Goal: Task Accomplishment & Management: Complete application form

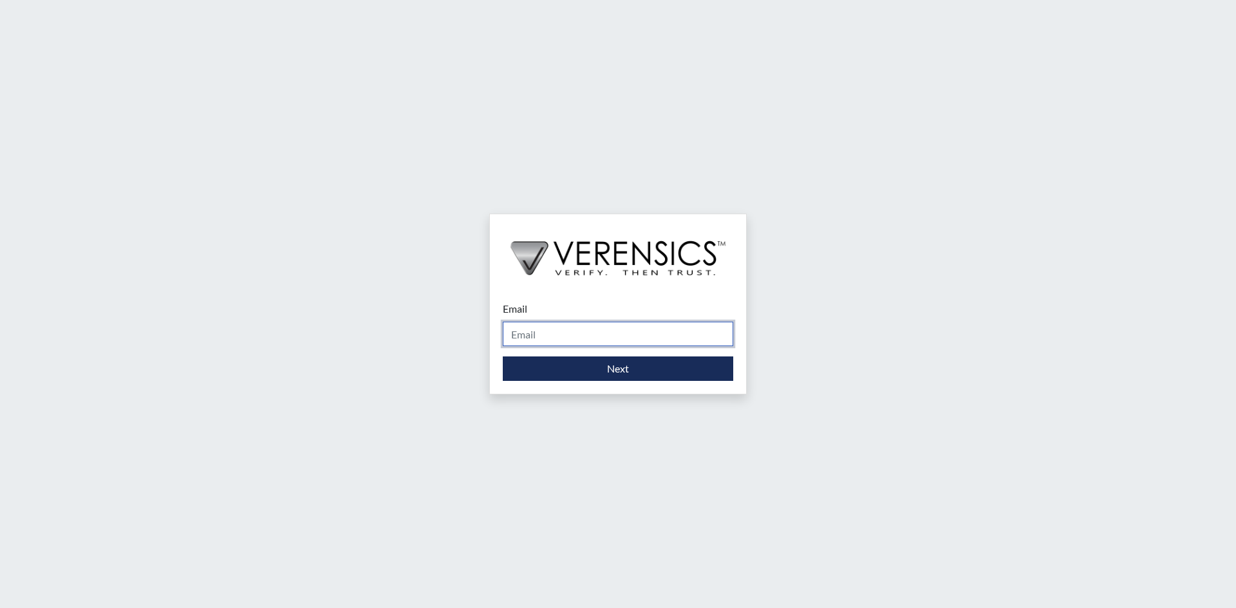
click at [593, 340] on input "Email" at bounding box center [618, 334] width 230 height 24
type input "[EMAIL_ADDRESS][DOMAIN_NAME]"
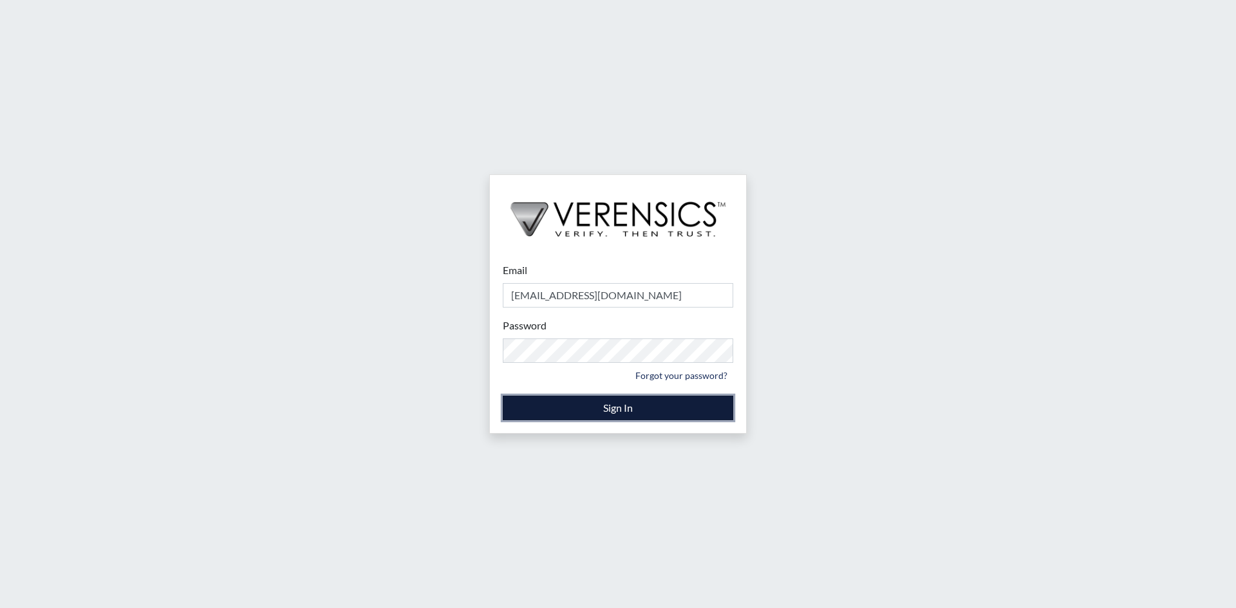
click at [639, 410] on button "Sign In" at bounding box center [618, 408] width 230 height 24
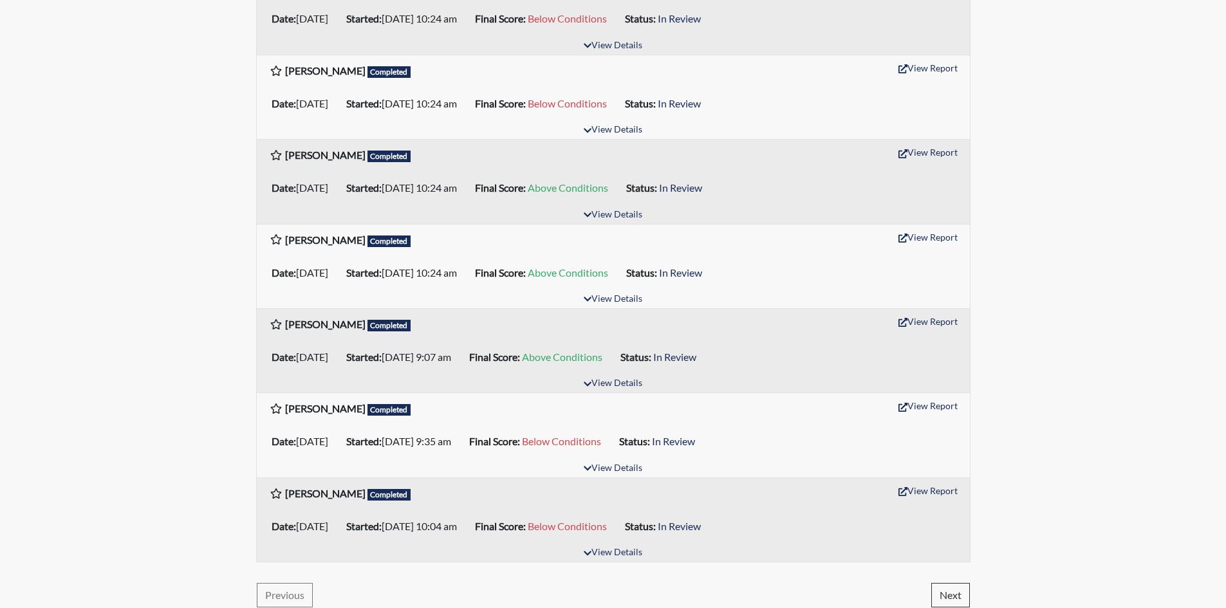
scroll to position [1808, 0]
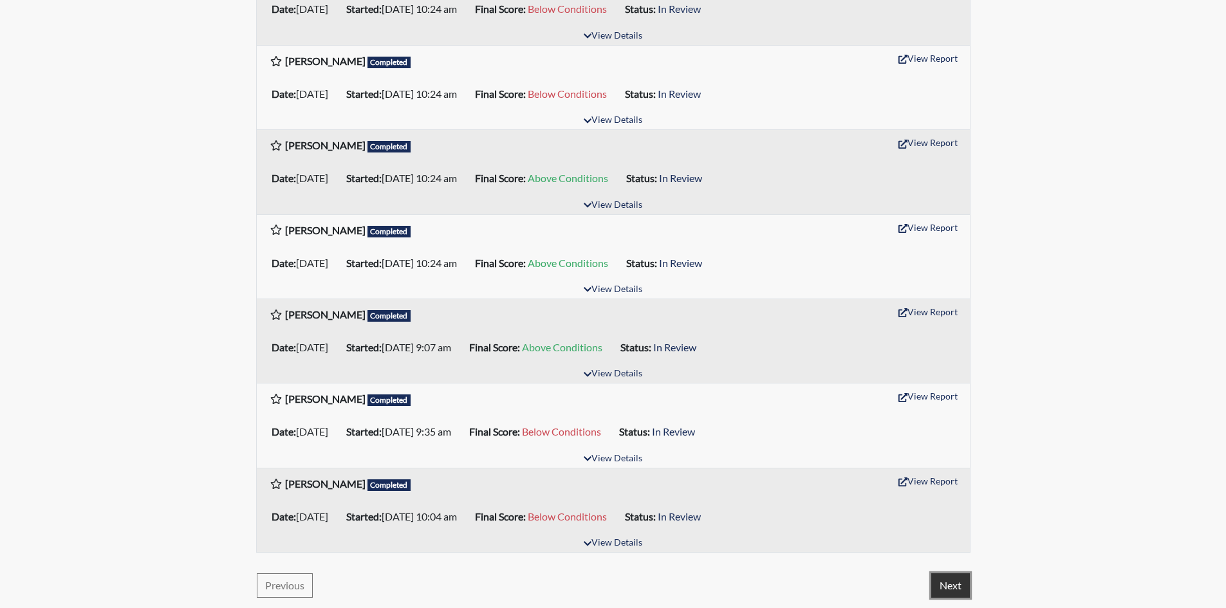
click at [945, 585] on button "Next" at bounding box center [950, 585] width 39 height 24
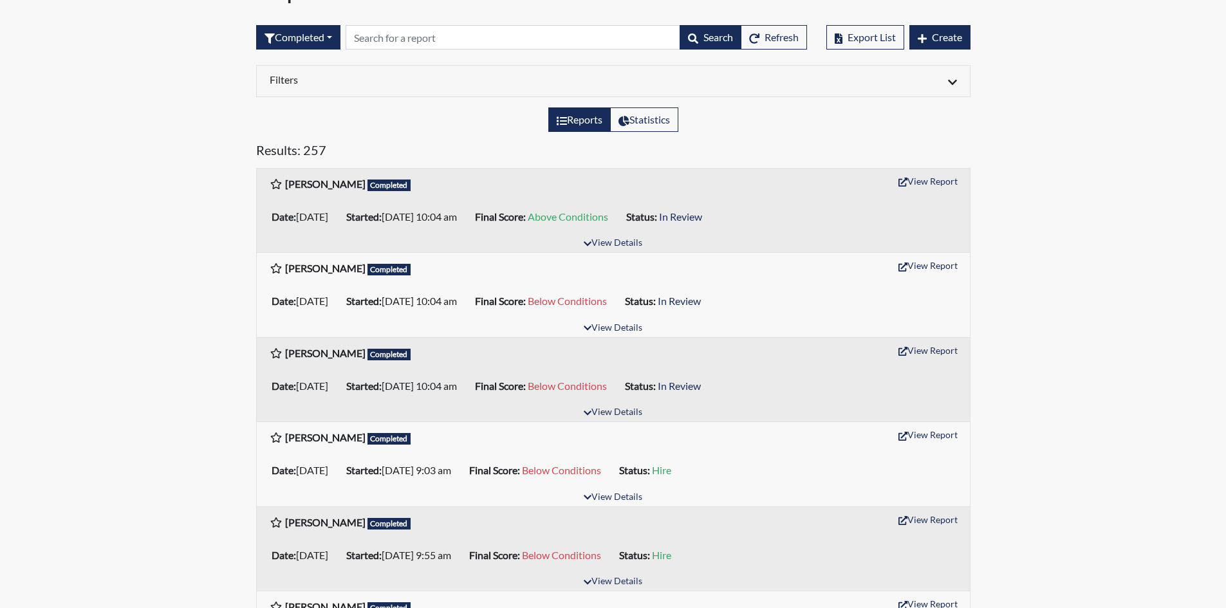
scroll to position [64, 0]
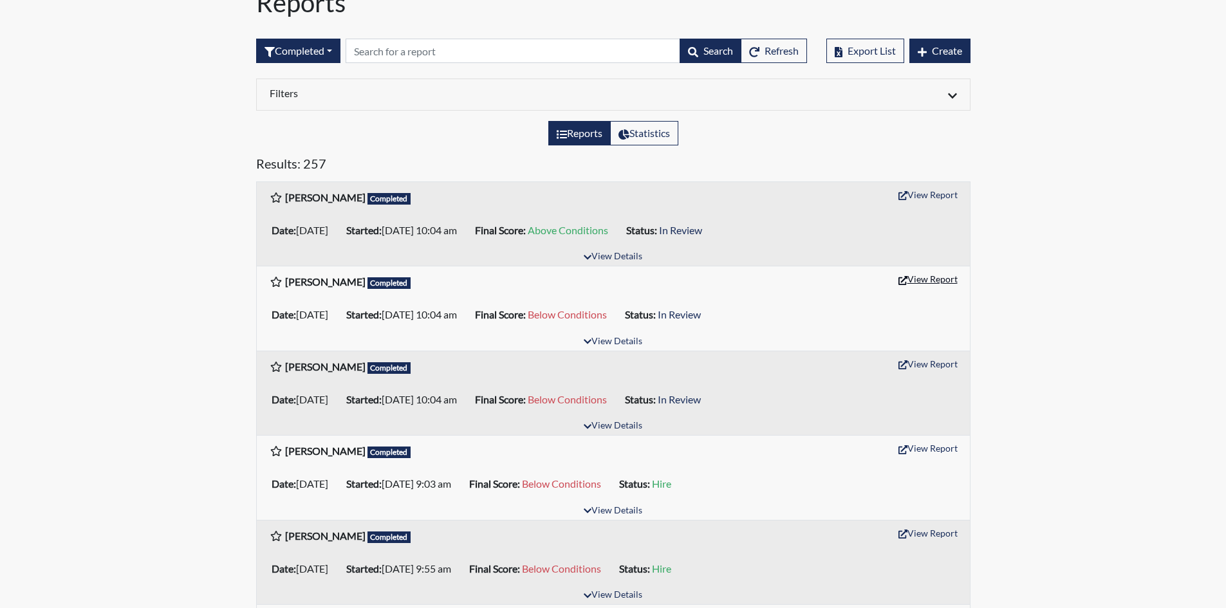
click at [930, 277] on button "View Report" at bounding box center [928, 279] width 71 height 20
click at [929, 192] on button "View Report" at bounding box center [928, 195] width 71 height 20
click at [916, 196] on button "View Report" at bounding box center [928, 195] width 71 height 20
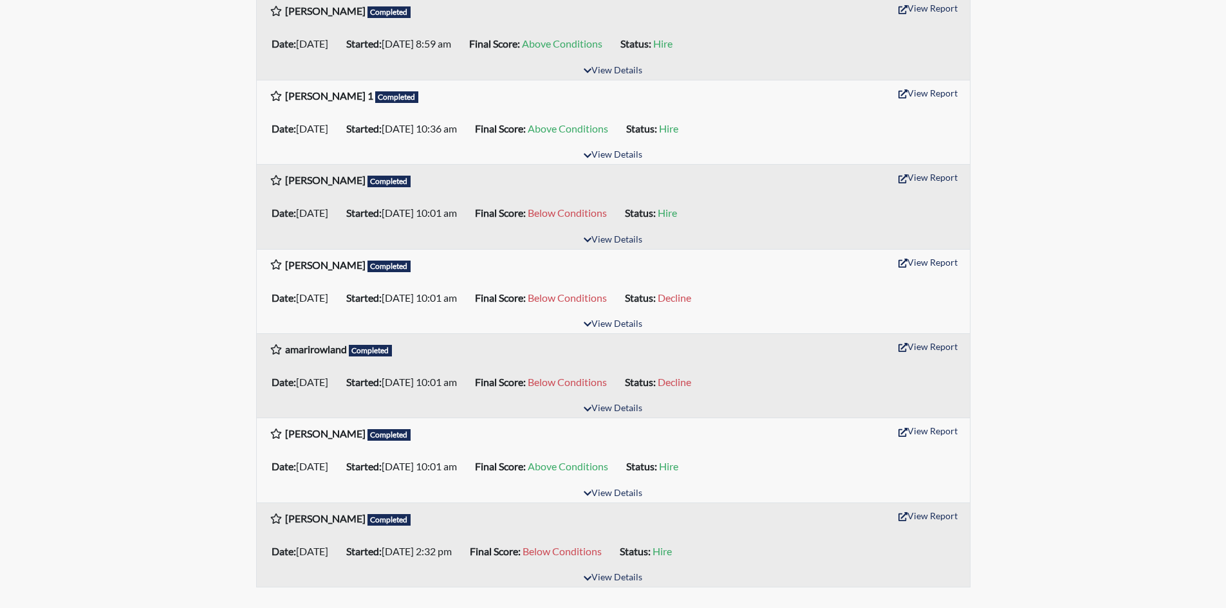
scroll to position [1808, 0]
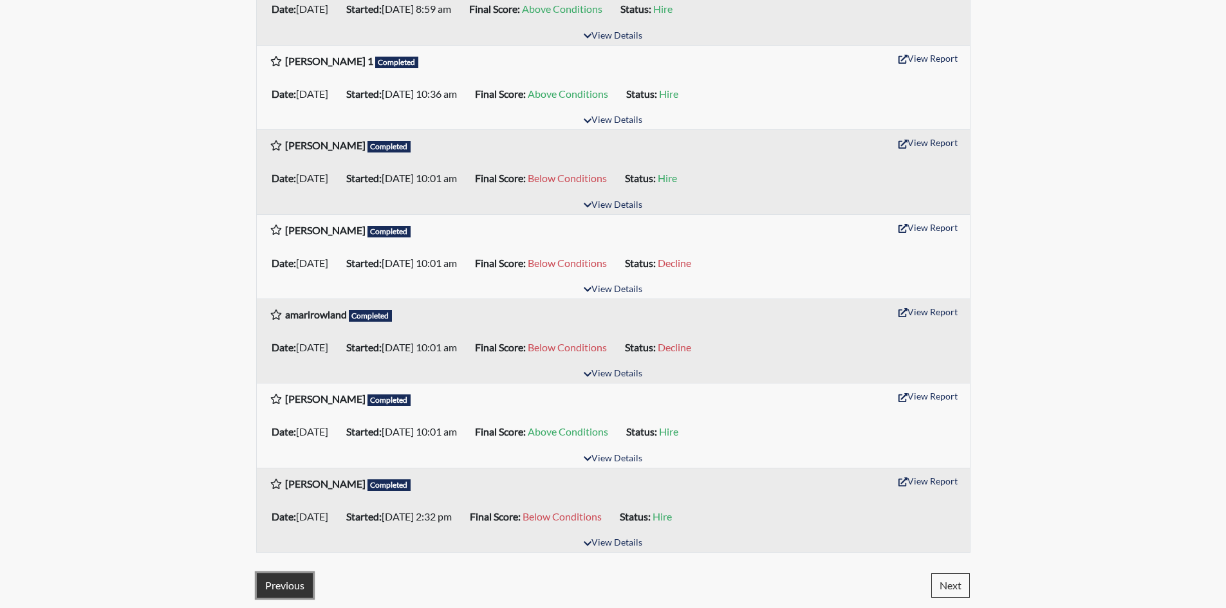
click at [291, 578] on button "Previous" at bounding box center [285, 585] width 56 height 24
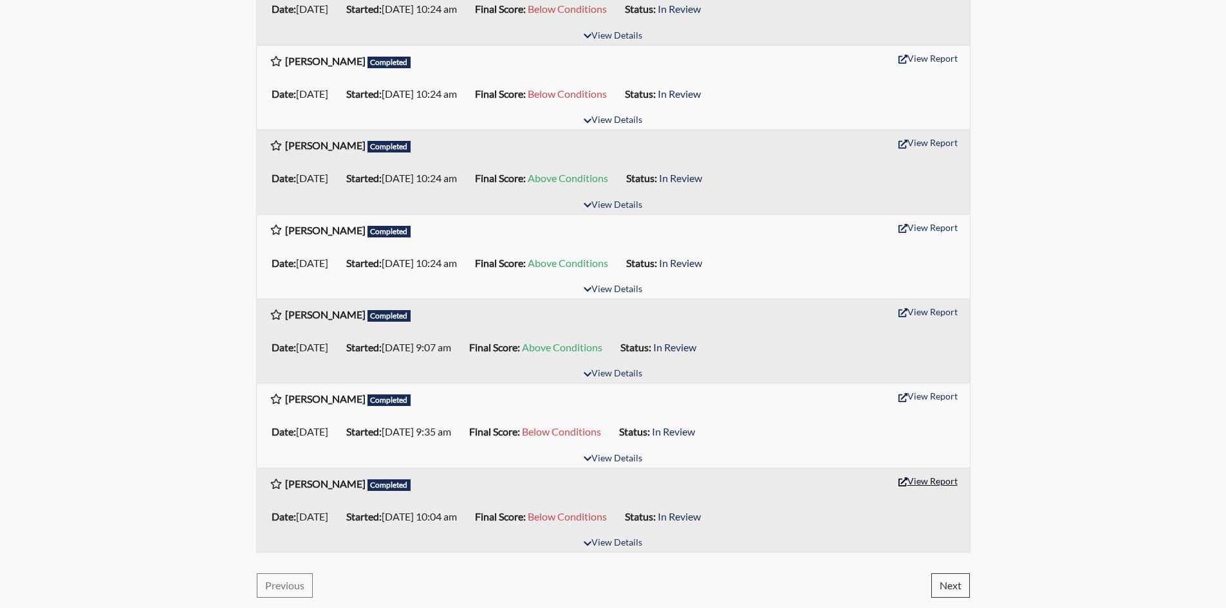
click at [932, 483] on button "View Report" at bounding box center [928, 481] width 71 height 20
click at [922, 312] on button "View Report" at bounding box center [928, 312] width 71 height 20
click at [928, 228] on button "View Report" at bounding box center [928, 227] width 71 height 20
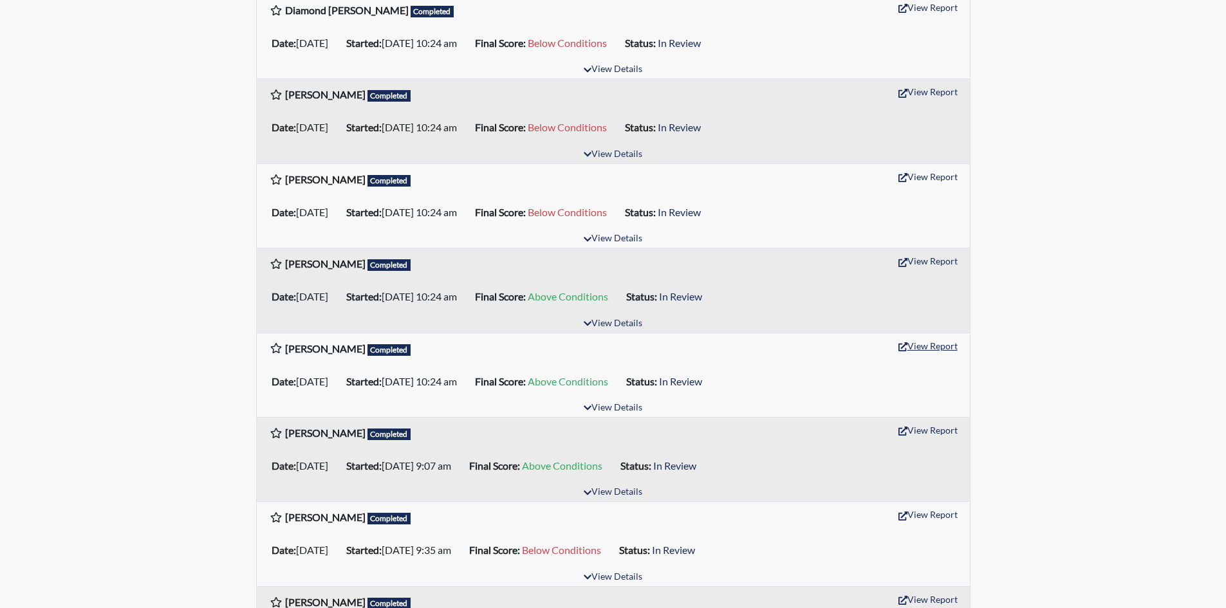
scroll to position [1680, 0]
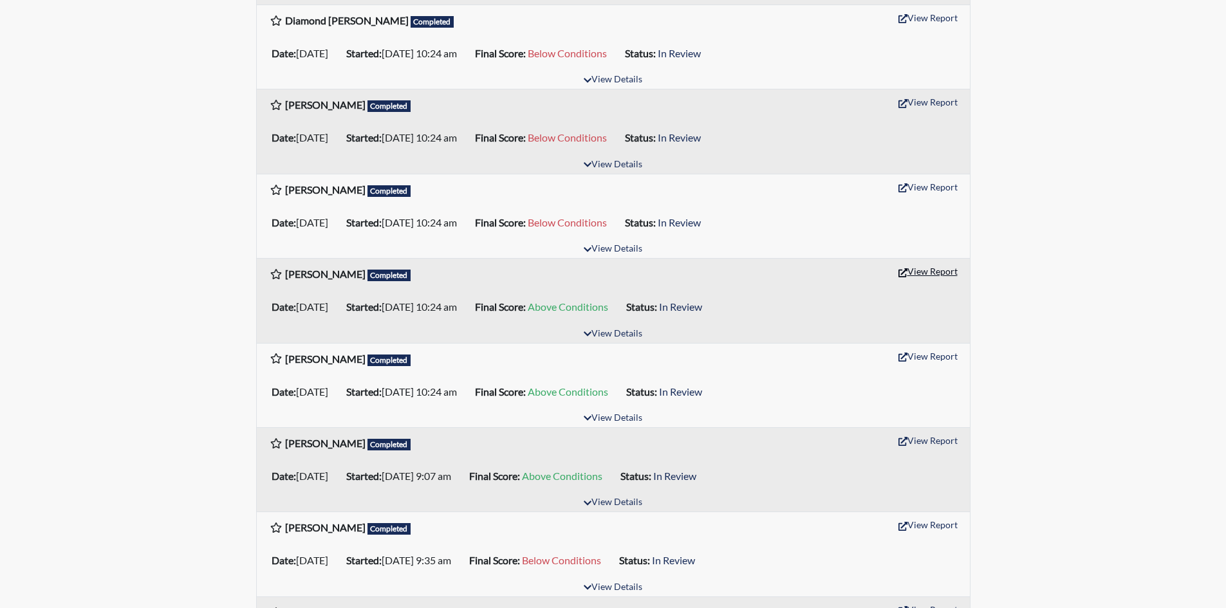
click at [930, 272] on button "View Report" at bounding box center [928, 271] width 71 height 20
click at [920, 101] on button "View Report" at bounding box center [928, 102] width 71 height 20
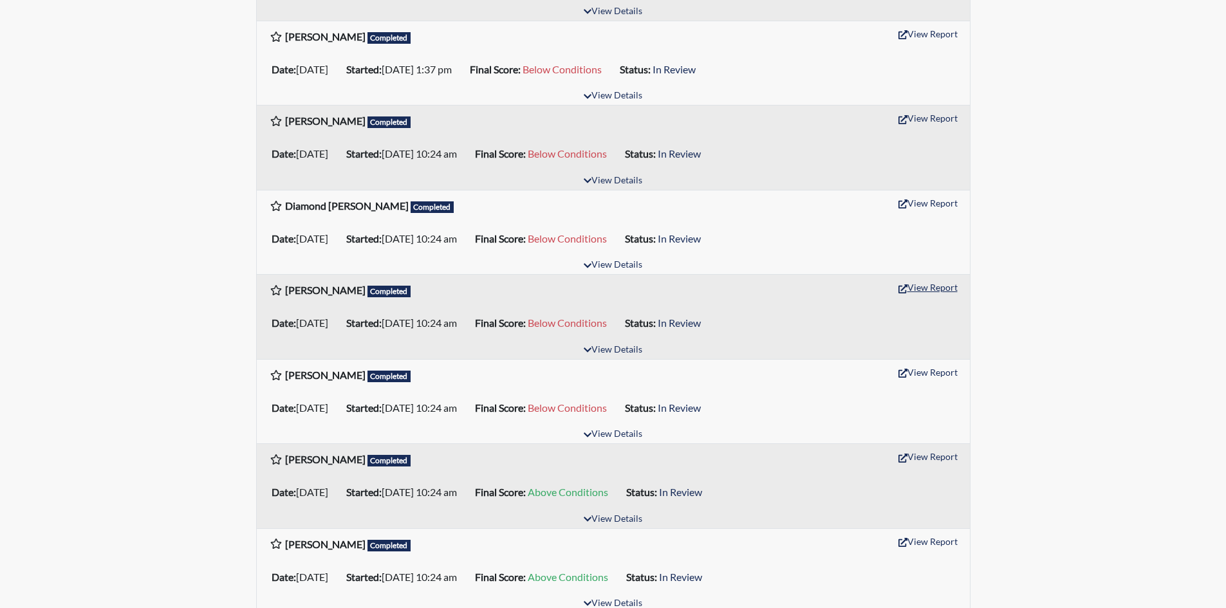
scroll to position [1486, 0]
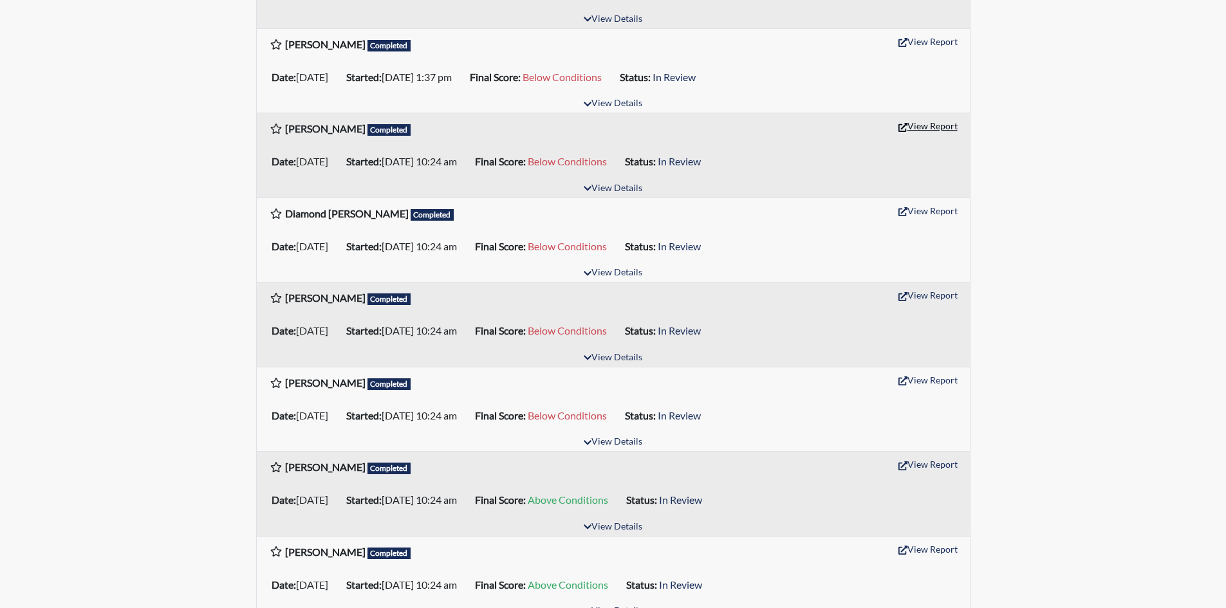
click at [928, 126] on button "View Report" at bounding box center [928, 126] width 71 height 20
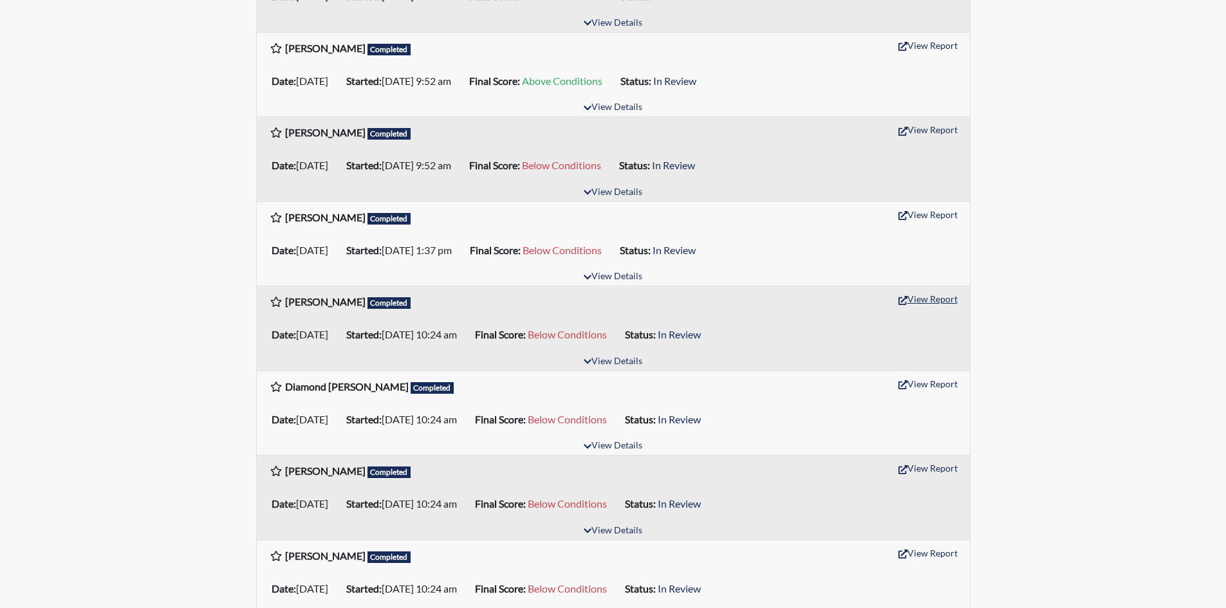
scroll to position [1229, 0]
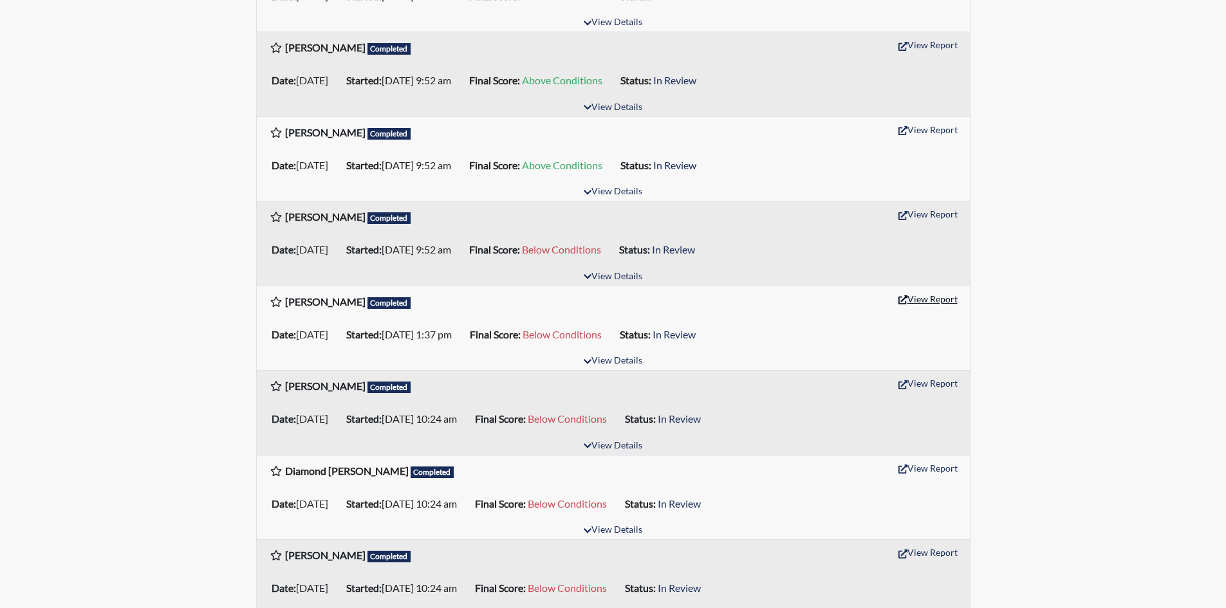
click at [935, 297] on button "View Report" at bounding box center [928, 299] width 71 height 20
click at [914, 214] on button "View Report" at bounding box center [928, 214] width 71 height 20
click at [932, 130] on button "View Report" at bounding box center [928, 130] width 71 height 20
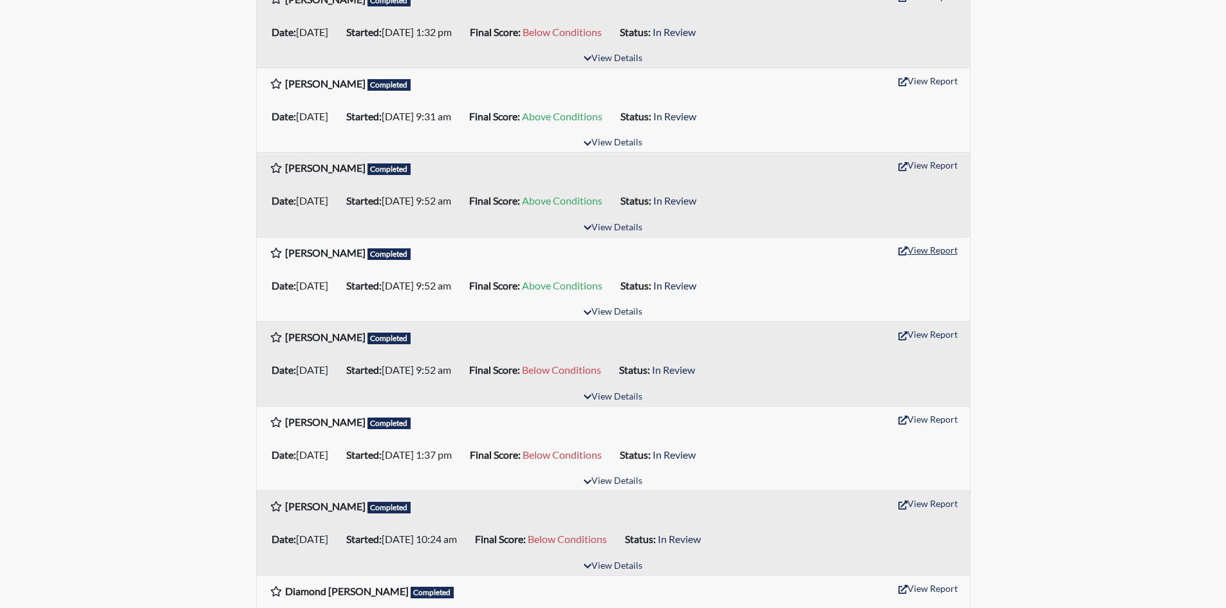
scroll to position [1100, 0]
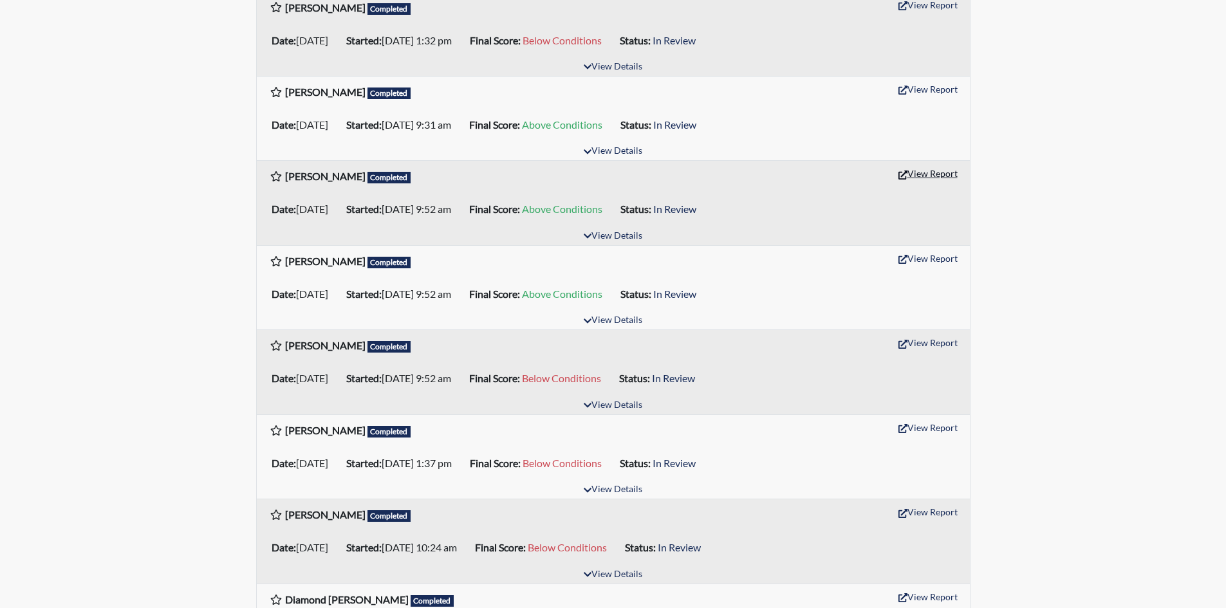
click at [927, 178] on button "View Report" at bounding box center [928, 173] width 71 height 20
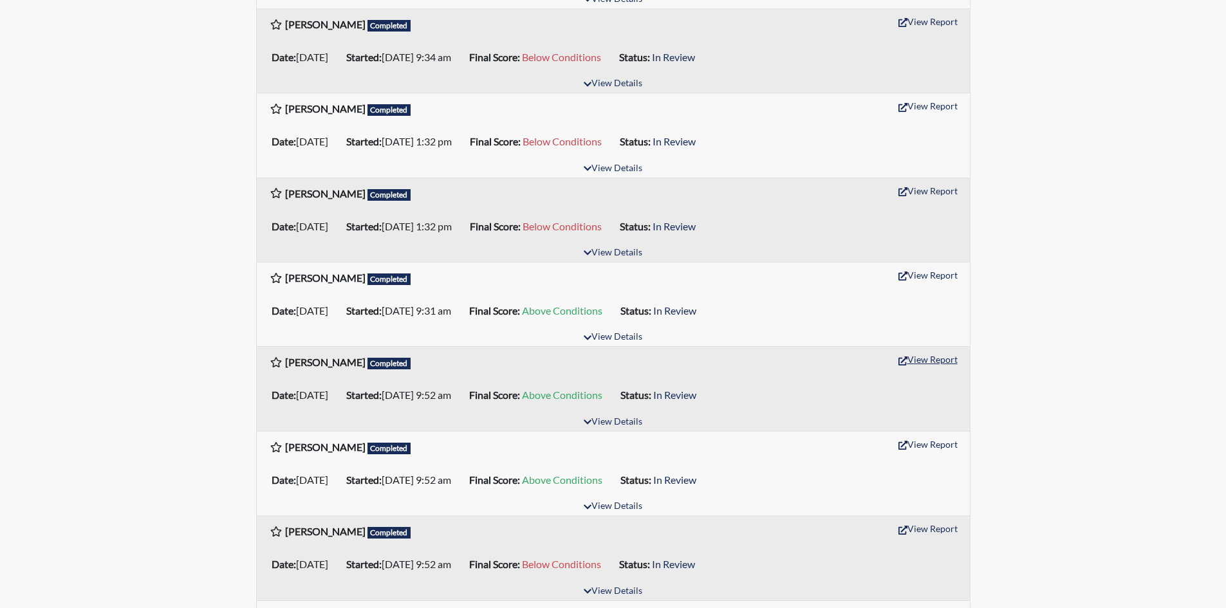
scroll to position [907, 0]
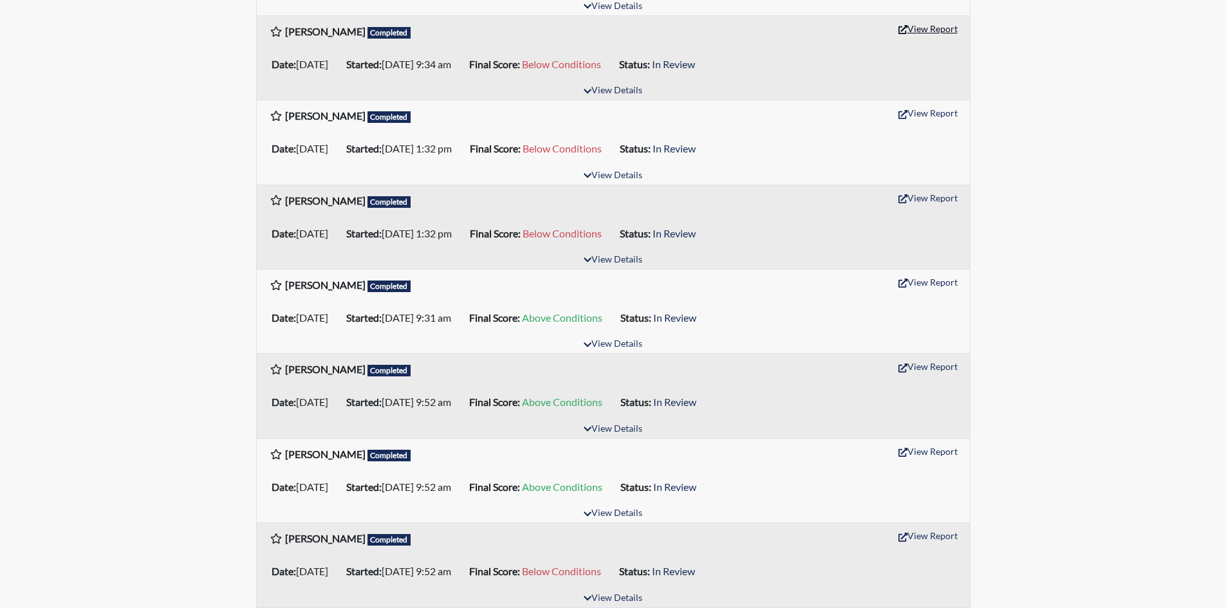
click at [922, 29] on button "View Report" at bounding box center [928, 29] width 71 height 20
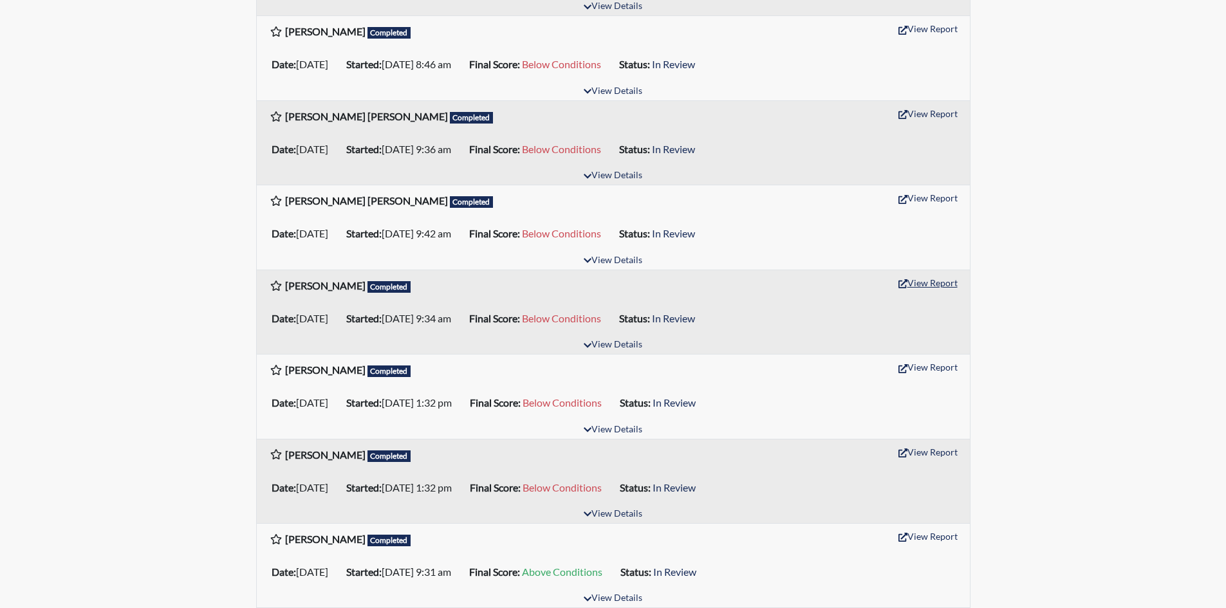
scroll to position [650, 0]
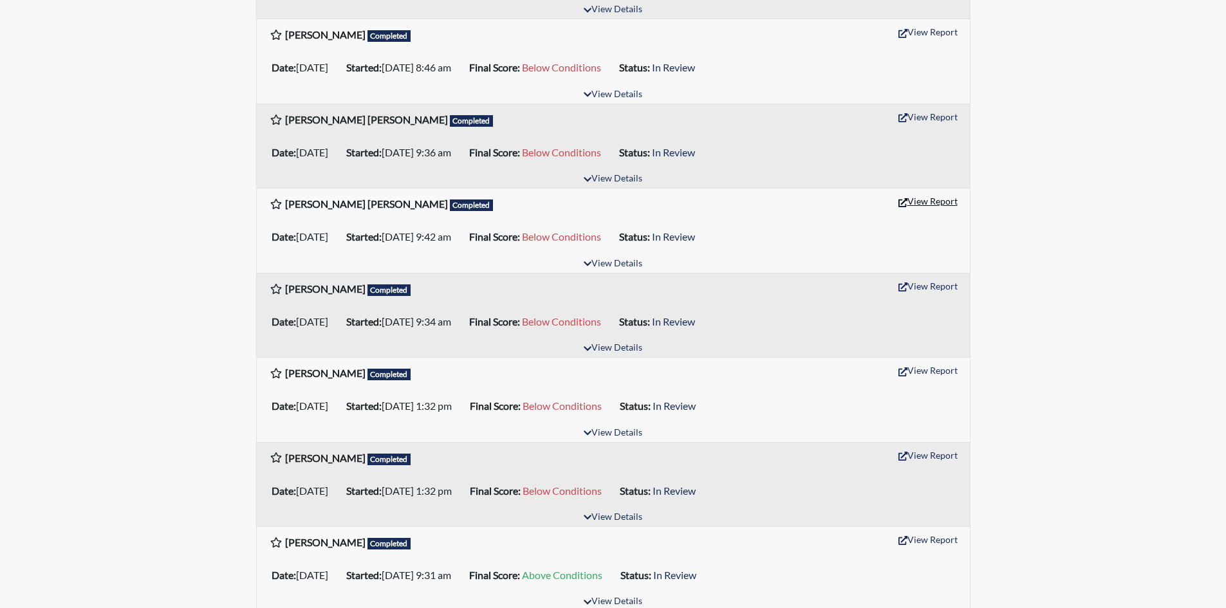
click at [936, 198] on button "View Report" at bounding box center [928, 201] width 71 height 20
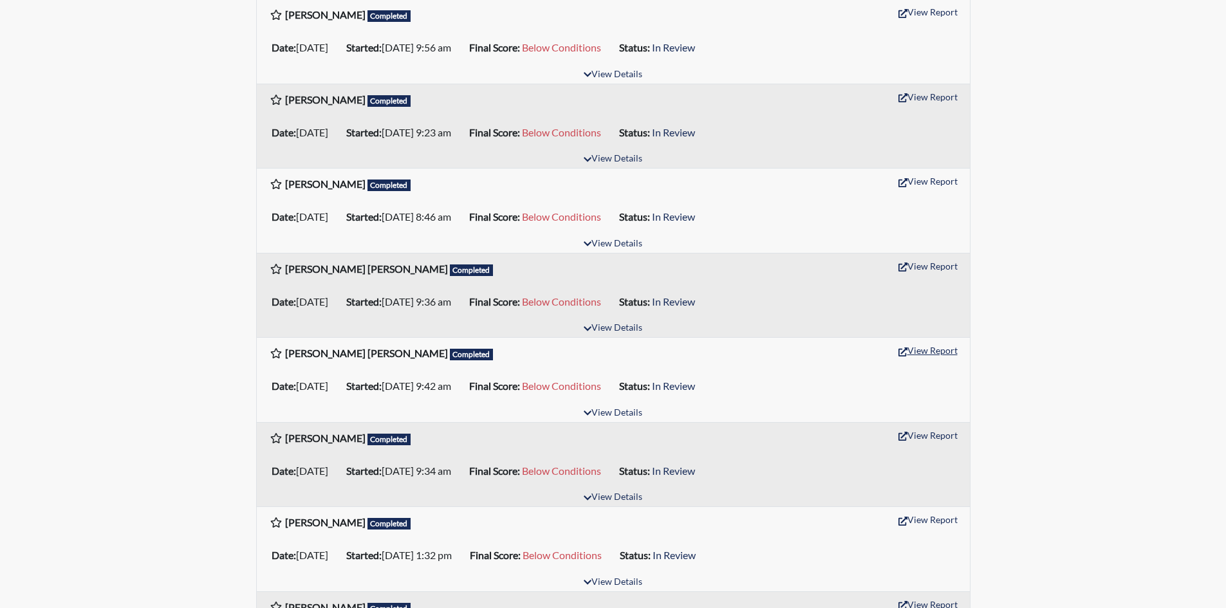
scroll to position [457, 0]
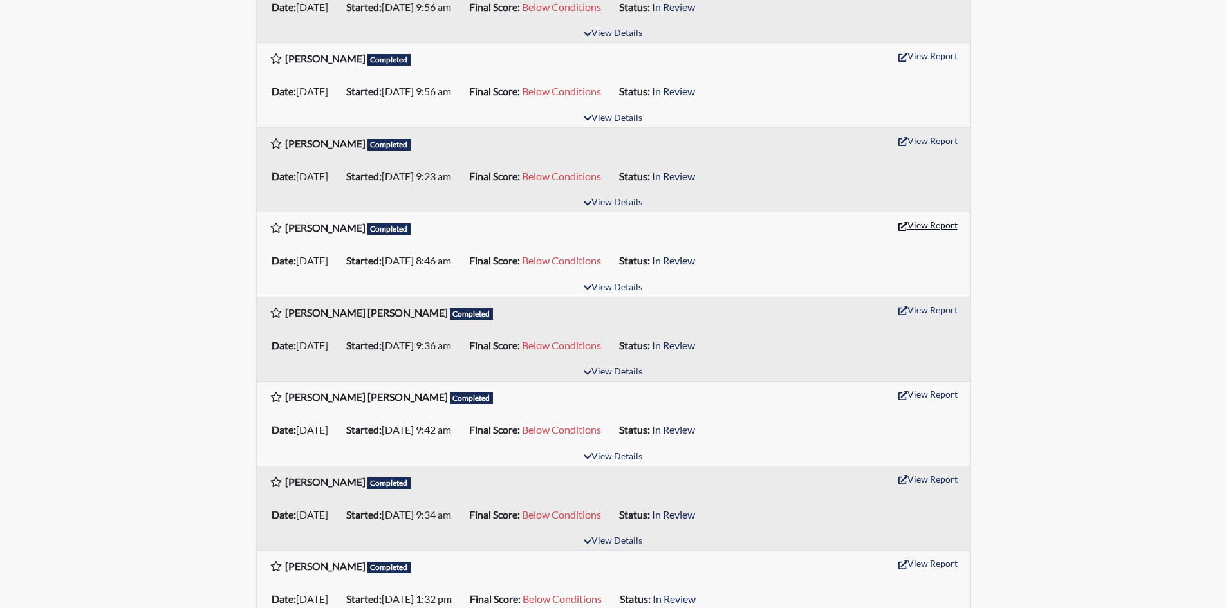
click at [936, 227] on button "View Report" at bounding box center [928, 225] width 71 height 20
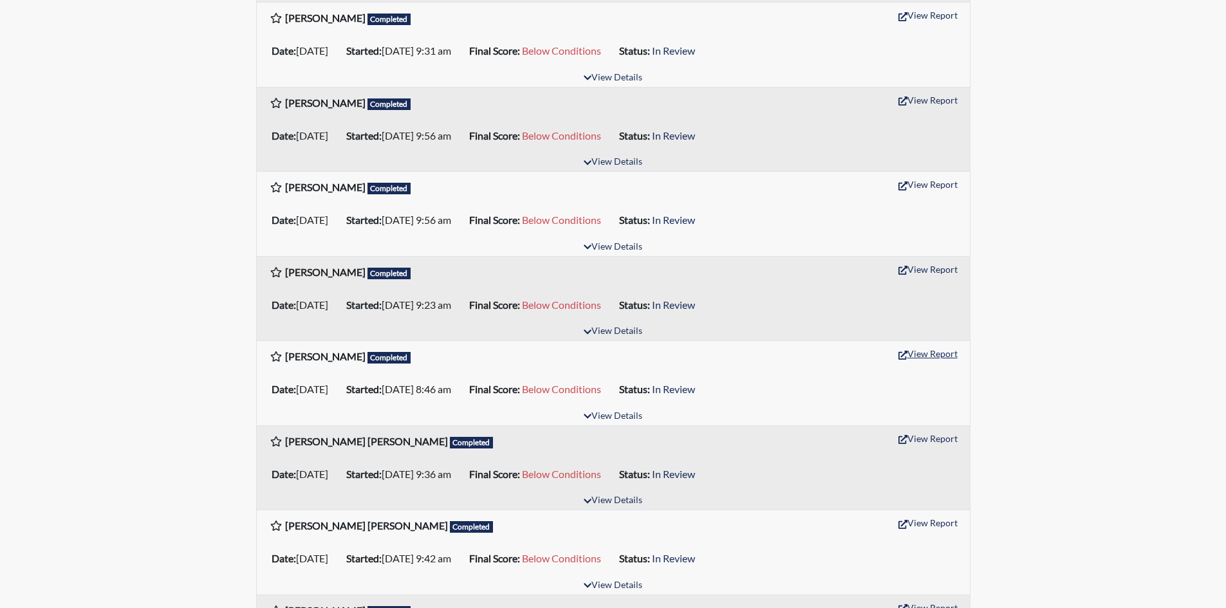
scroll to position [264, 0]
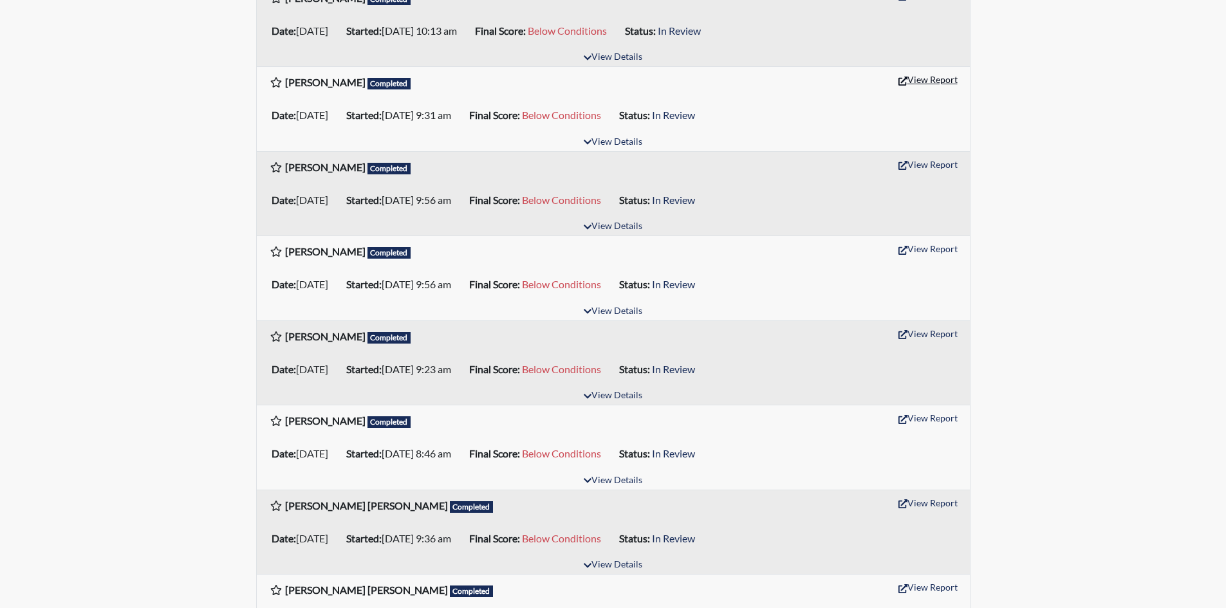
click at [935, 77] on button "View Report" at bounding box center [928, 79] width 71 height 20
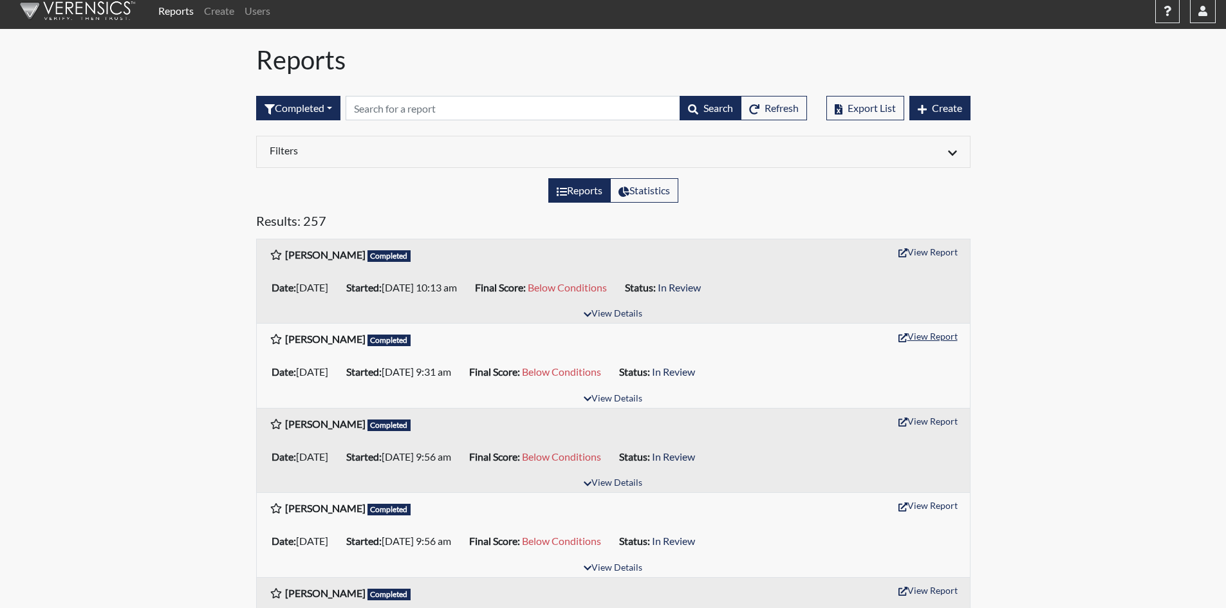
scroll to position [6, 0]
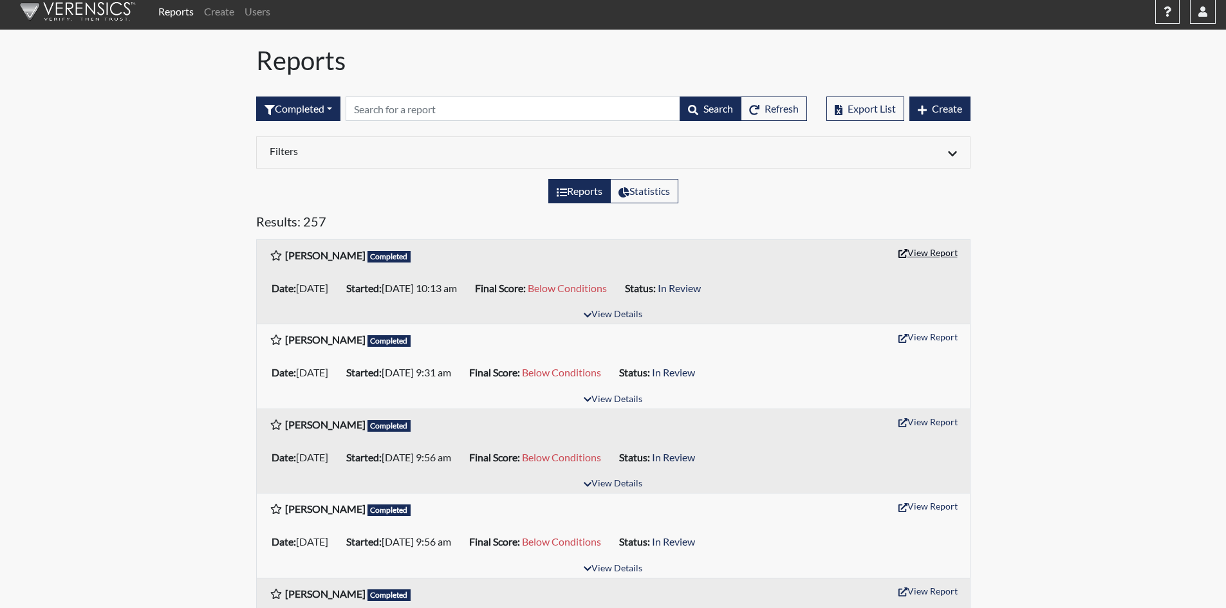
click at [940, 252] on button "View Report" at bounding box center [928, 253] width 71 height 20
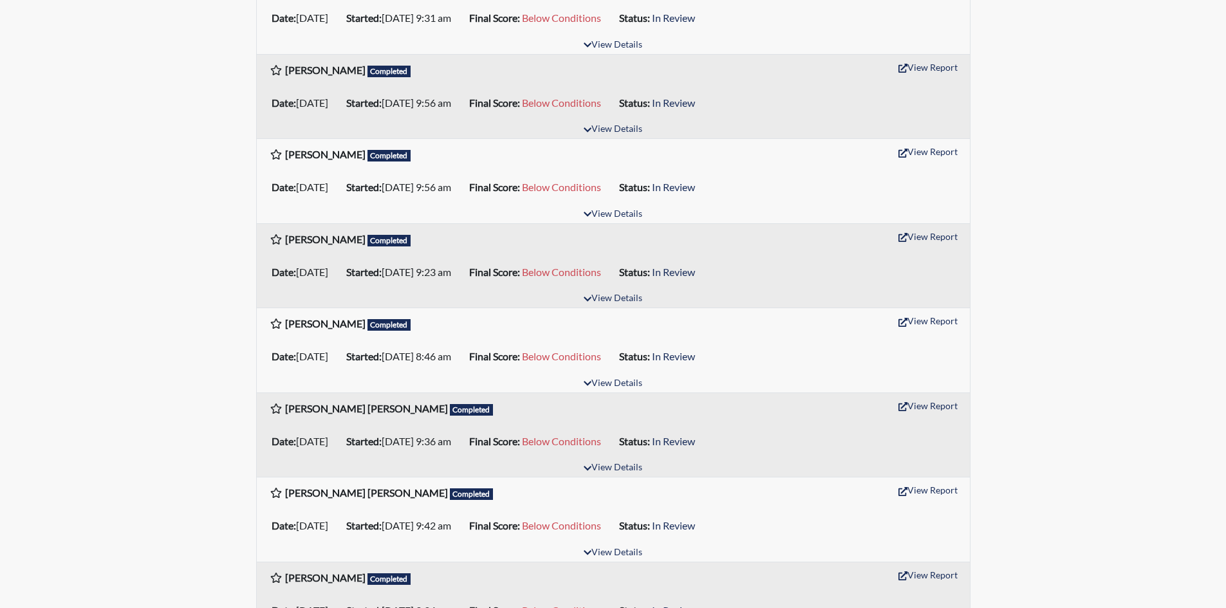
scroll to position [386, 0]
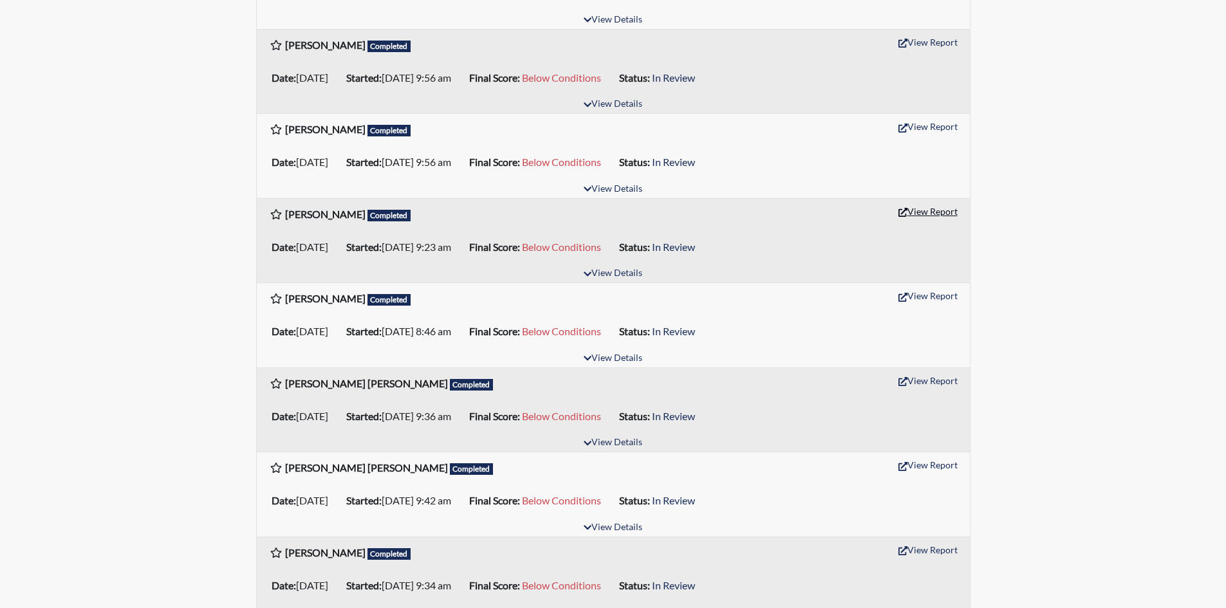
click at [942, 209] on button "View Report" at bounding box center [928, 211] width 71 height 20
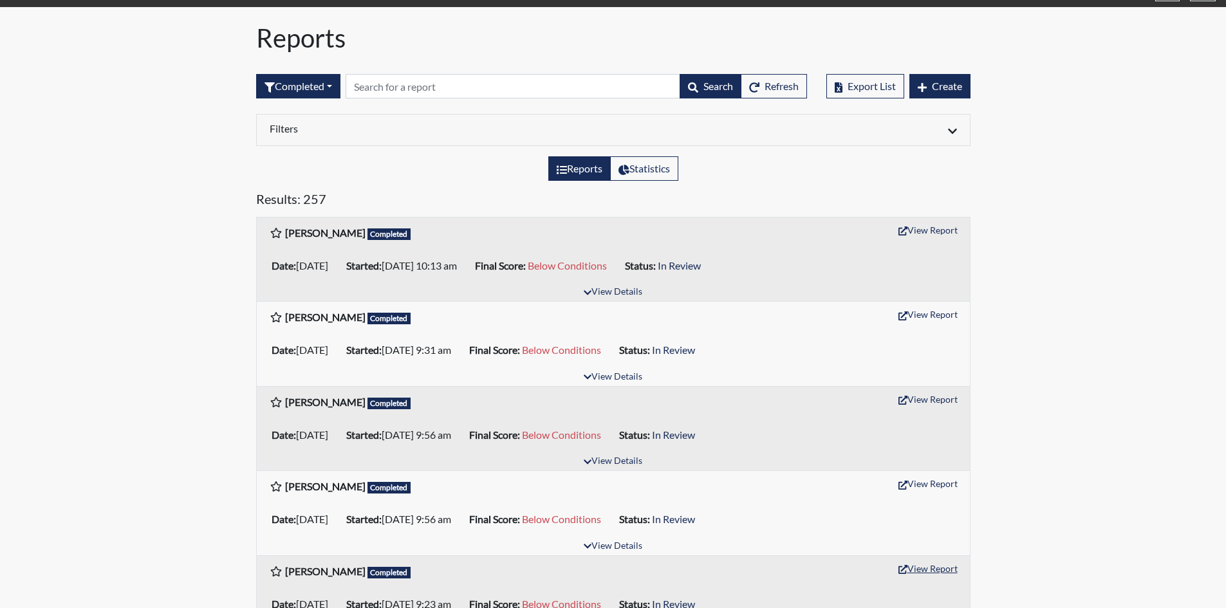
scroll to position [0, 0]
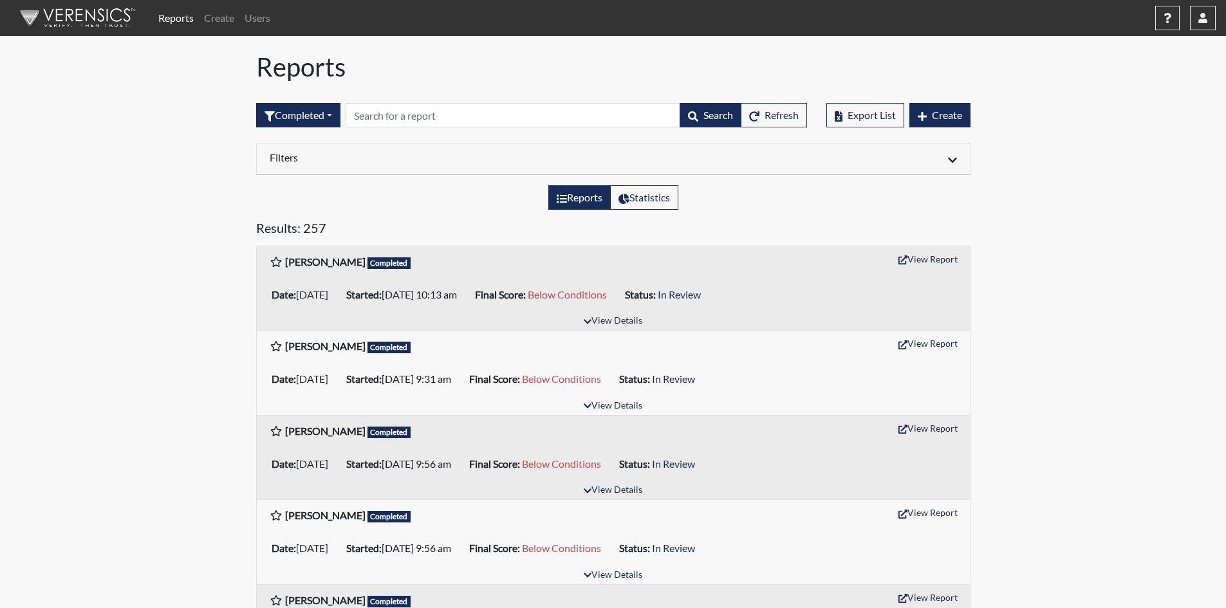
click at [951, 162] on icon at bounding box center [952, 160] width 9 height 10
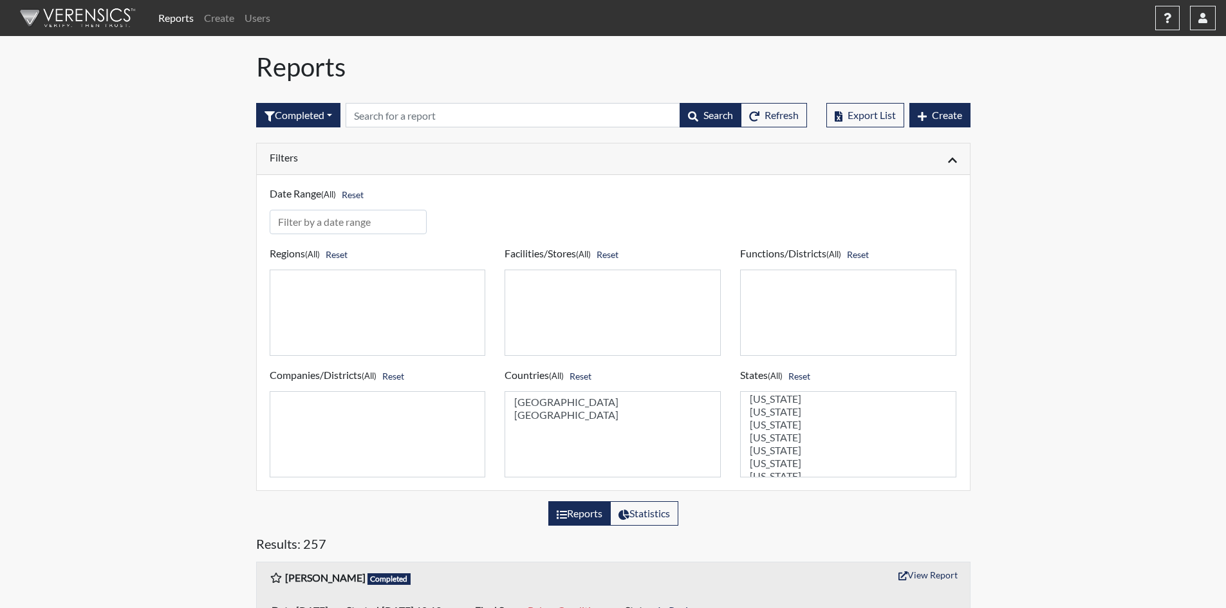
scroll to position [64, 0]
select select "GA"
click at [777, 452] on option "[US_STATE]" at bounding box center [847, 453] width 199 height 13
click at [778, 122] on button "Refresh" at bounding box center [774, 115] width 66 height 24
click at [958, 160] on div at bounding box center [789, 158] width 353 height 15
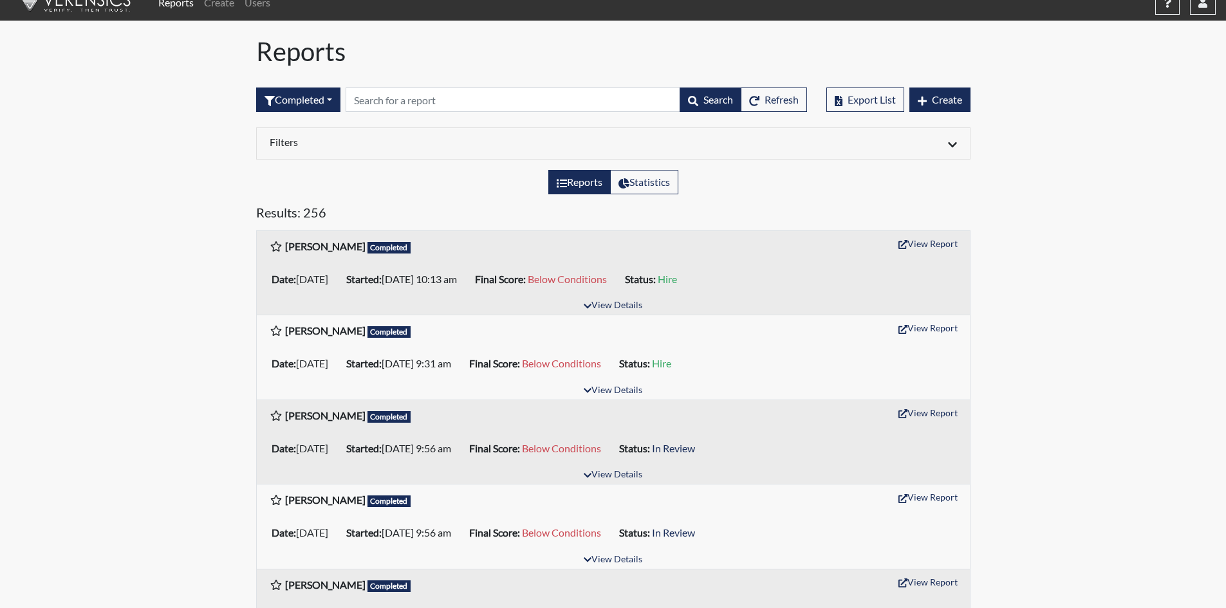
scroll to position [0, 0]
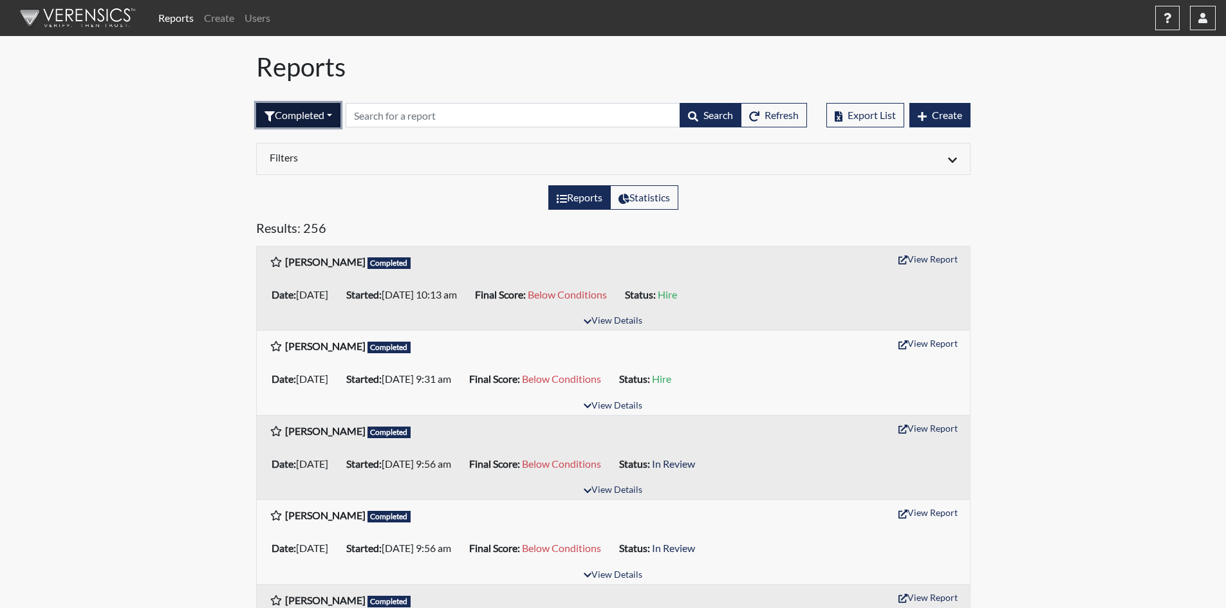
click at [329, 113] on button "Completed" at bounding box center [298, 115] width 84 height 24
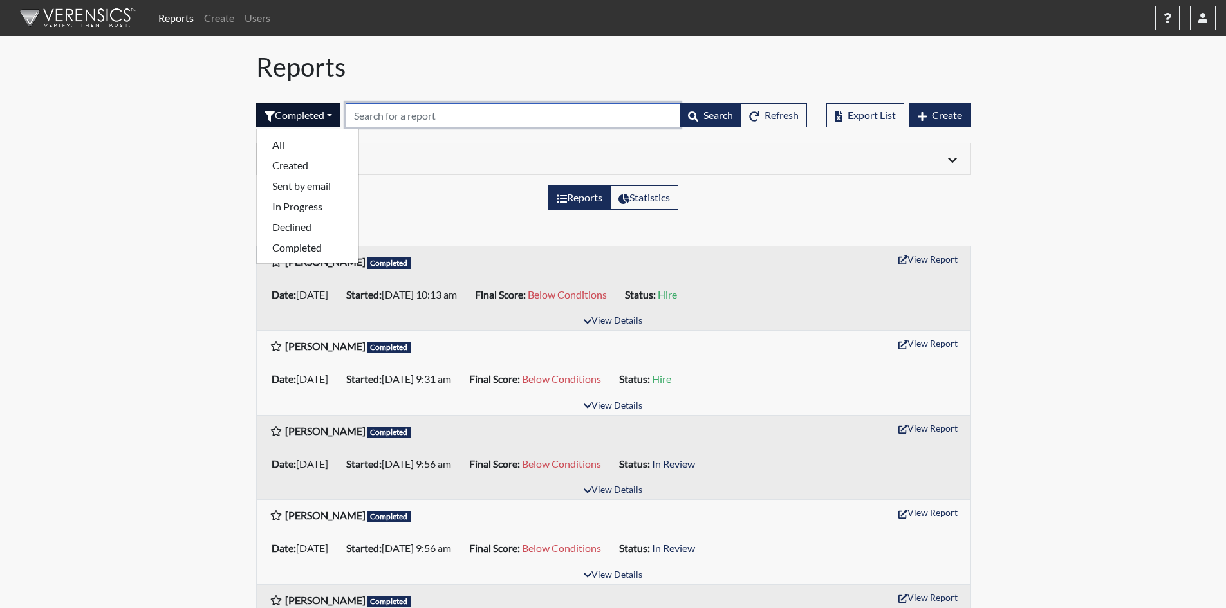
click at [430, 119] on input "text" at bounding box center [513, 115] width 335 height 24
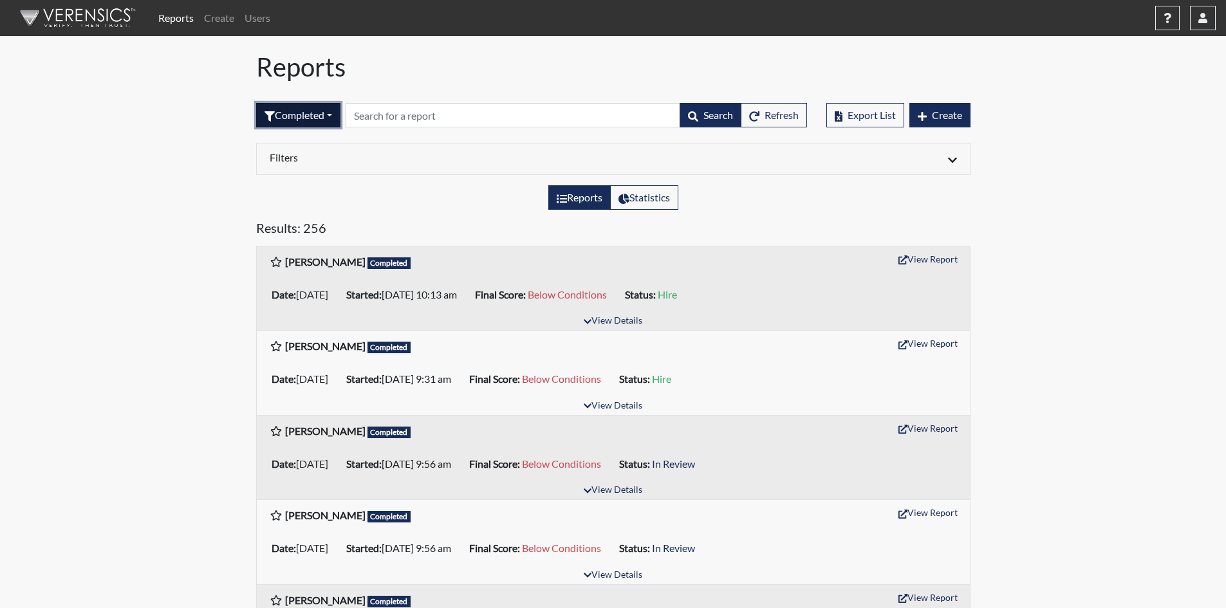
click at [328, 111] on button "Completed" at bounding box center [298, 115] width 84 height 24
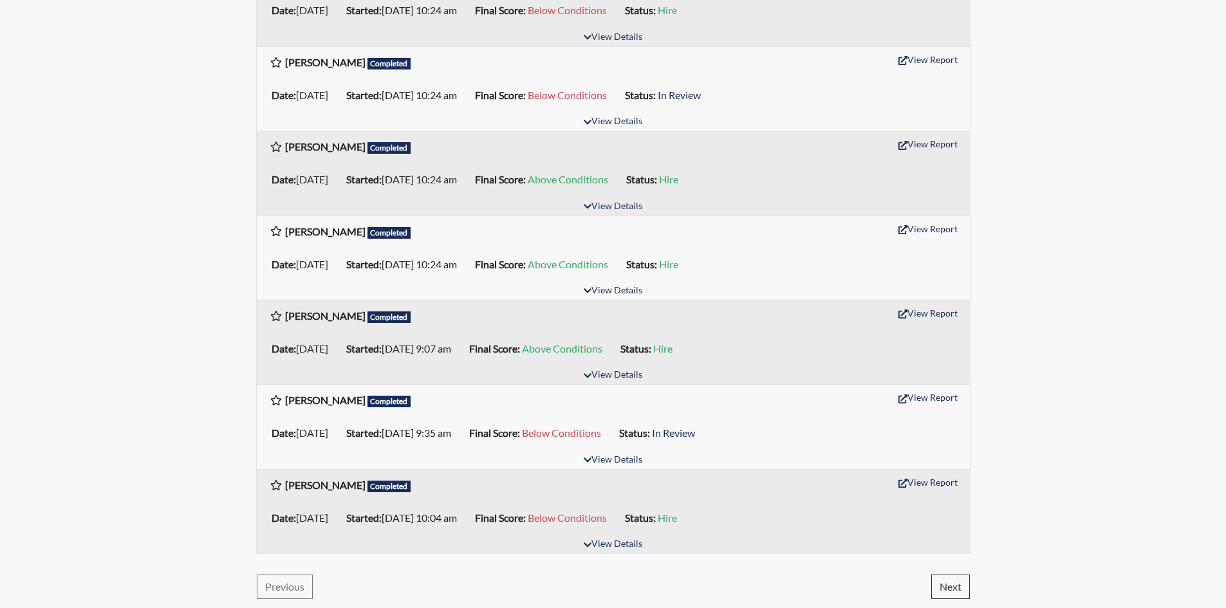
scroll to position [1808, 0]
click at [954, 581] on button "Next" at bounding box center [950, 585] width 39 height 24
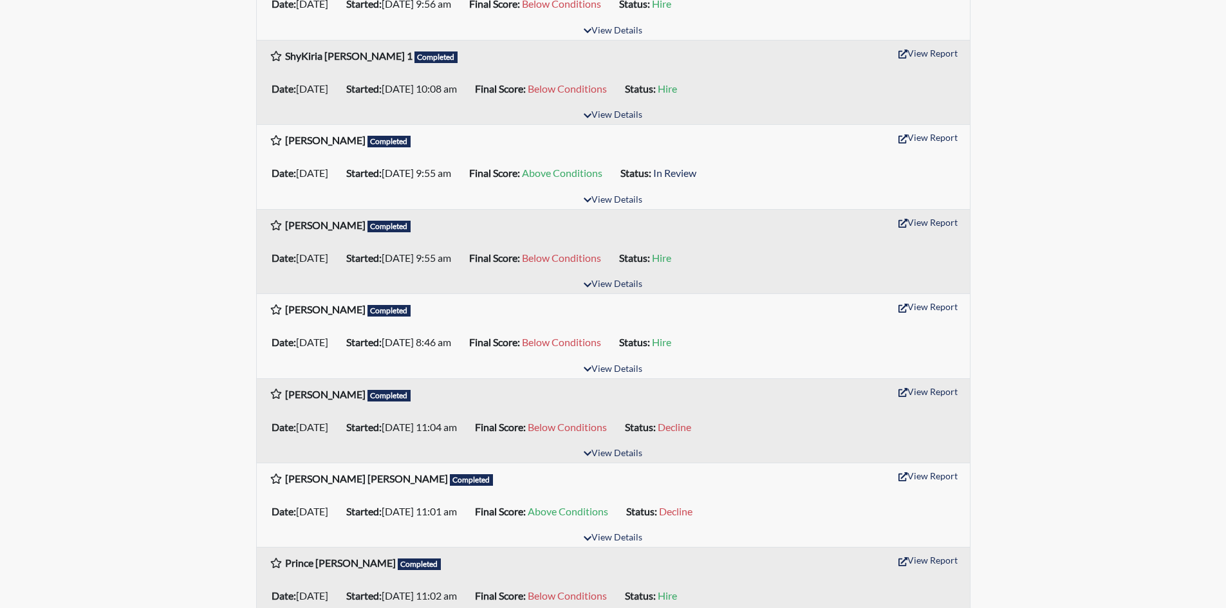
scroll to position [708, 0]
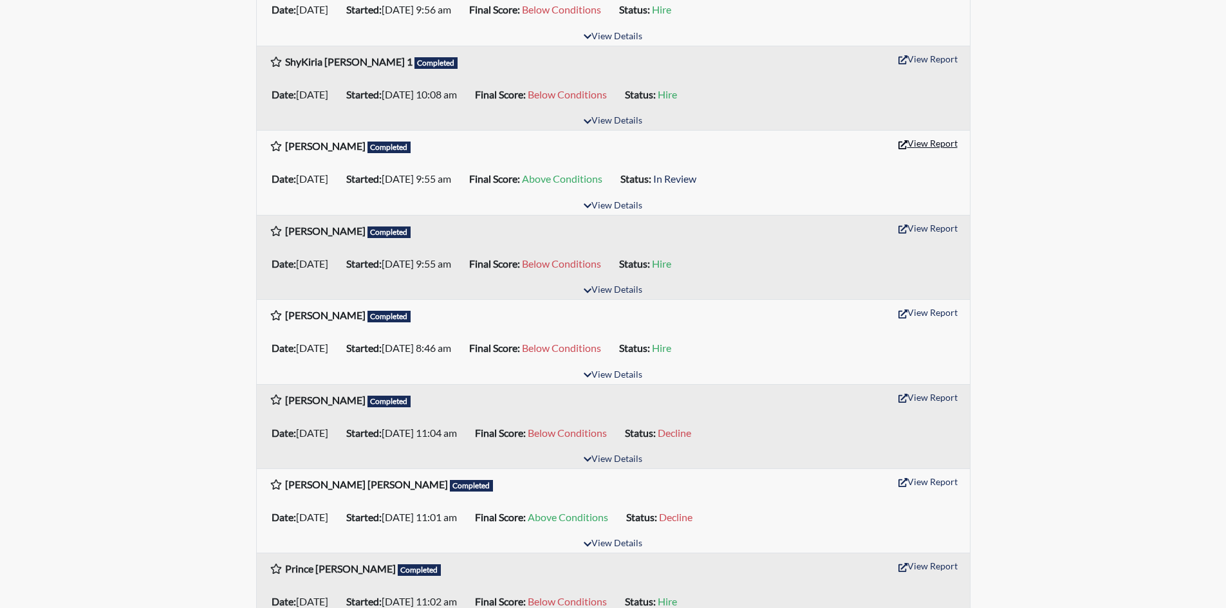
click at [933, 138] on button "View Report" at bounding box center [928, 143] width 71 height 20
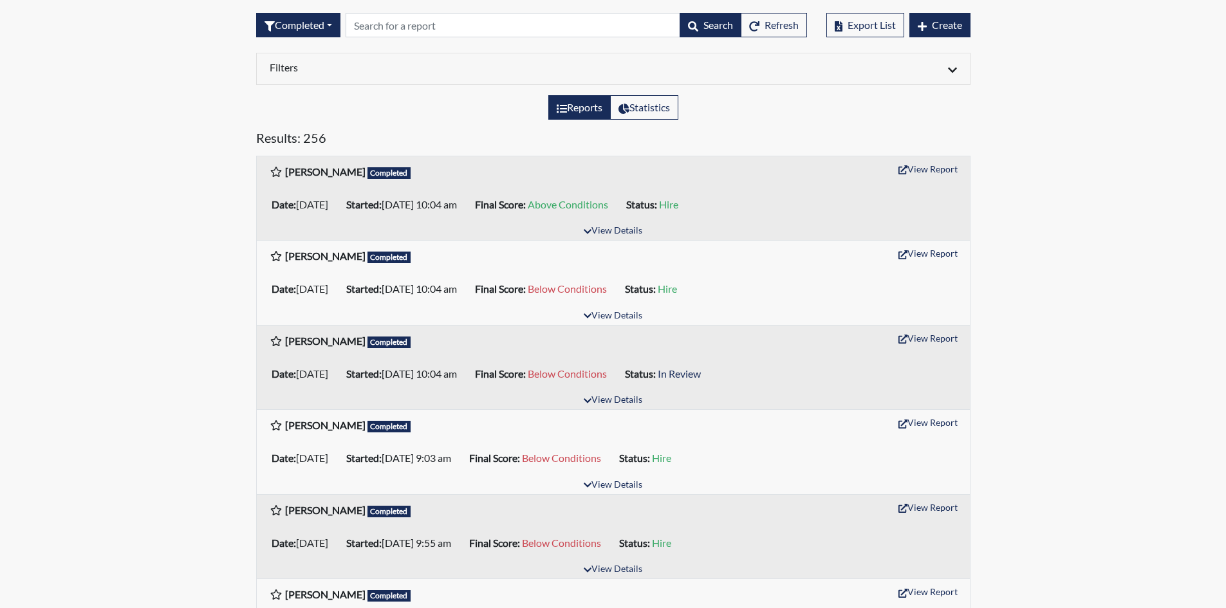
scroll to position [64, 0]
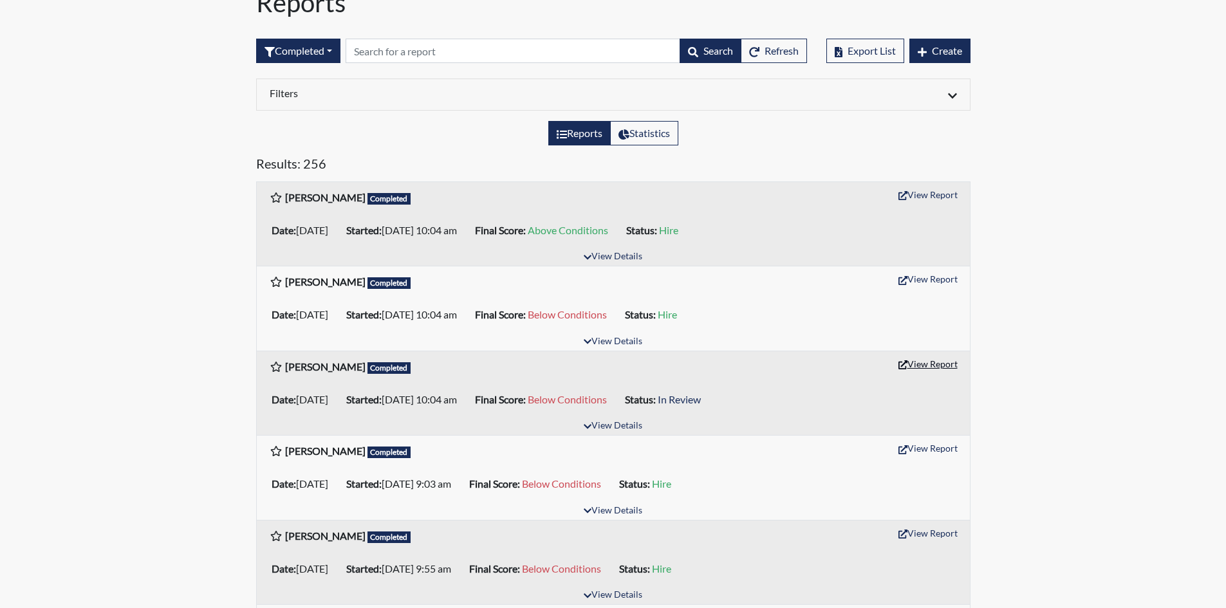
click at [932, 366] on button "View Report" at bounding box center [928, 364] width 71 height 20
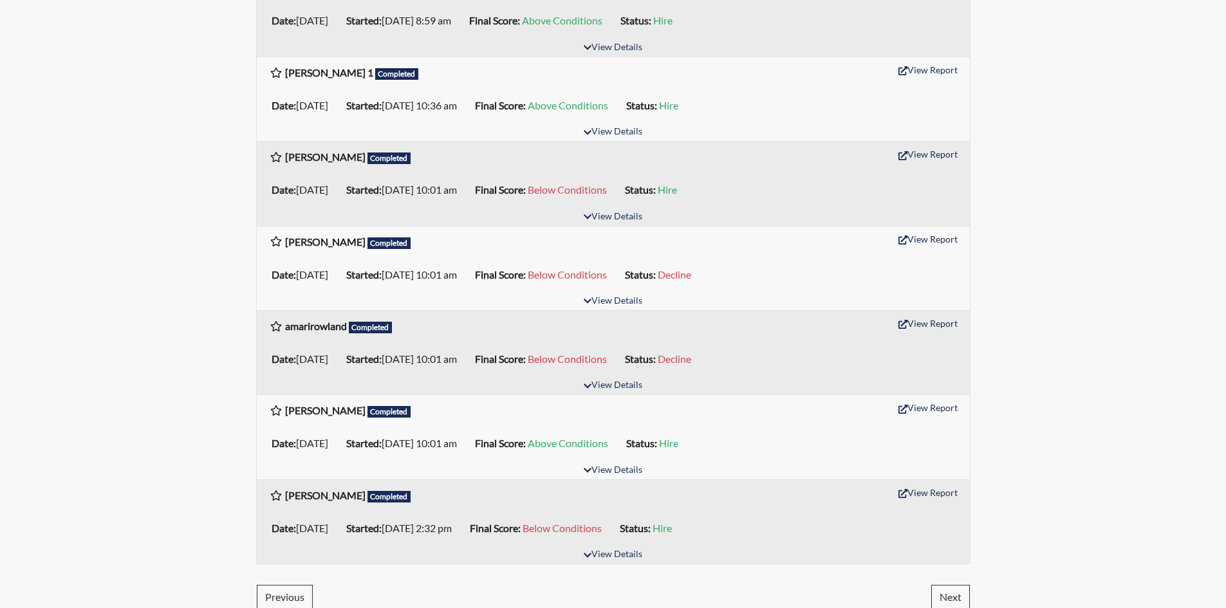
scroll to position [1808, 0]
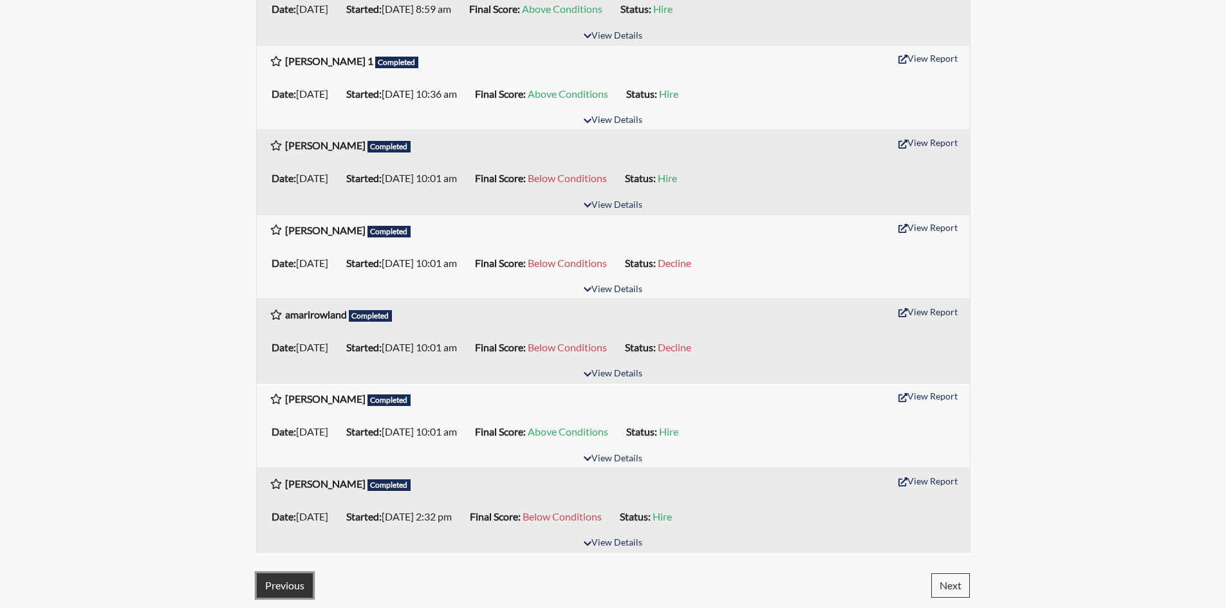
click at [278, 582] on button "Previous" at bounding box center [285, 585] width 56 height 24
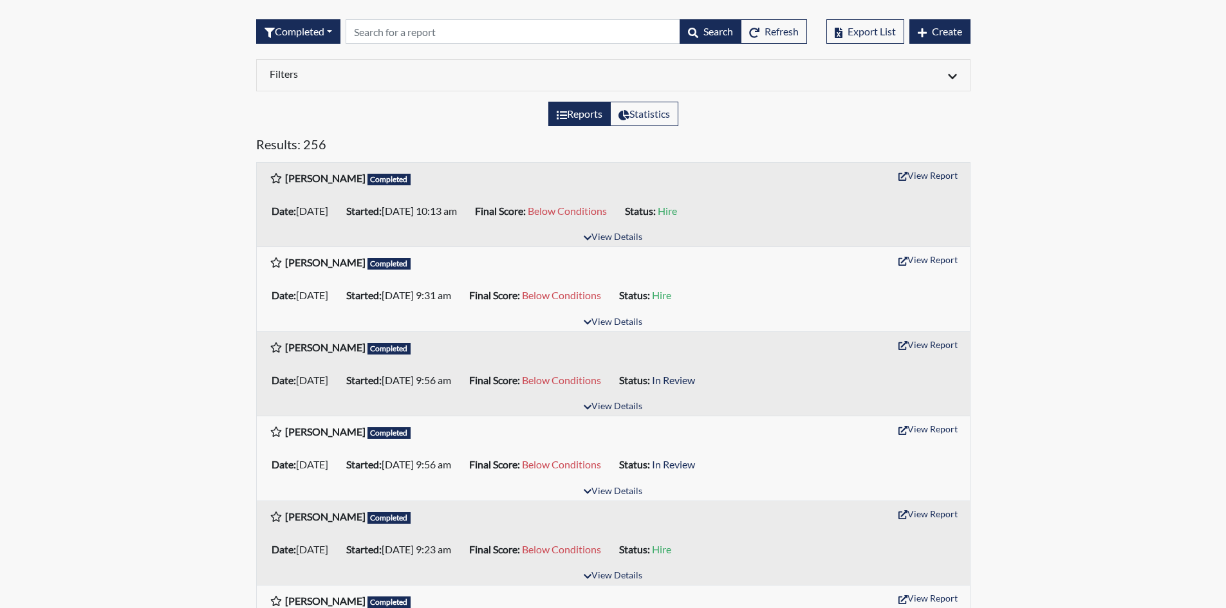
scroll to position [129, 0]
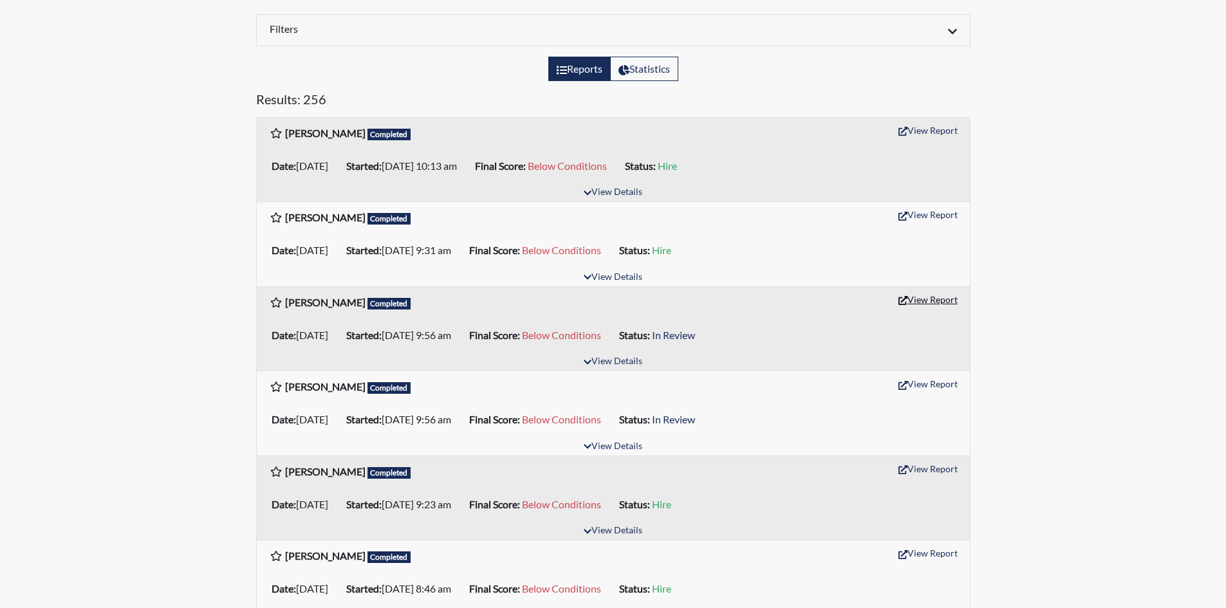
click at [933, 302] on button "View Report" at bounding box center [928, 300] width 71 height 20
click at [922, 384] on button "View Report" at bounding box center [928, 384] width 71 height 20
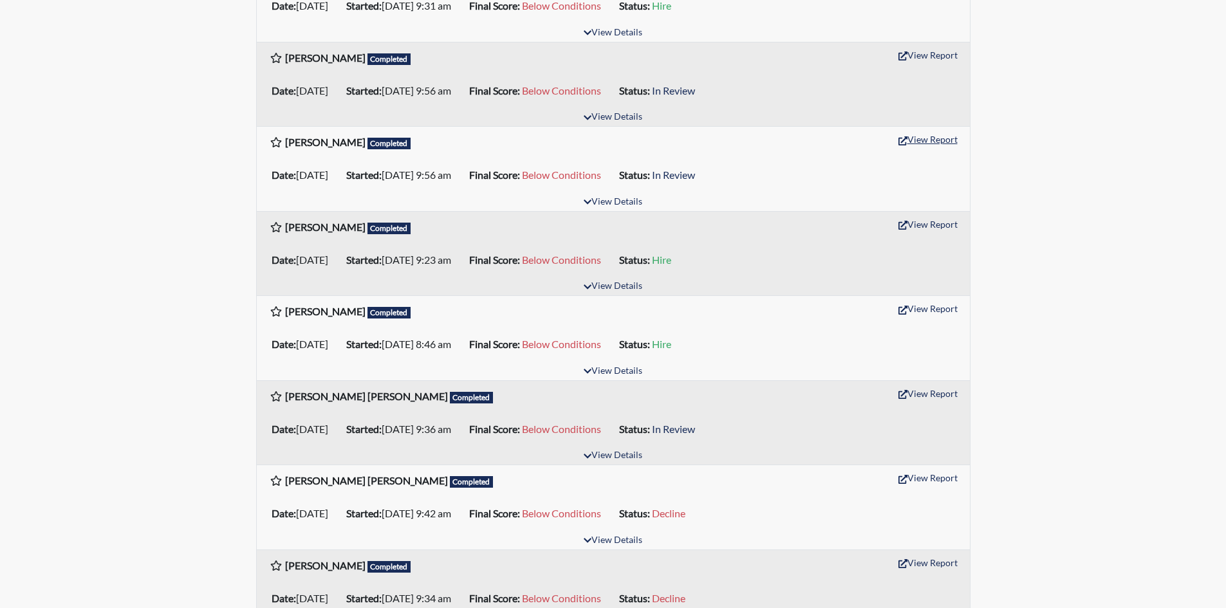
scroll to position [386, 0]
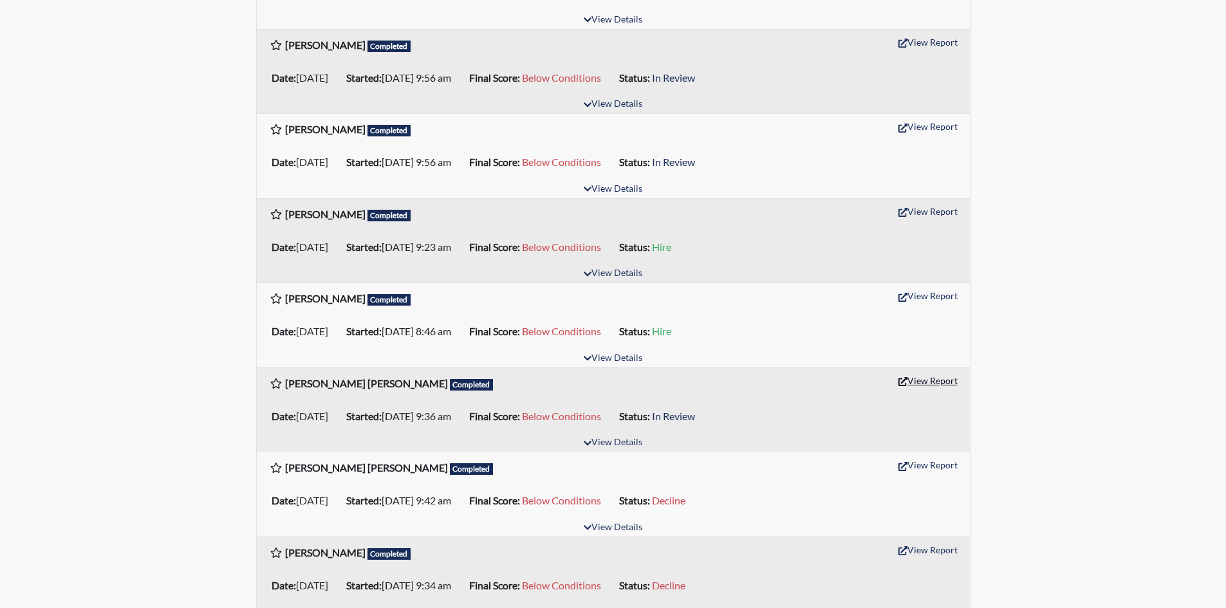
click at [940, 382] on button "View Report" at bounding box center [928, 381] width 71 height 20
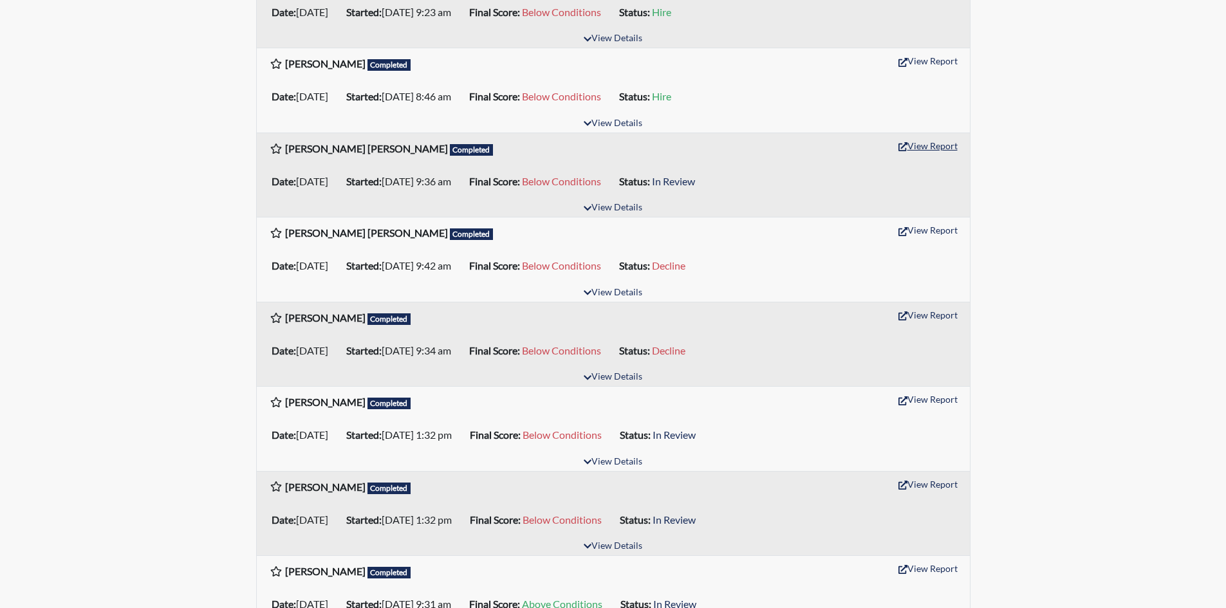
scroll to position [708, 0]
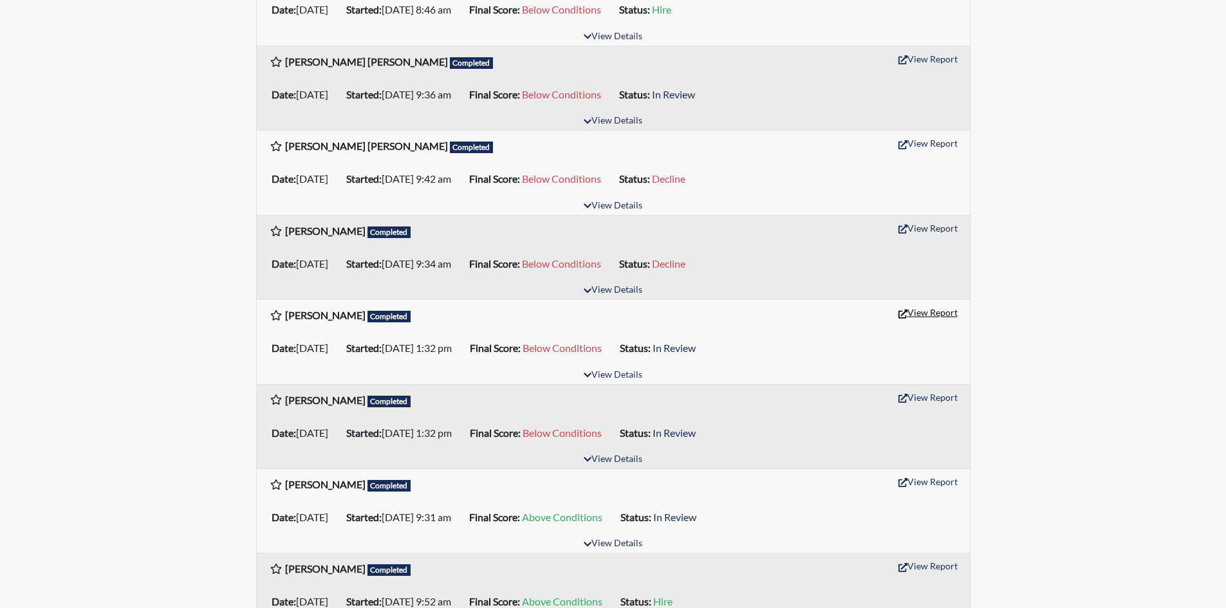
click at [925, 315] on button "View Report" at bounding box center [928, 312] width 71 height 20
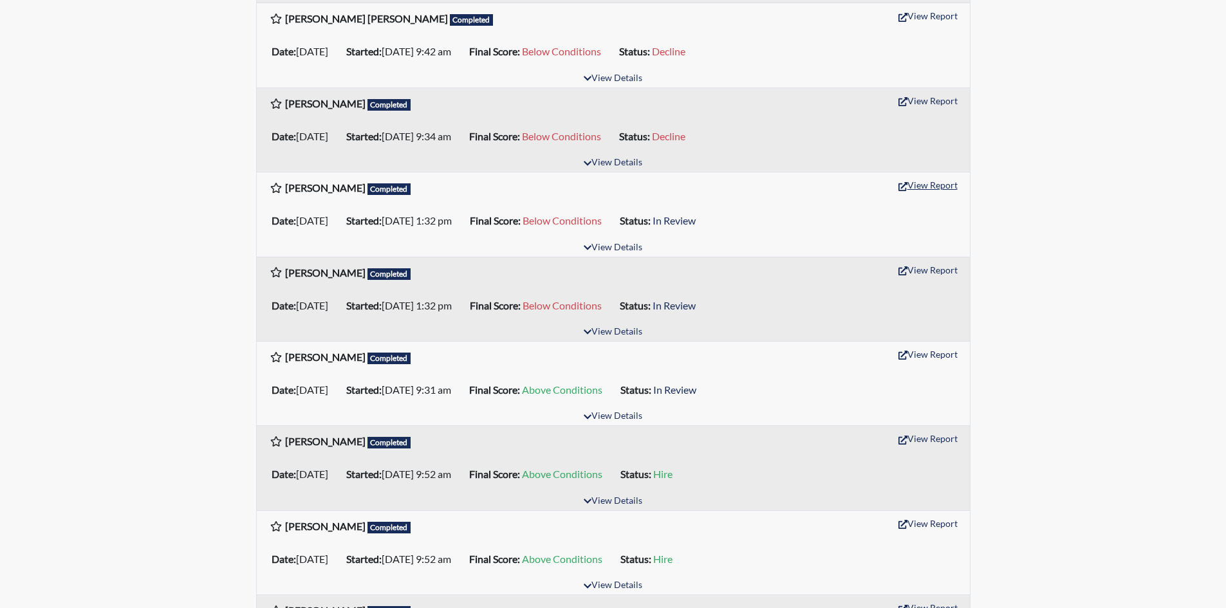
scroll to position [837, 0]
click at [932, 351] on button "View Report" at bounding box center [928, 353] width 71 height 20
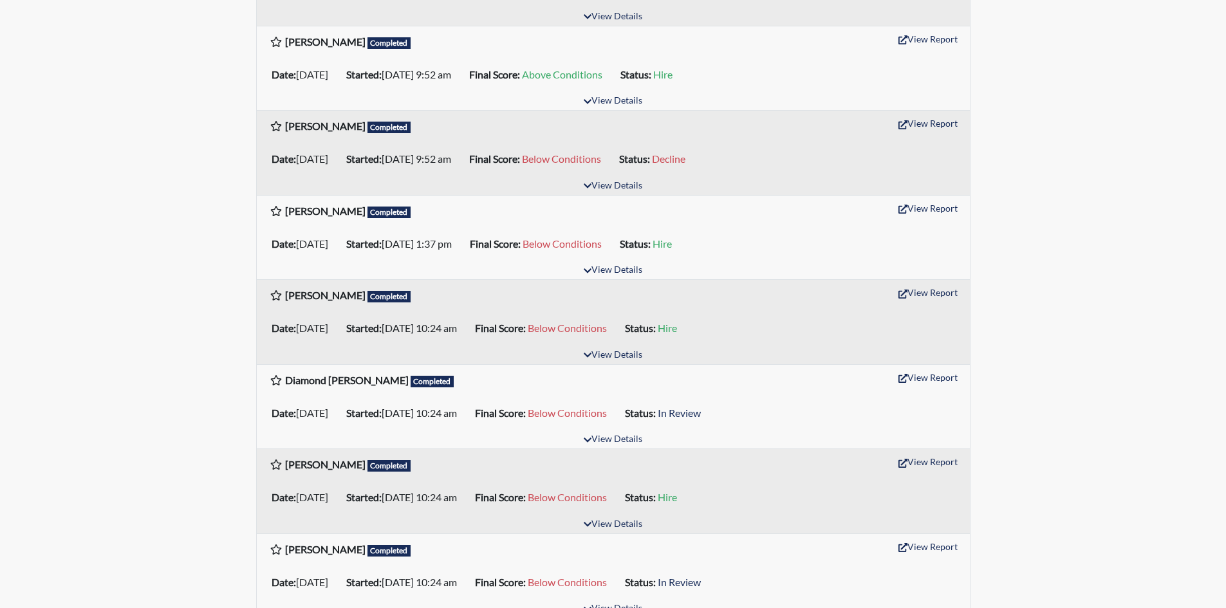
scroll to position [1351, 0]
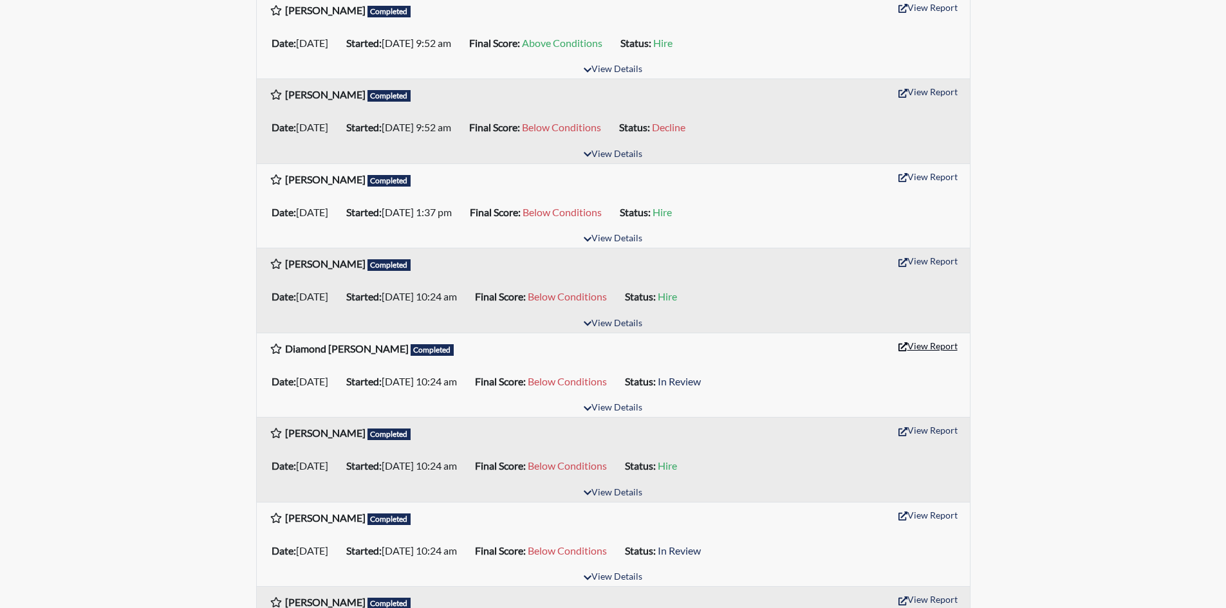
click at [936, 347] on button "View Report" at bounding box center [928, 346] width 71 height 20
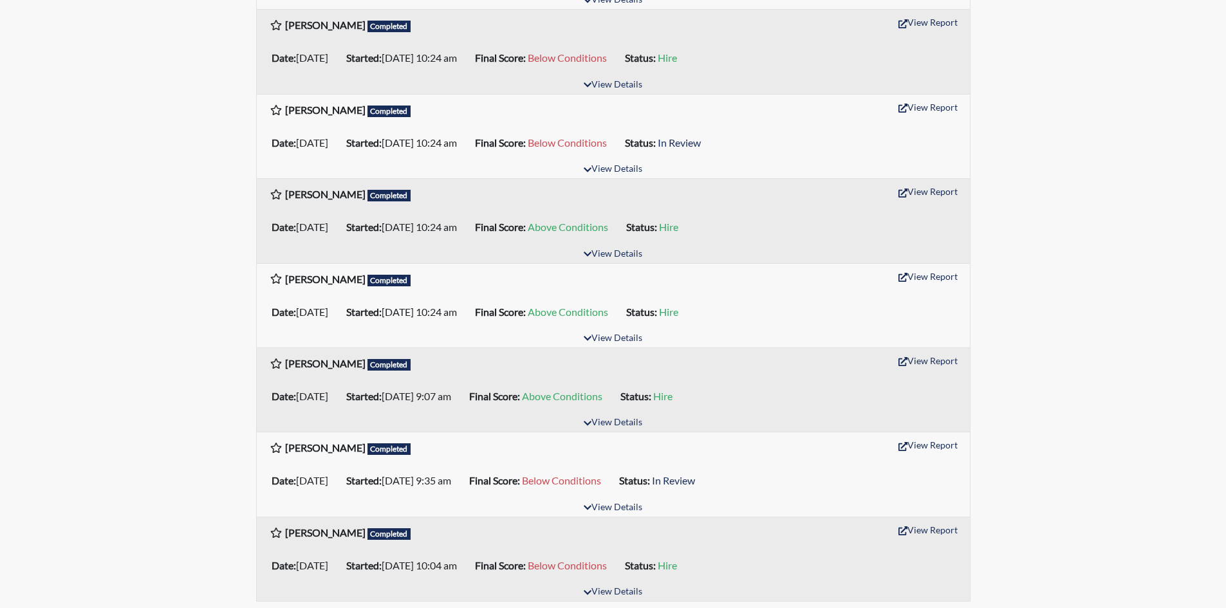
scroll to position [1802, 0]
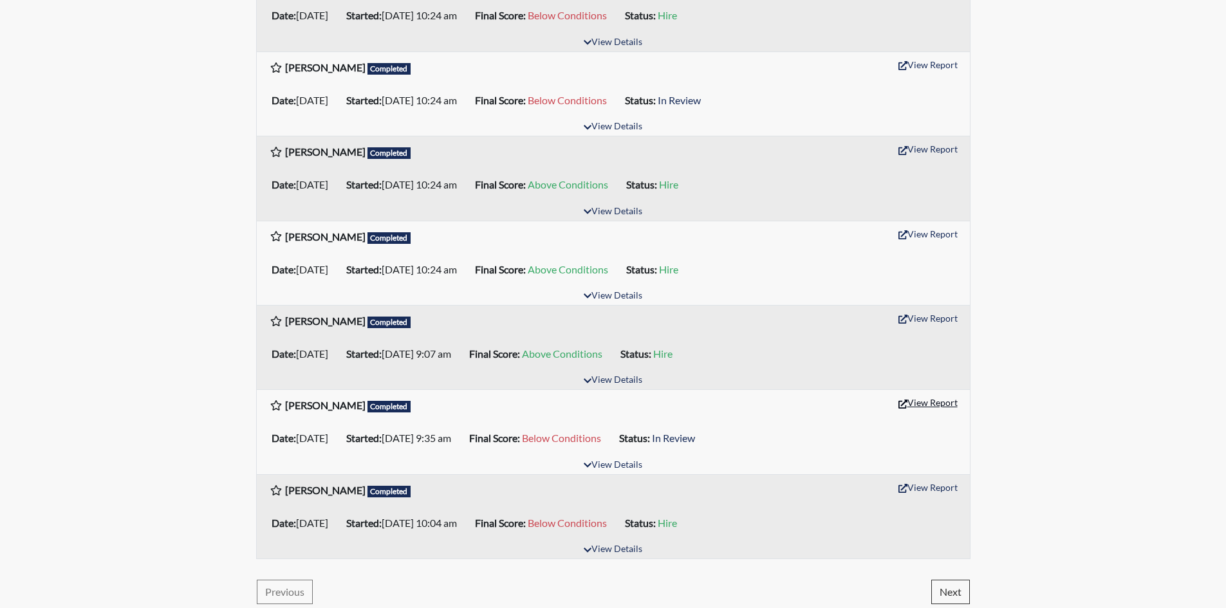
click at [943, 402] on button "View Report" at bounding box center [928, 403] width 71 height 20
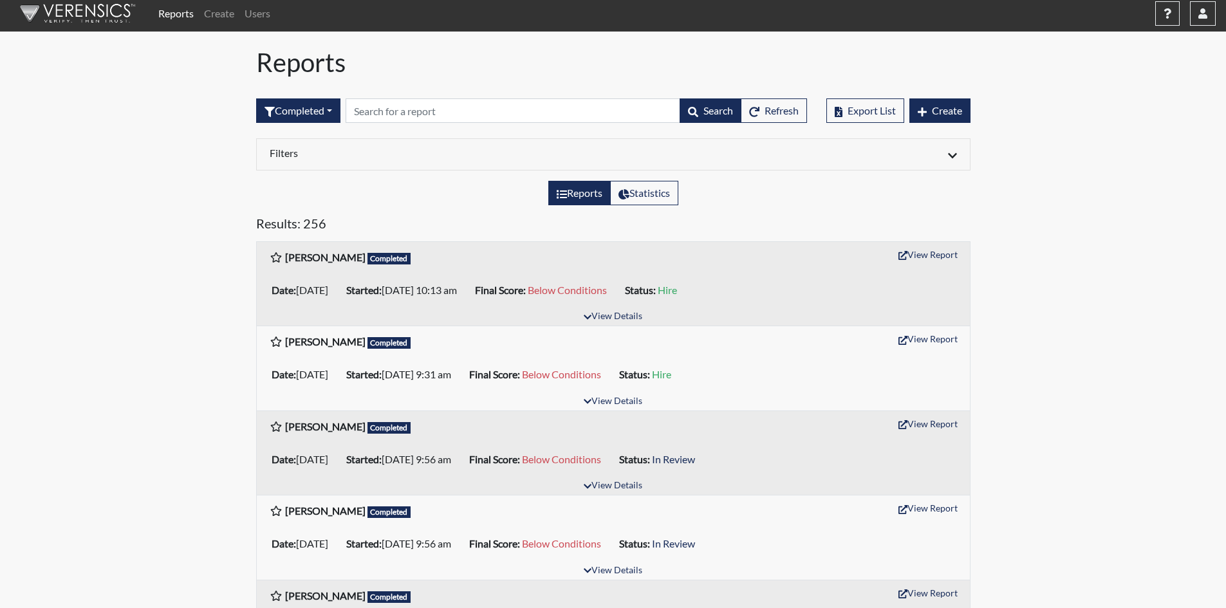
scroll to position [0, 0]
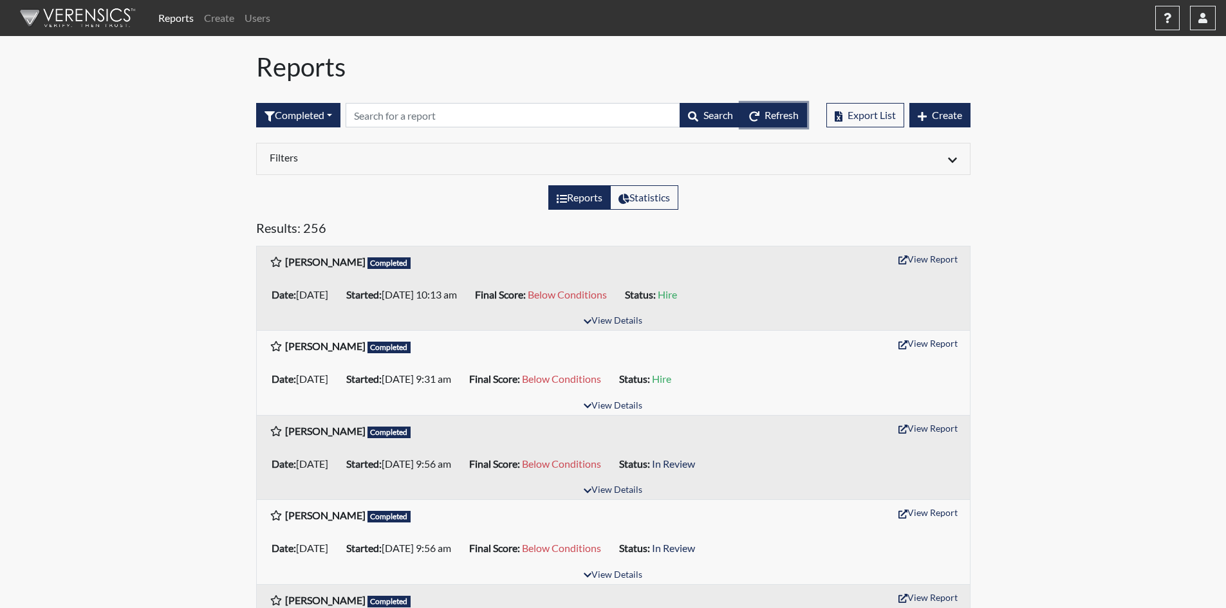
click at [750, 120] on icon "button" at bounding box center [754, 116] width 10 height 10
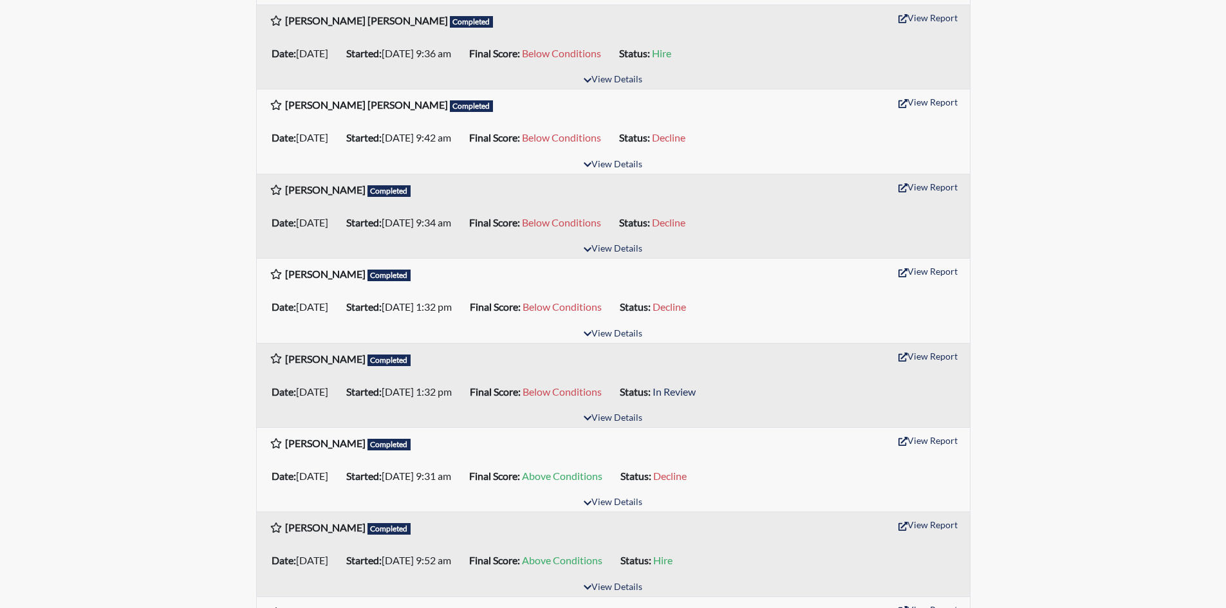
scroll to position [772, 0]
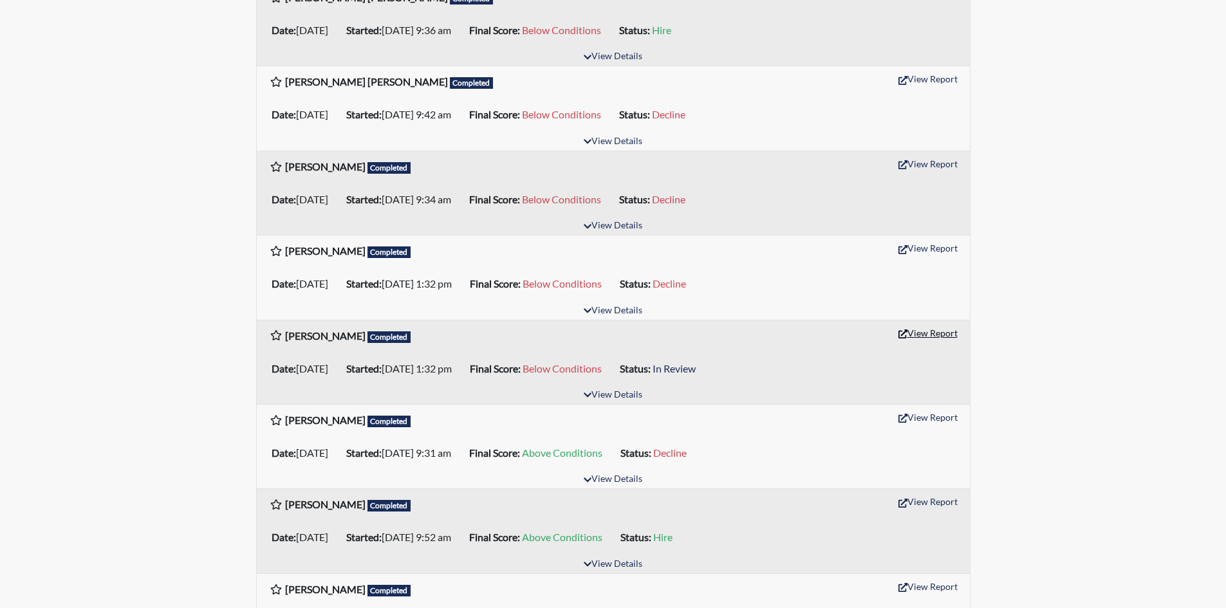
click at [927, 333] on button "View Report" at bounding box center [928, 333] width 71 height 20
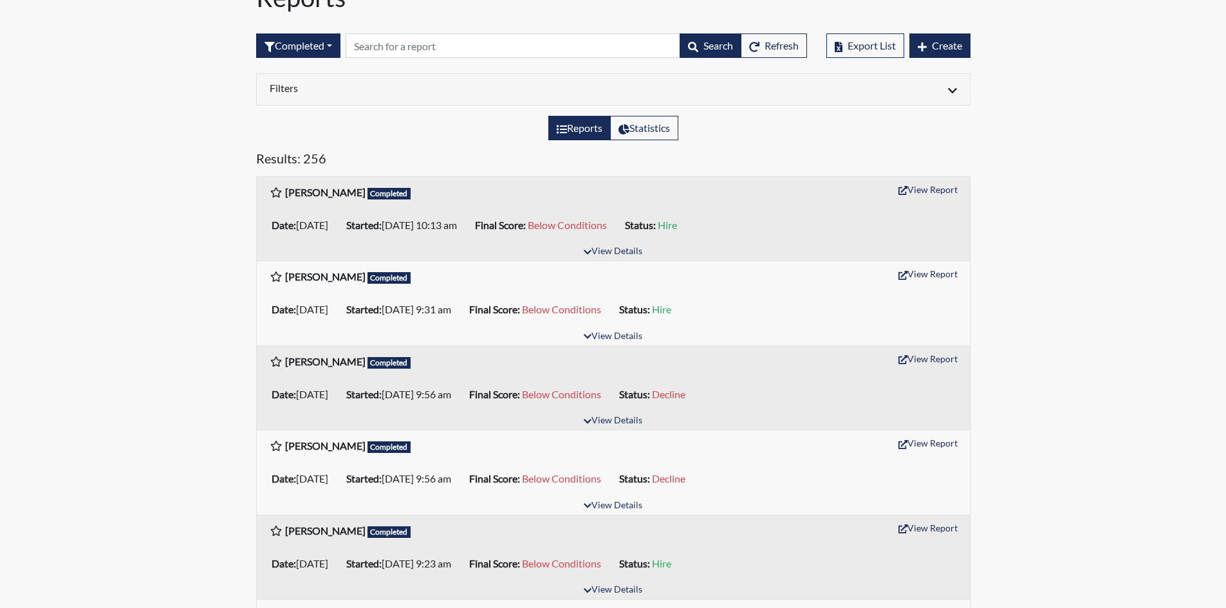
scroll to position [0, 0]
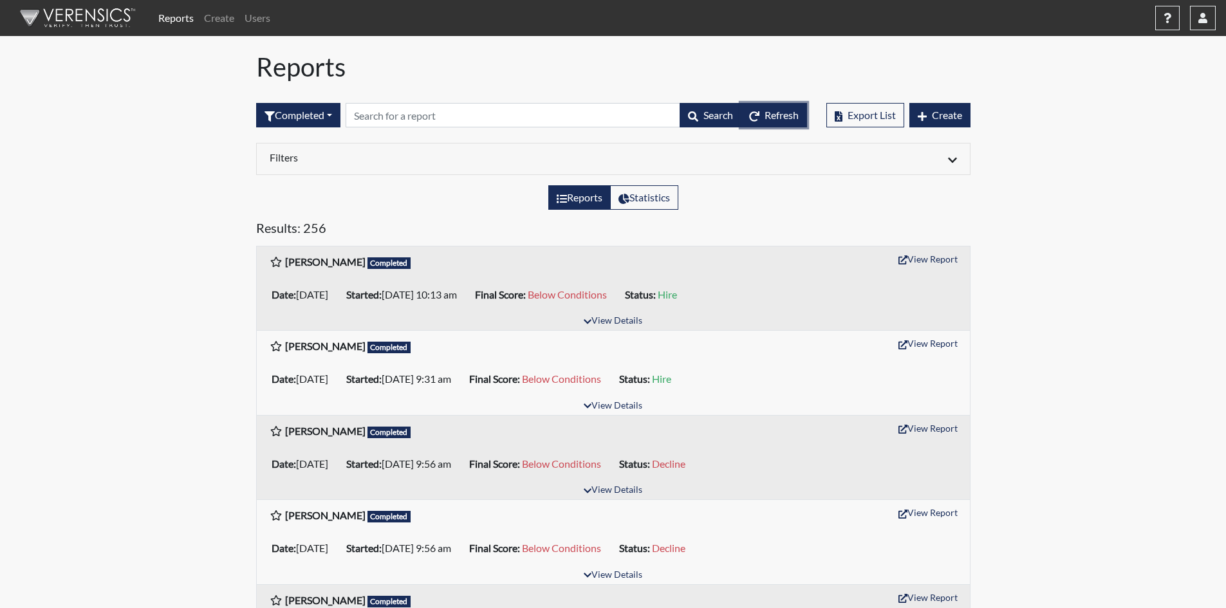
click at [764, 113] on span "Refresh" at bounding box center [781, 115] width 34 height 12
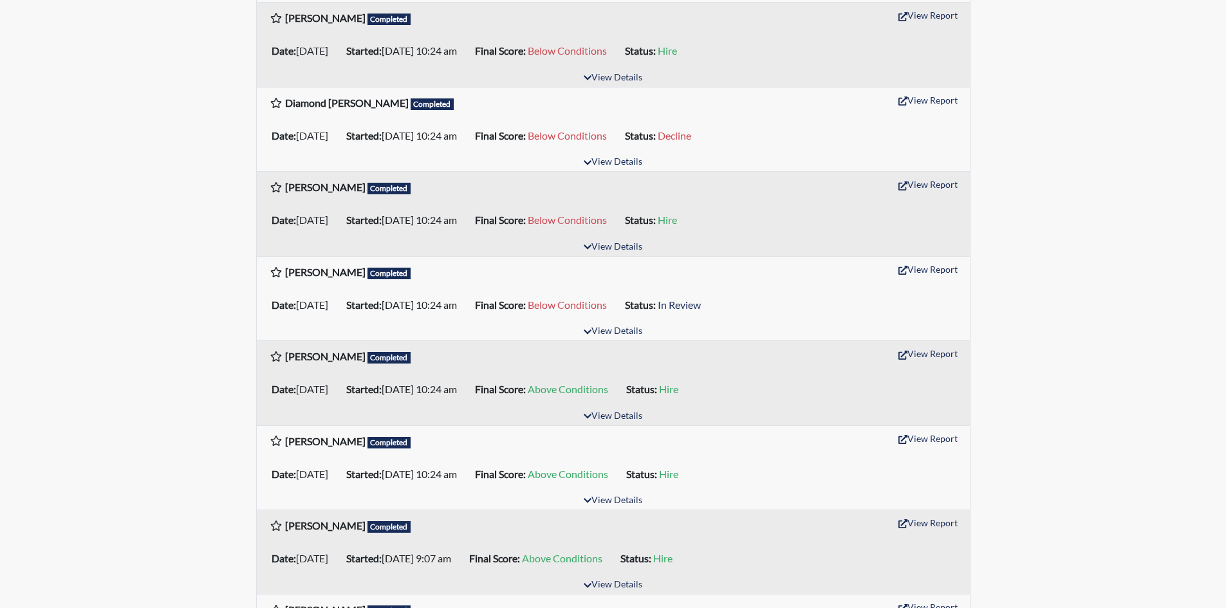
scroll to position [1609, 0]
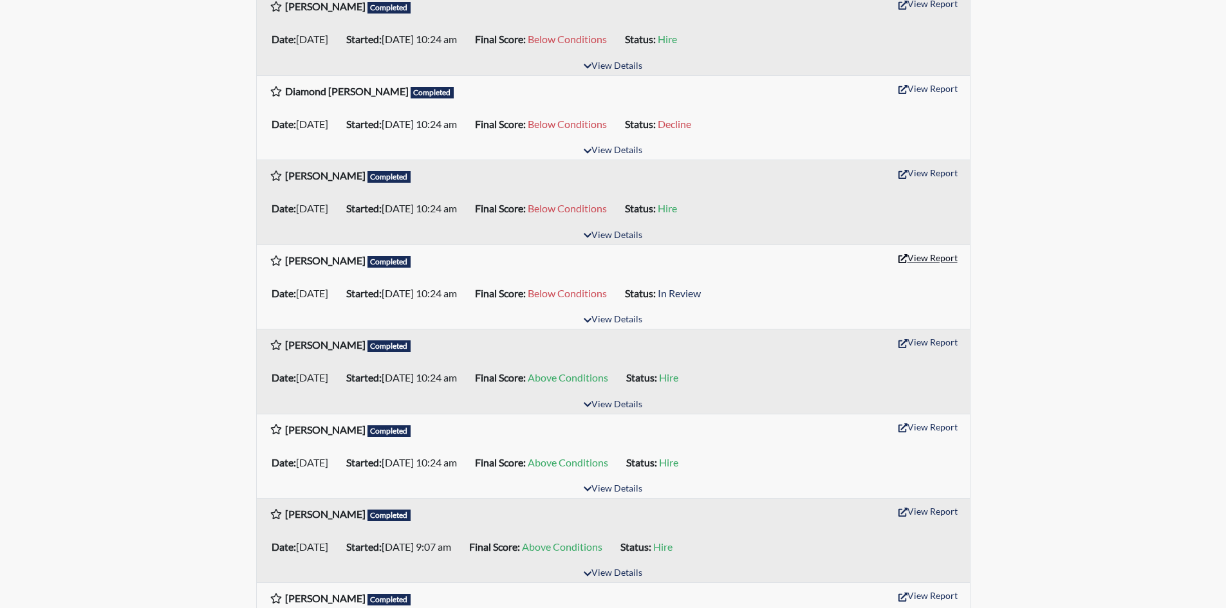
click at [947, 257] on button "View Report" at bounding box center [928, 258] width 71 height 20
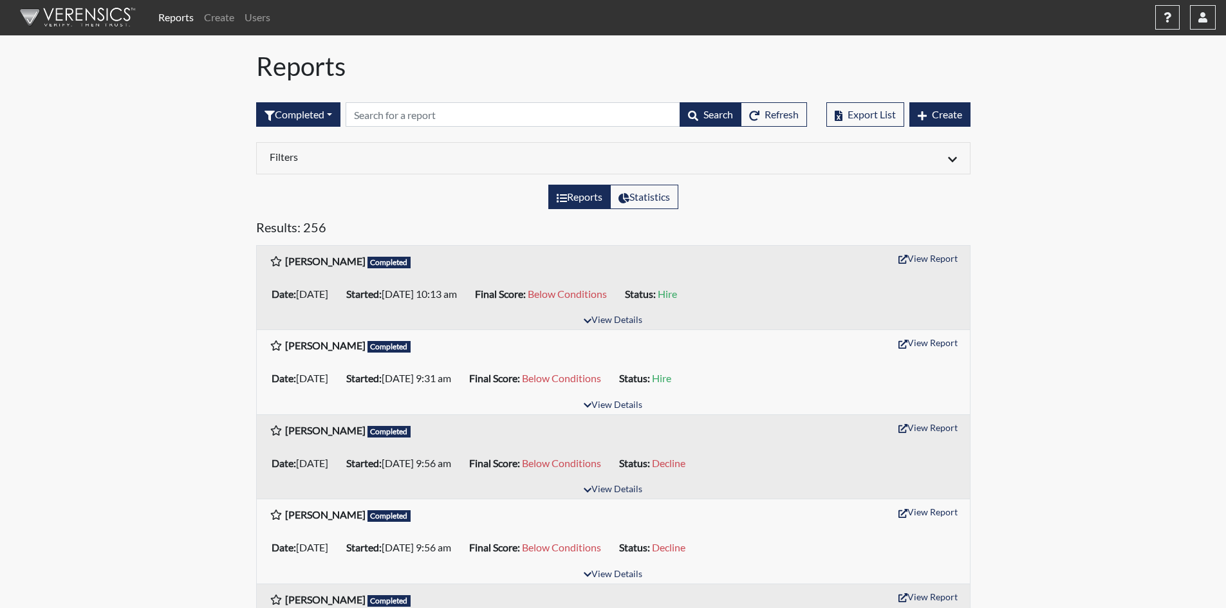
scroll to position [0, 0]
click at [773, 121] on button "Refresh" at bounding box center [774, 115] width 66 height 24
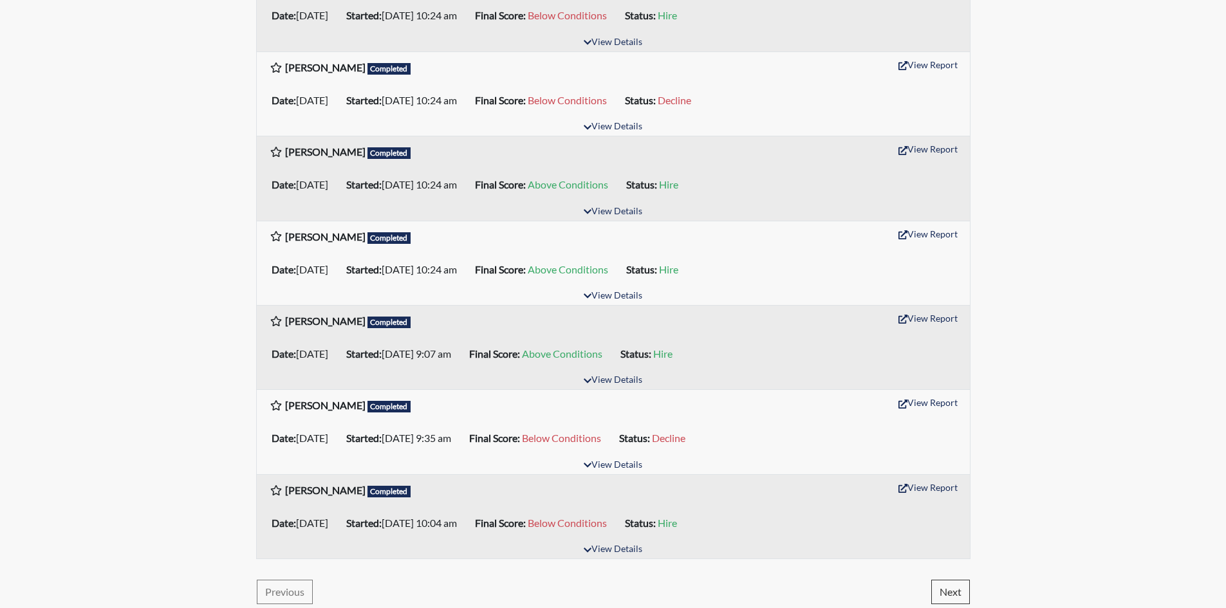
scroll to position [1808, 0]
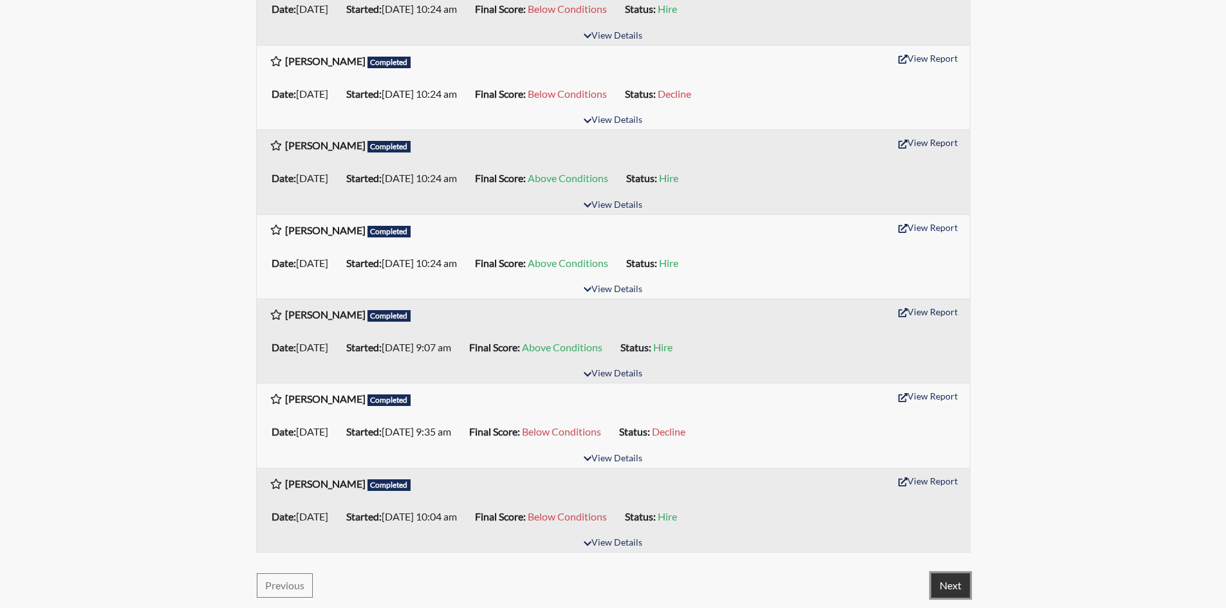
click at [957, 584] on button "Next" at bounding box center [950, 585] width 39 height 24
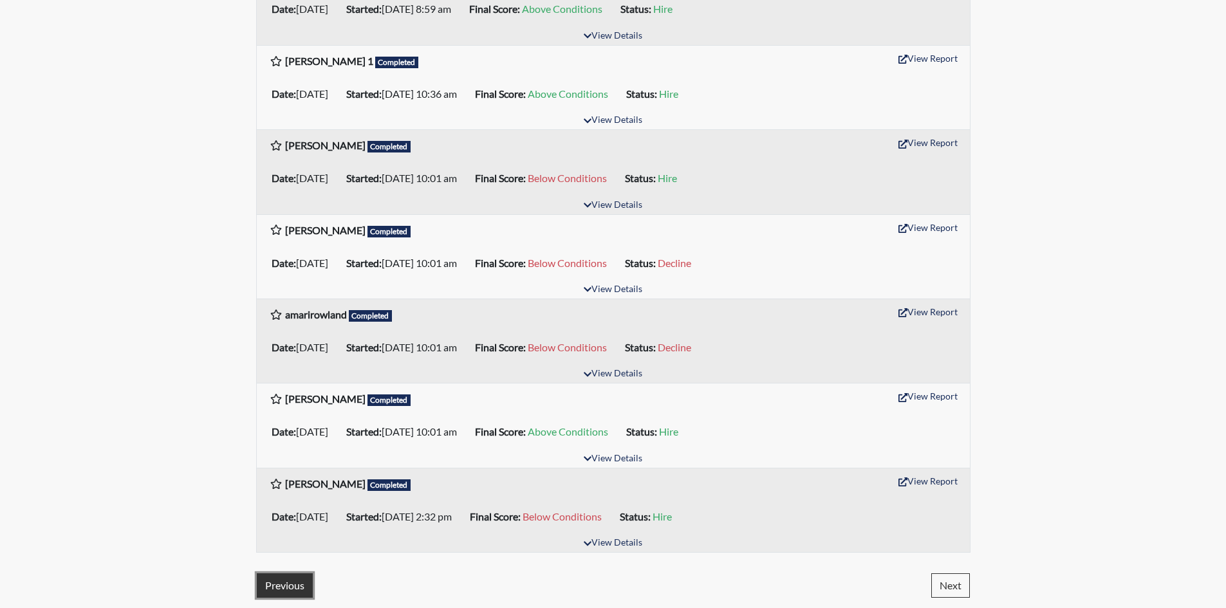
click at [299, 582] on button "Previous" at bounding box center [285, 585] width 56 height 24
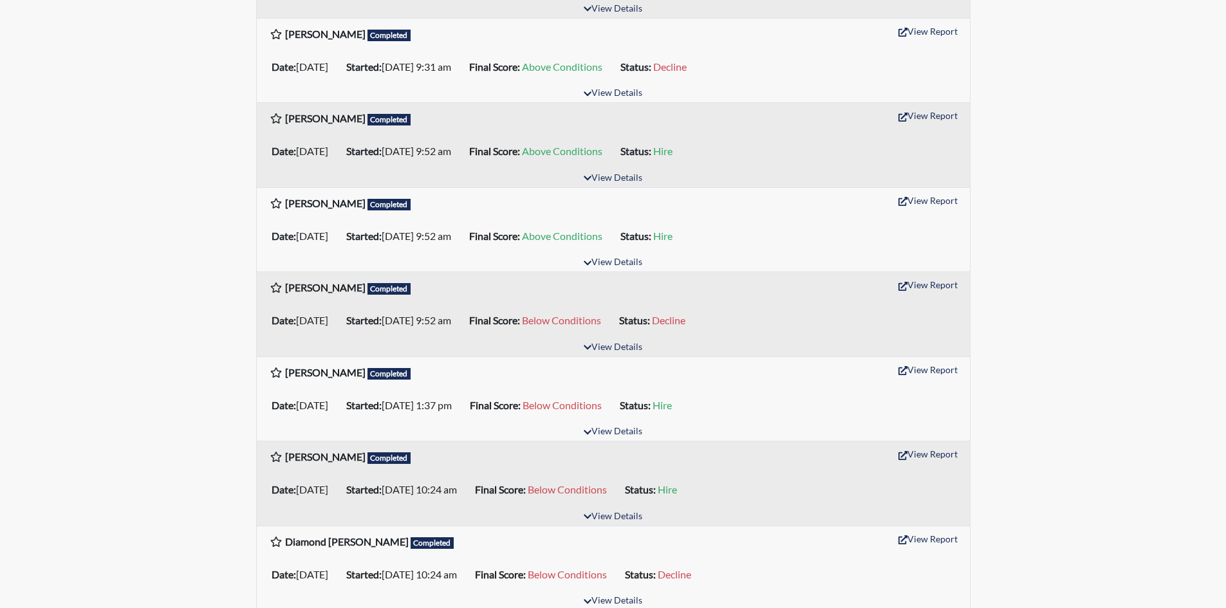
scroll to position [1094, 0]
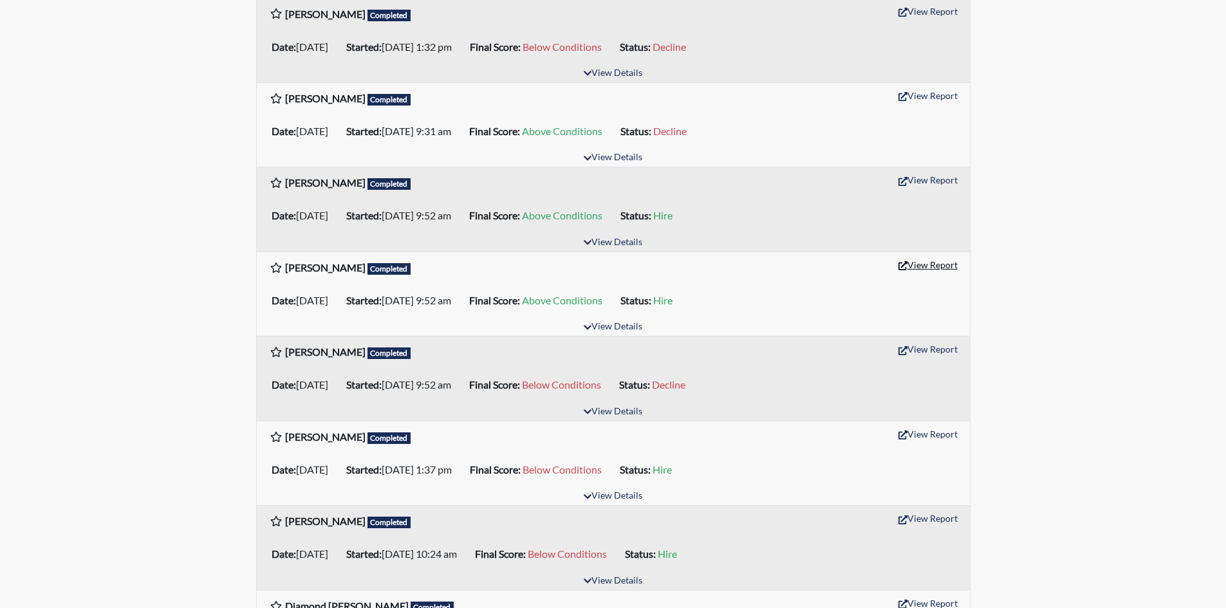
click at [943, 265] on button "View Report" at bounding box center [928, 265] width 71 height 20
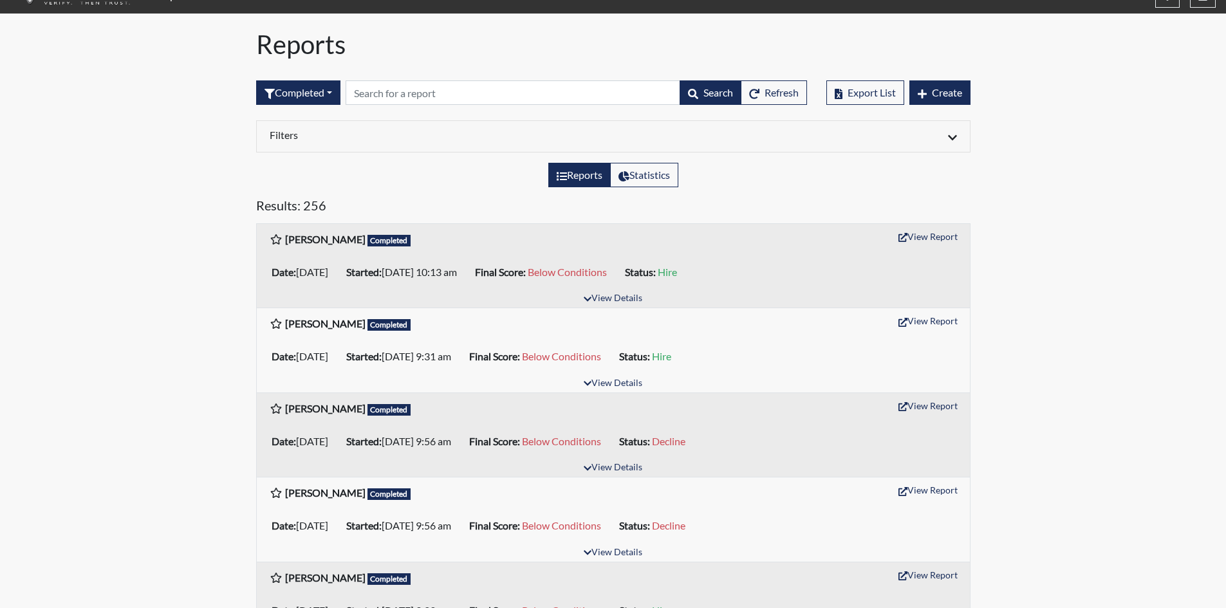
scroll to position [0, 0]
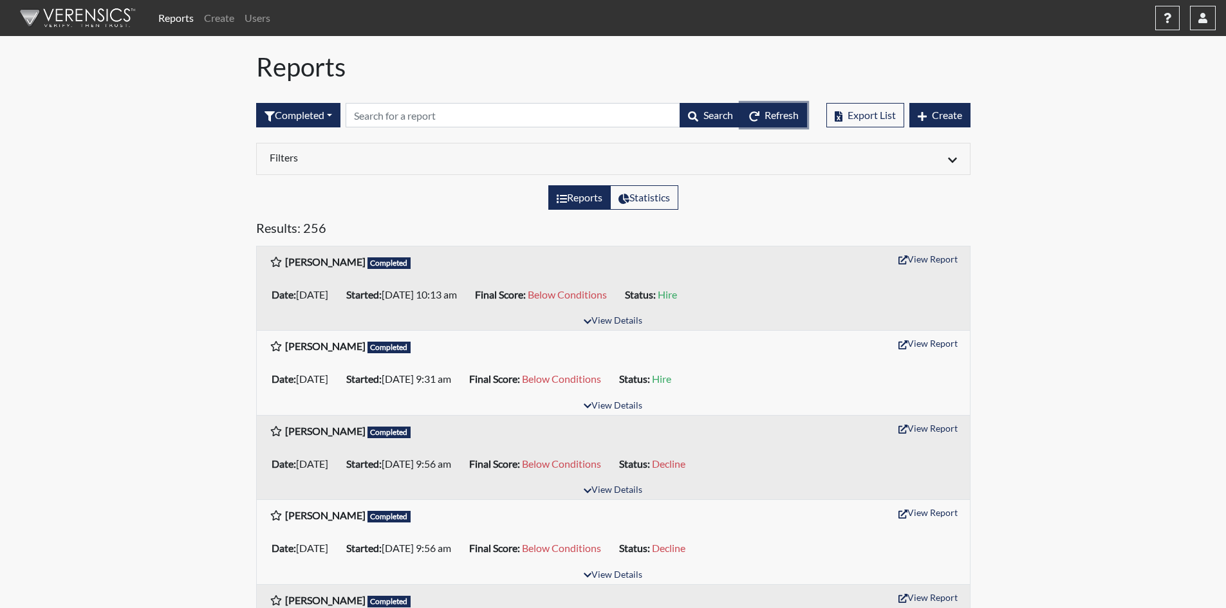
drag, startPoint x: 773, startPoint y: 118, endPoint x: 752, endPoint y: 122, distance: 22.2
click at [773, 118] on span "Refresh" at bounding box center [781, 115] width 34 height 12
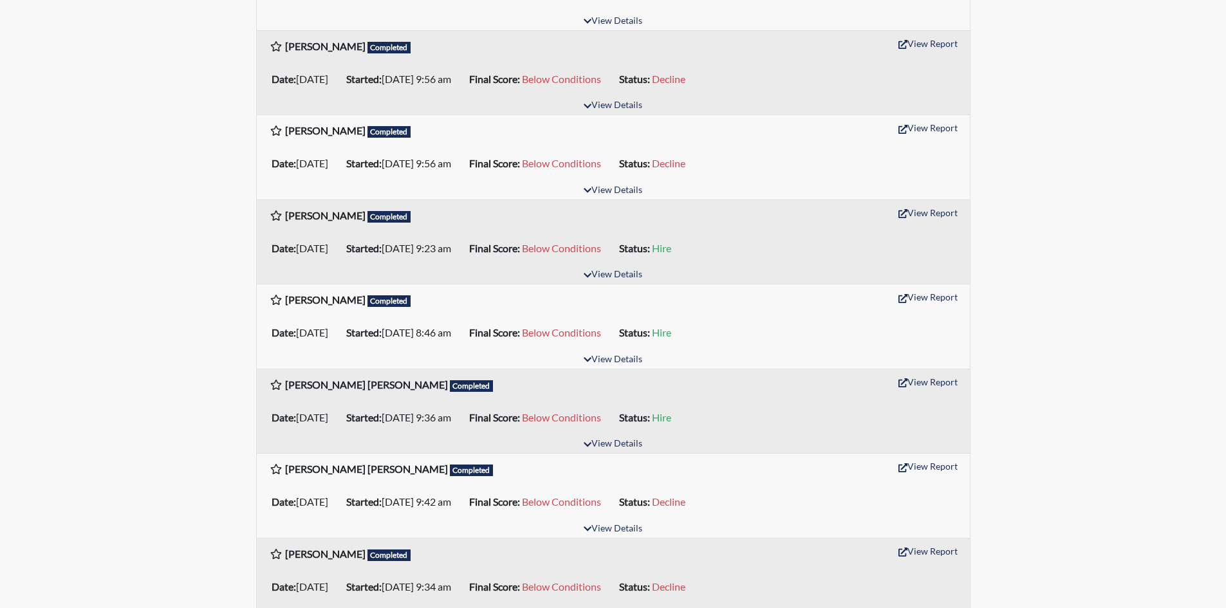
scroll to position [386, 0]
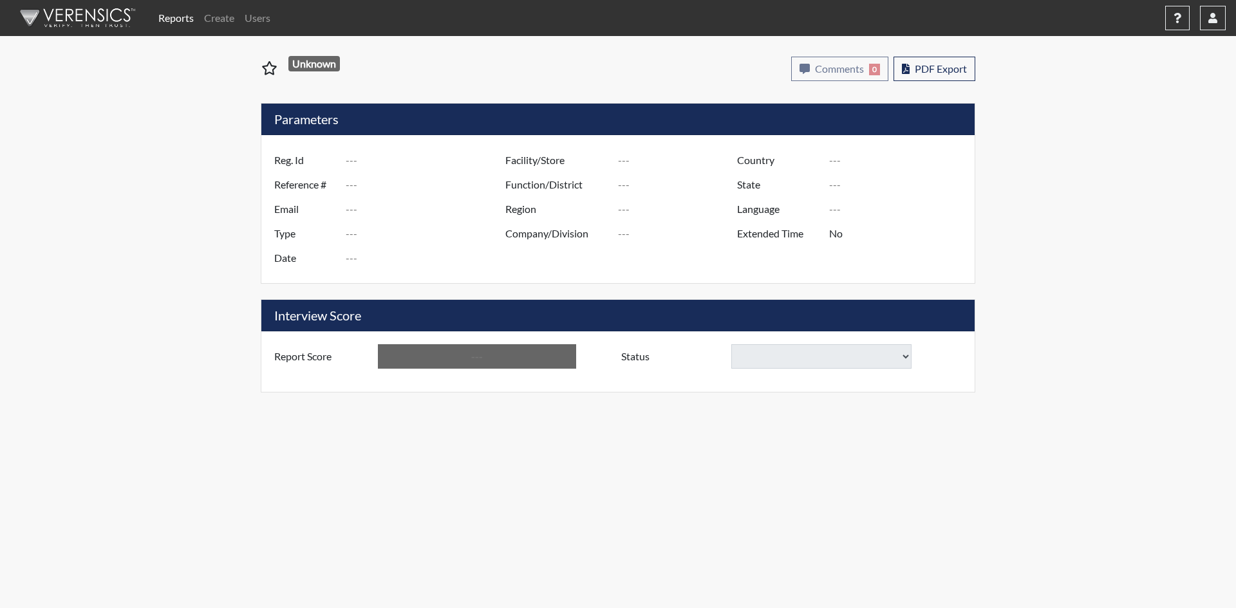
type input "Chance Tanner"
type input "47444"
type input "---"
type input "Corrections Pre-Employment"
type input "May 5, 2025"
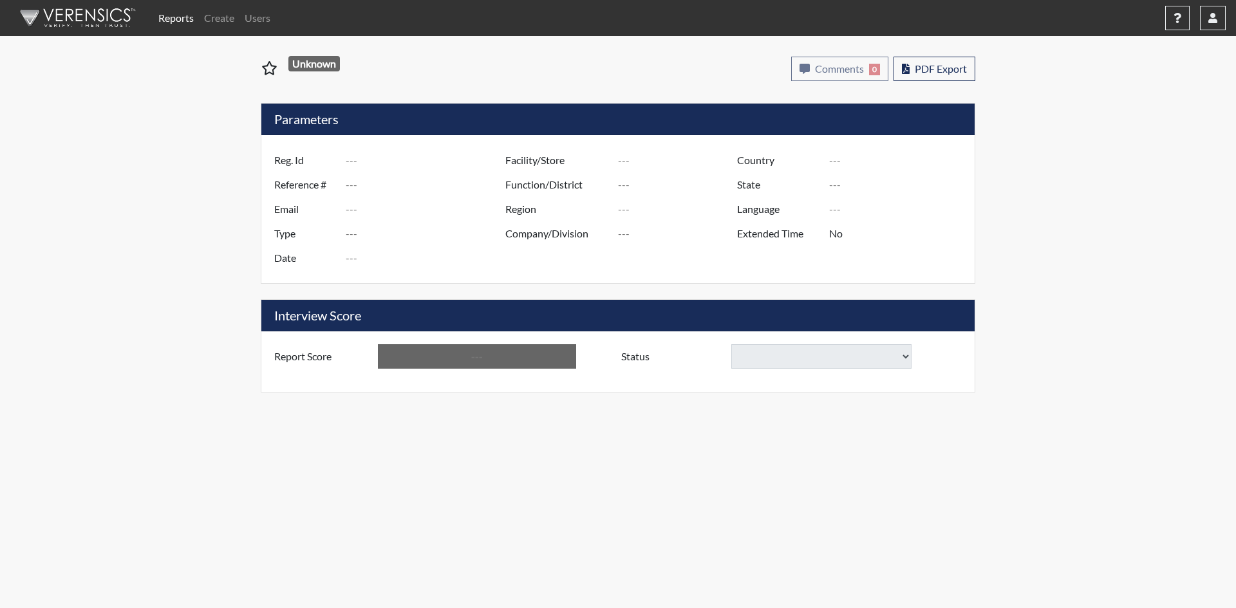
type input "[GEOGRAPHIC_DATA]"
type input "[US_STATE]"
type input "English"
type input "Yes"
type input "Below Conditions"
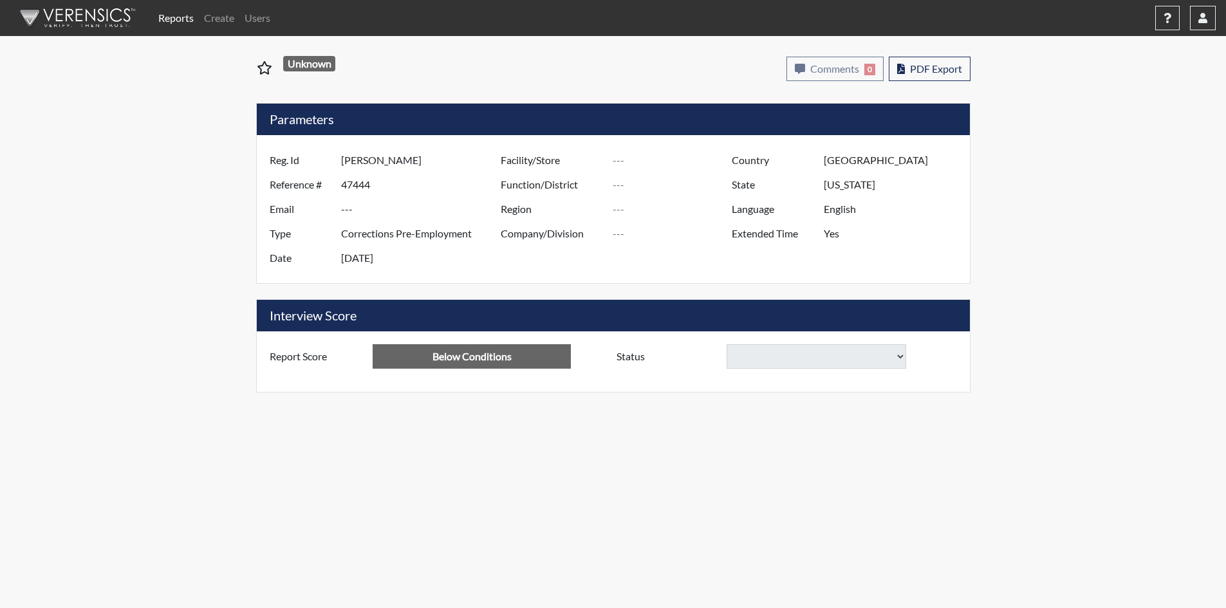
select select
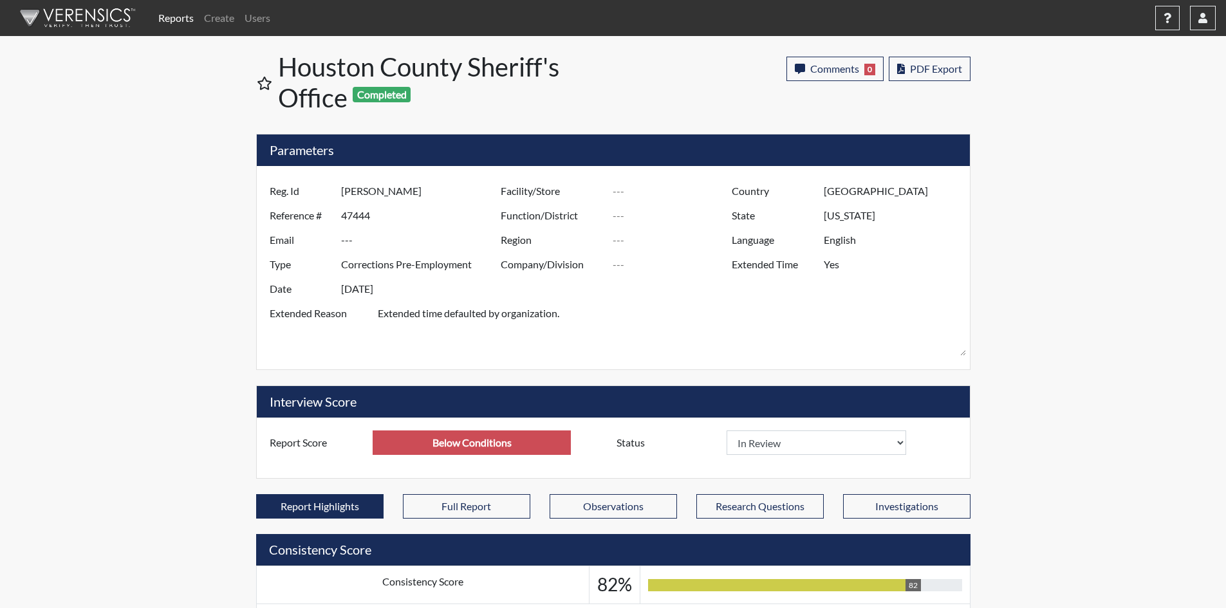
scroll to position [214, 535]
click at [802, 71] on icon "button" at bounding box center [800, 69] width 10 height 10
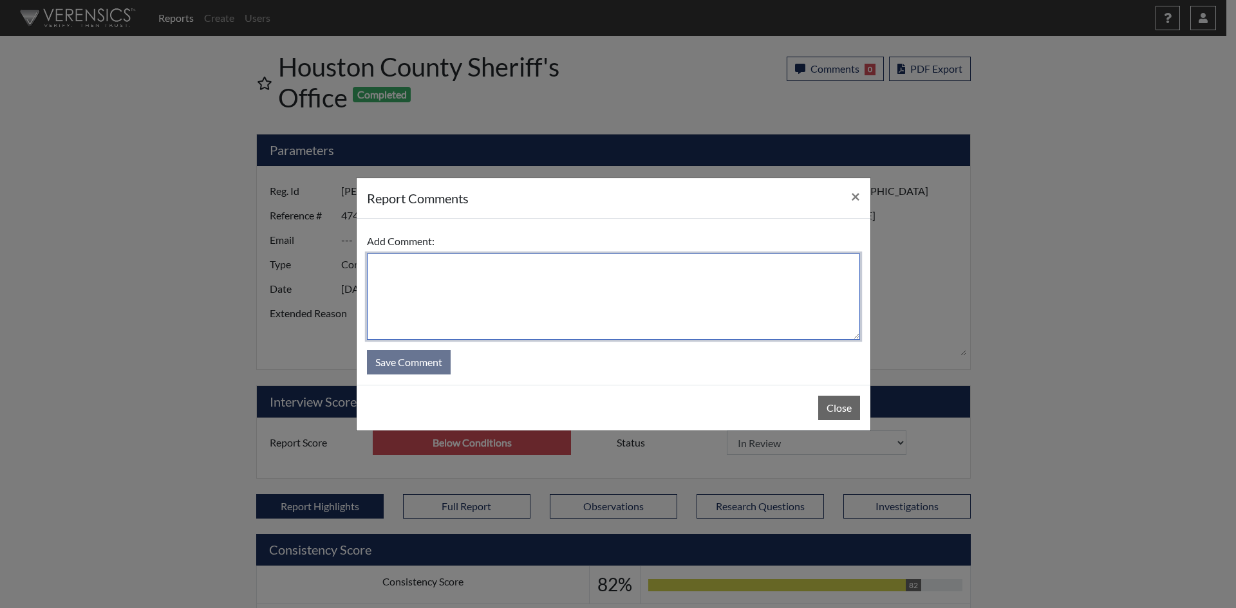
click at [548, 301] on textarea at bounding box center [613, 297] width 493 height 86
drag, startPoint x: 694, startPoint y: 259, endPoint x: 328, endPoint y: 243, distance: 366.5
click at [328, 243] on div "report Comments × Add Comment: Candidate was able to answer the flagged questio…" at bounding box center [618, 304] width 1236 height 608
type textarea "Candidate was able to answer the flagged questions with reasonable answers."
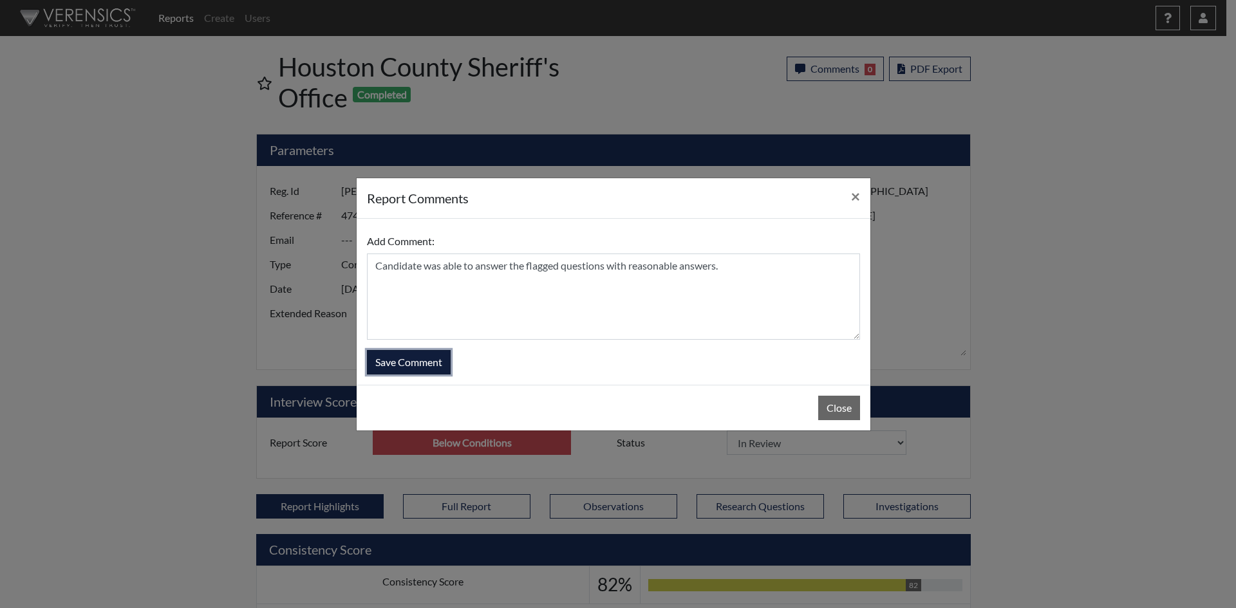
click at [402, 360] on button "Save Comment" at bounding box center [409, 362] width 84 height 24
select select
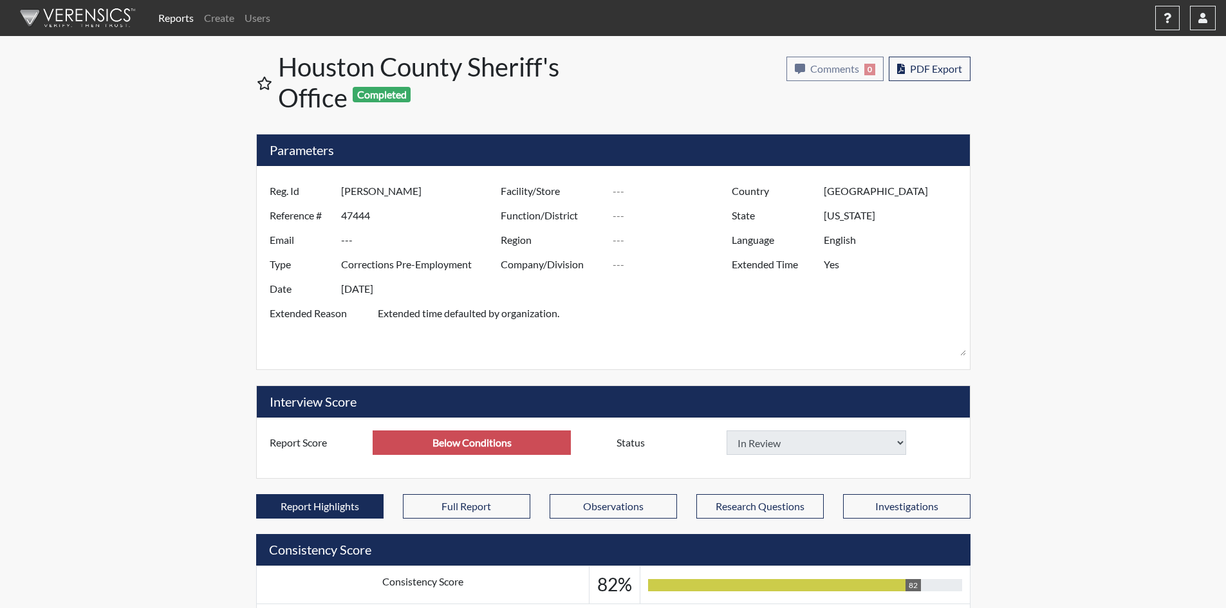
select select
click at [895, 441] on select "In Review Hire Decline" at bounding box center [817, 442] width 180 height 24
select select "hire"
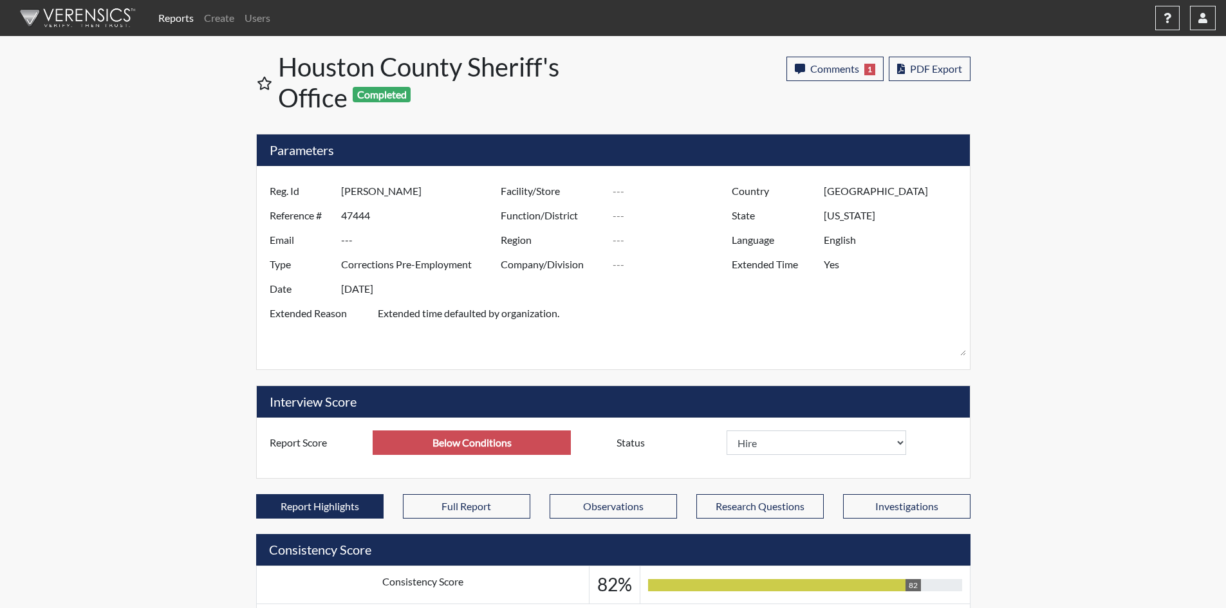
select select
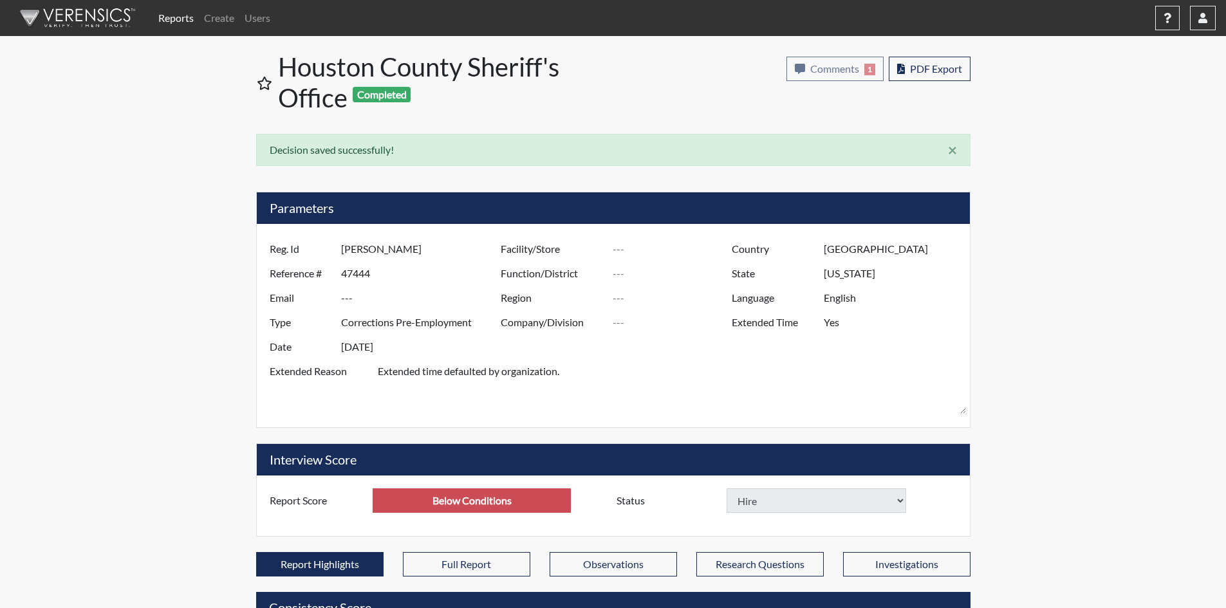
select select
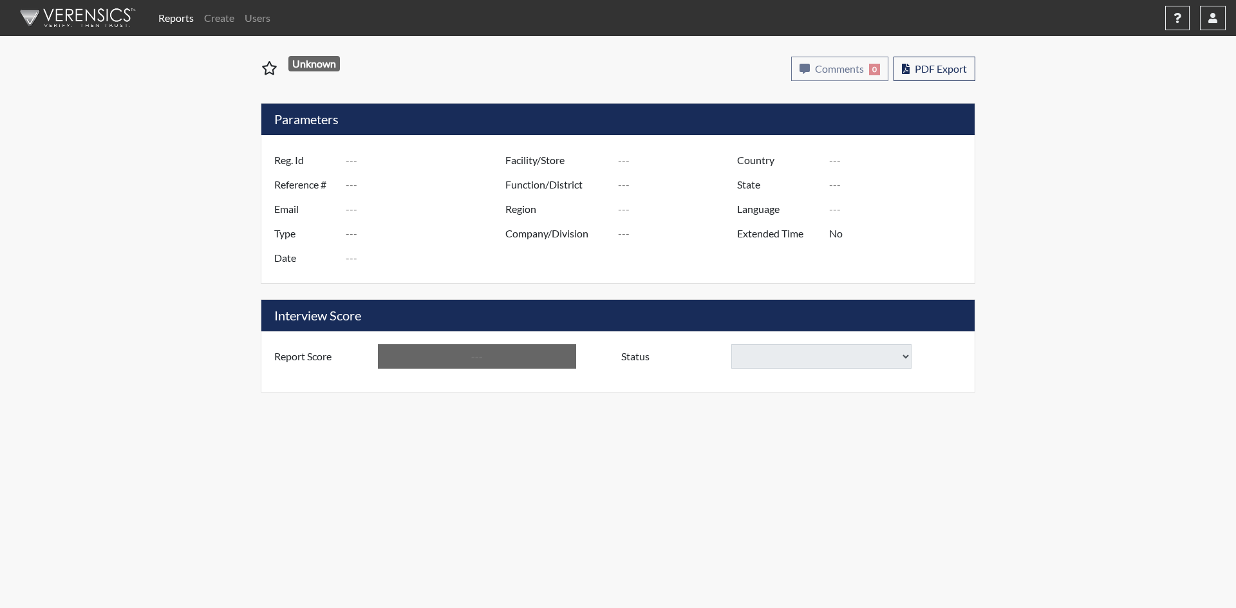
type input "Cindy Green"
type input "47445"
type input "---"
type input "Corrections Pre-Employment"
type input "May 5, 2025"
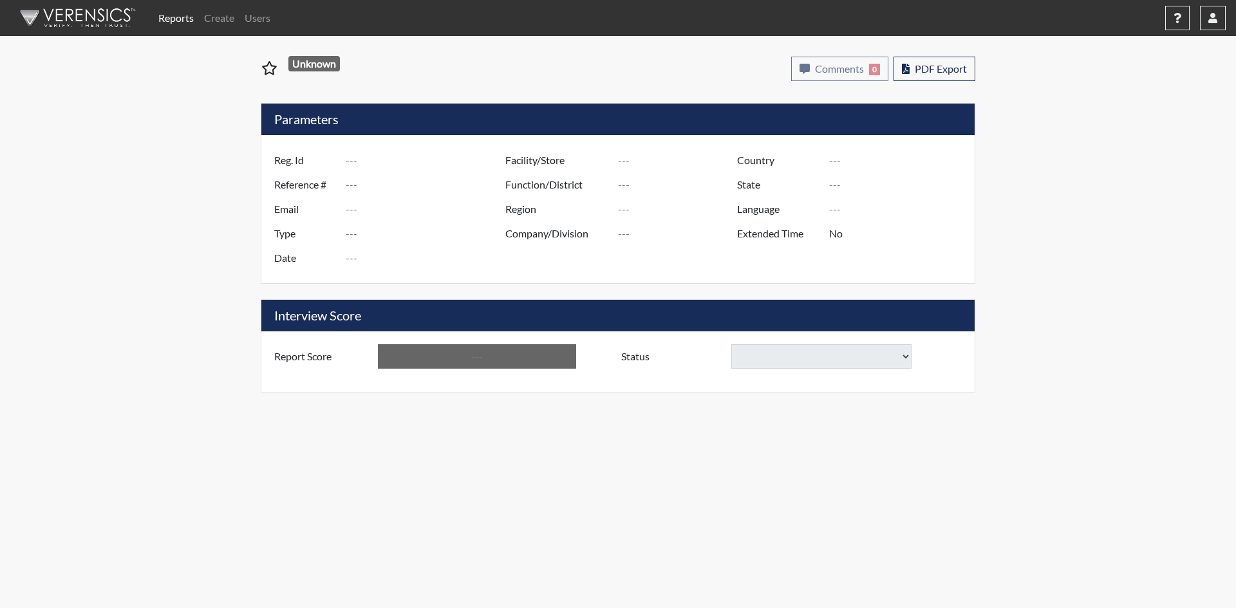
type input "[GEOGRAPHIC_DATA]"
type input "[US_STATE]"
type input "English"
type input "Yes"
type input "Above Conditions"
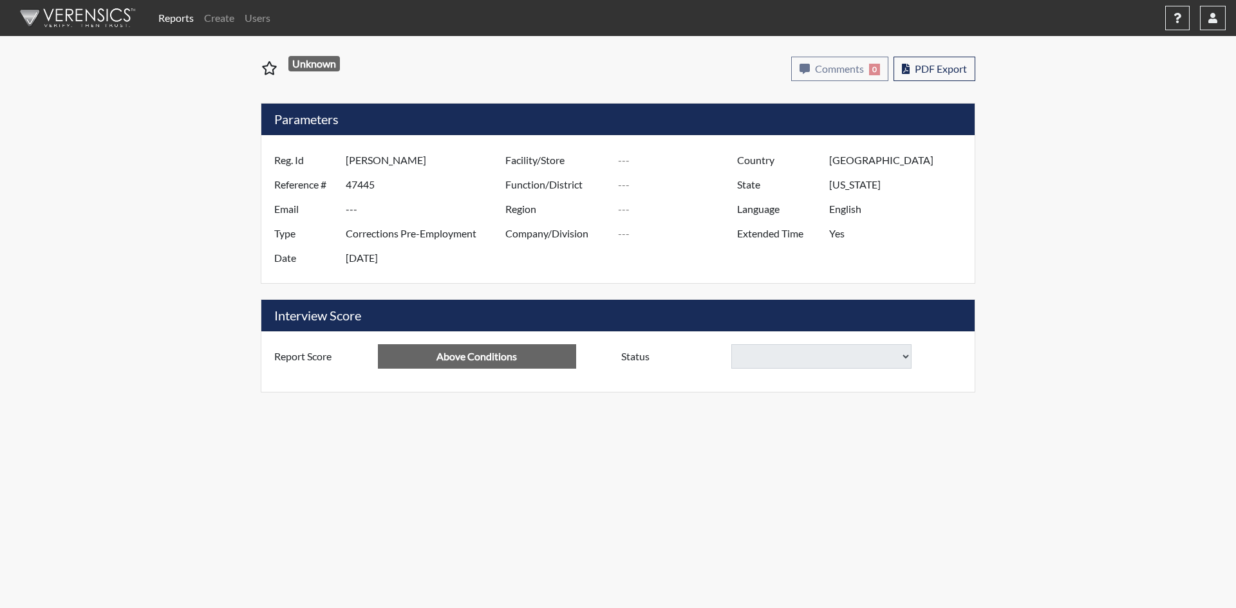
select select
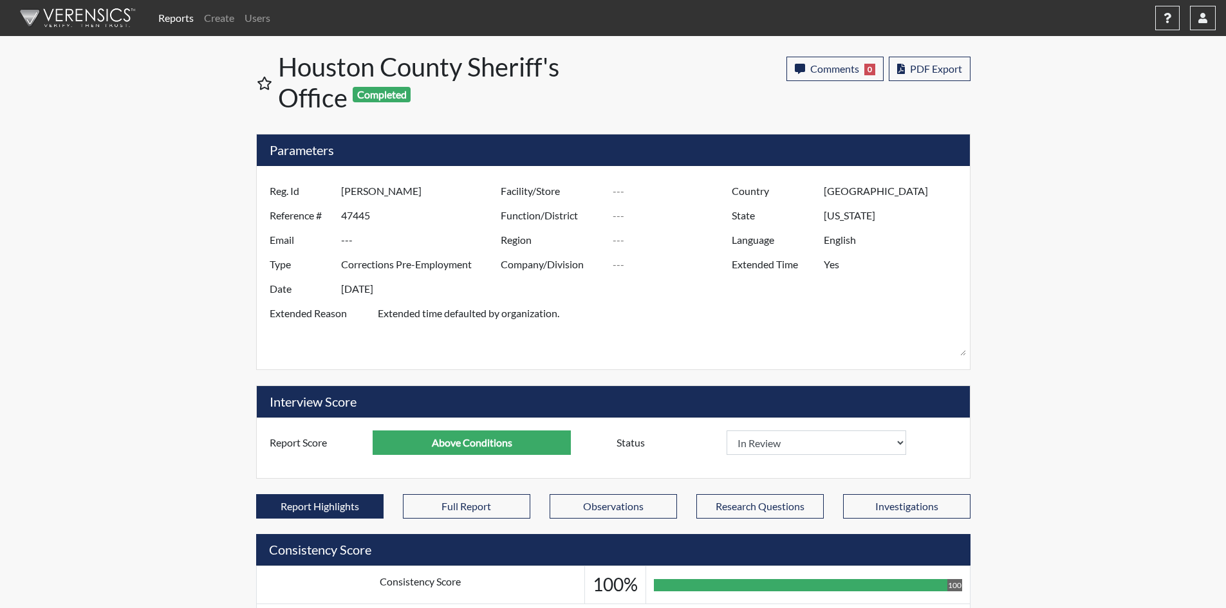
scroll to position [214, 535]
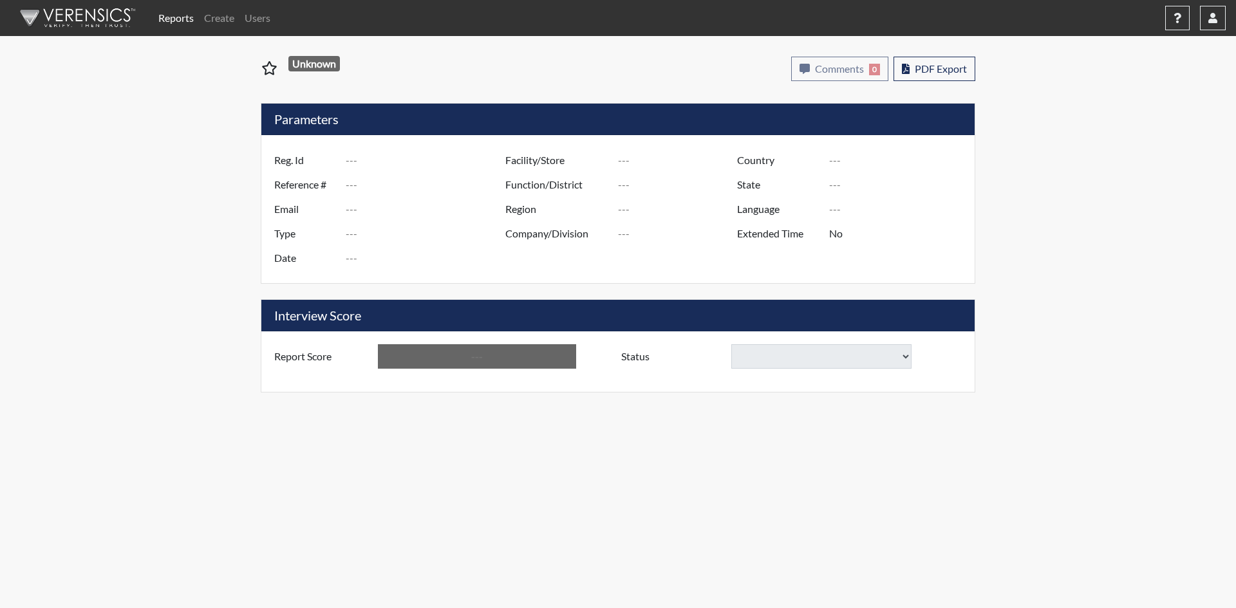
type input "[PERSON_NAME]"
type input "47445"
type input "---"
type input "Corrections Pre-Employment"
type input "May 5, 2025"
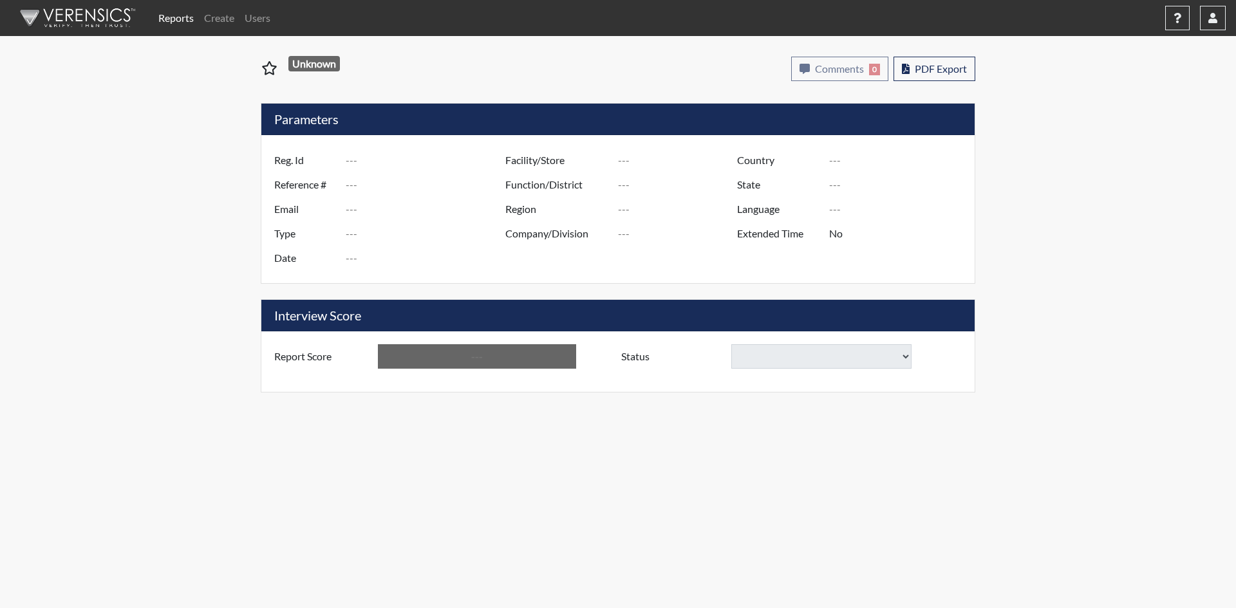
type input "[GEOGRAPHIC_DATA]"
type input "[US_STATE]"
type input "English"
type input "Yes"
type input "Above Conditions"
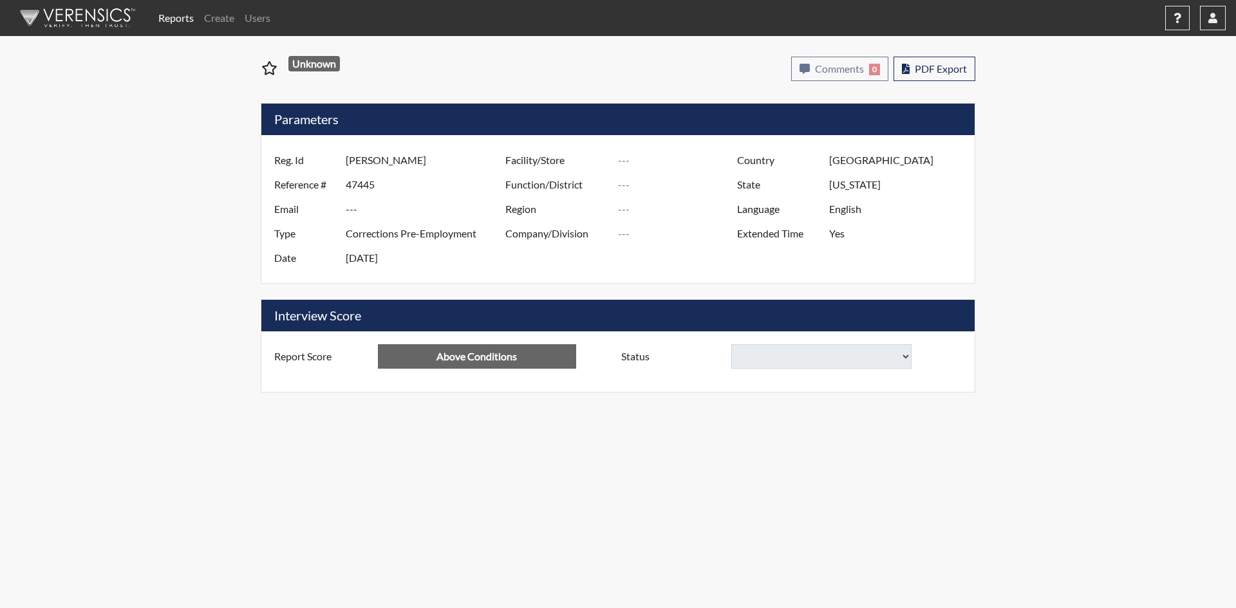
select select
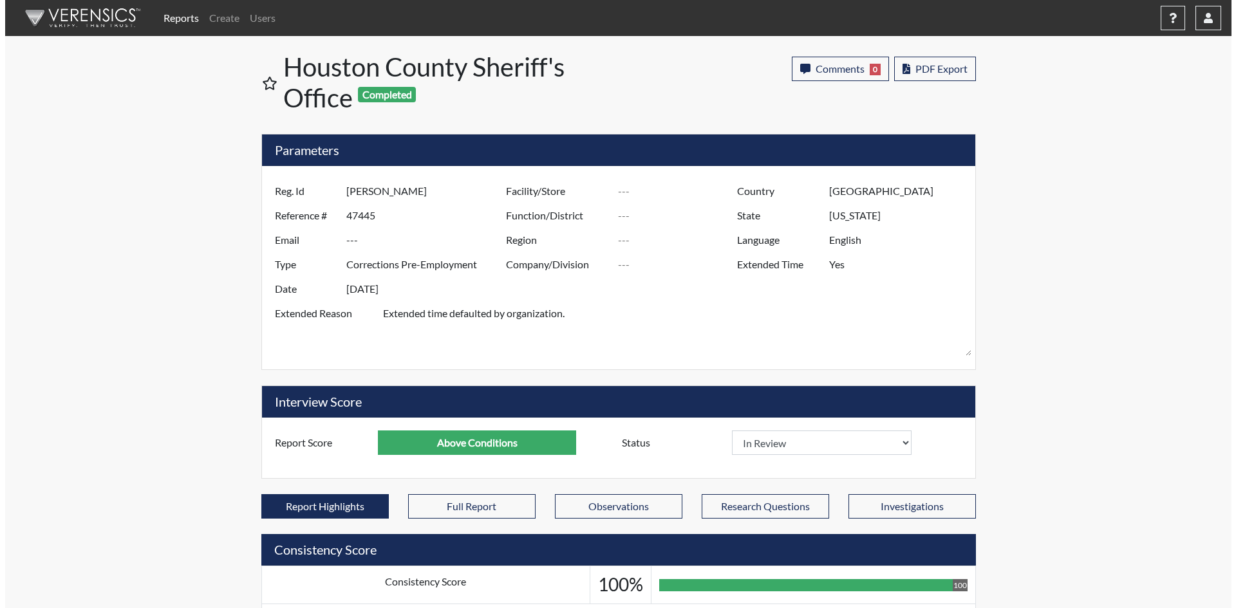
scroll to position [214, 535]
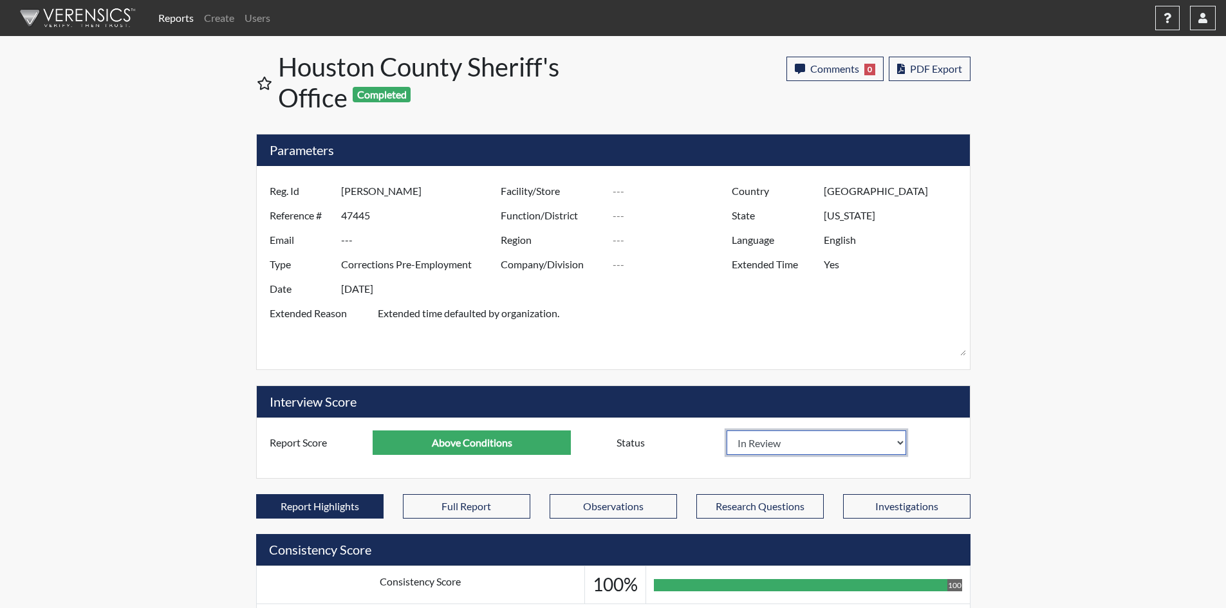
click at [898, 442] on select "In Review Hire Decline" at bounding box center [817, 442] width 180 height 24
select select "hire"
select select
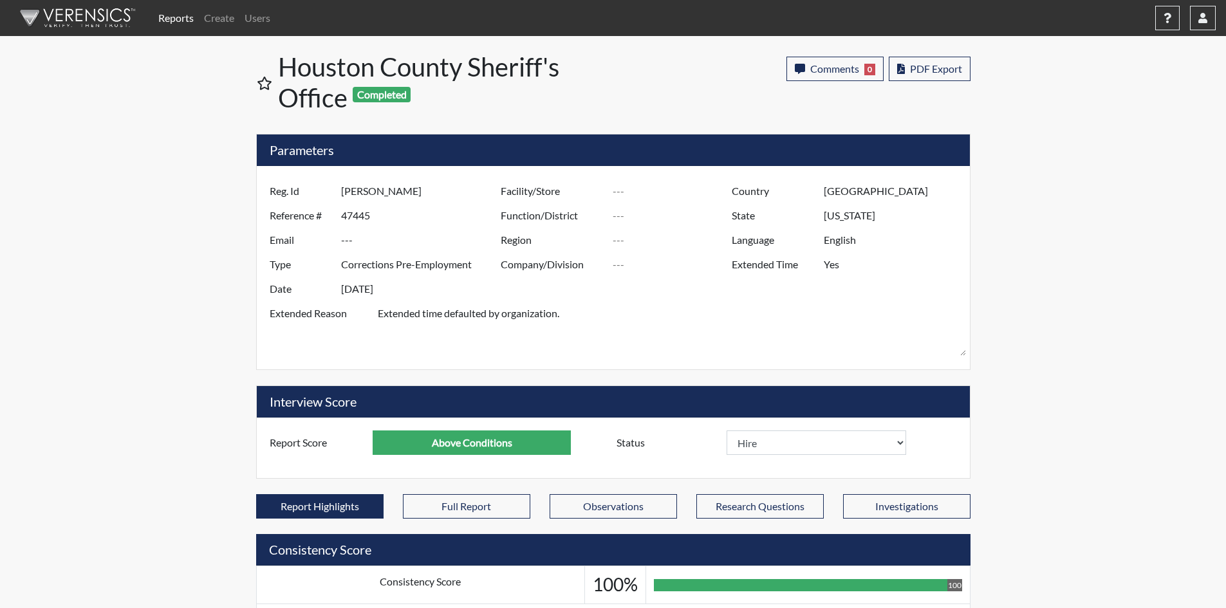
select select
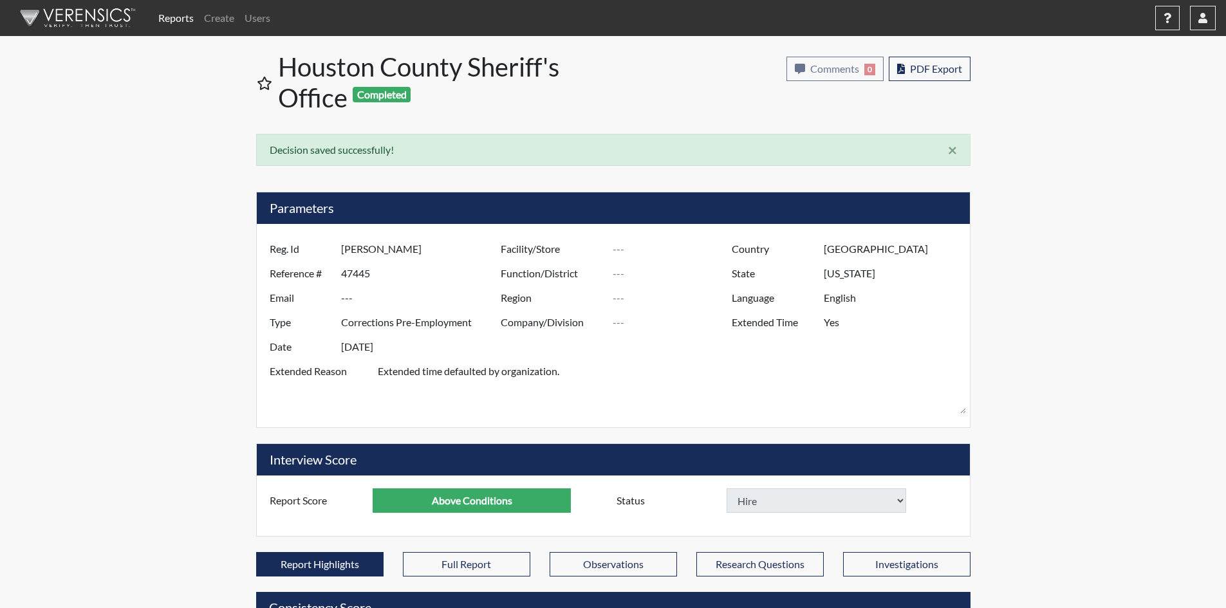
select select
click at [819, 72] on span "Comments" at bounding box center [834, 68] width 49 height 12
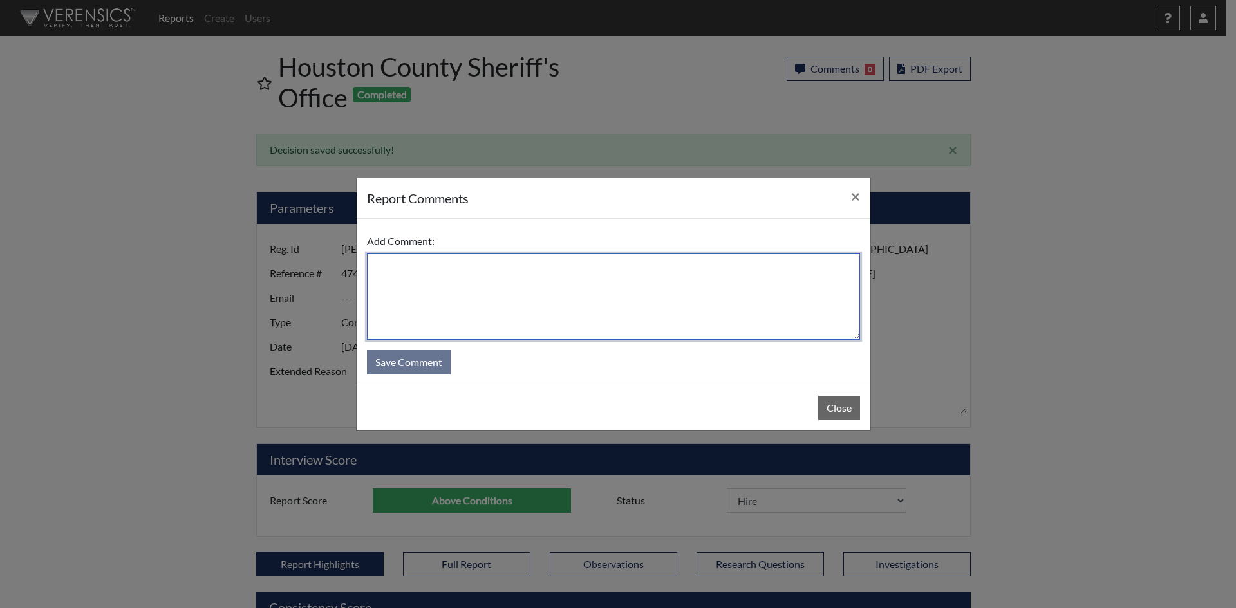
click at [559, 276] on textarea at bounding box center [613, 297] width 493 height 86
type textarea "Resigned without notice."
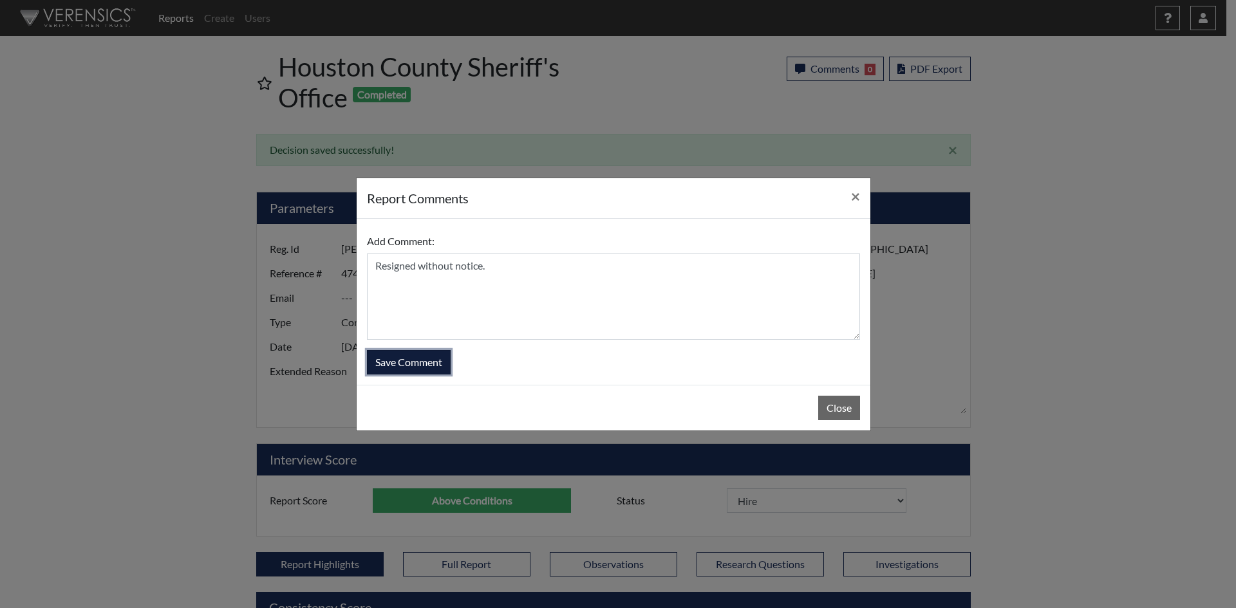
click at [434, 367] on button "Save Comment" at bounding box center [409, 362] width 84 height 24
select select
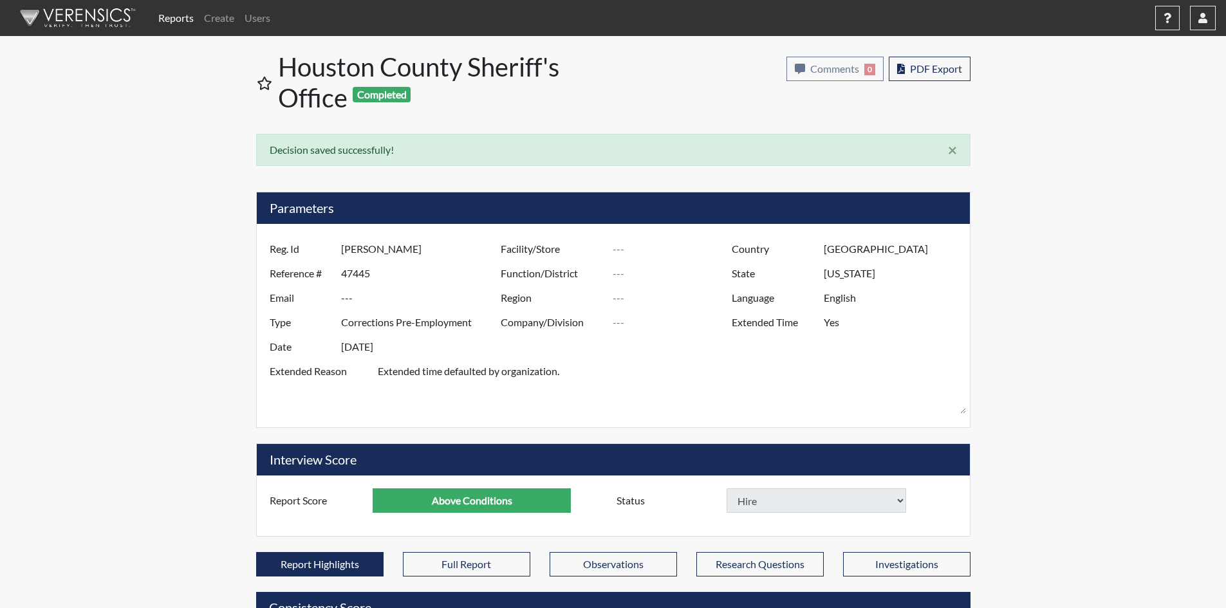
select select
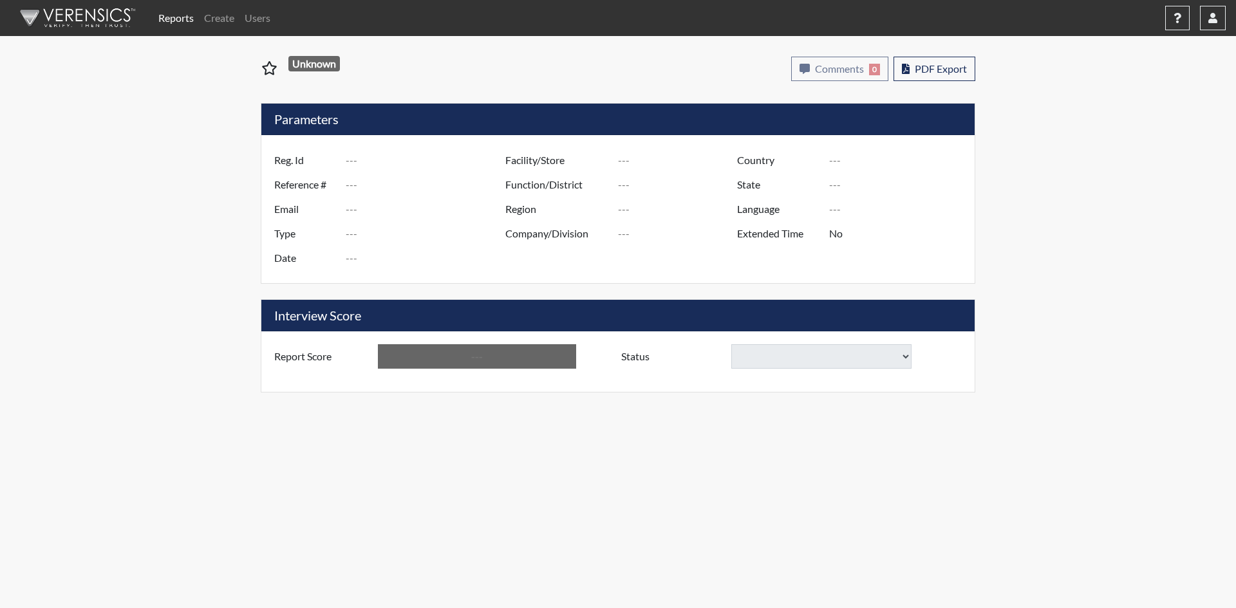
type input "Nathaniel azariah"
type input "47446"
type input "---"
type input "Corrections Pre-Employment"
type input "May 5, 2025"
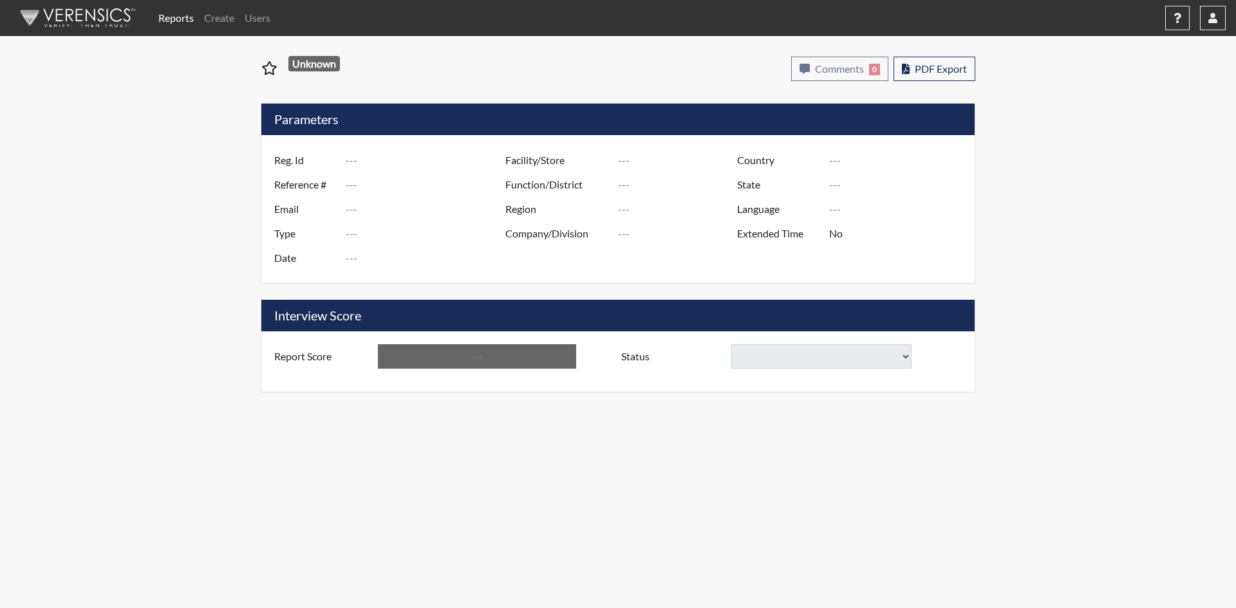
type input "[GEOGRAPHIC_DATA]"
type input "[US_STATE]"
type input "English"
type input "Yes"
type input "Below Conditions"
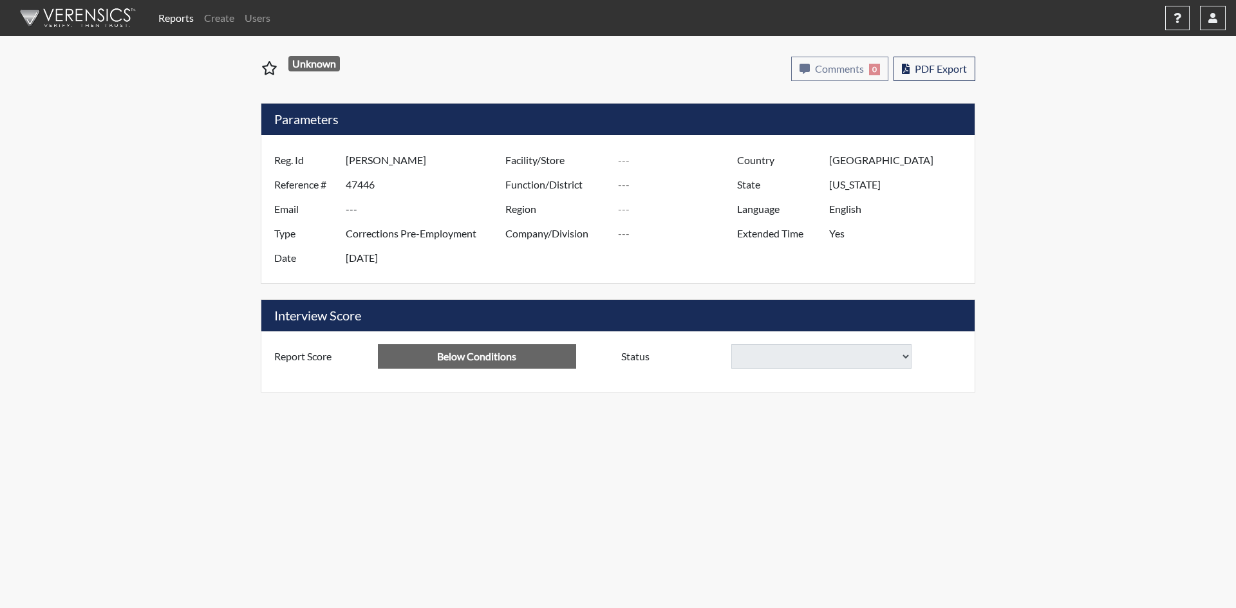
select select
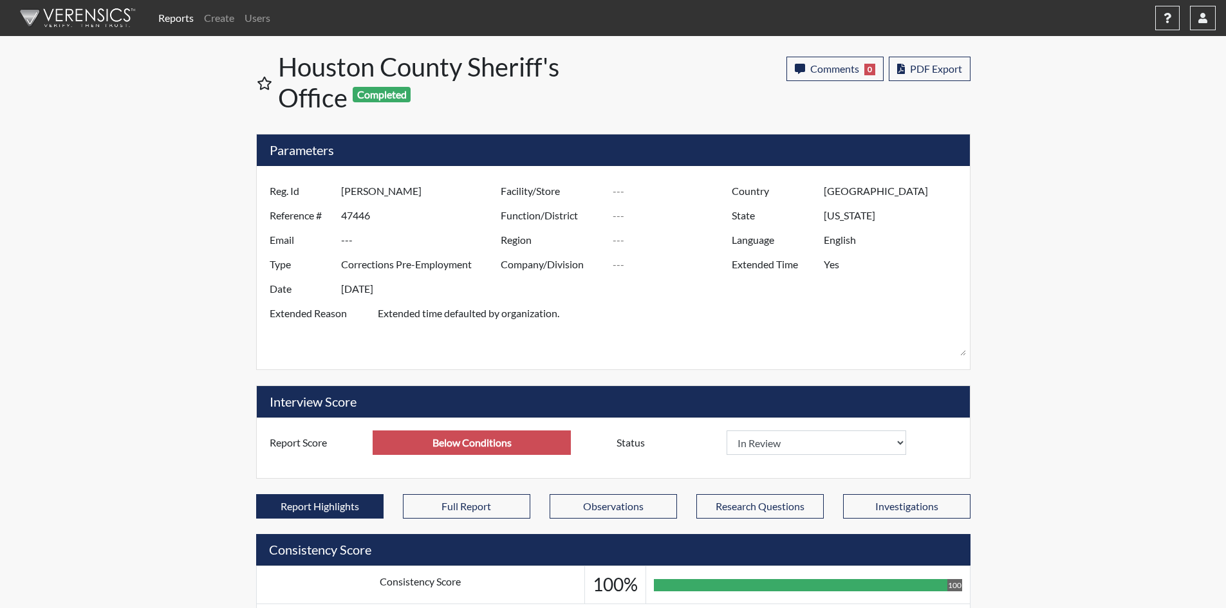
scroll to position [214, 535]
click at [813, 69] on span "Comments" at bounding box center [834, 68] width 49 height 12
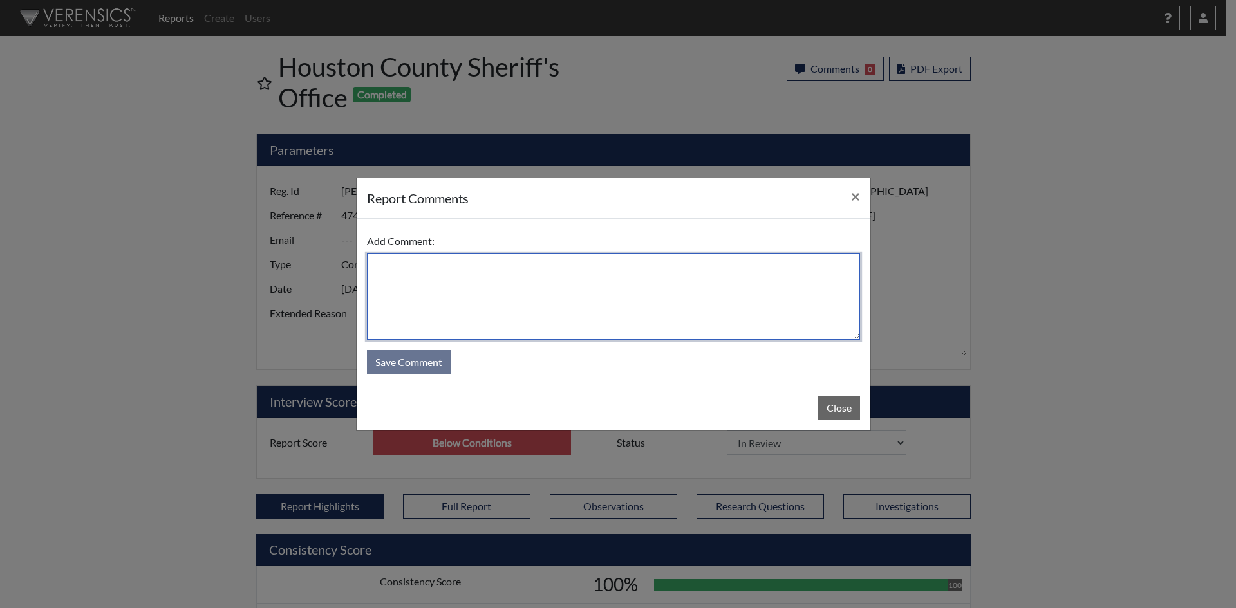
click at [528, 270] on textarea at bounding box center [613, 297] width 493 height 86
paste textarea "Candidate was able to answer the flagged questions with reasonable answers."
type textarea "Candidate was able to answer the flagged questions with reasonable answers."
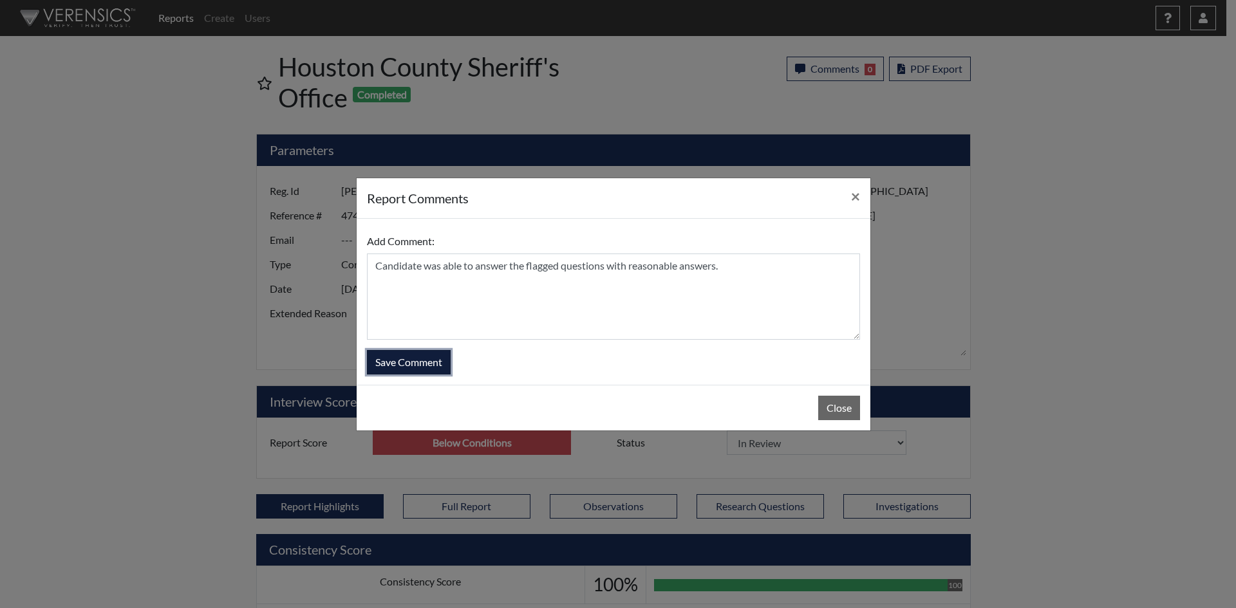
click at [405, 361] on button "Save Comment" at bounding box center [409, 362] width 84 height 24
select select
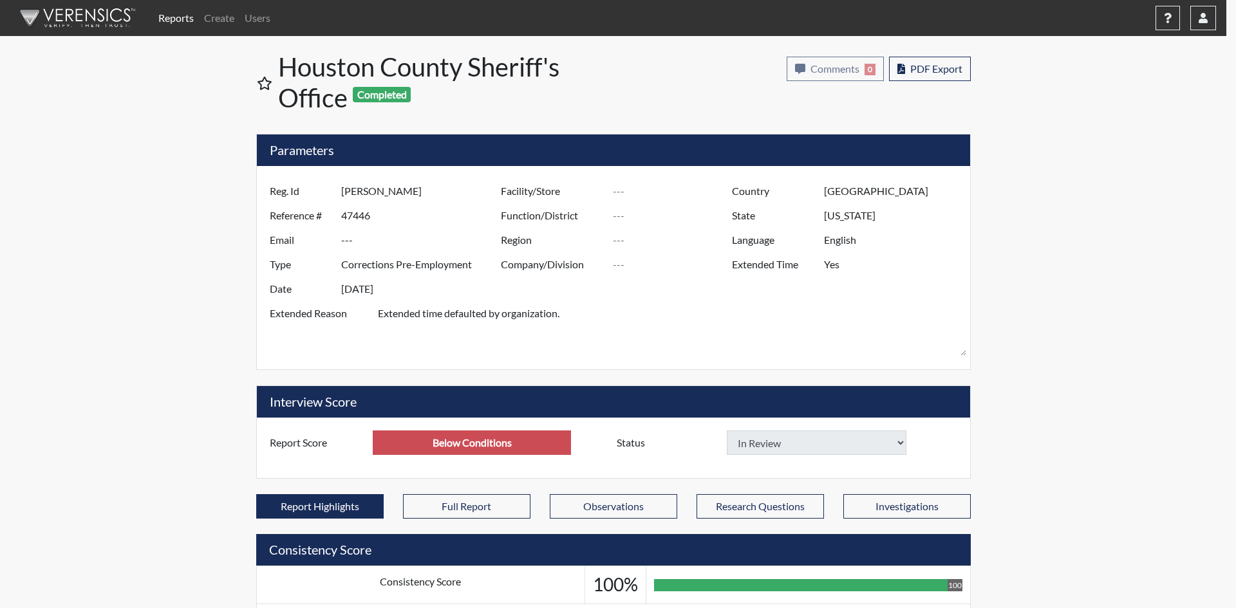
select select
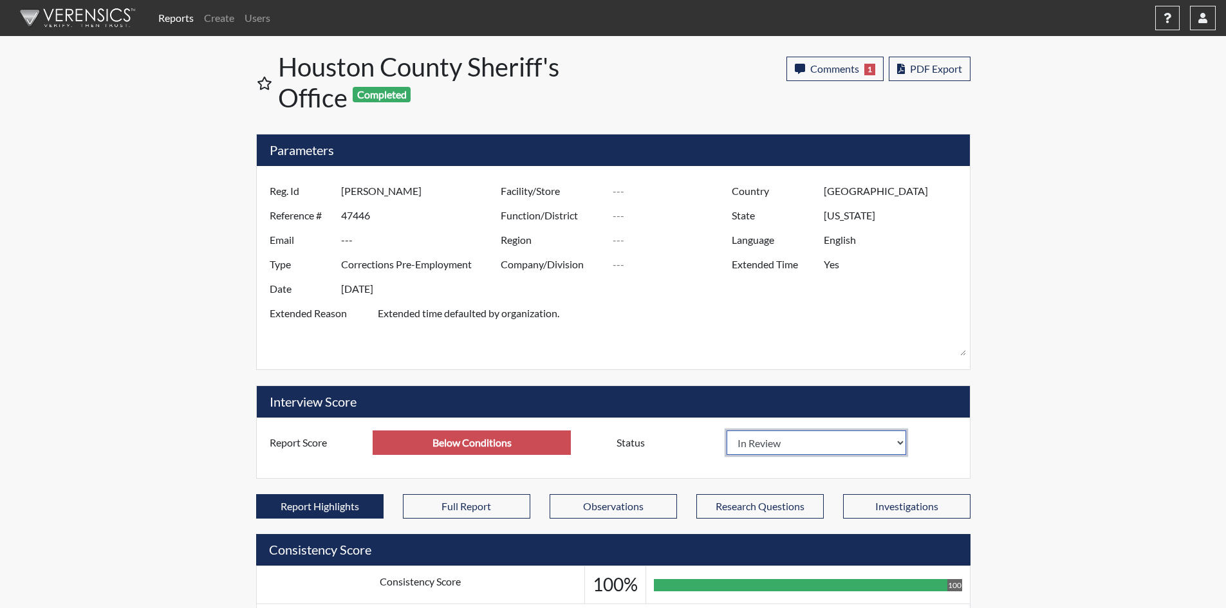
click at [902, 441] on select "In Review Hire Decline" at bounding box center [817, 442] width 180 height 24
select select "hire"
select select
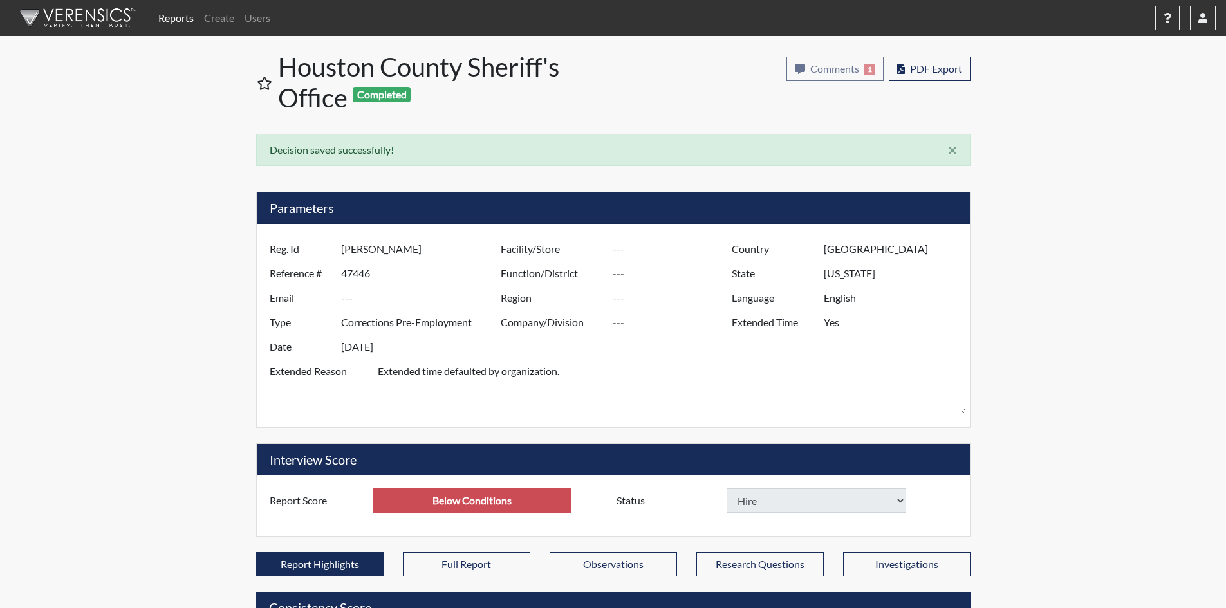
select select
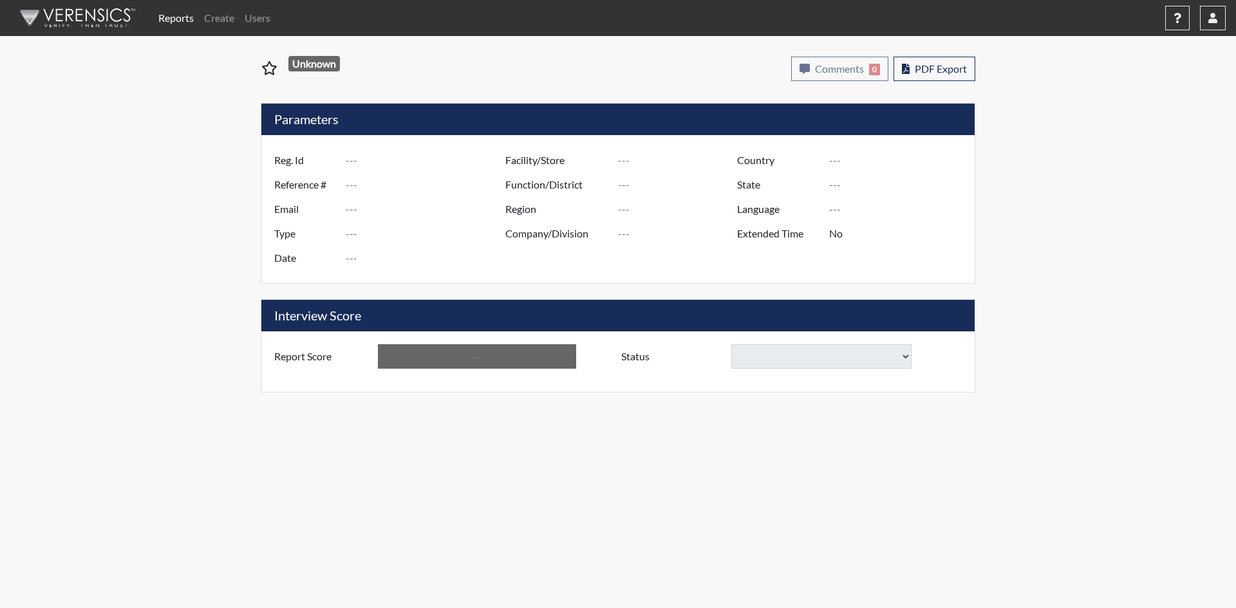
type input "[PERSON_NAME]"
type input "47797"
type input "---"
type input "Corrections Pre-Employment"
type input "[DATE]"
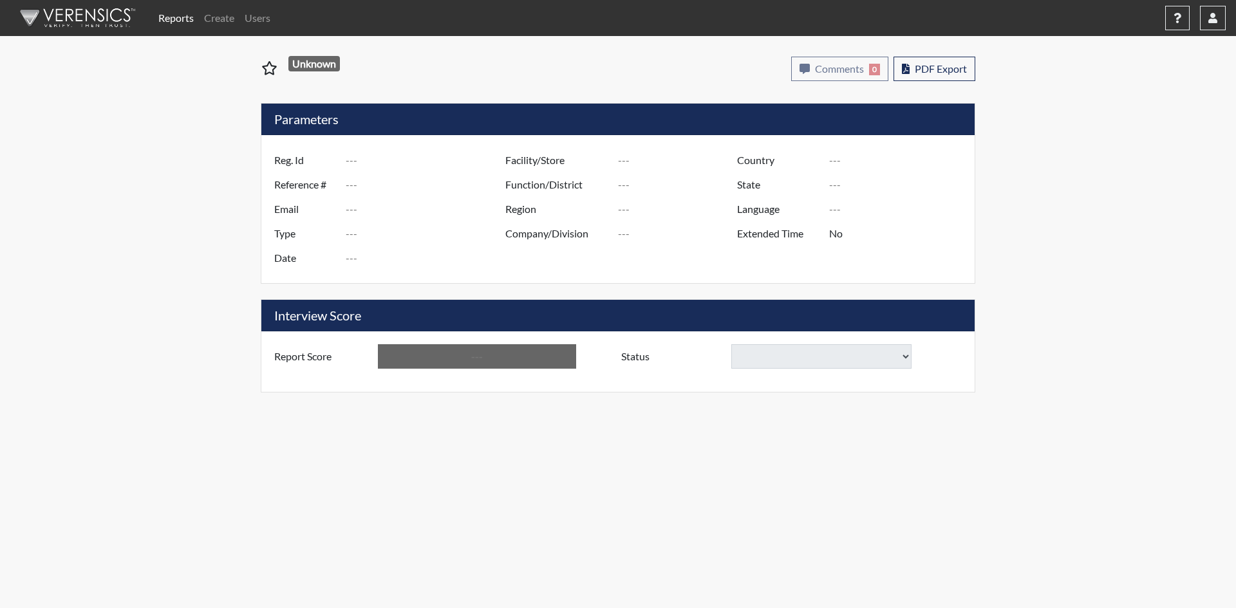
type input "[GEOGRAPHIC_DATA]"
type input "[US_STATE]"
type input "English"
type input "Yes"
type input "Above Conditions"
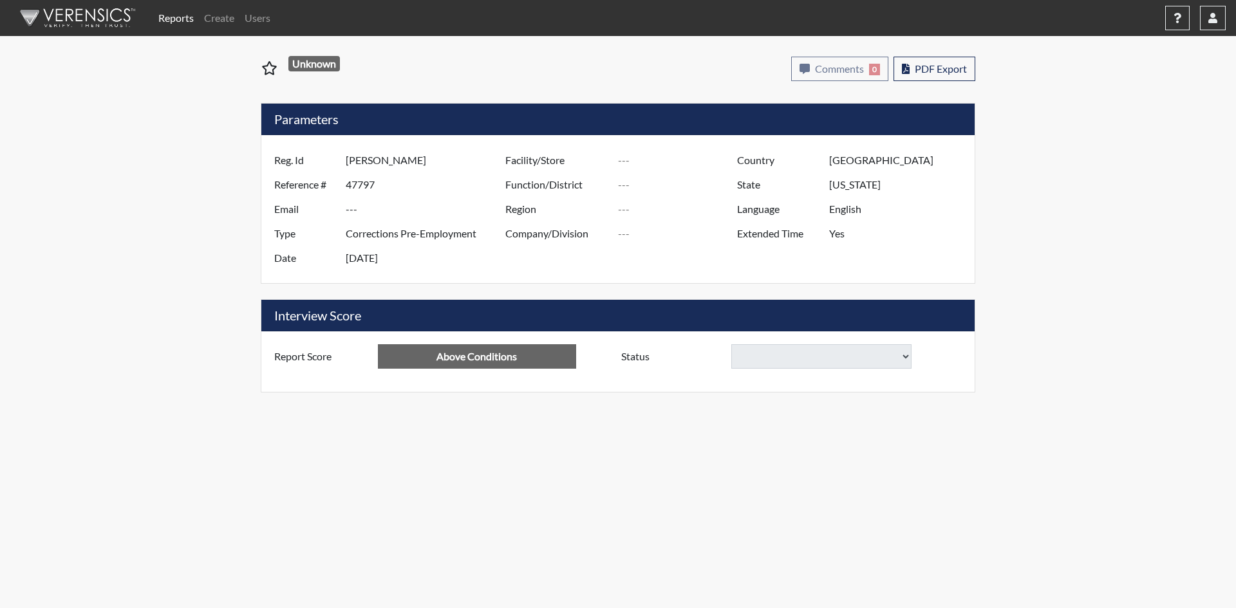
select select
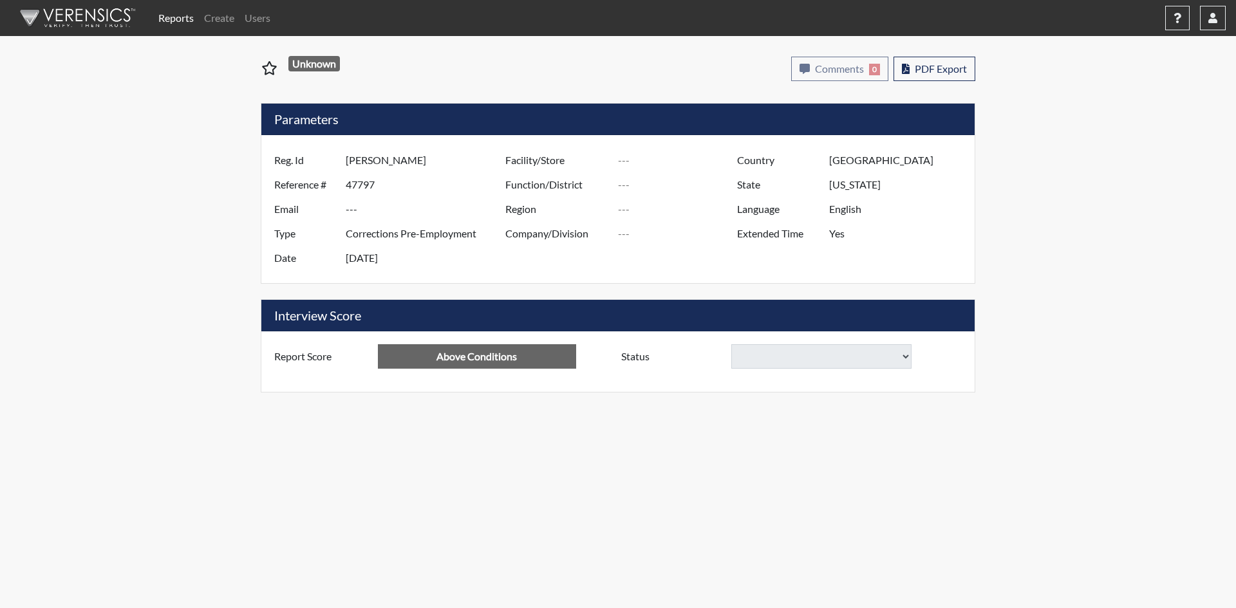
select select
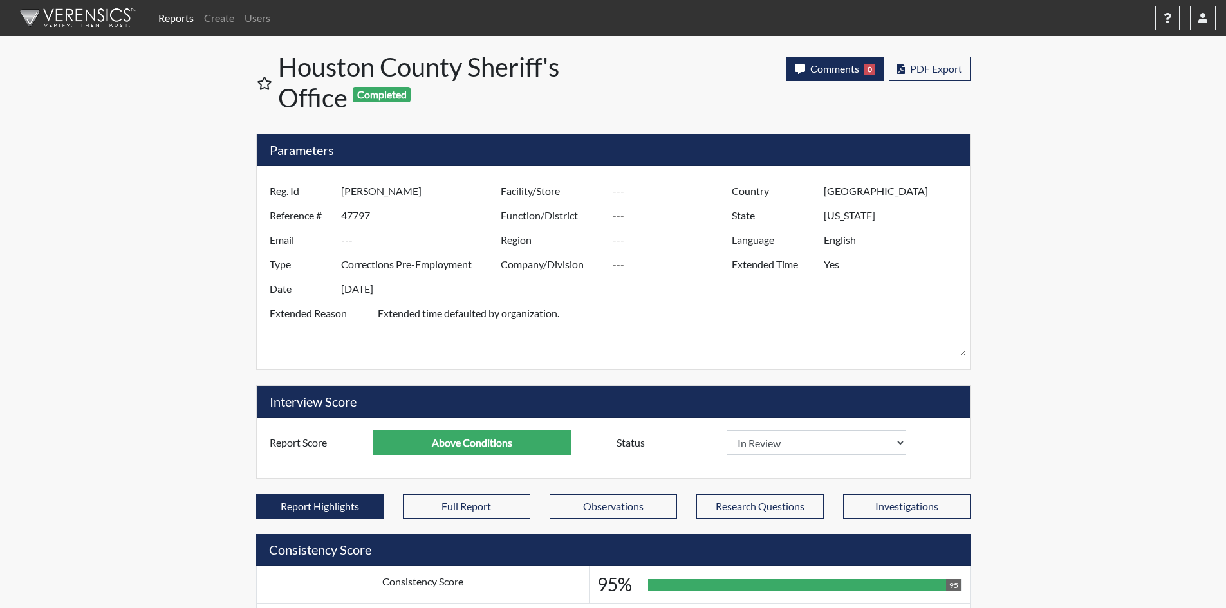
scroll to position [214, 535]
click at [900, 448] on select "In Review Hire Decline" at bounding box center [817, 442] width 180 height 24
select select "hire"
select select
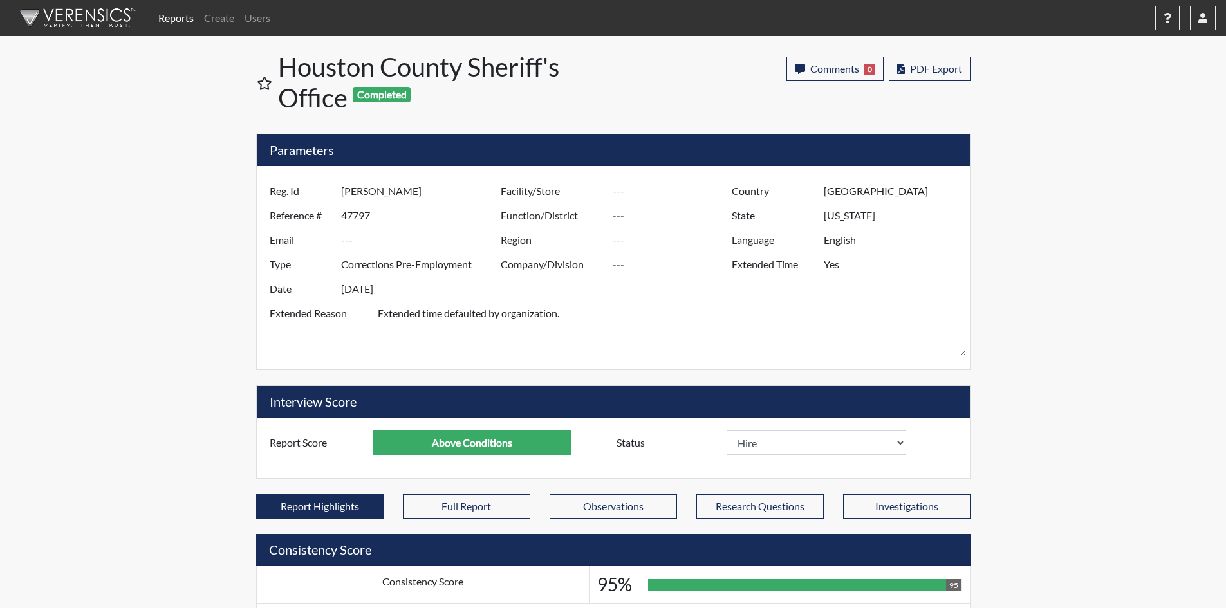
select select
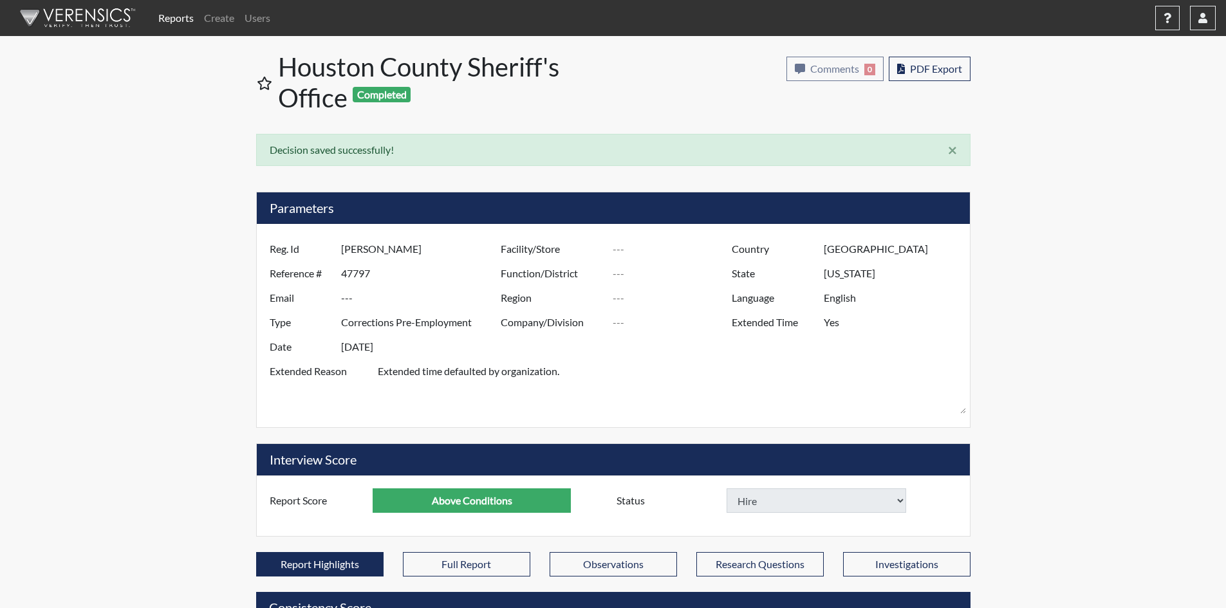
select select
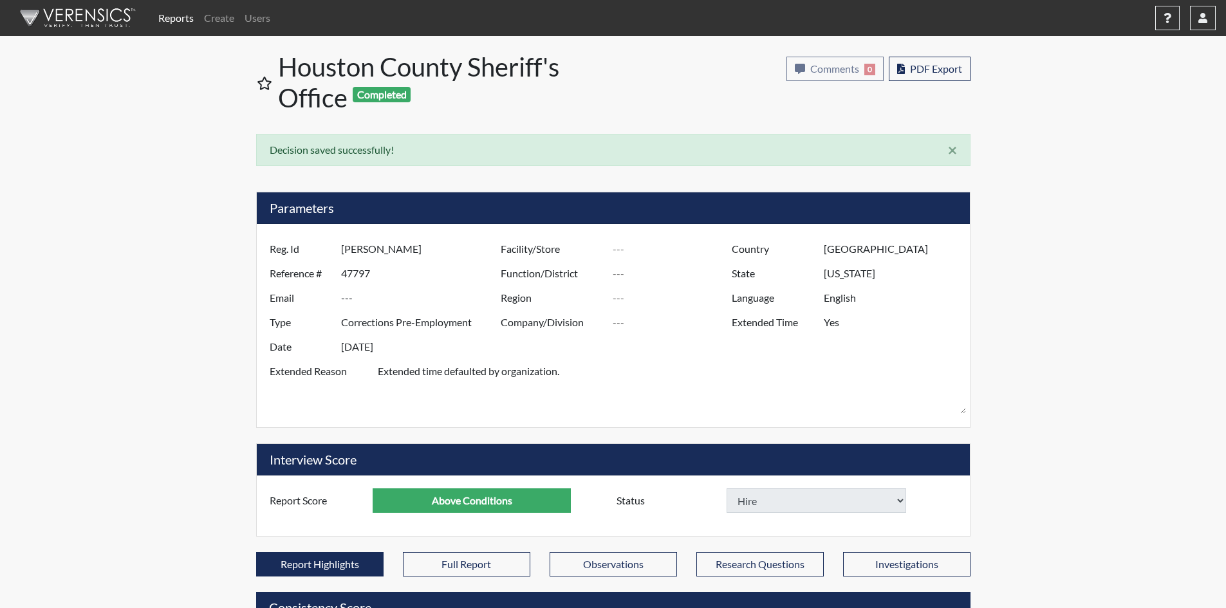
select select
click at [808, 72] on button "Comments 0" at bounding box center [834, 69] width 97 height 24
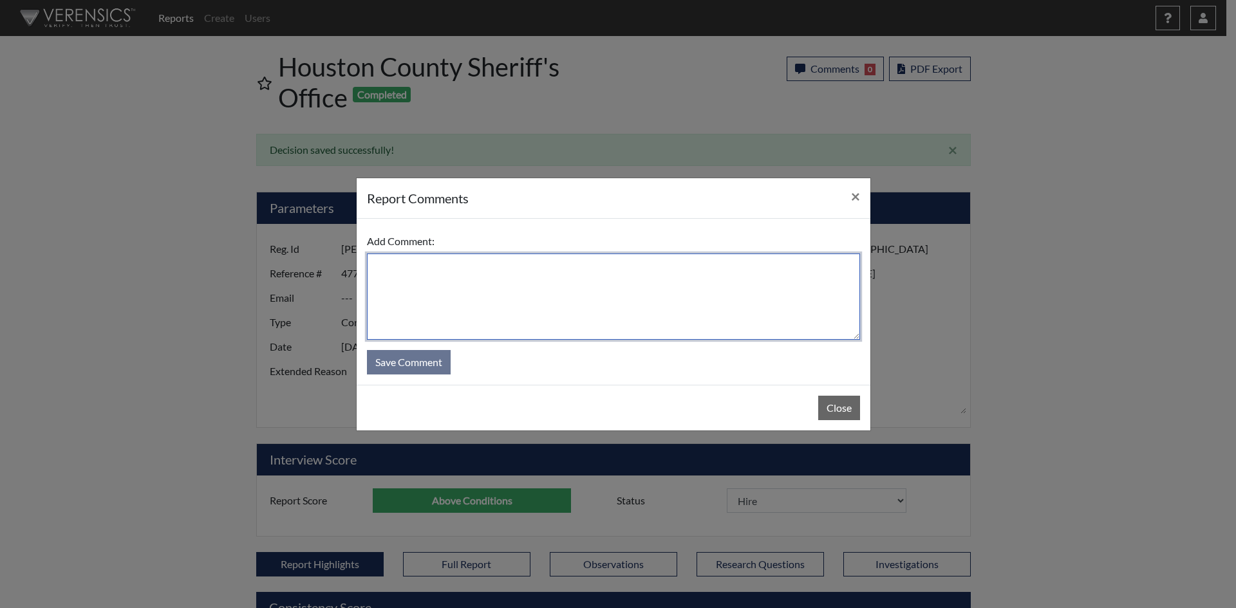
click at [695, 292] on textarea at bounding box center [613, 297] width 493 height 86
type textarea "Subsequently resigned as the job duties were too stressful for him, even with p…"
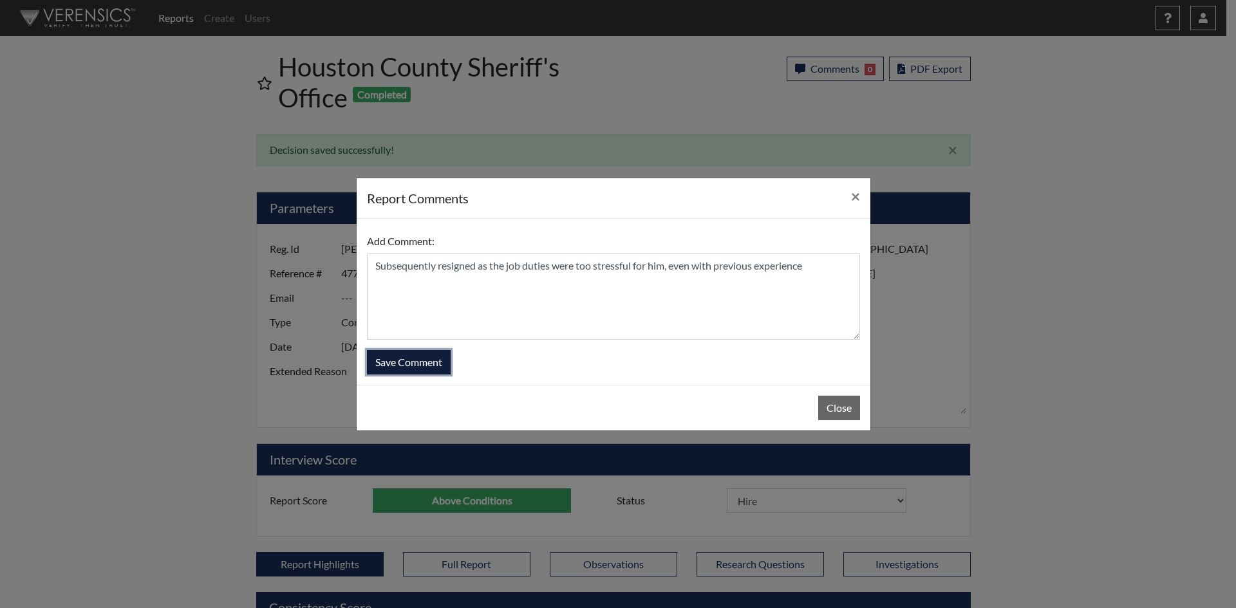
click at [428, 356] on button "Save Comment" at bounding box center [409, 362] width 84 height 24
select select
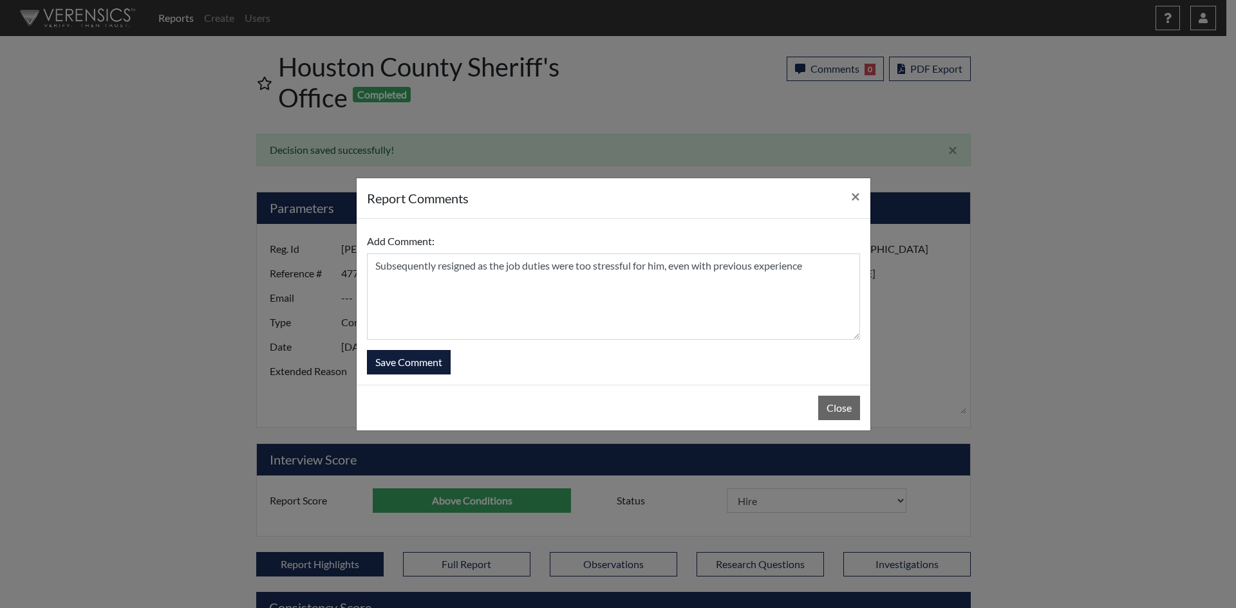
select select
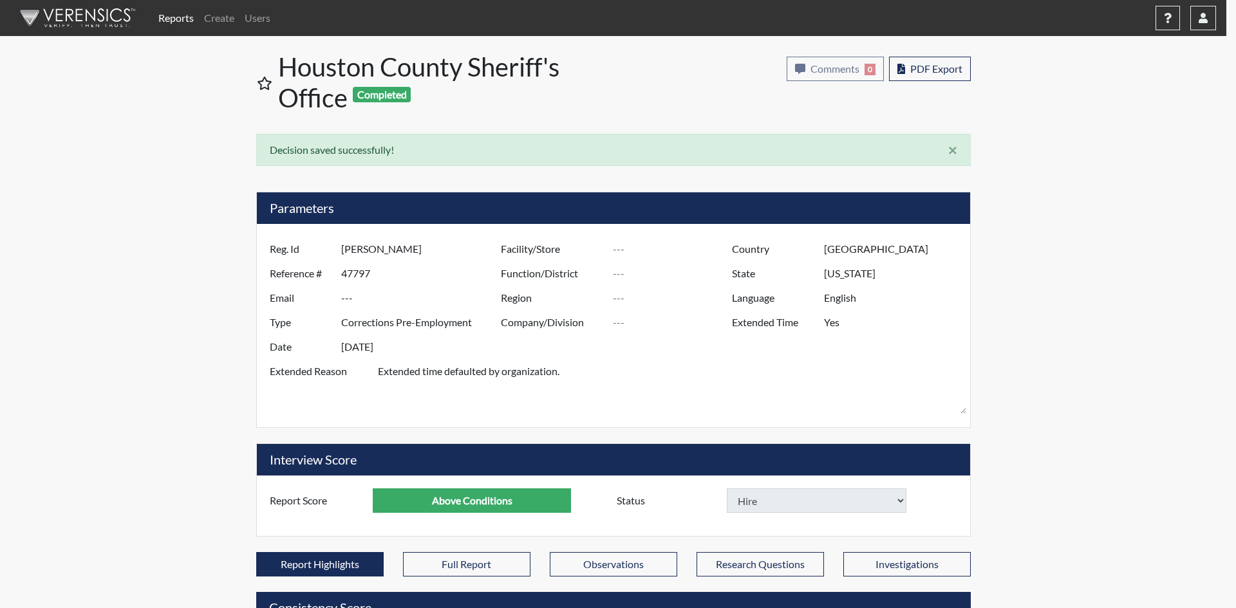
select select
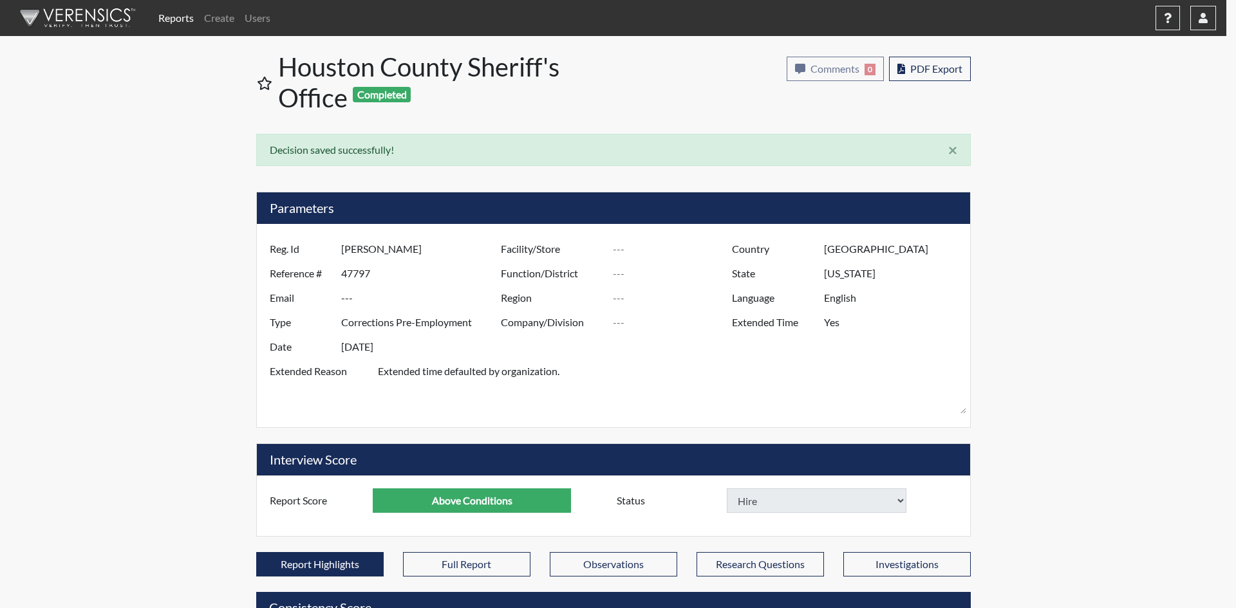
select select
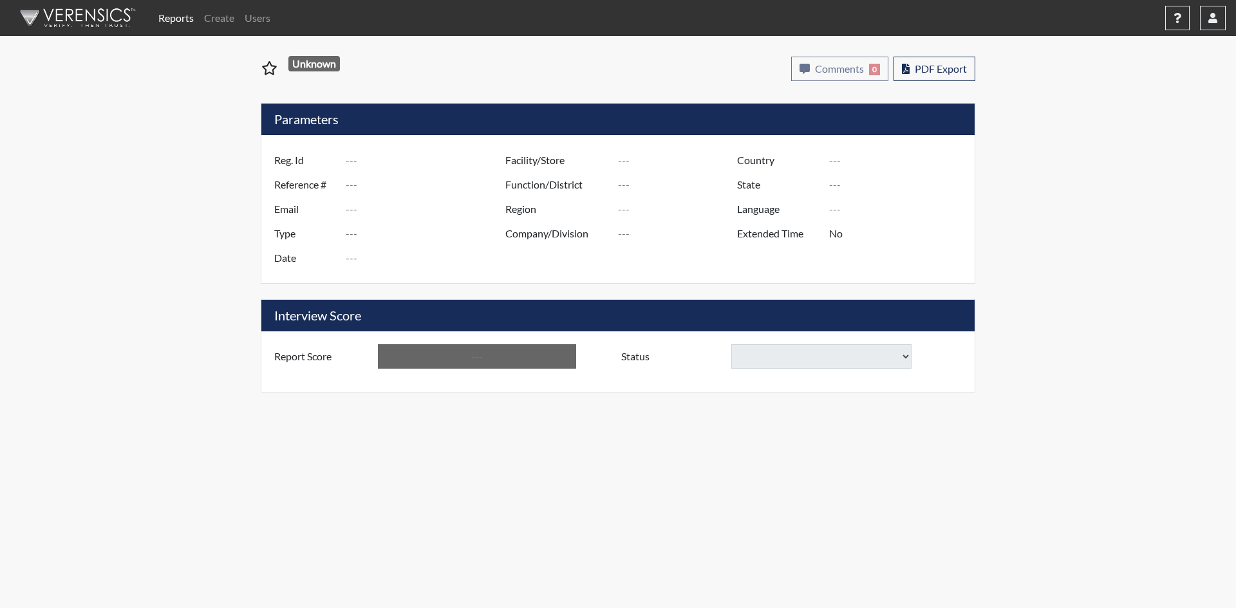
type input "Nyria Felton"
type input "47827"
type input "---"
type input "Corrections Pre-Employment"
type input "Jun 4, 2025"
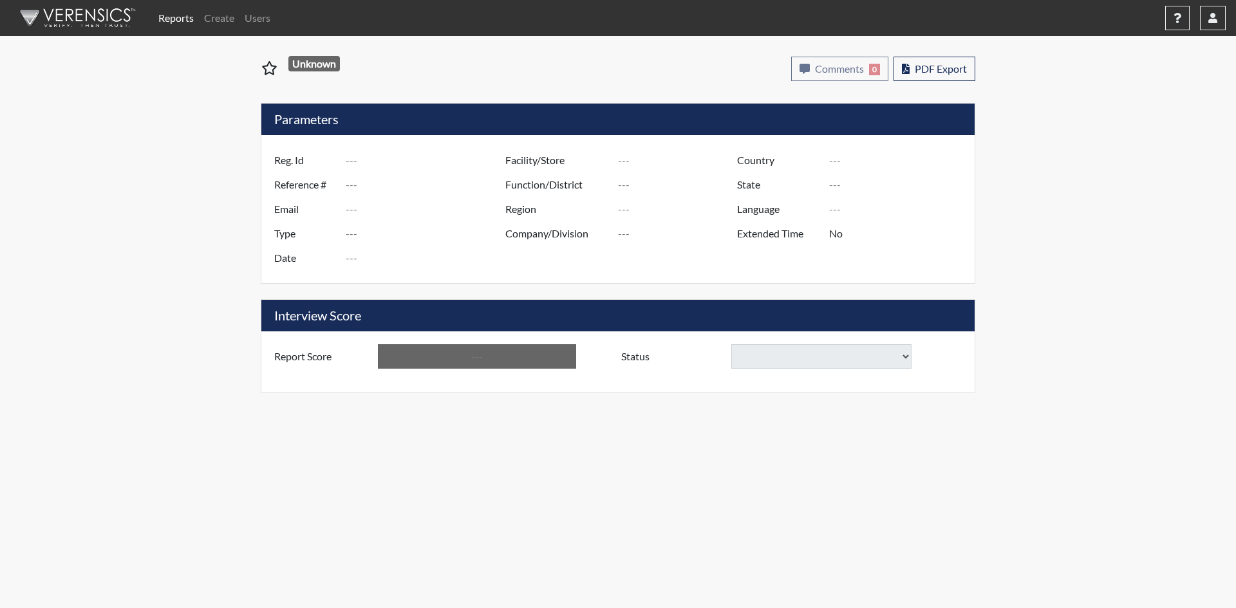
type input "[GEOGRAPHIC_DATA]"
type input "[US_STATE]"
type input "English"
type input "Yes"
type input "Above Conditions"
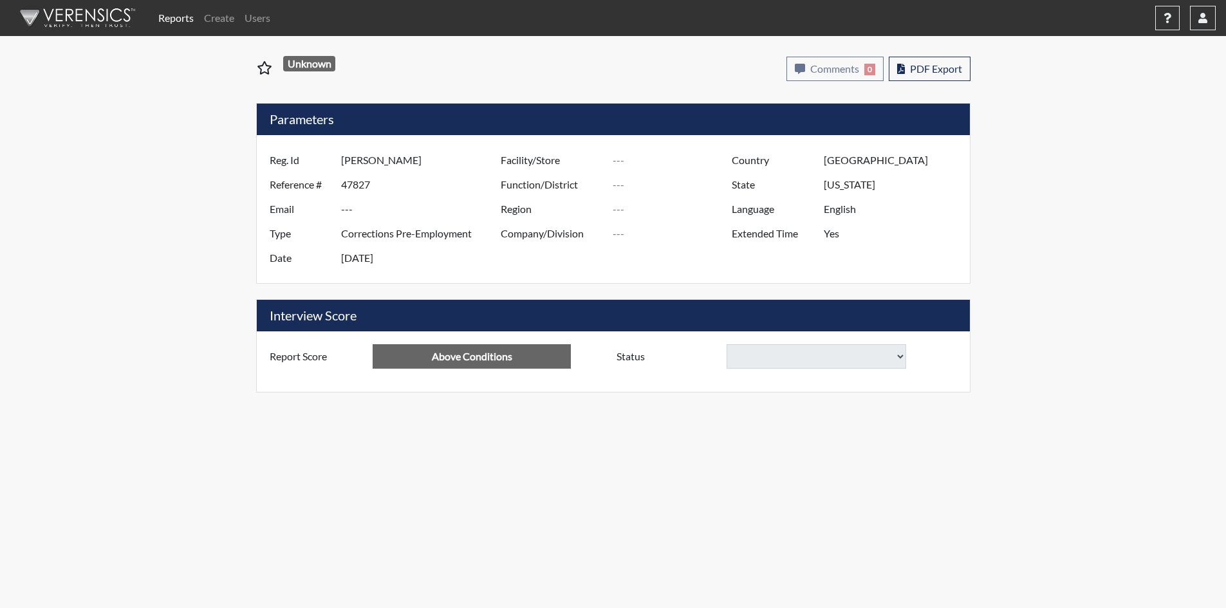
select select
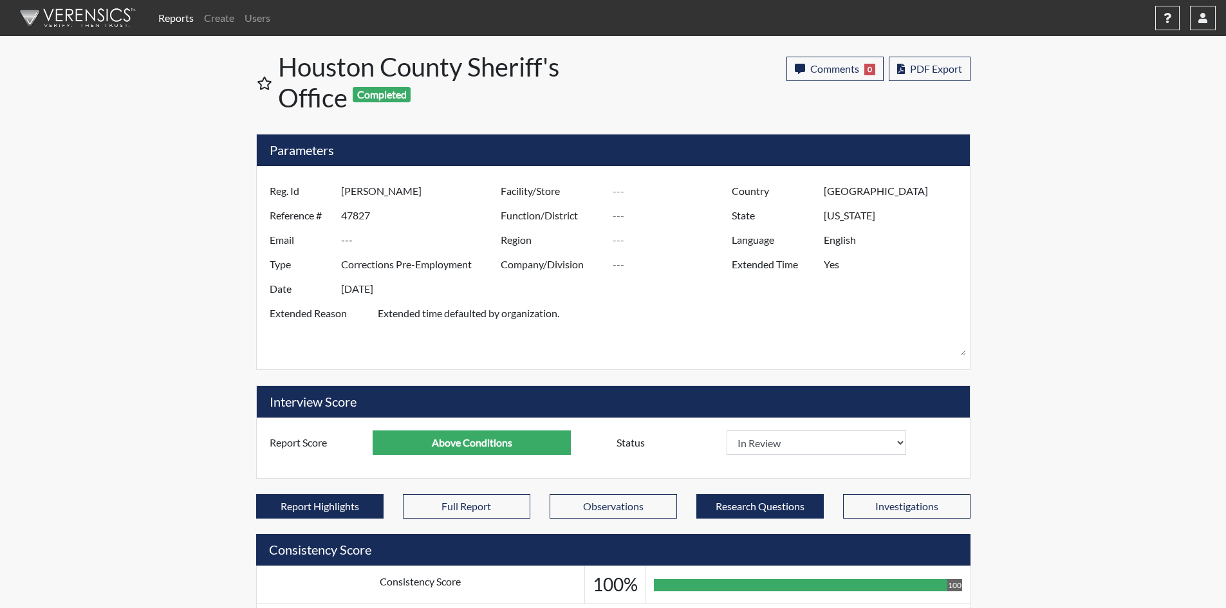
scroll to position [214, 535]
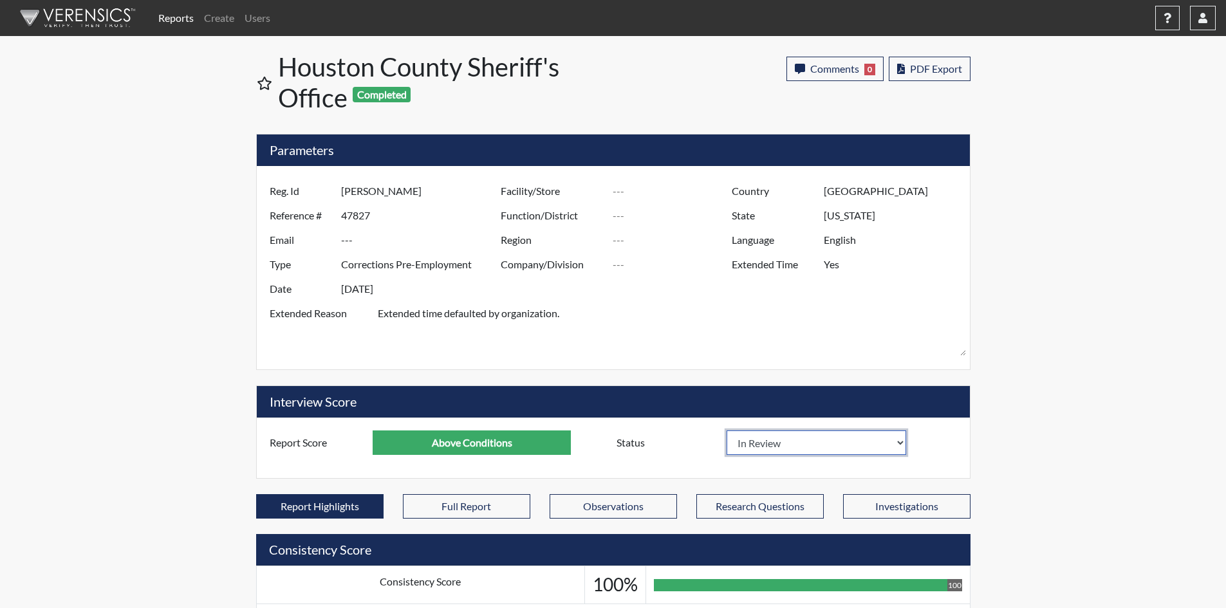
click at [900, 441] on select "In Review Hire Decline" at bounding box center [817, 442] width 180 height 24
select select "hire"
select select
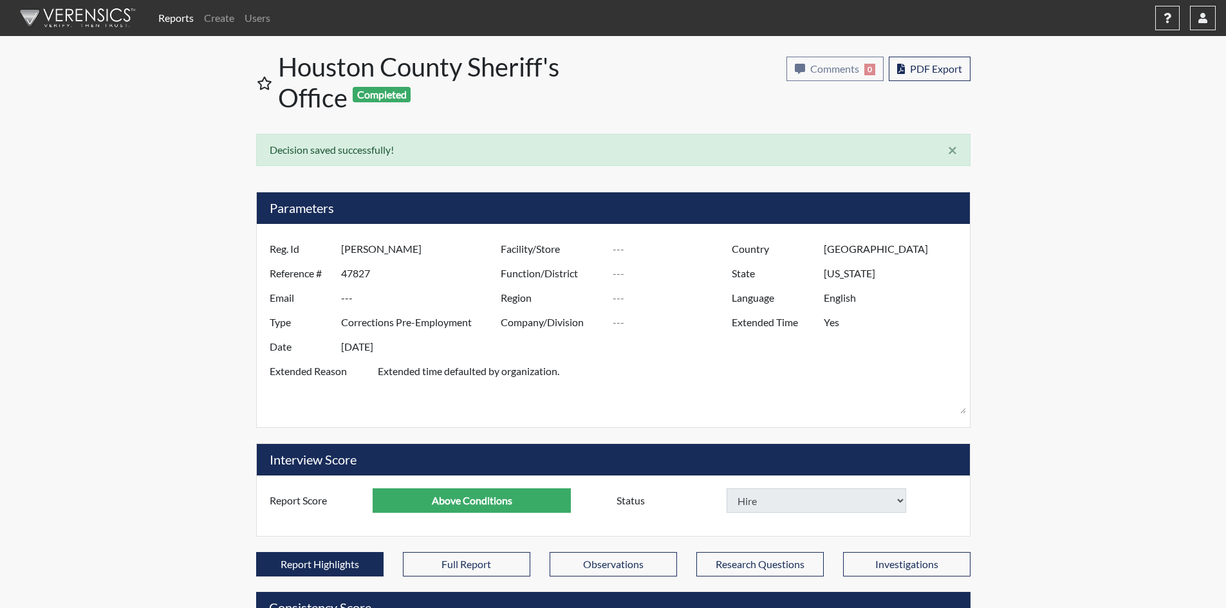
select select
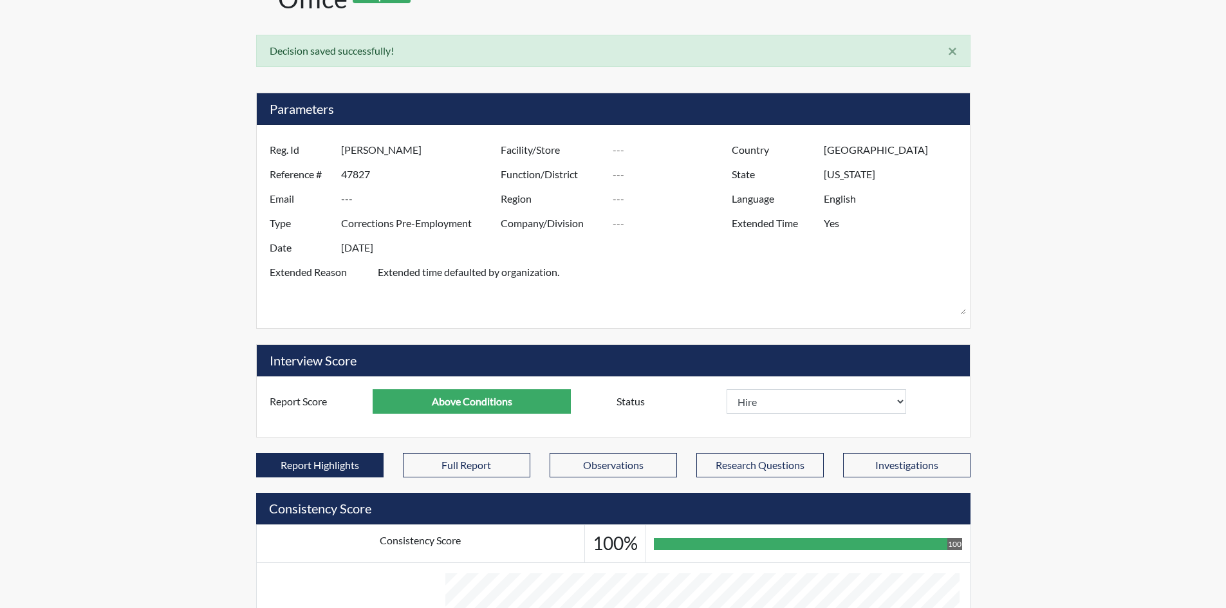
scroll to position [0, 0]
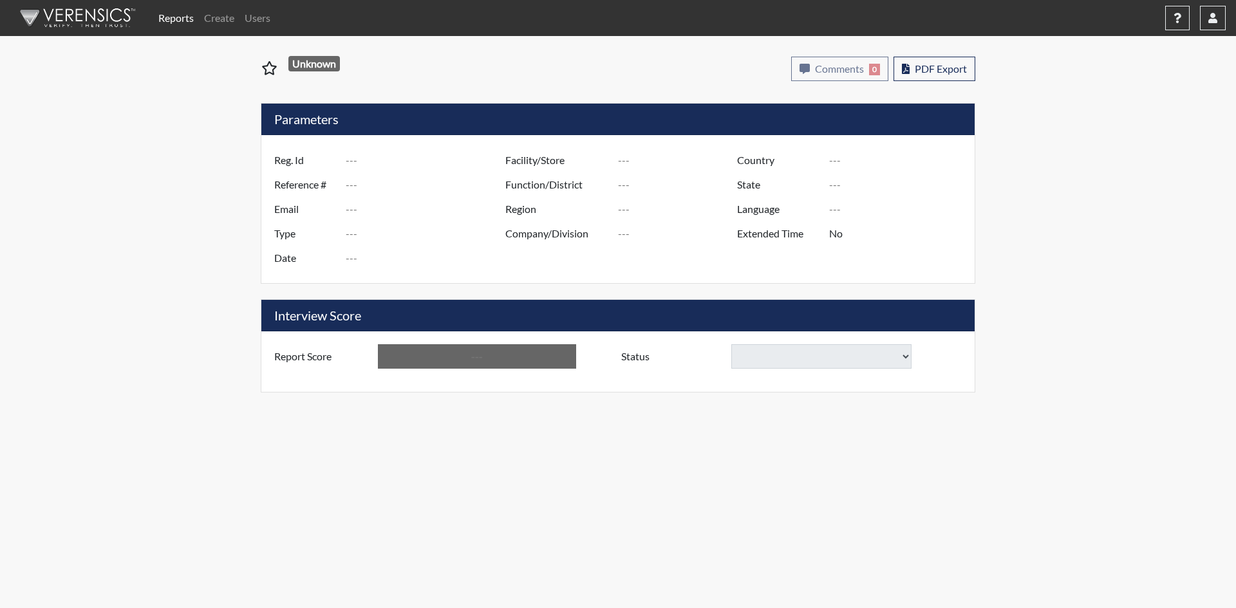
type input "[PERSON_NAME]"
type input "47826"
type input "---"
type input "Corrections Pre-Employment"
type input "[DATE]"
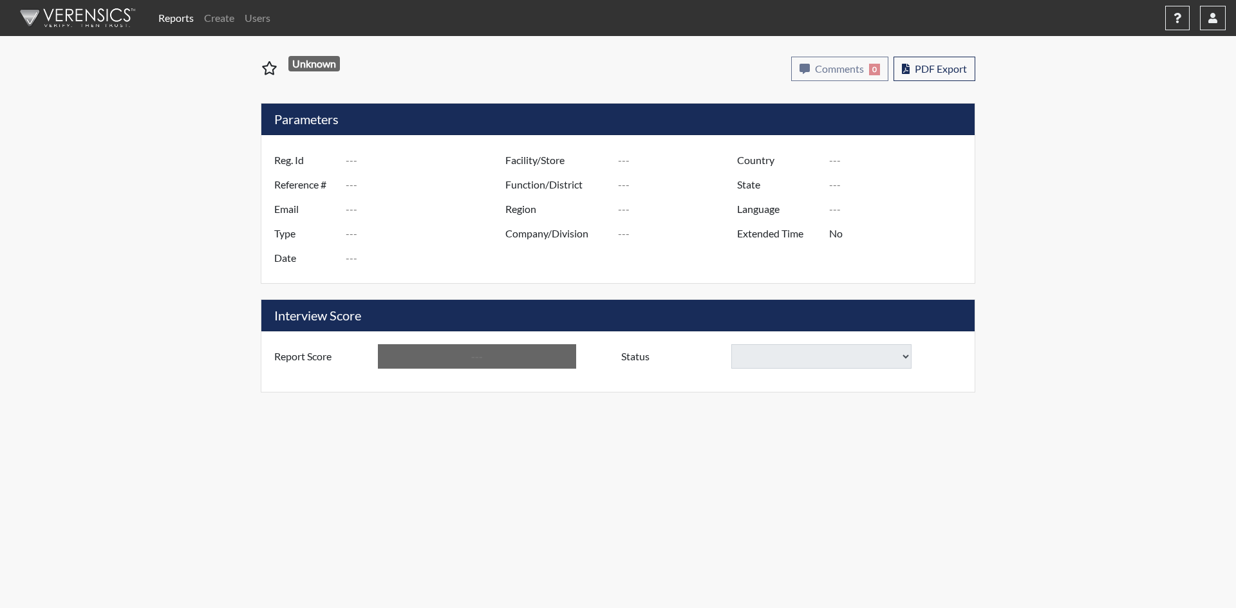
type input "[GEOGRAPHIC_DATA]"
type input "[US_STATE]"
type input "English"
type input "Yes"
type input "Above Conditions"
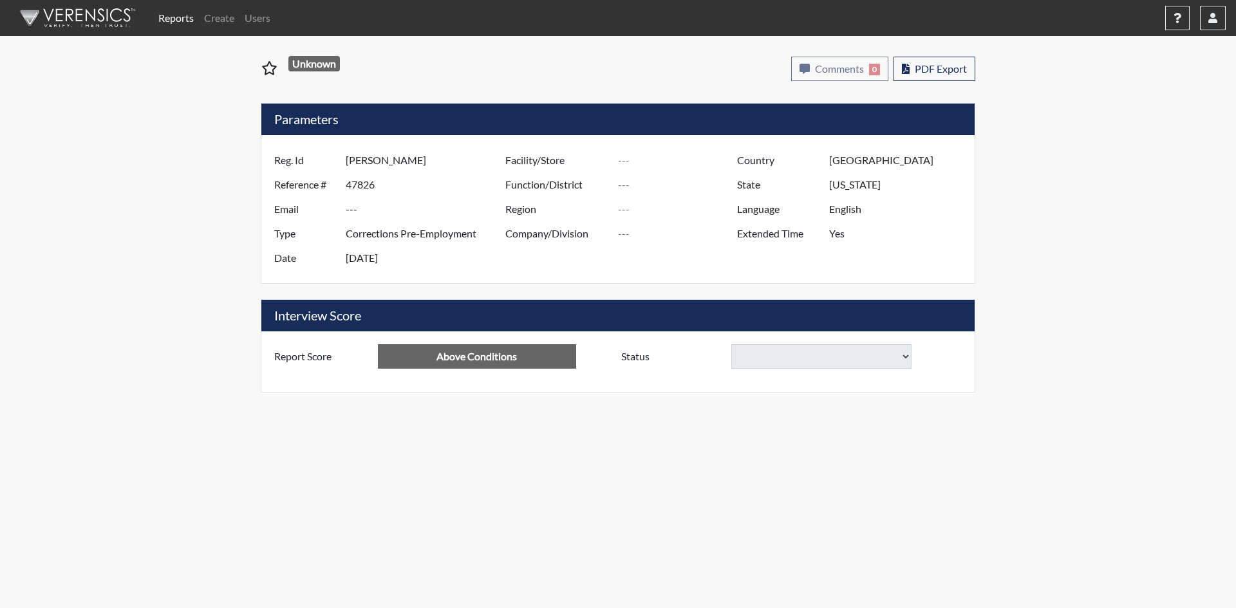
select select
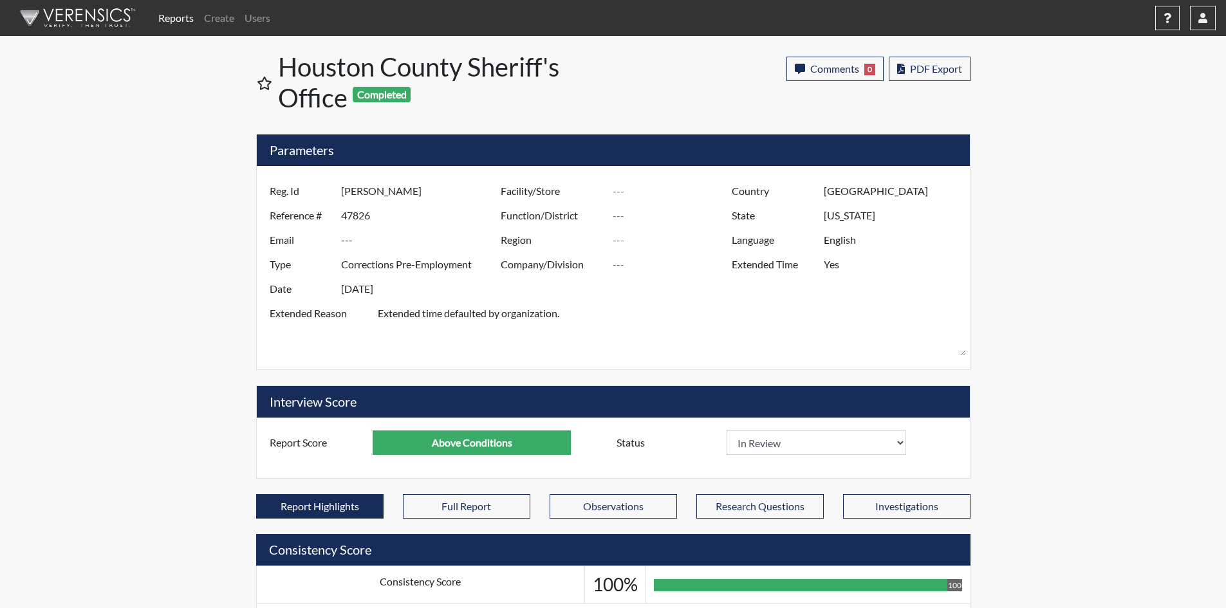
scroll to position [214, 535]
click at [905, 441] on select "In Review Hire Decline" at bounding box center [817, 442] width 180 height 24
select select "hire"
select select
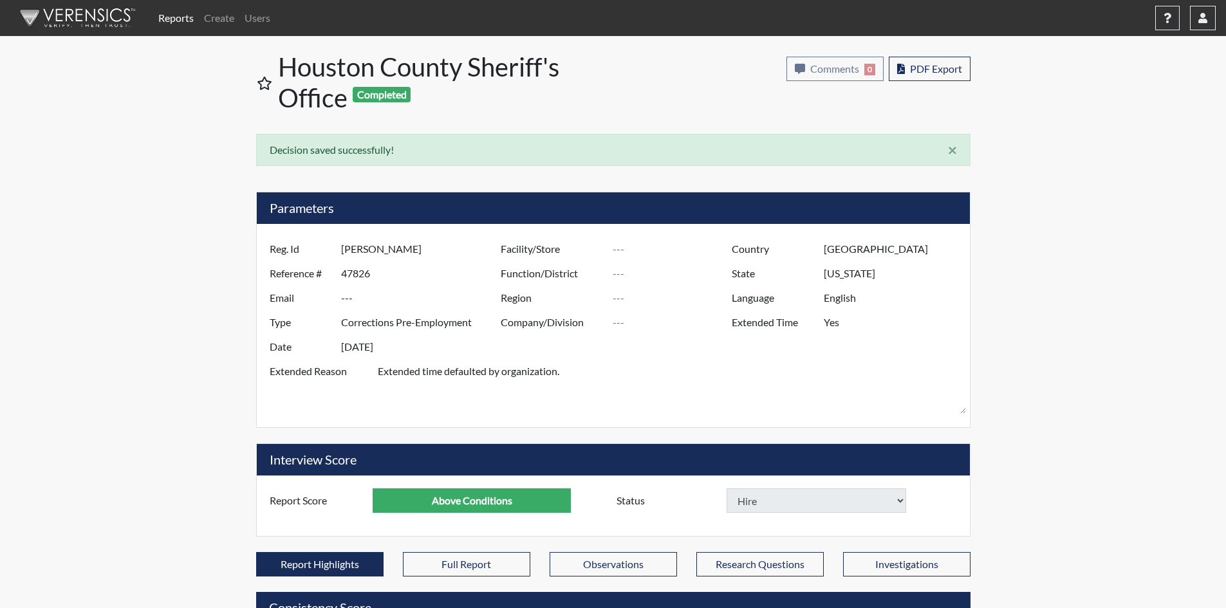
select select
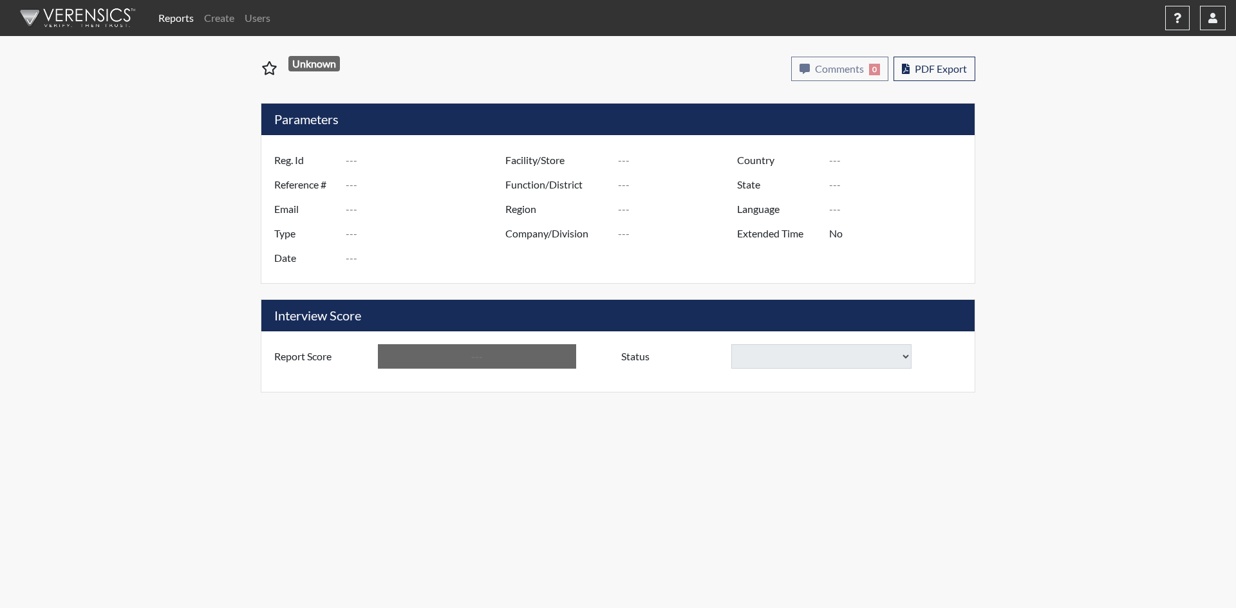
type input "[PERSON_NAME]"
type input "47824"
type input "---"
type input "Corrections Pre-Employment"
type input "[DATE]"
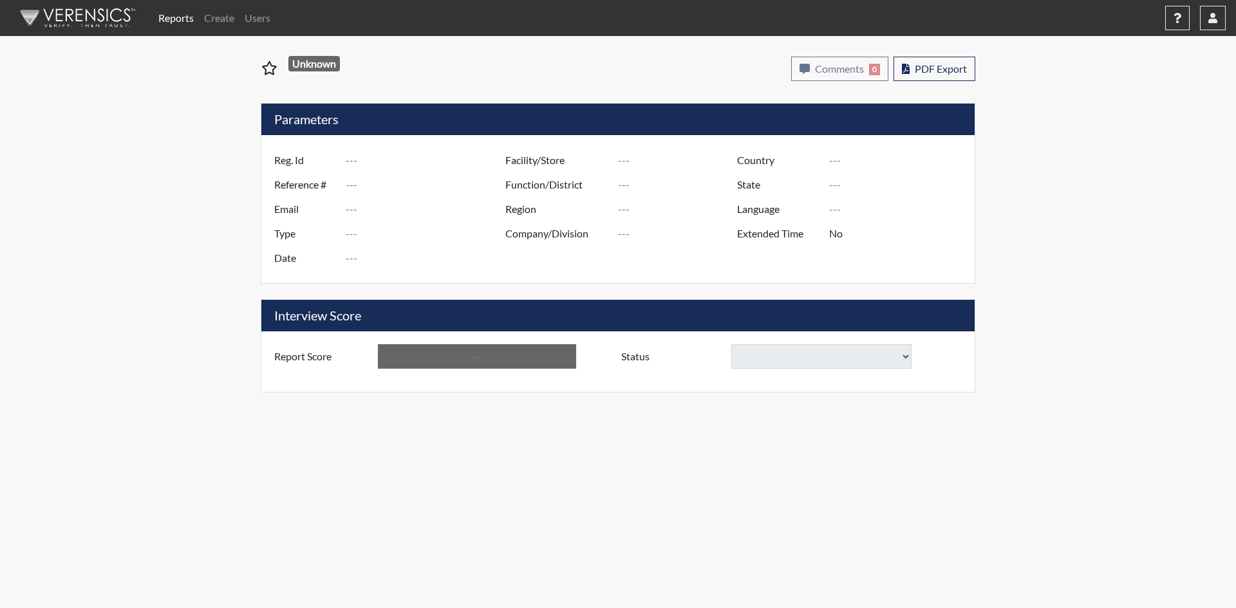
type input "[GEOGRAPHIC_DATA]"
type input "[US_STATE]"
type input "English"
type input "Yes"
type input "Below Conditions"
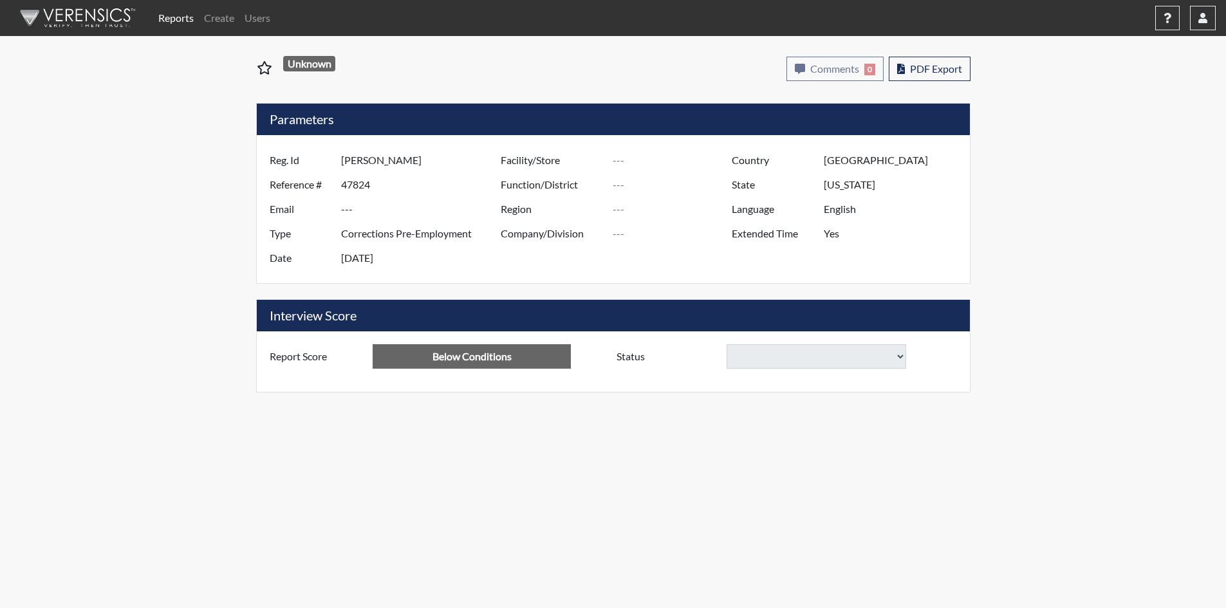
select select
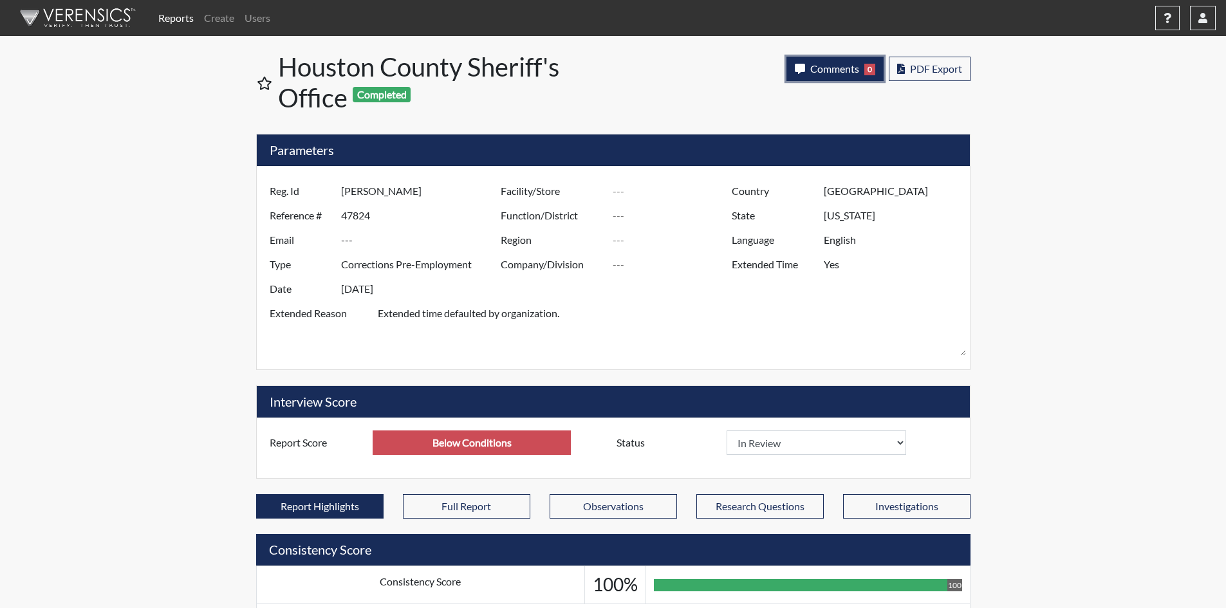
click at [845, 75] on button "Comments 0" at bounding box center [834, 69] width 97 height 24
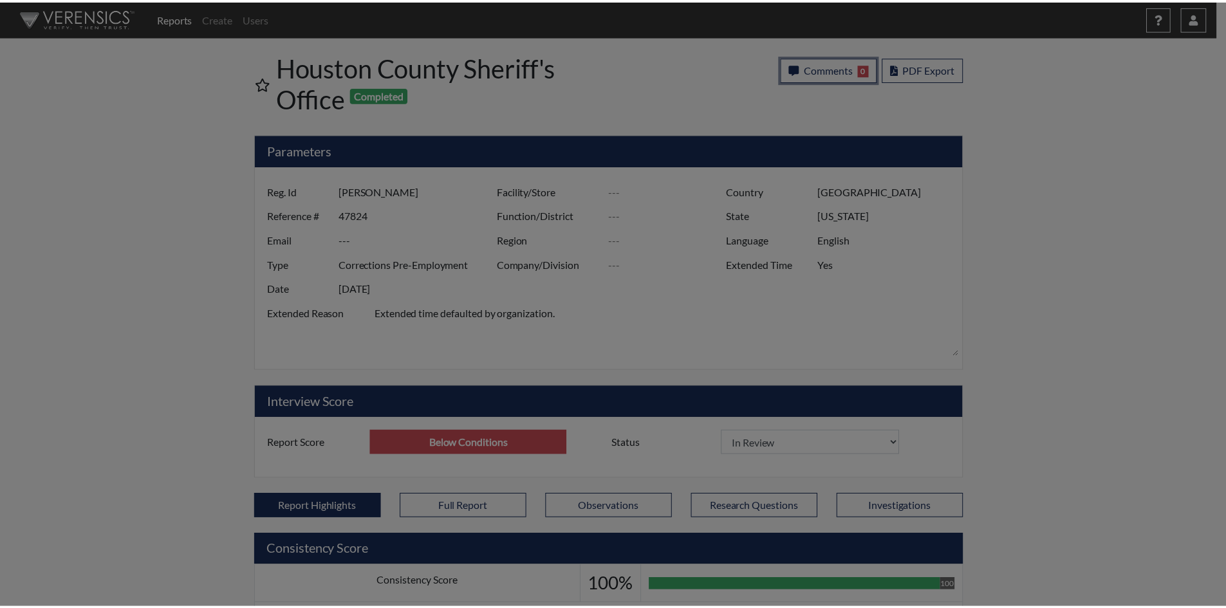
scroll to position [214, 535]
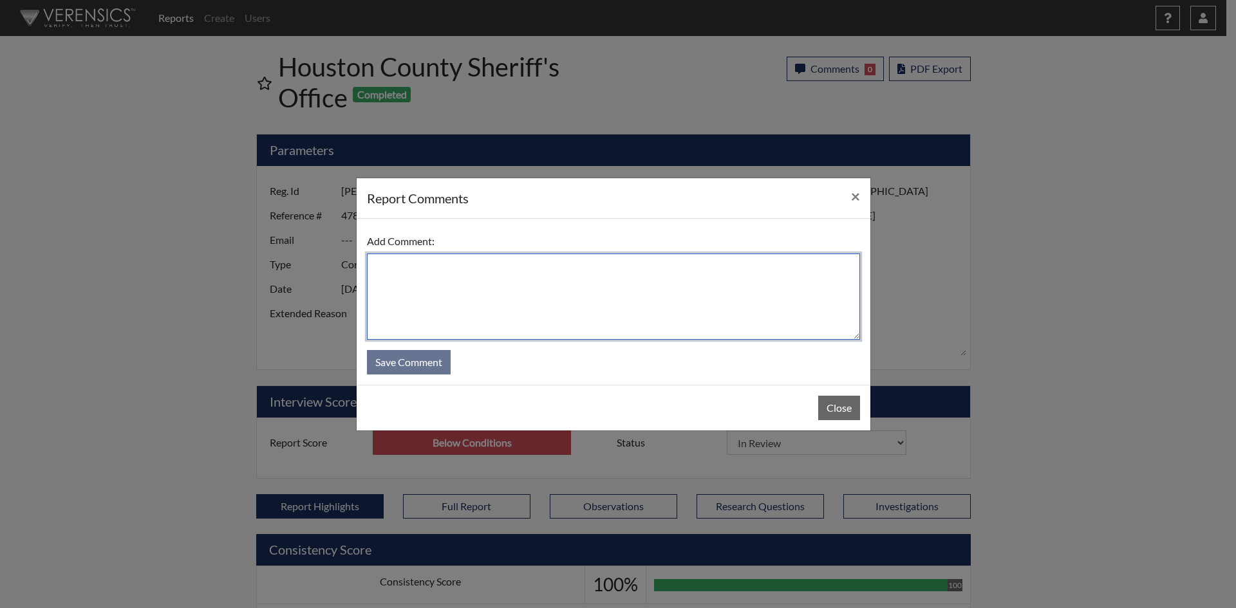
click at [667, 319] on textarea at bounding box center [613, 297] width 493 height 86
paste textarea "Candidate was able to answer the flagged questions with reasonable answers."
type textarea "Candidate was able to answer the flagged questions with reasonable answers."
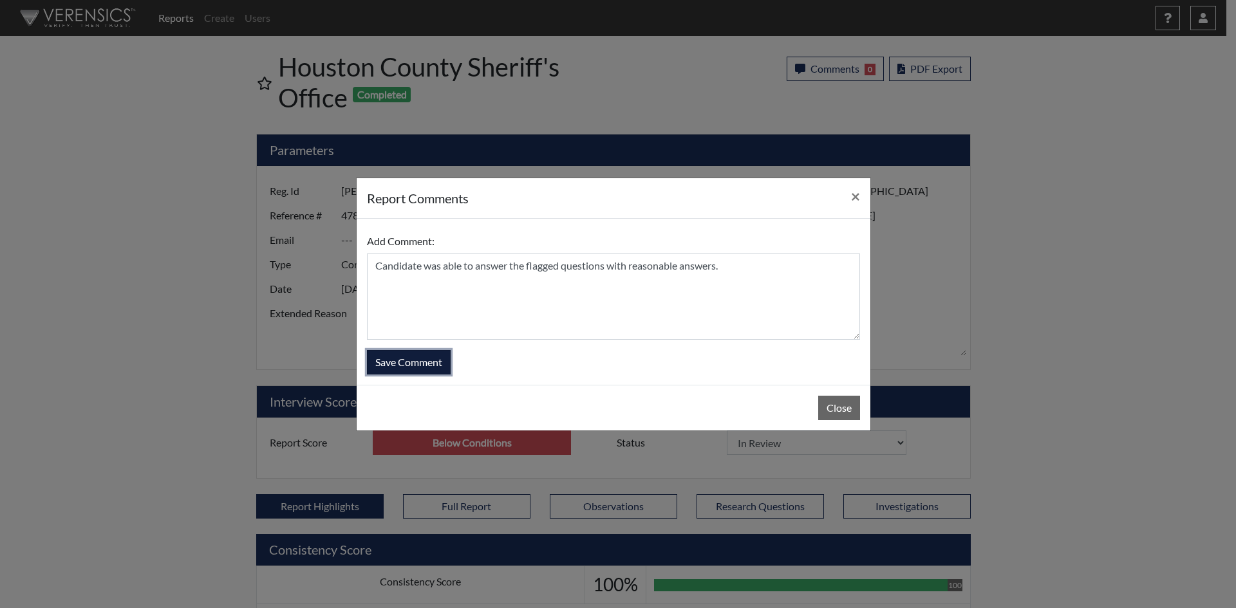
click at [396, 362] on button "Save Comment" at bounding box center [409, 362] width 84 height 24
select select
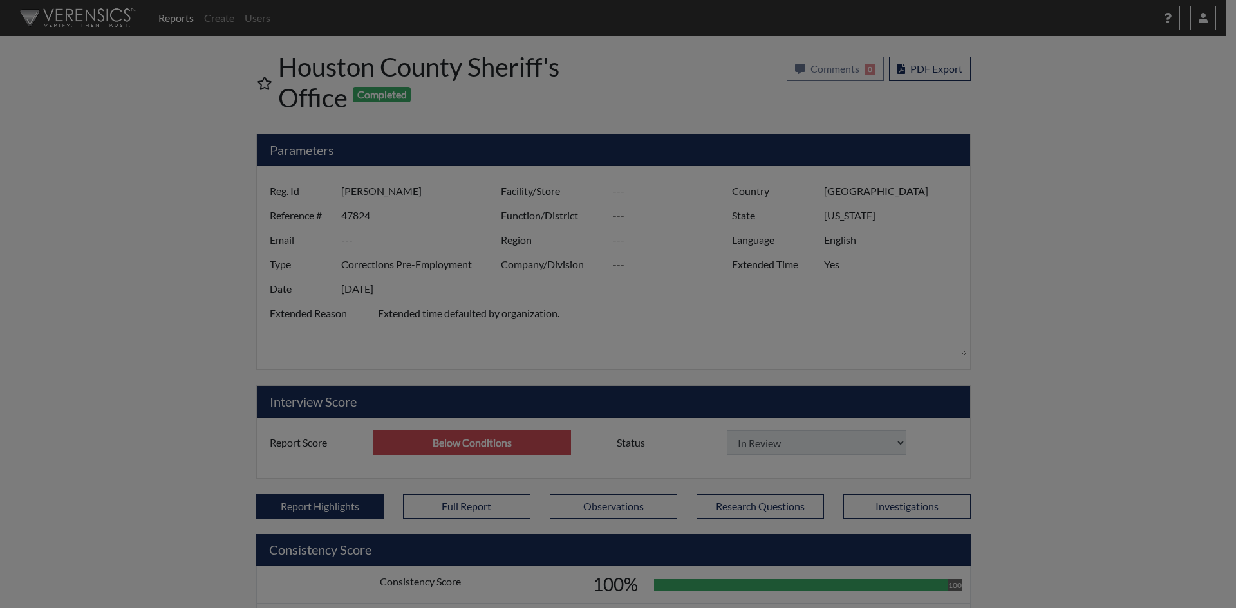
select select
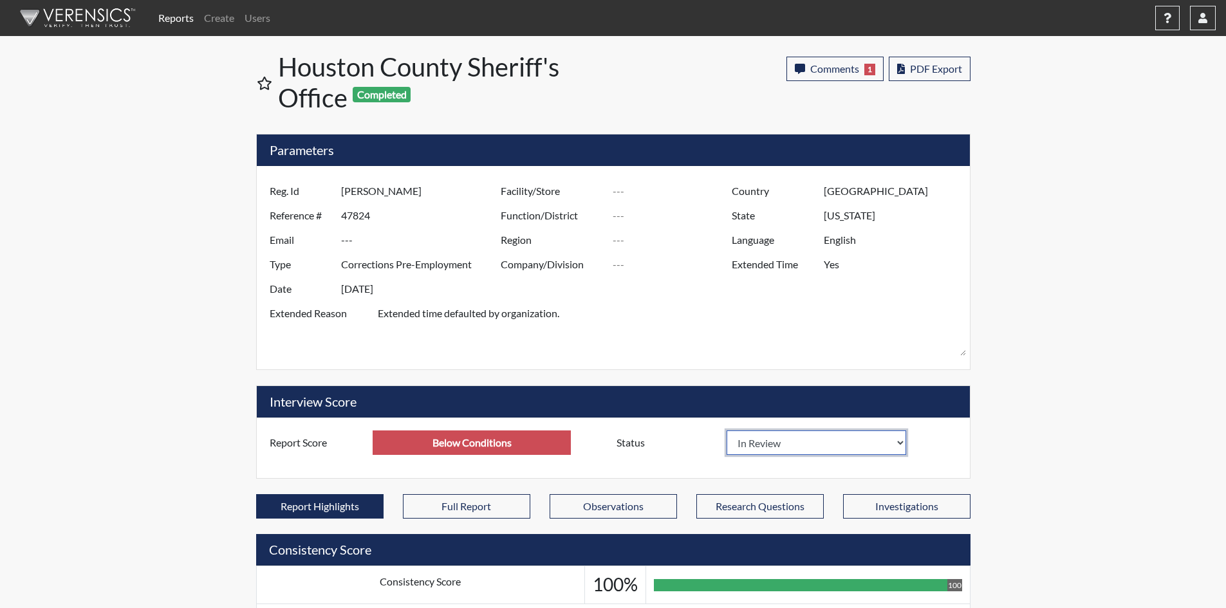
drag, startPoint x: 896, startPoint y: 444, endPoint x: 886, endPoint y: 444, distance: 10.3
click at [896, 444] on select "In Review Hire Decline" at bounding box center [817, 442] width 180 height 24
select select "hire"
select select
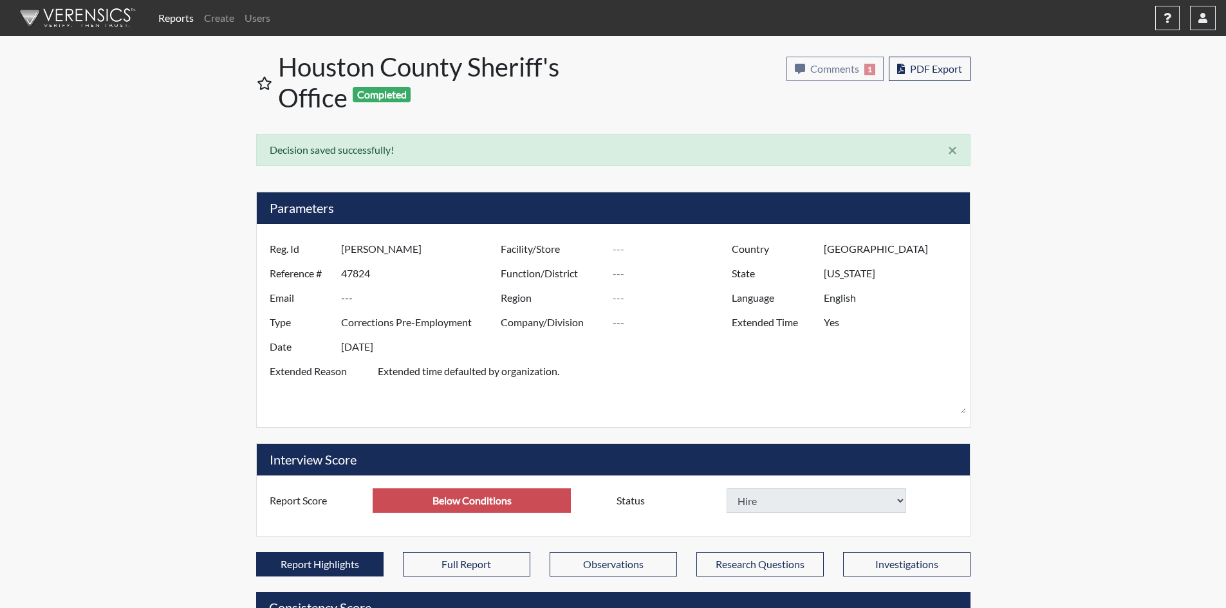
select select
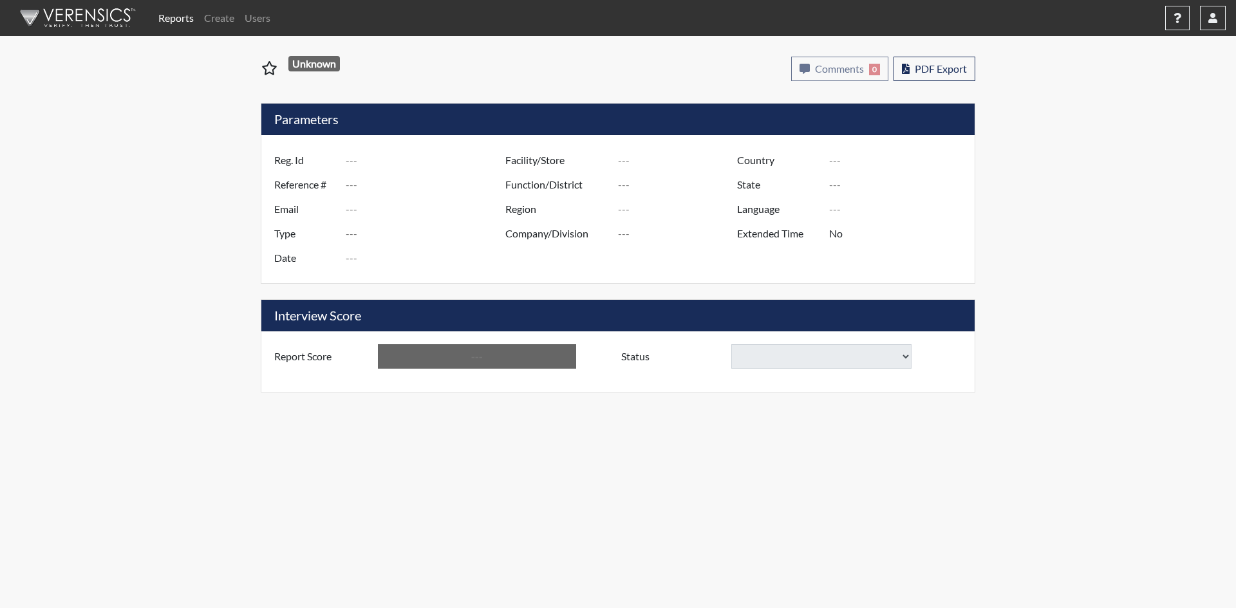
type input "Joshua Davis"
type input "47825"
type input "---"
type input "Corrections Pre-Employment"
type input "Jun 4, 2025"
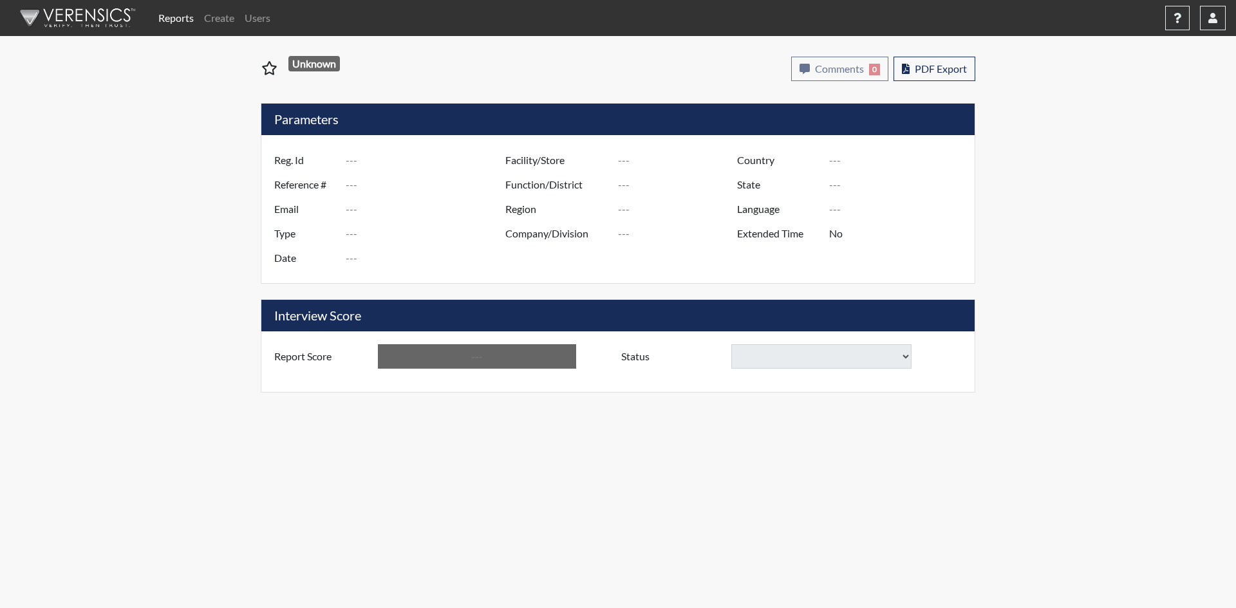
type input "[GEOGRAPHIC_DATA]"
type input "[US_STATE]"
type input "English"
type input "Yes"
type input "Below Conditions"
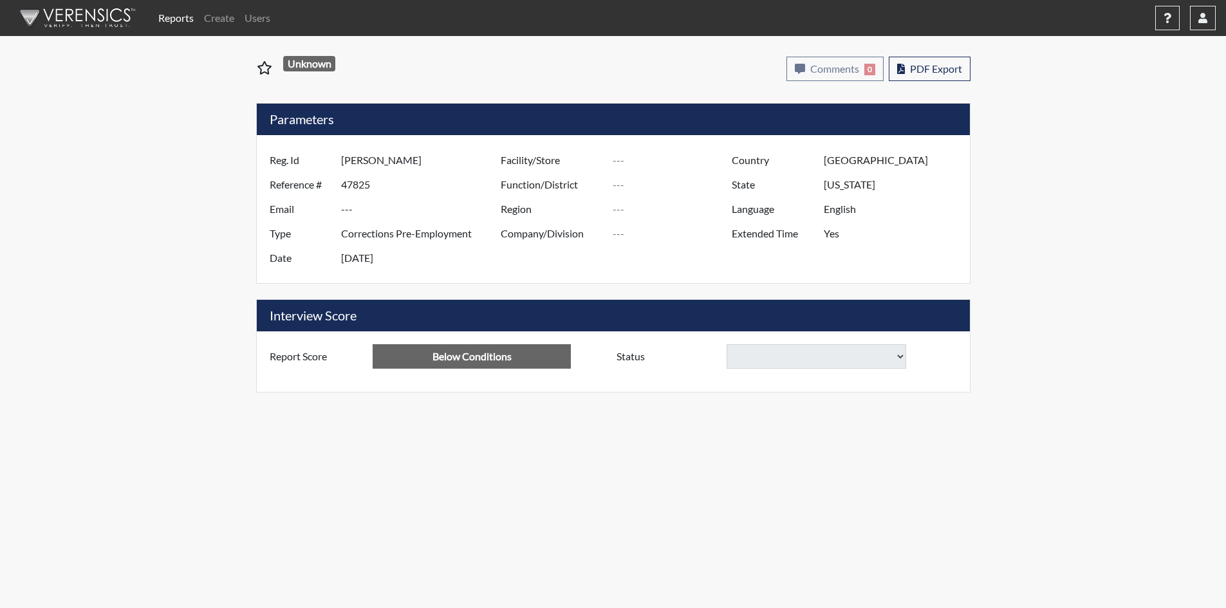
select select
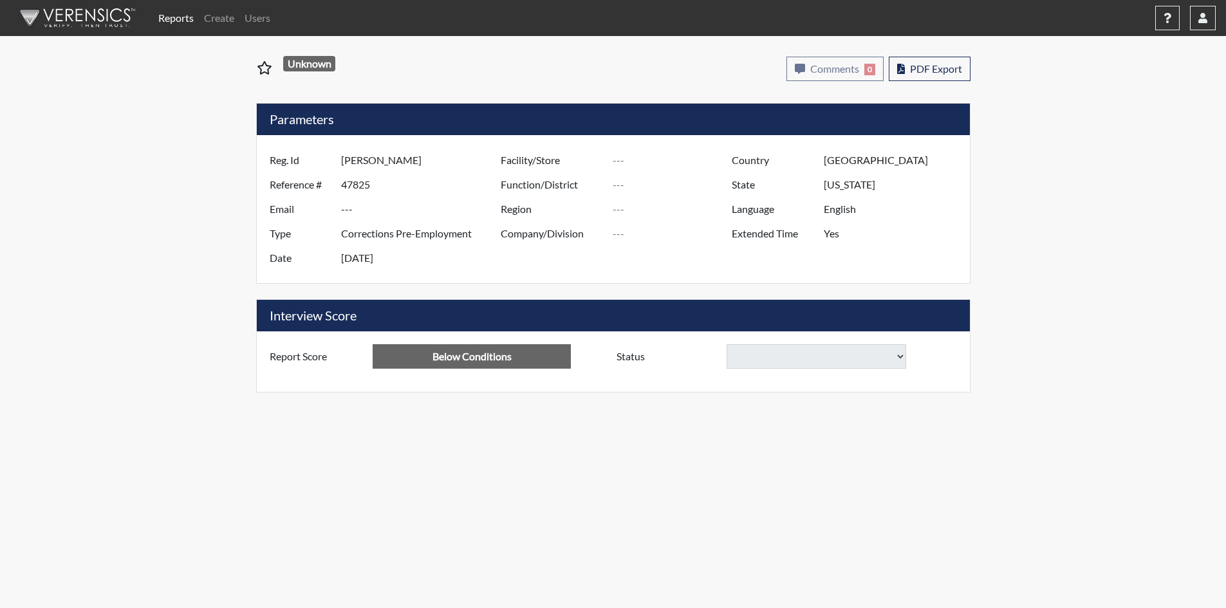
select select
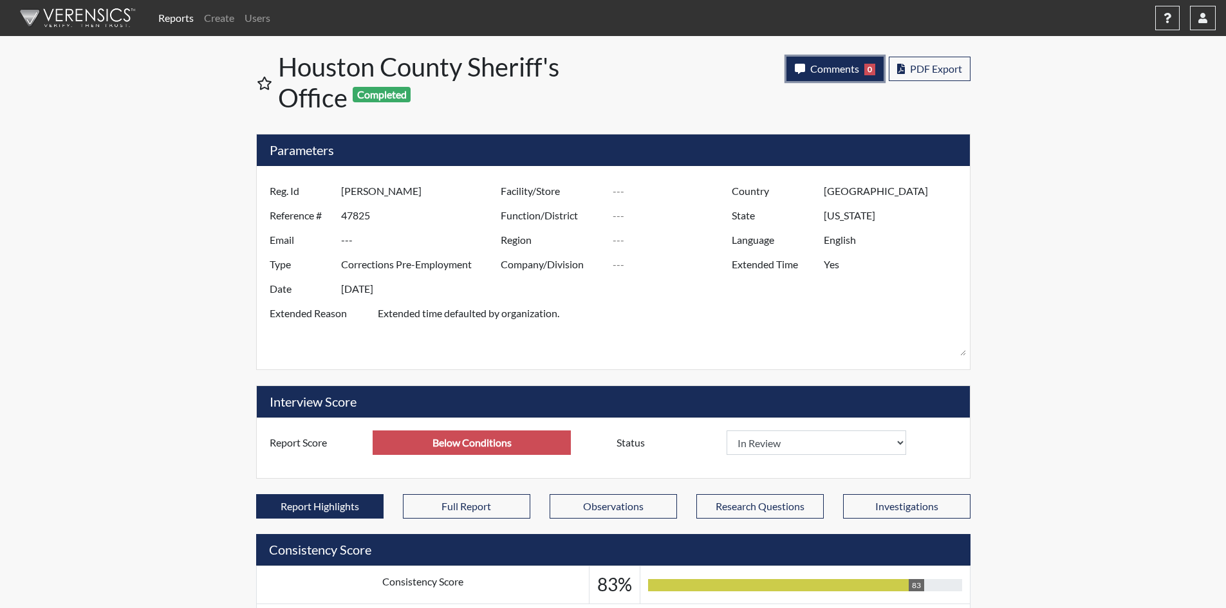
click at [830, 68] on span "Comments" at bounding box center [834, 68] width 49 height 12
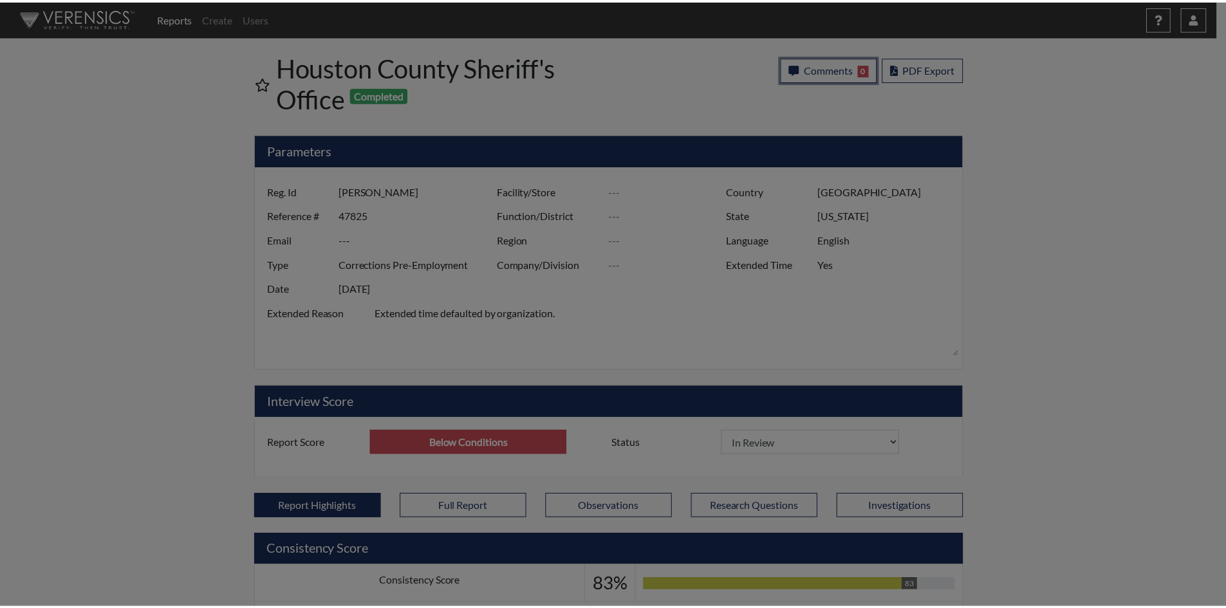
scroll to position [214, 535]
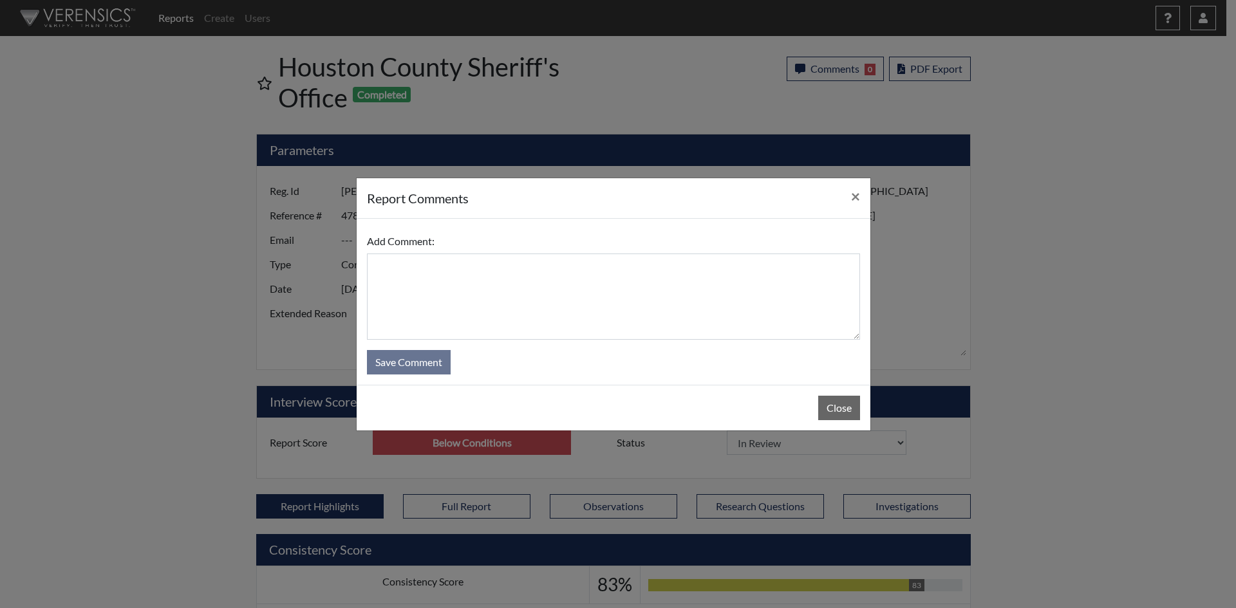
click at [682, 349] on form "Add Comment: Save Comment" at bounding box center [613, 301] width 493 height 145
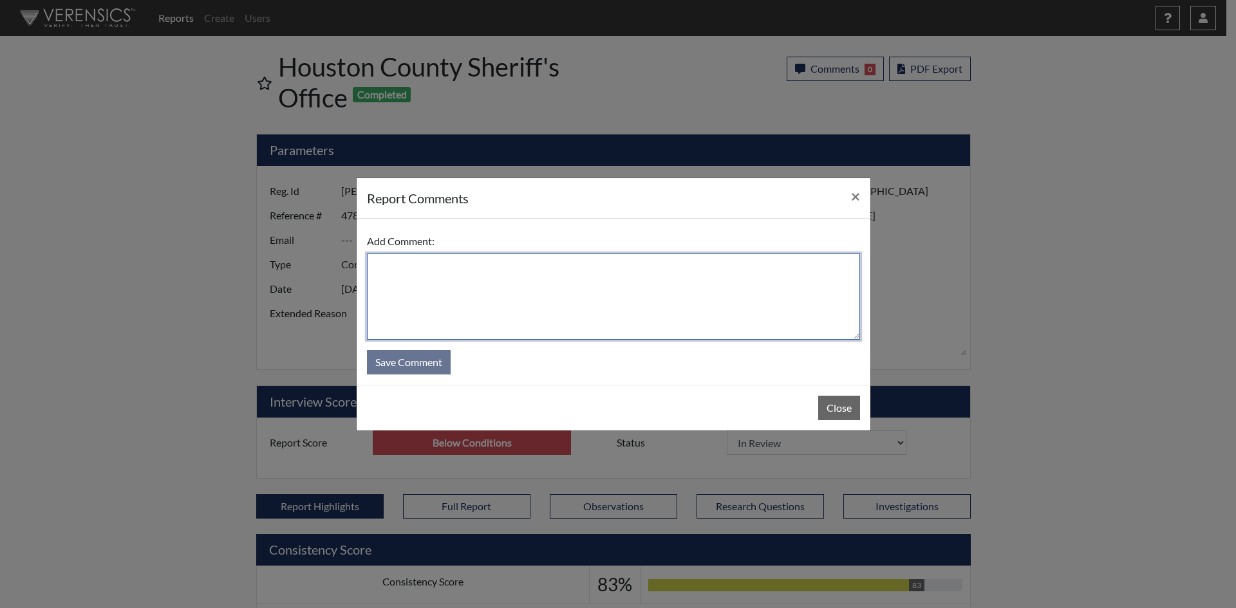
click at [674, 300] on textarea at bounding box center [613, 297] width 493 height 86
paste textarea "Candidate was able to answer the flagged questions with reasonable answers."
type textarea "Candidate was able to answer the flagged questions with reasonable answers."
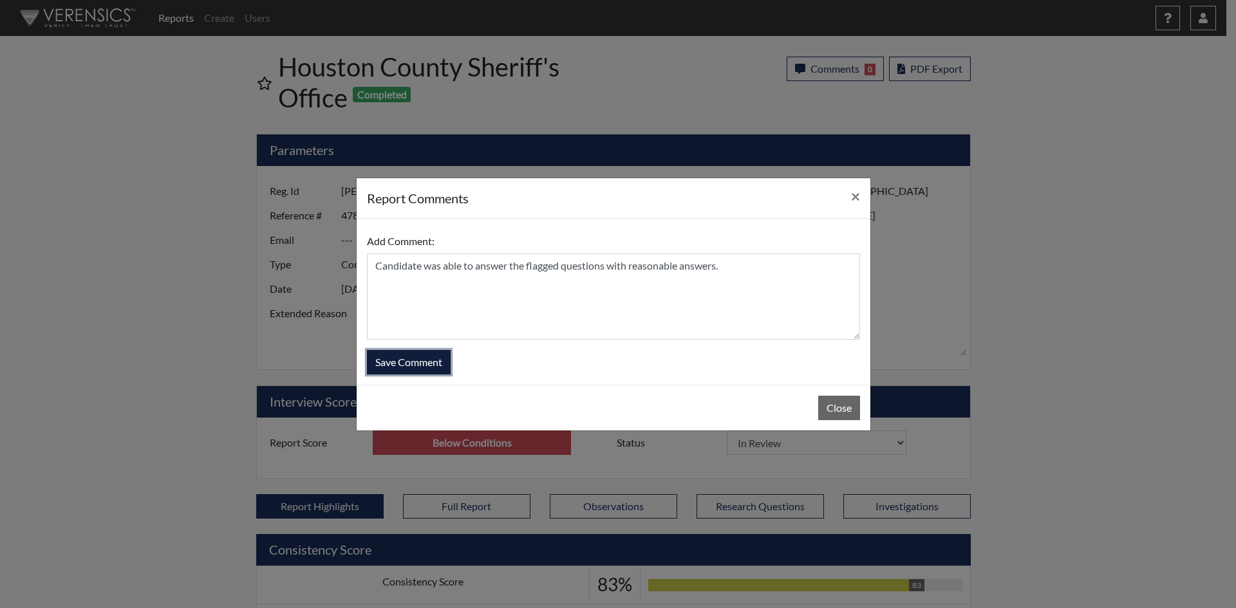
click at [403, 364] on button "Save Comment" at bounding box center [409, 362] width 84 height 24
select select
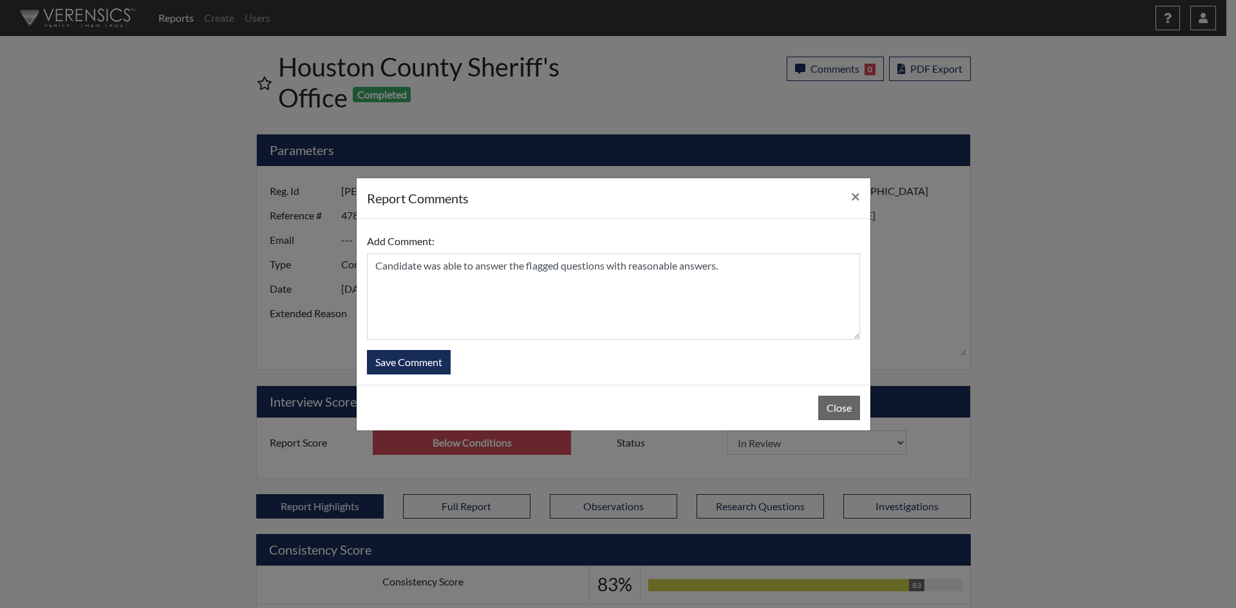
select select
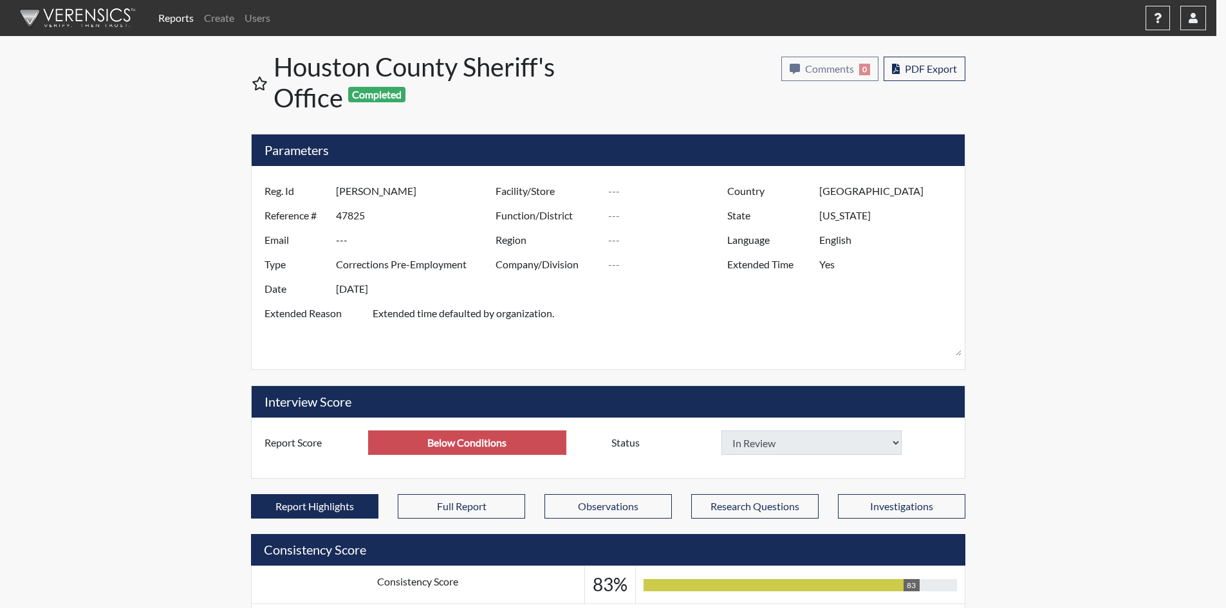
select select
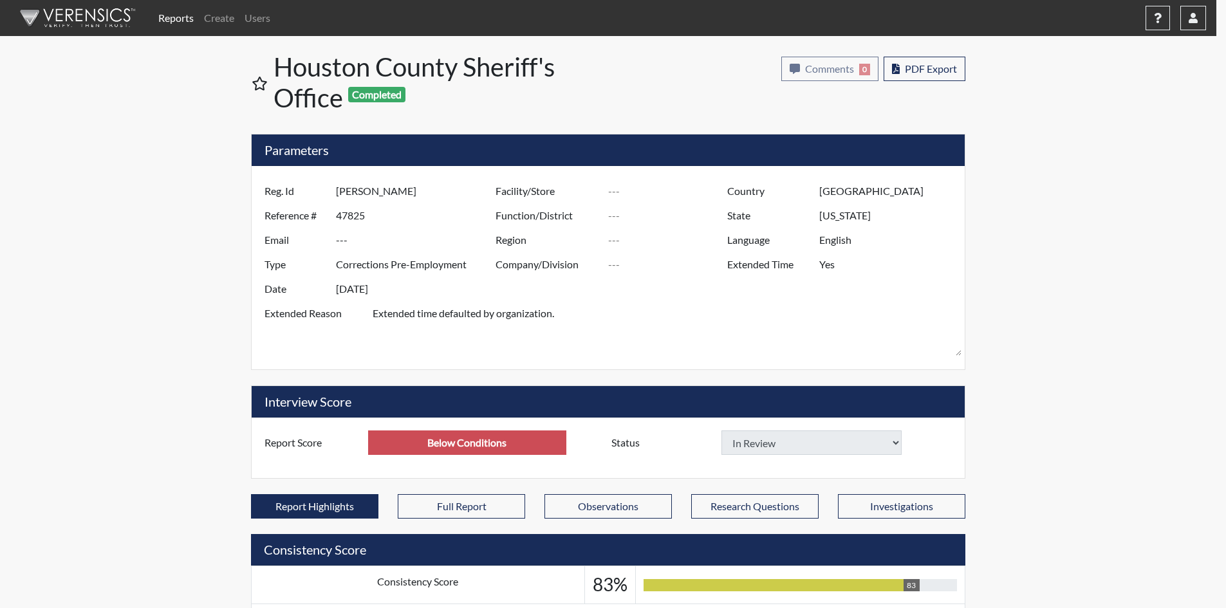
select select
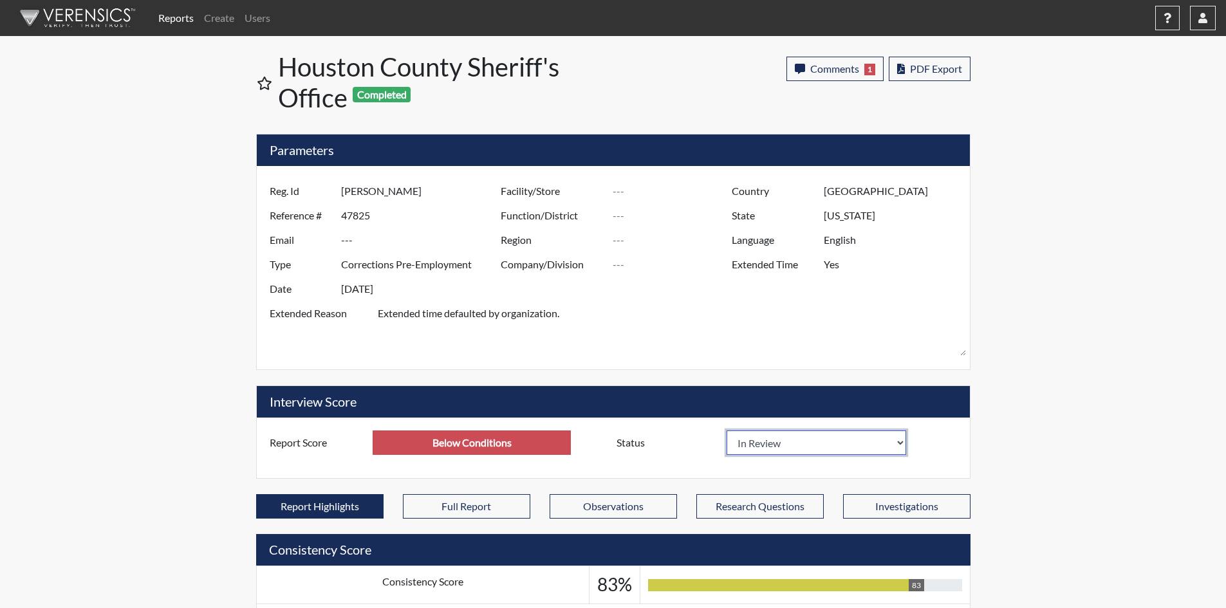
click at [900, 441] on select "In Review Hire Decline" at bounding box center [817, 442] width 180 height 24
select select "hire"
select select
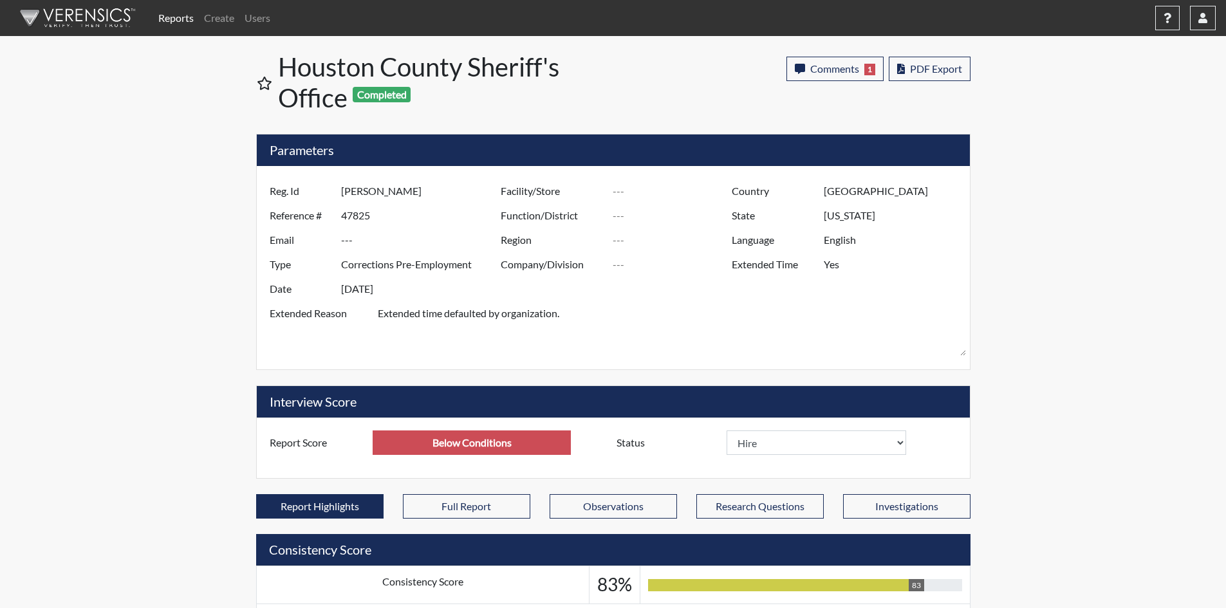
select select
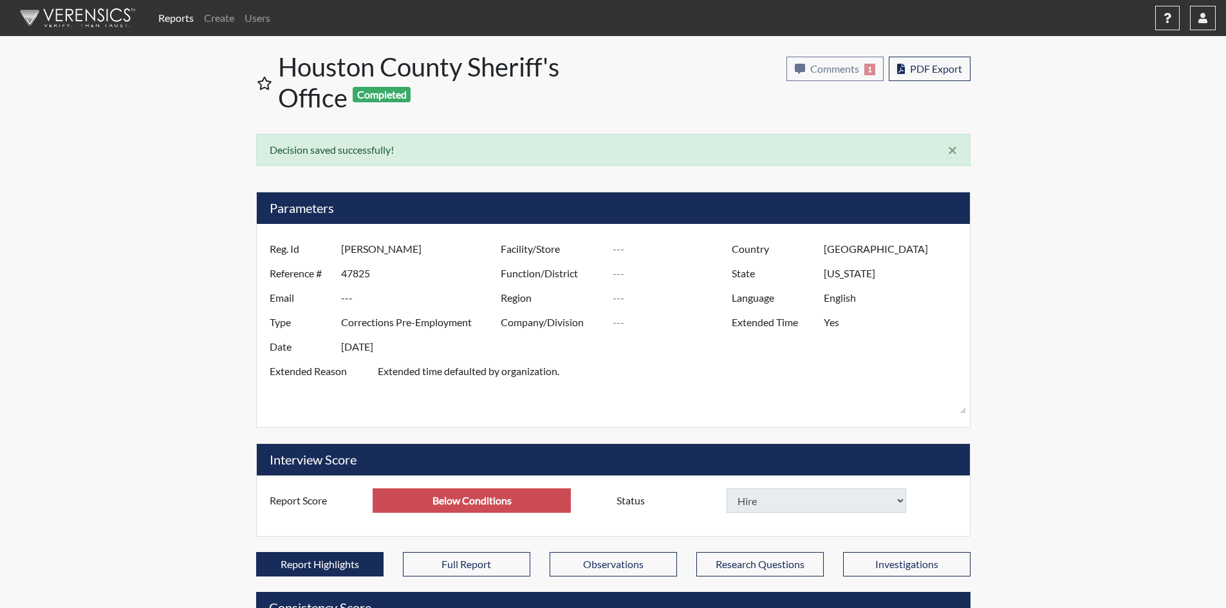
select select
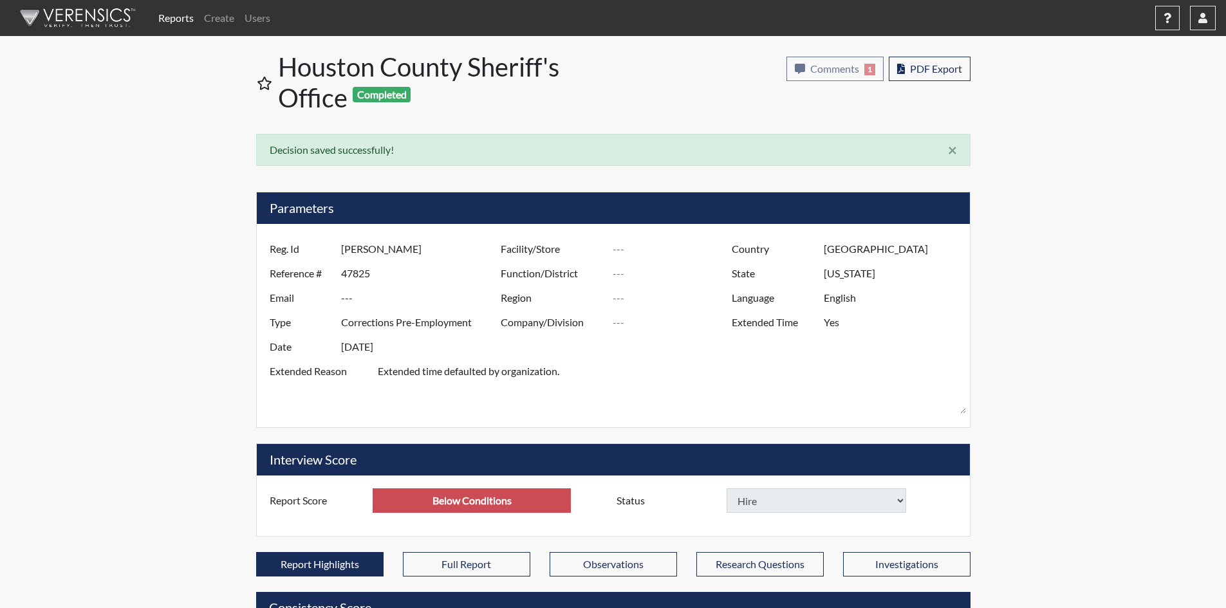
select select
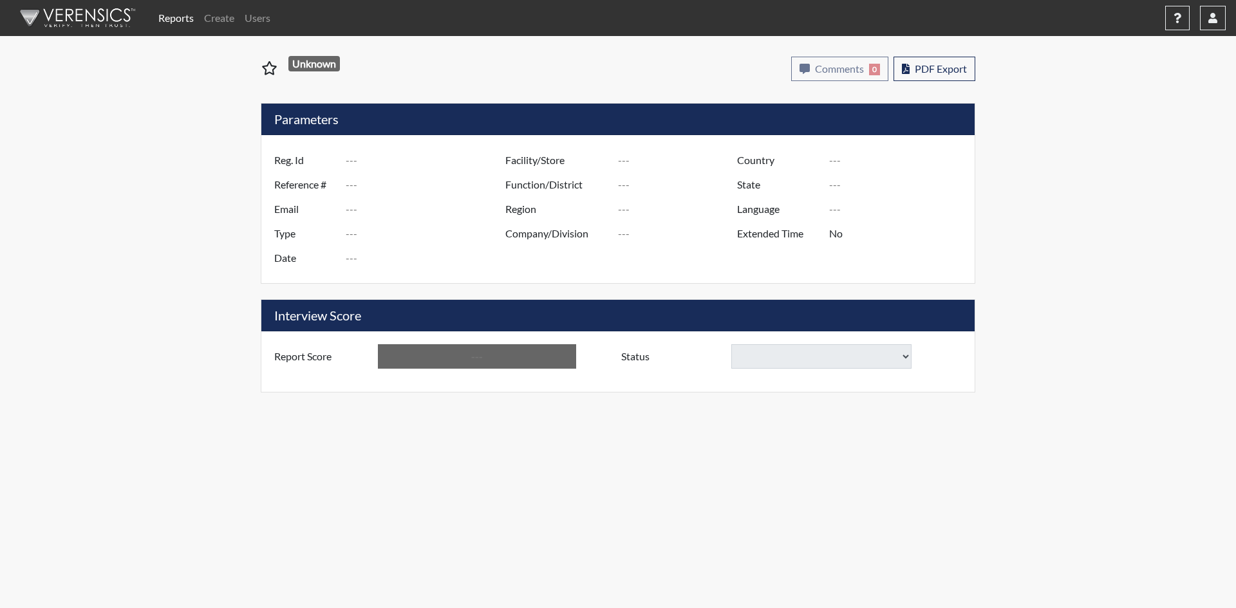
type input "[PERSON_NAME]"
type input "47929"
type input "---"
type input "Corrections Pre-Employment"
type input "[DATE]"
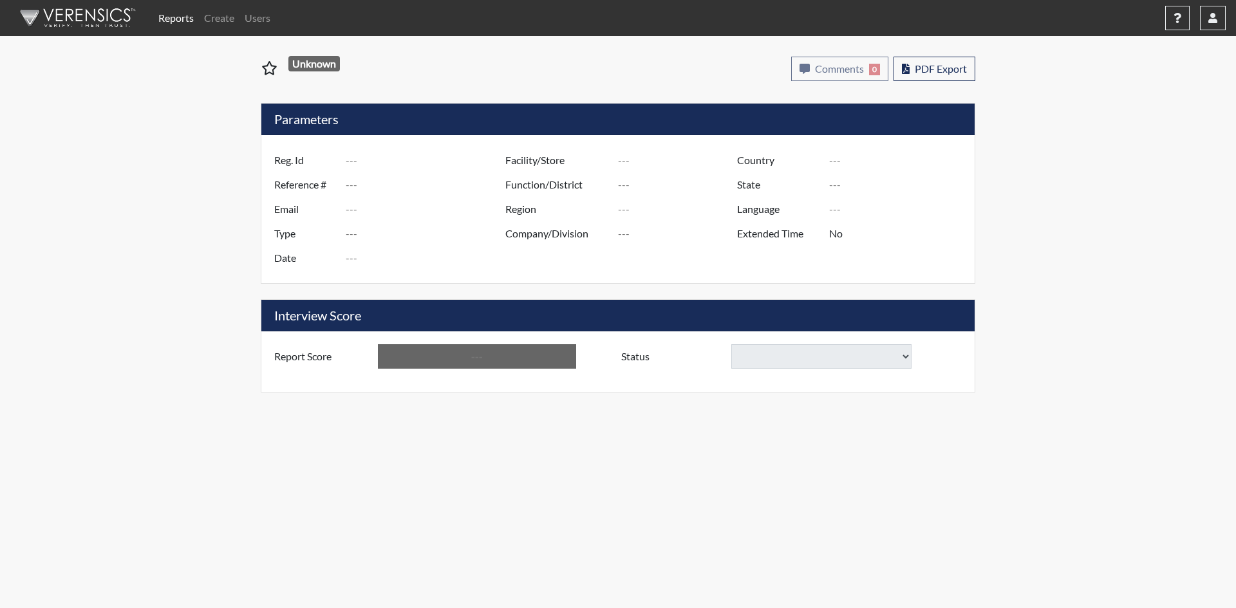
type input "[GEOGRAPHIC_DATA]"
type input "[US_STATE]"
type input "English"
type input "Yes"
type input "Below Conditions"
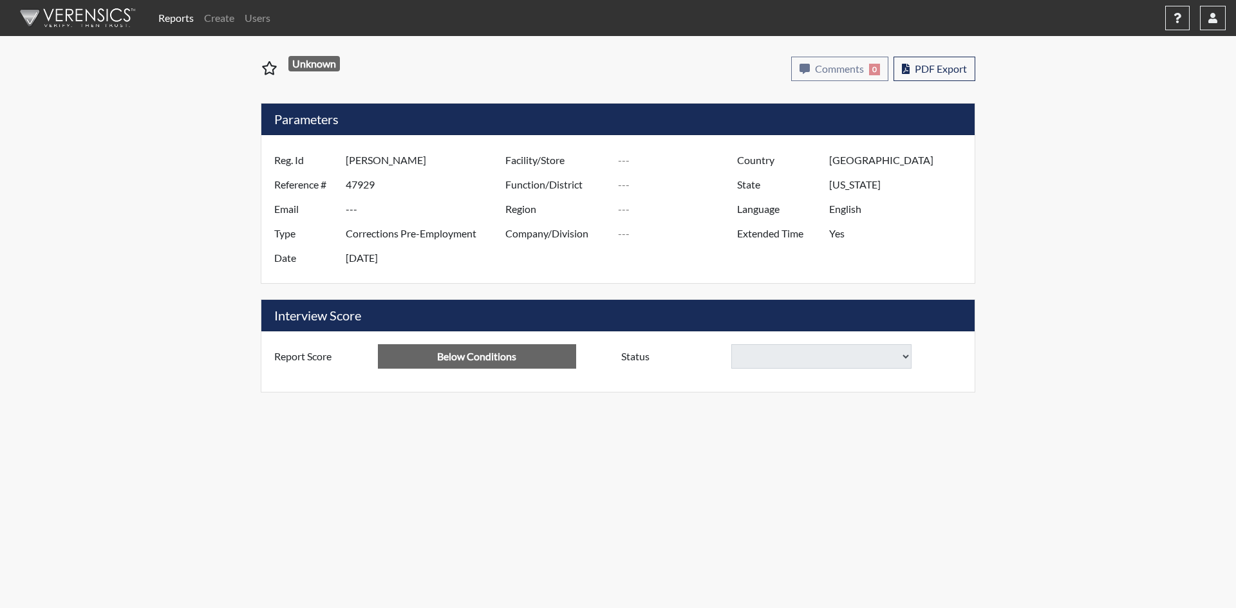
select select
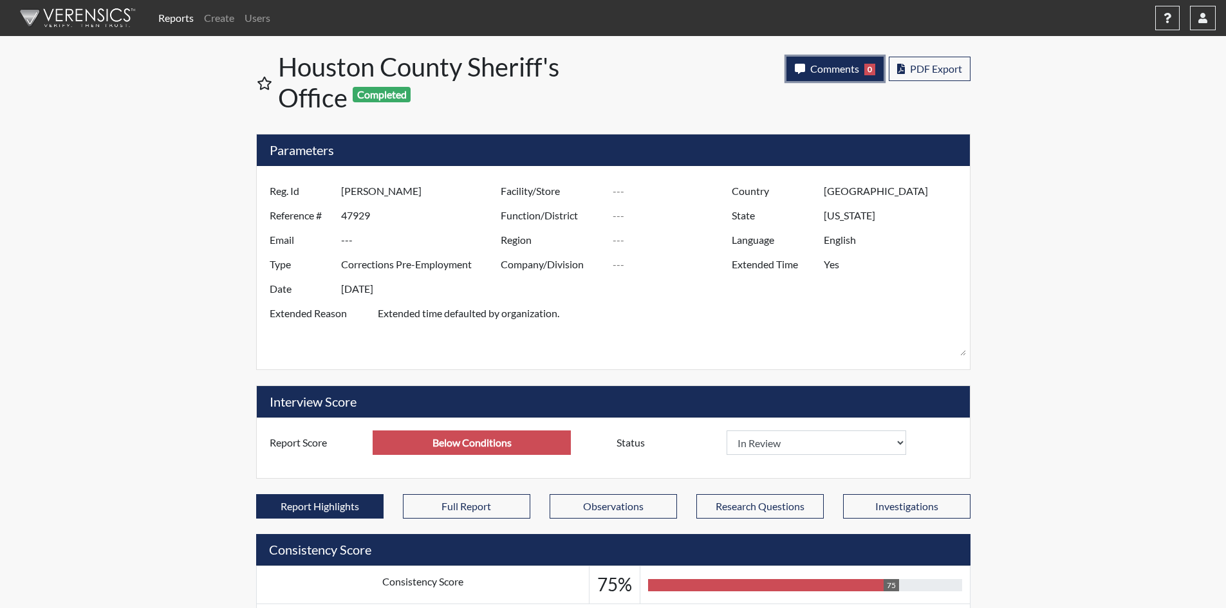
click at [842, 74] on span "Comments" at bounding box center [834, 68] width 49 height 12
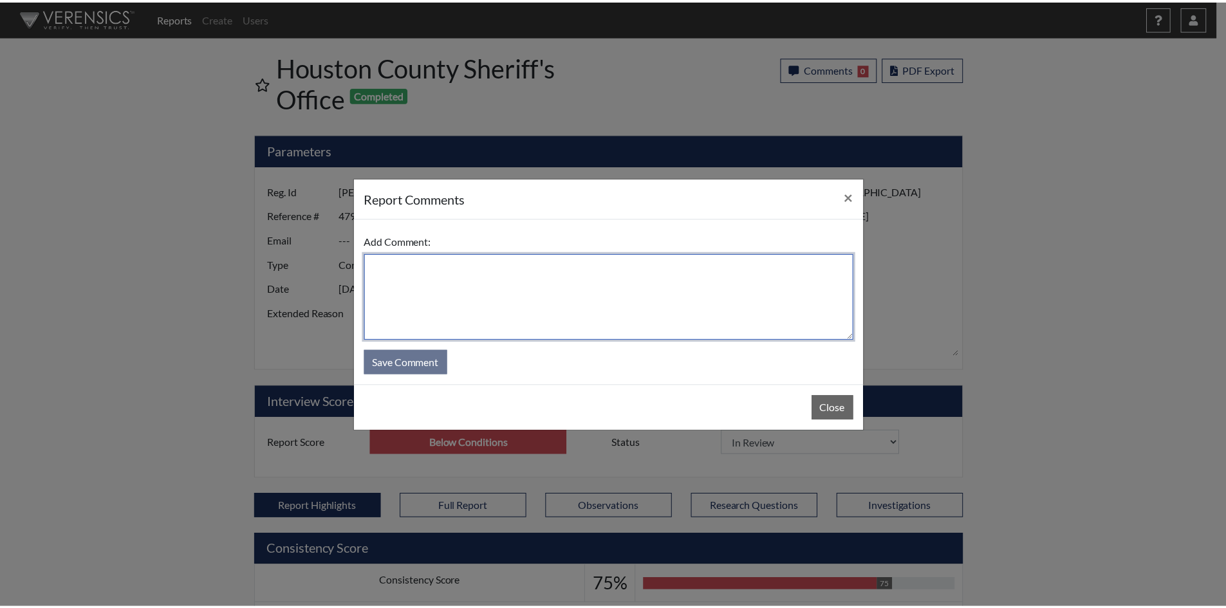
scroll to position [214, 535]
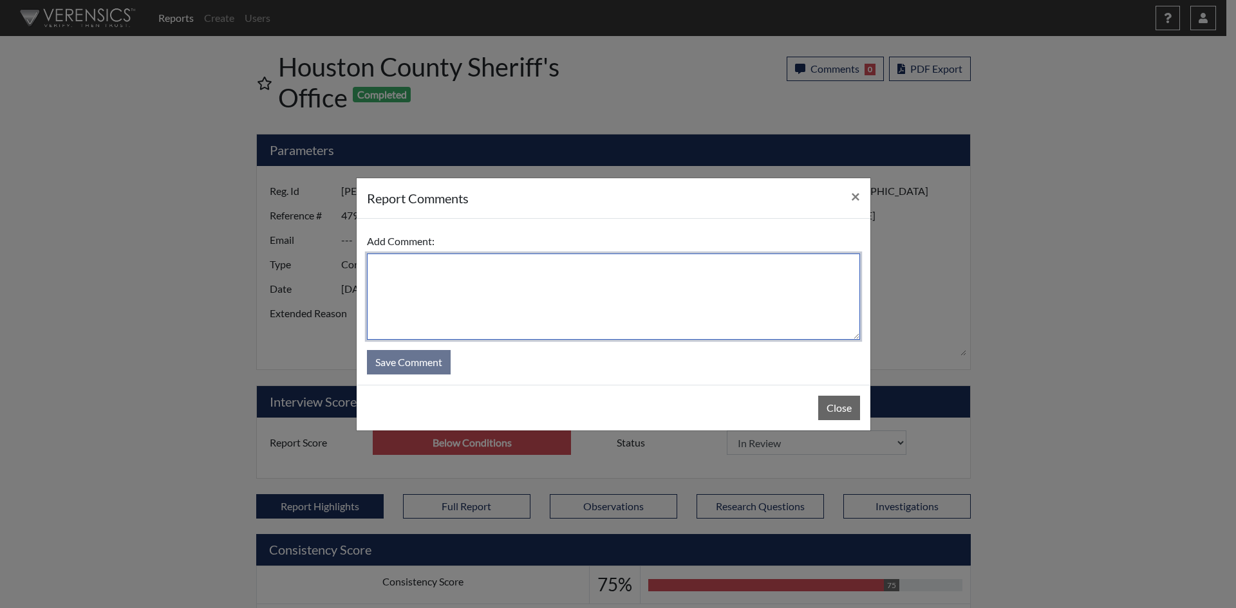
click at [690, 287] on textarea at bounding box center [613, 297] width 493 height 86
paste textarea "Candidate was able to answer the flagged questions with reasonable answers."
type textarea "Candidate was able to answer the flagged questions with reasonable answers. Hir…"
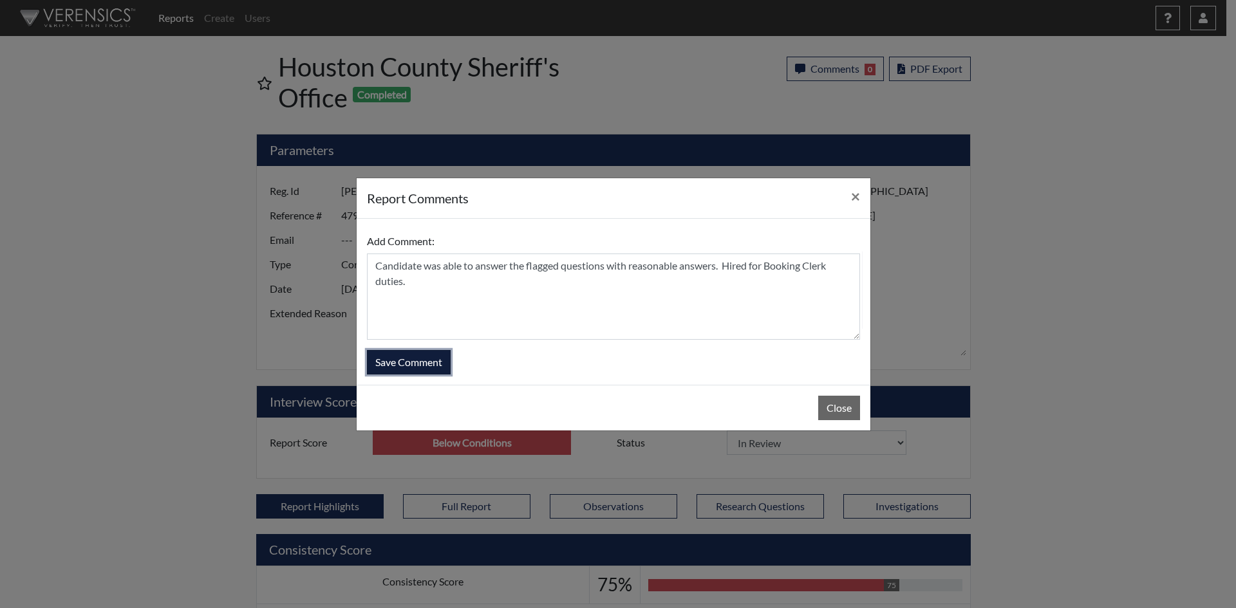
click at [422, 367] on button "Save Comment" at bounding box center [409, 362] width 84 height 24
select select
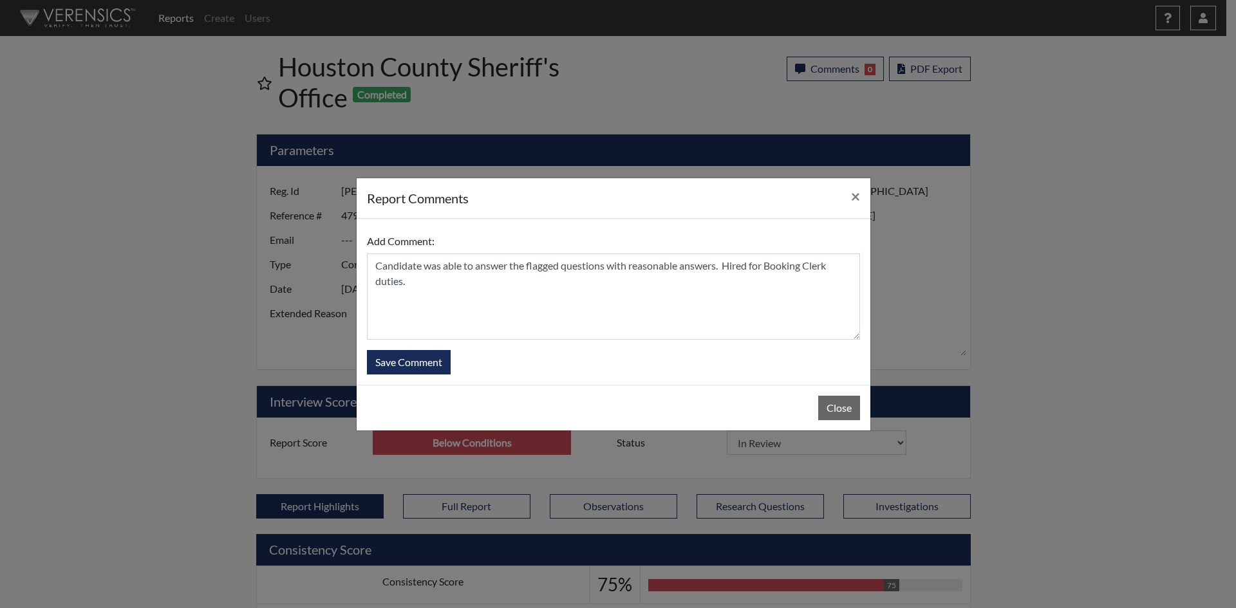
select select
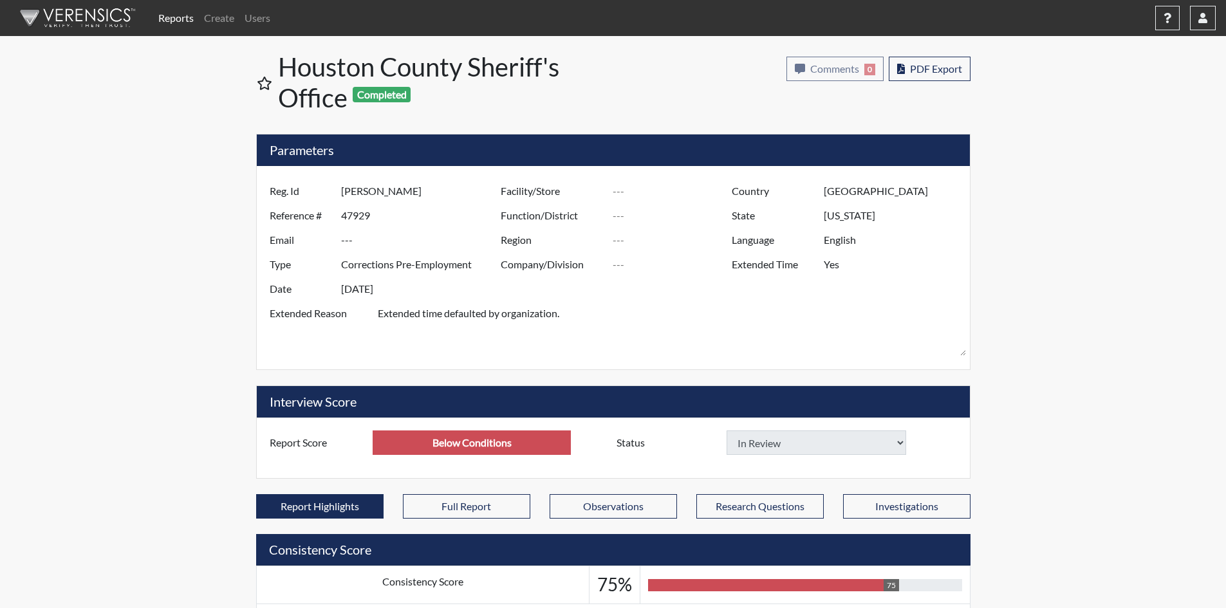
select select
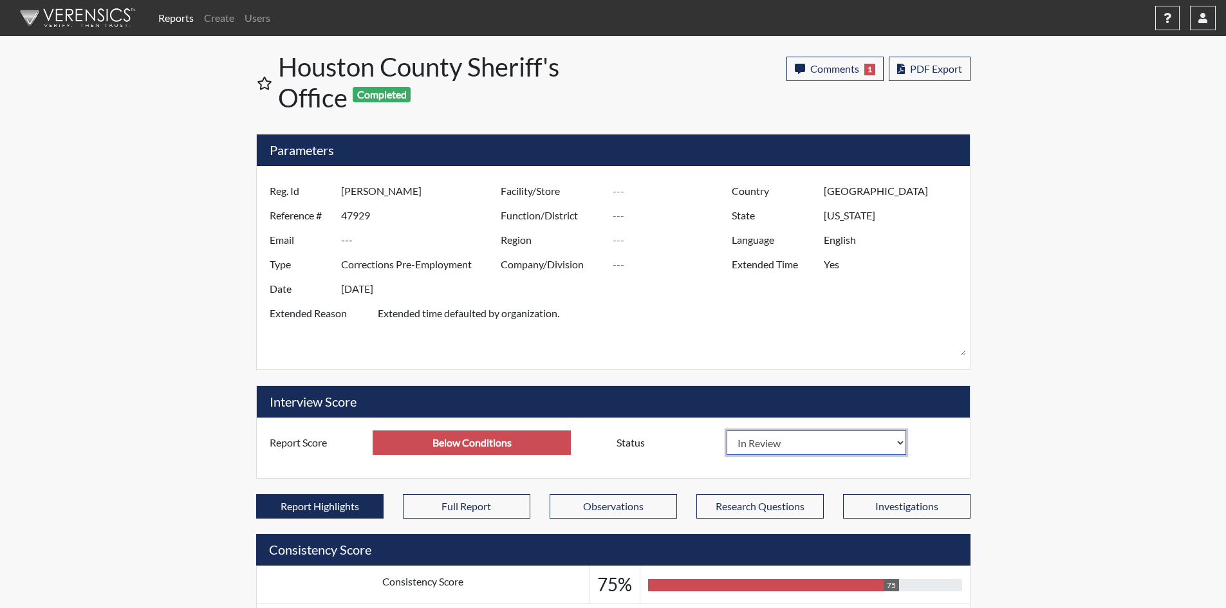
click at [896, 438] on select "In Review Hire Decline" at bounding box center [817, 442] width 180 height 24
select select "hire"
select select
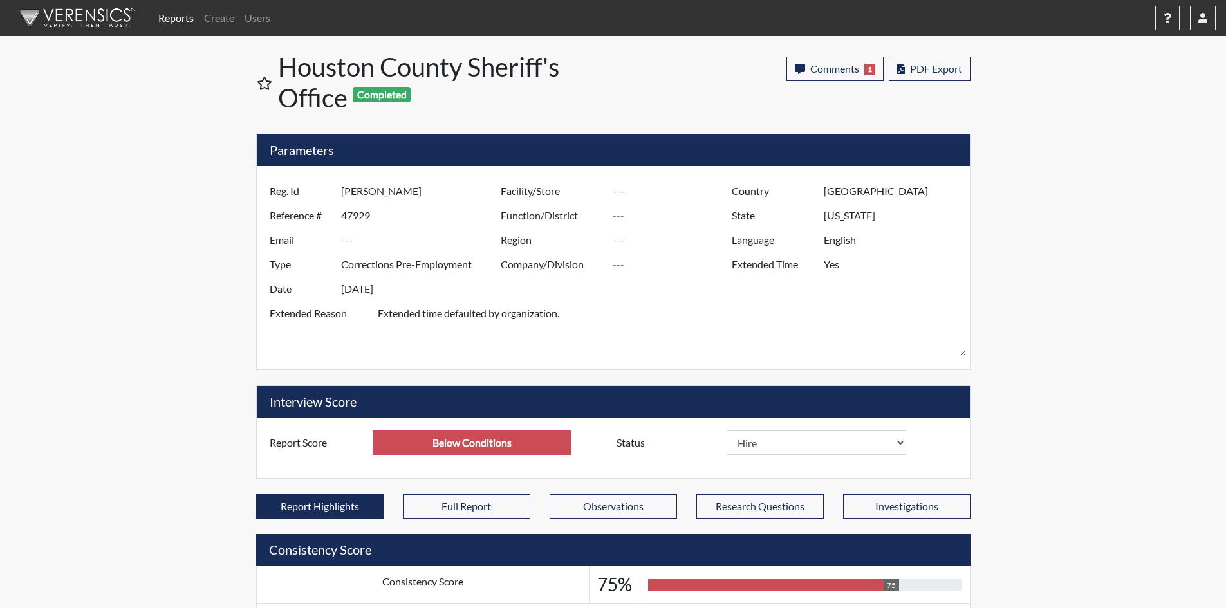
select select
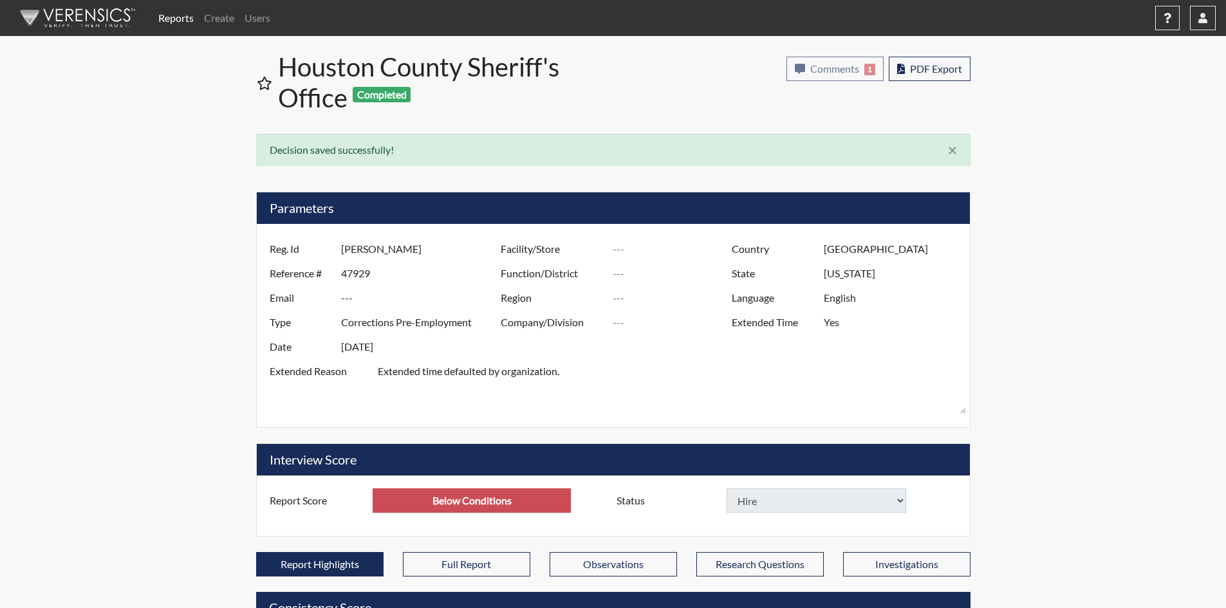
select select
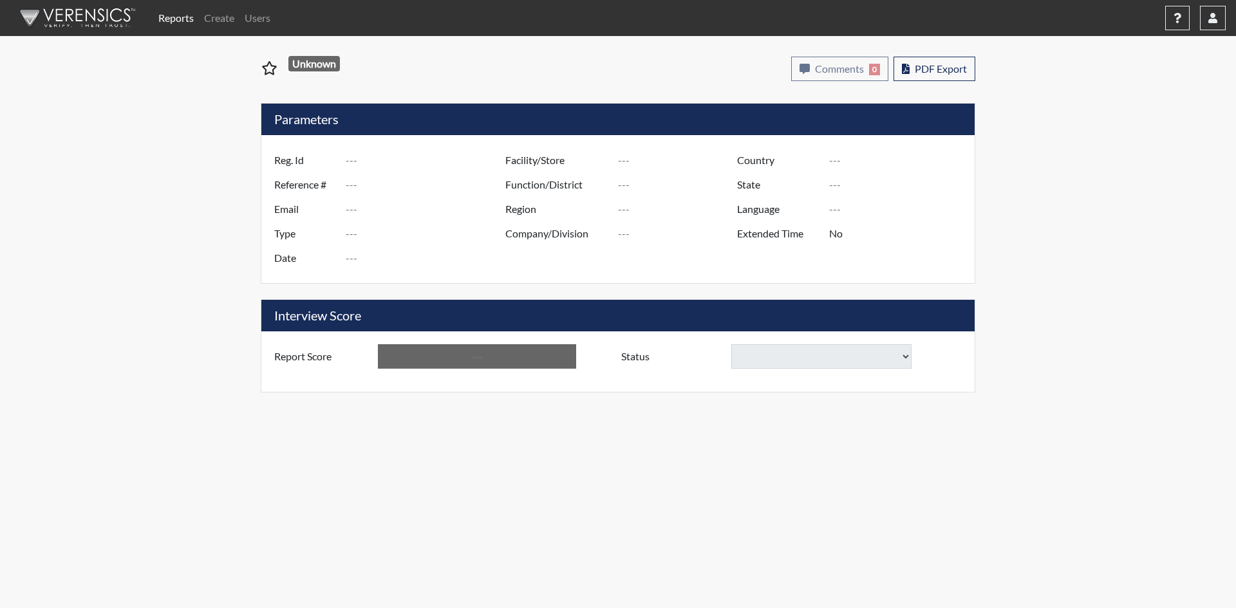
type input "[PERSON_NAME]"
type input "48327"
type input "---"
type input "Corrections Pre-Employment"
type input "[DATE]"
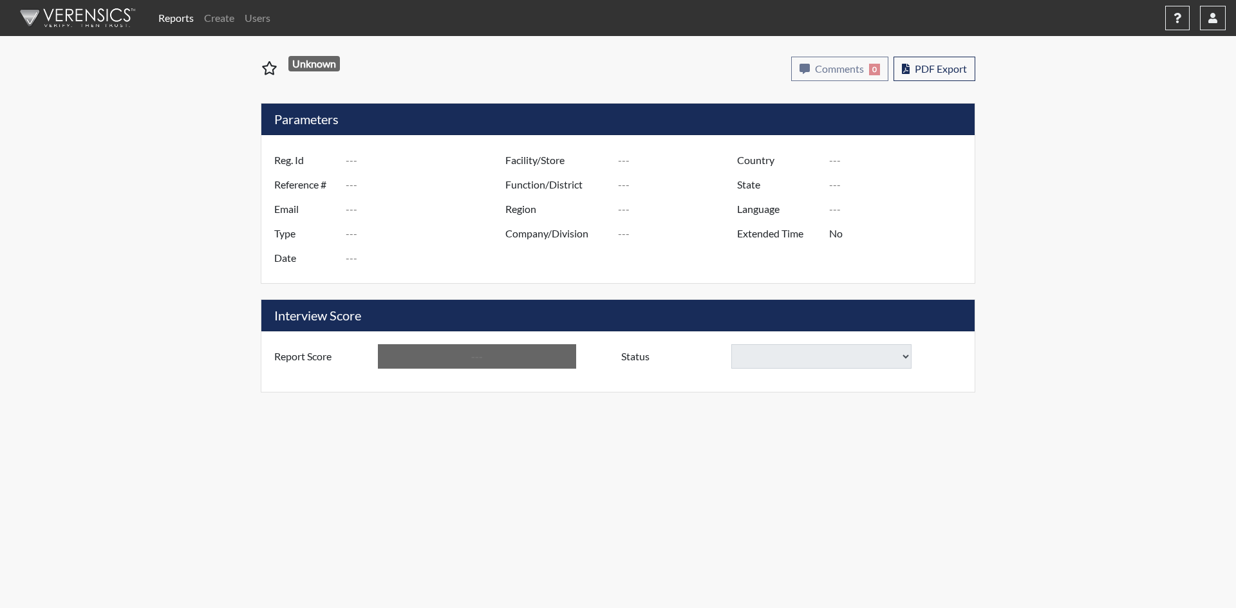
type input "[GEOGRAPHIC_DATA]"
type input "[US_STATE]"
type input "English"
type input "Yes"
type input "Below Conditions"
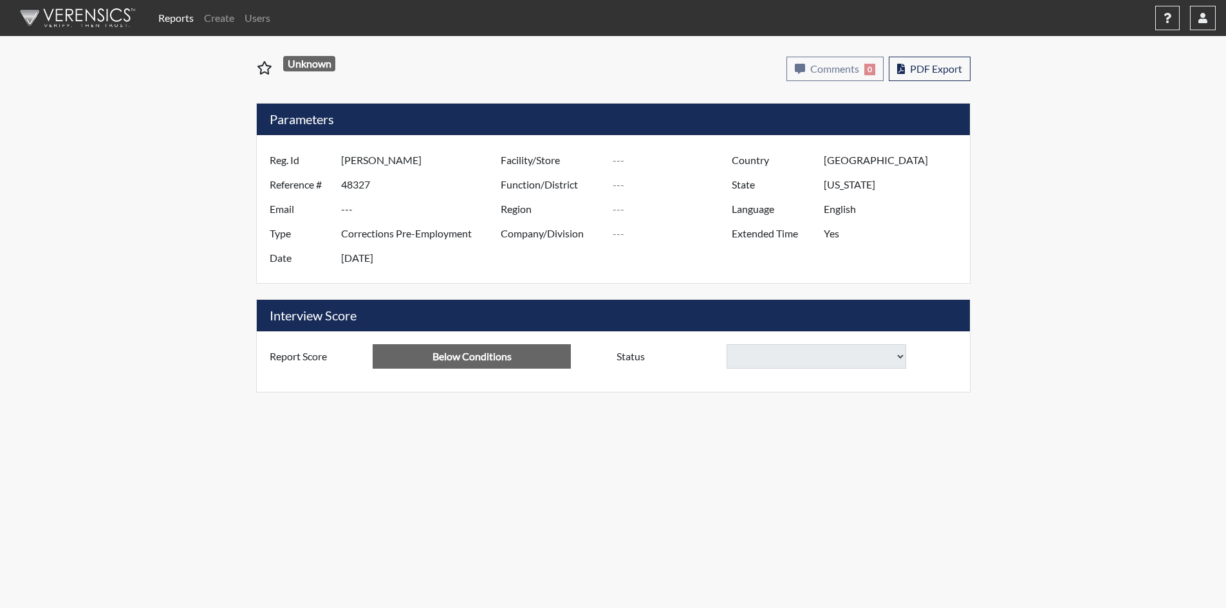
select select
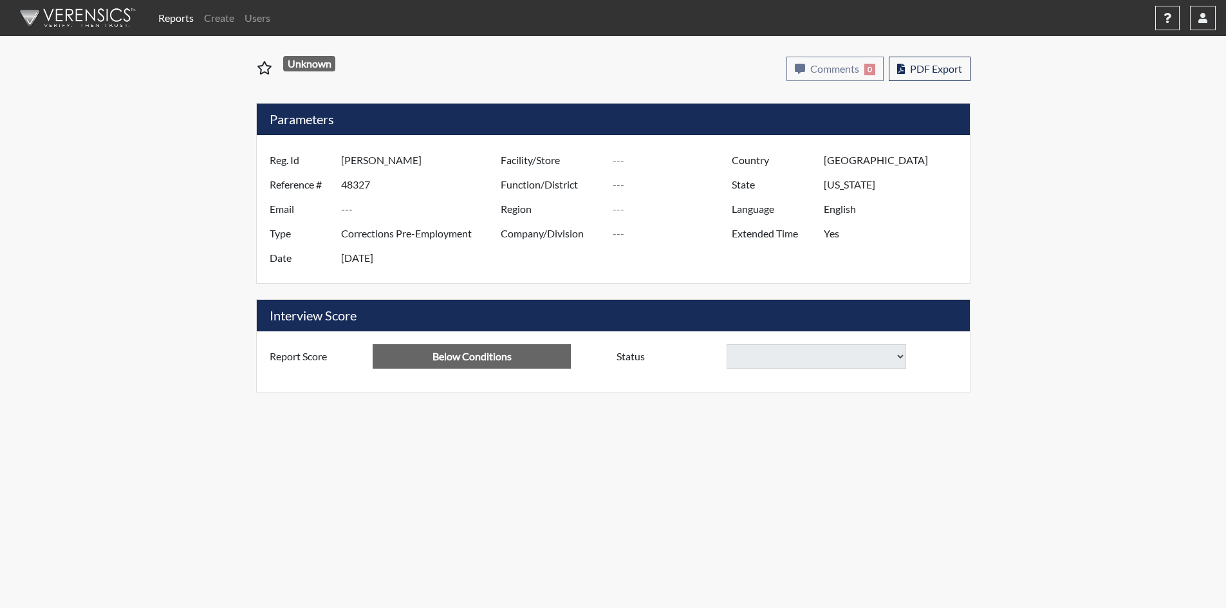
select select
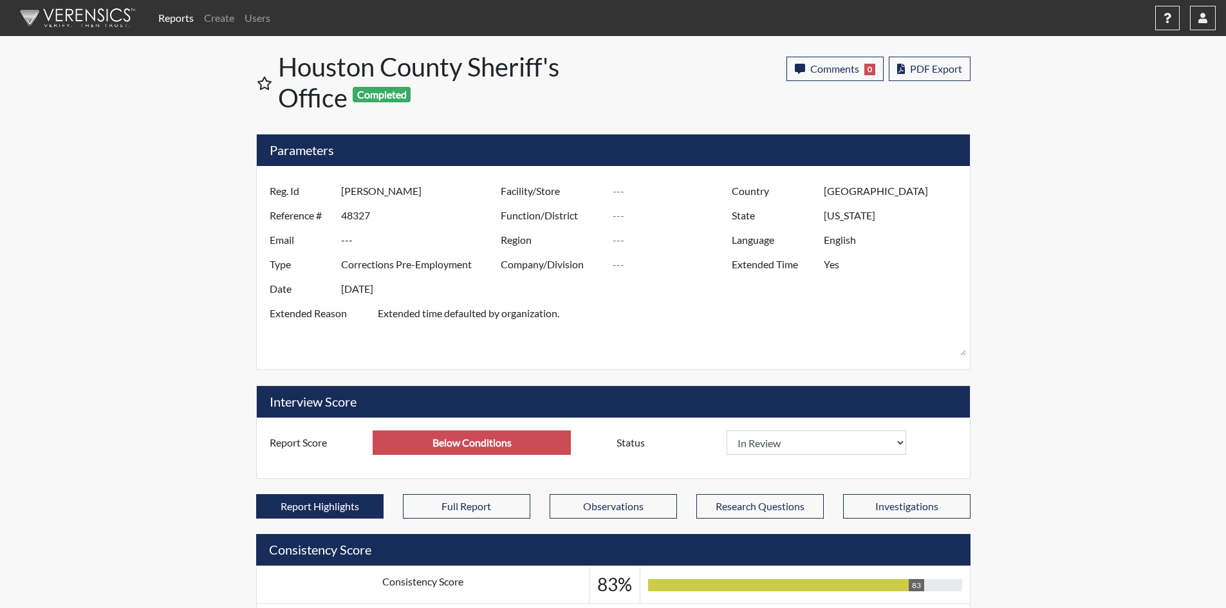
scroll to position [214, 535]
click at [835, 72] on span "Comments" at bounding box center [834, 68] width 49 height 12
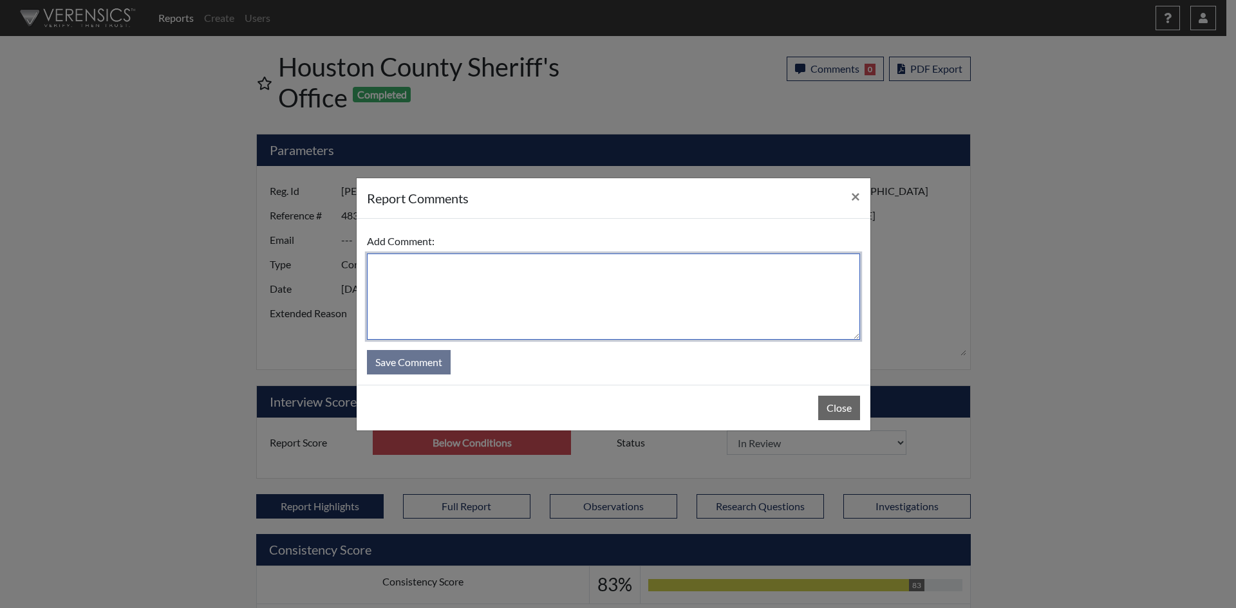
click at [664, 303] on textarea at bounding box center [613, 297] width 493 height 86
type textarea "No call/No show for the interview stage of the process."
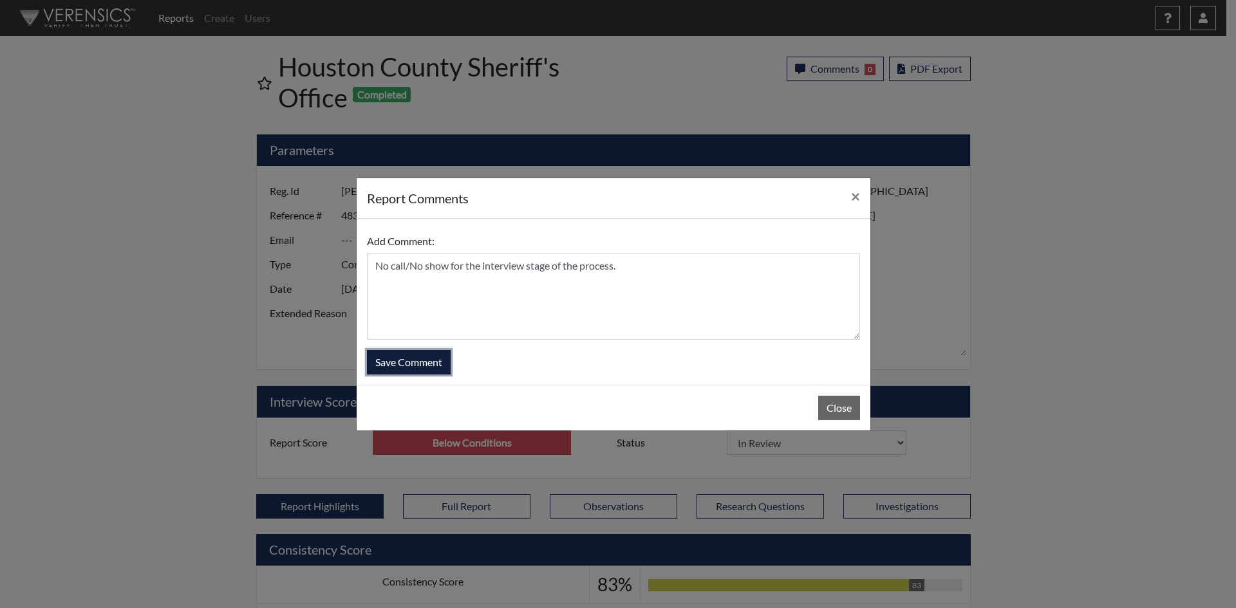
click at [404, 356] on button "Save Comment" at bounding box center [409, 362] width 84 height 24
select select
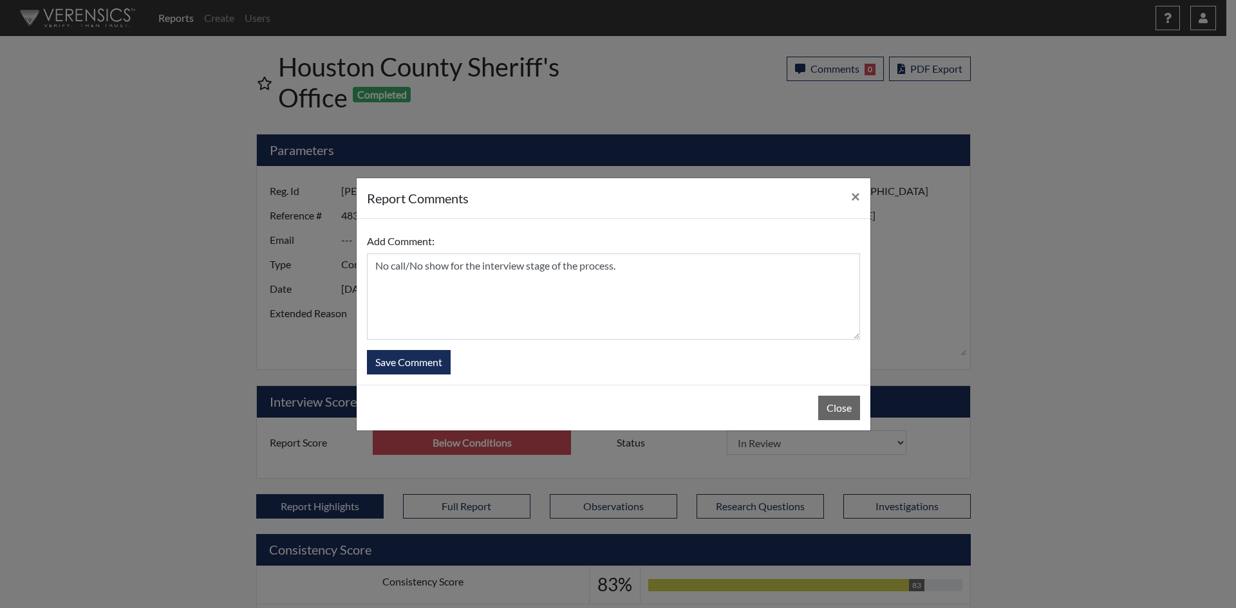
select select
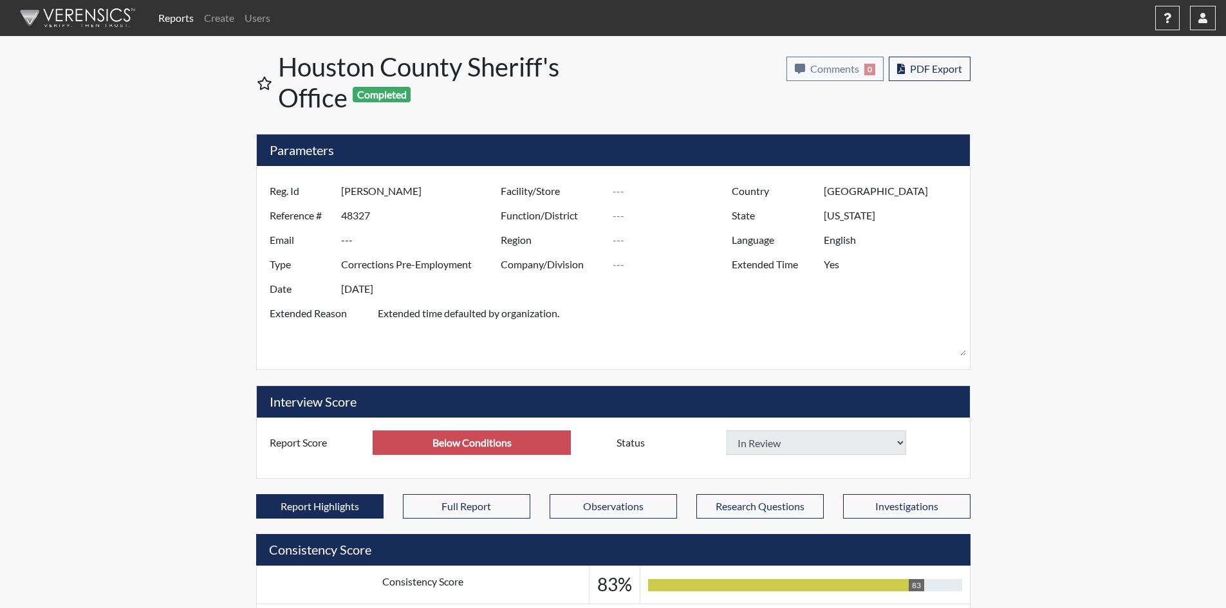
select select
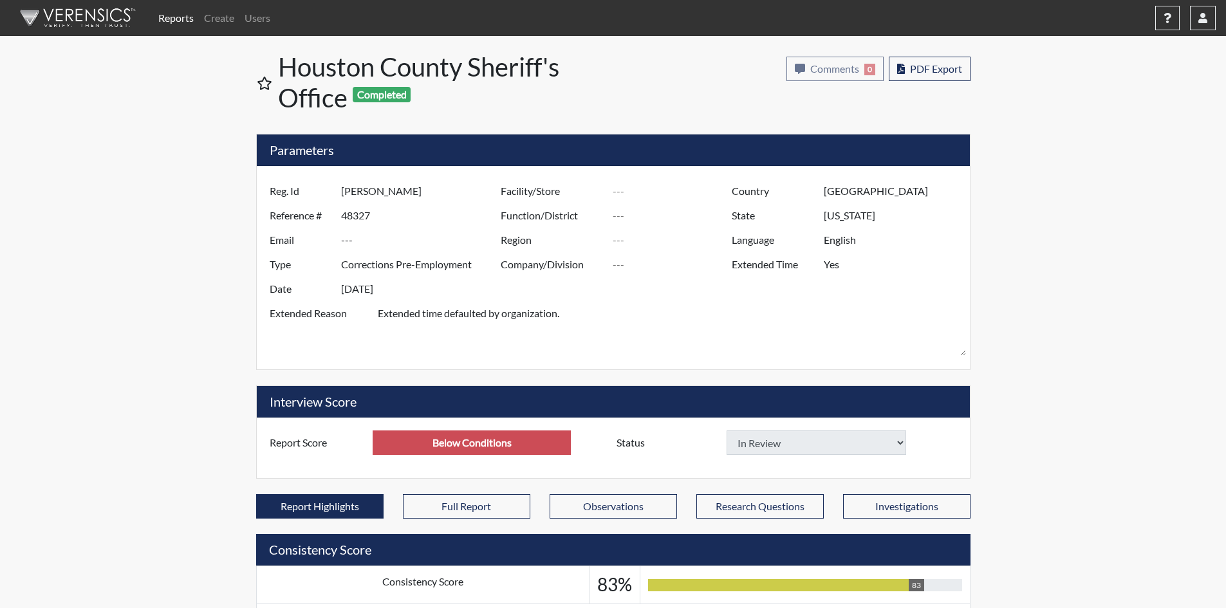
select select
click at [898, 443] on select "In Review Hire Decline" at bounding box center [817, 442] width 180 height 24
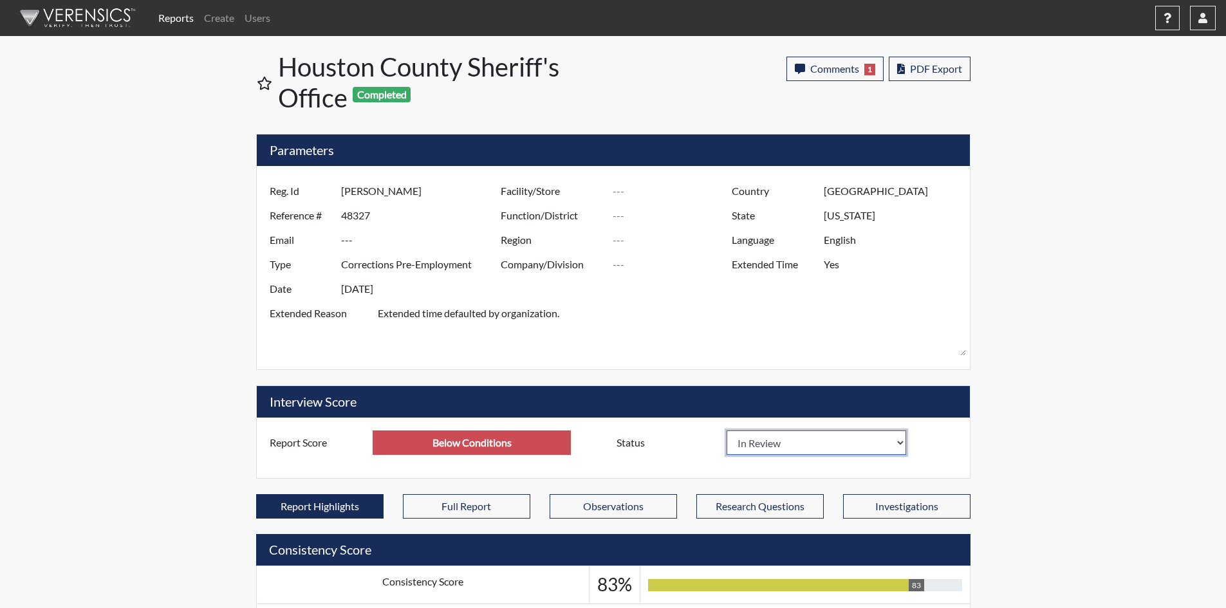
select select "decline"
select select
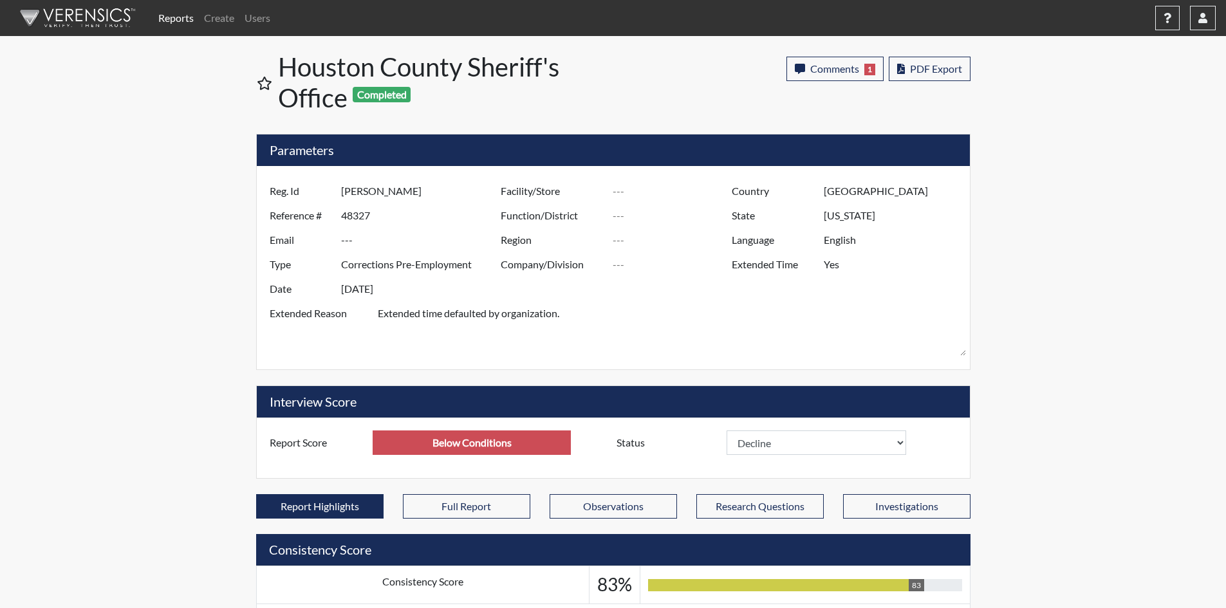
select select
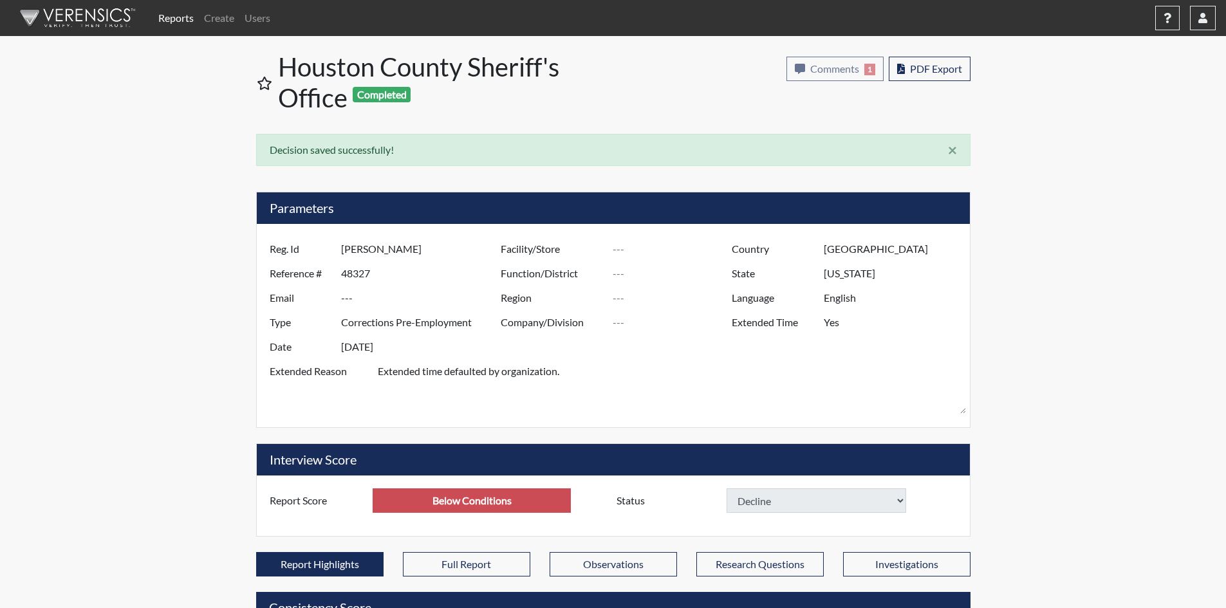
select select
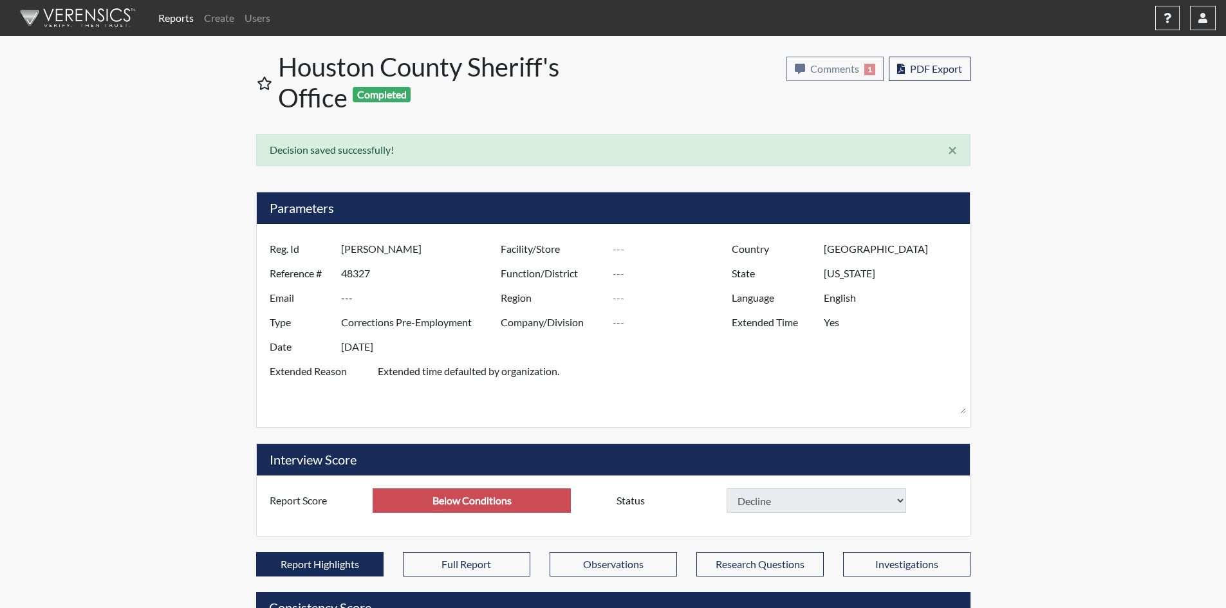
select select
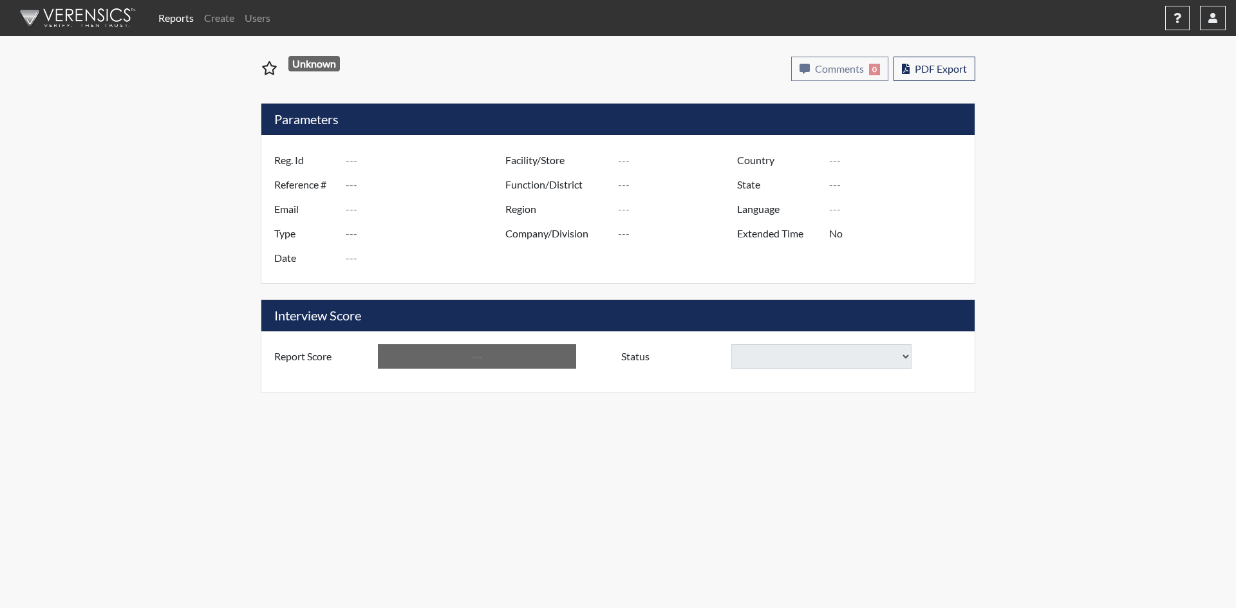
type input "[PERSON_NAME]"
type input "48328"
type input "---"
type input "Corrections Pre-Employment"
type input "[DATE]"
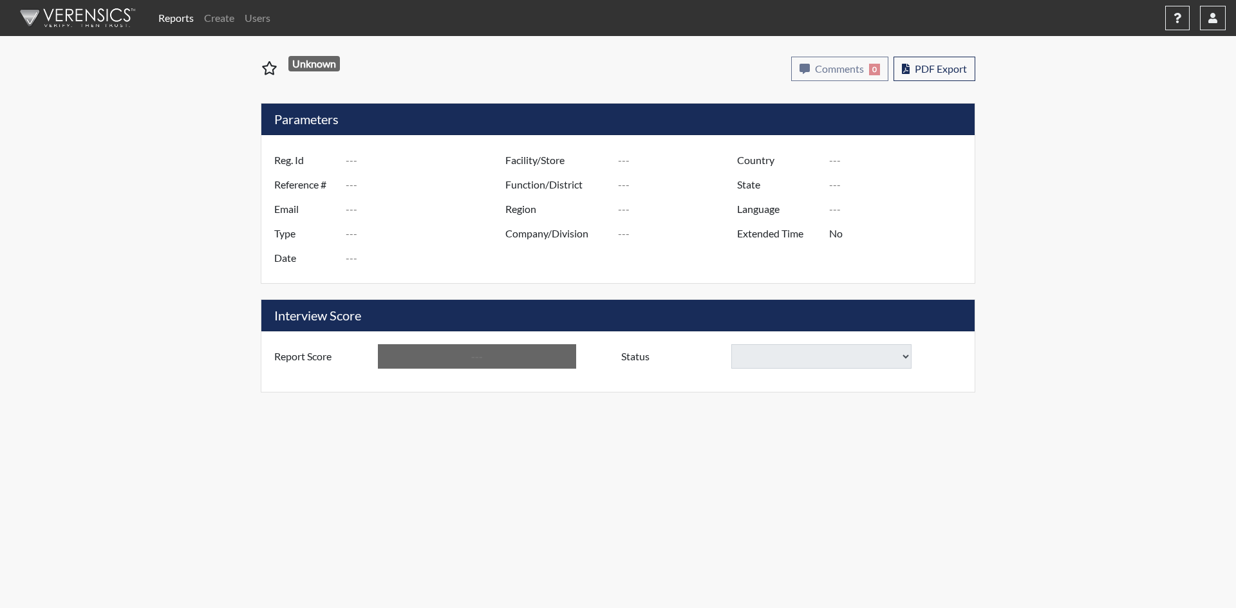
type input "[GEOGRAPHIC_DATA]"
type input "[US_STATE]"
type input "English"
type input "Yes"
type input "Above Conditions"
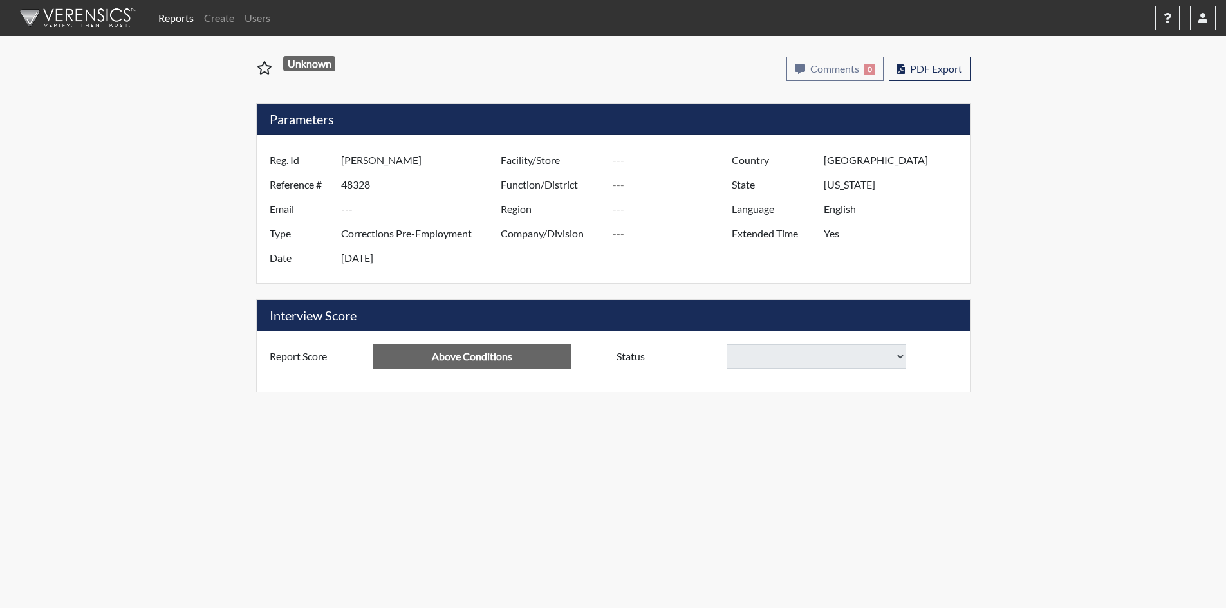
select select
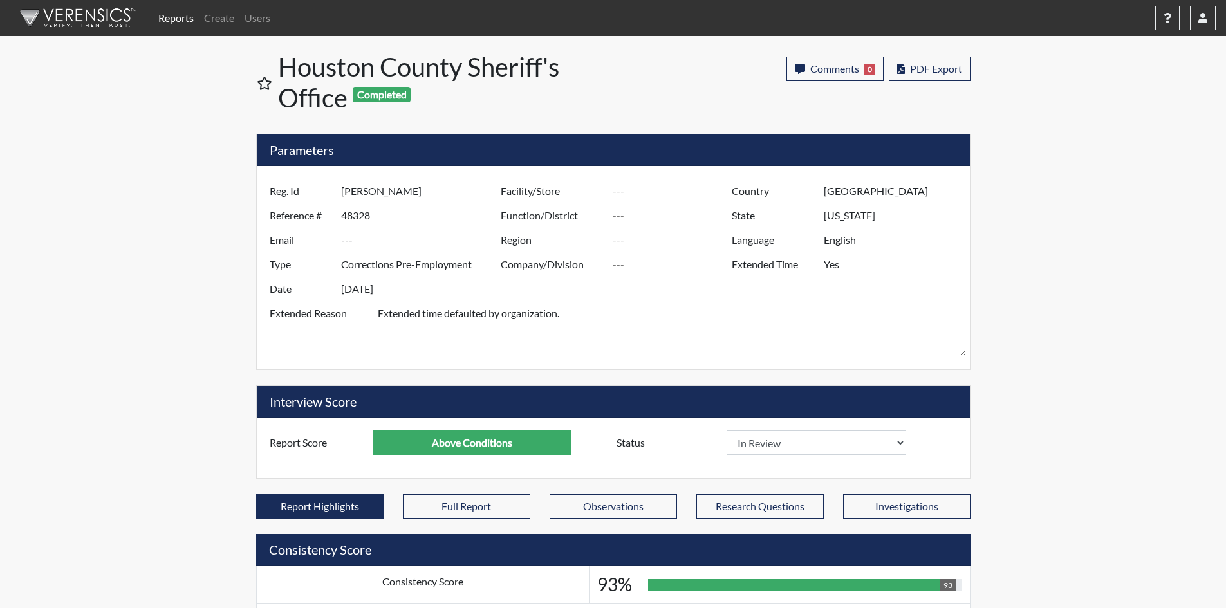
scroll to position [214, 535]
click at [898, 442] on select "In Review Hire Decline" at bounding box center [817, 442] width 180 height 24
select select "hire"
select select
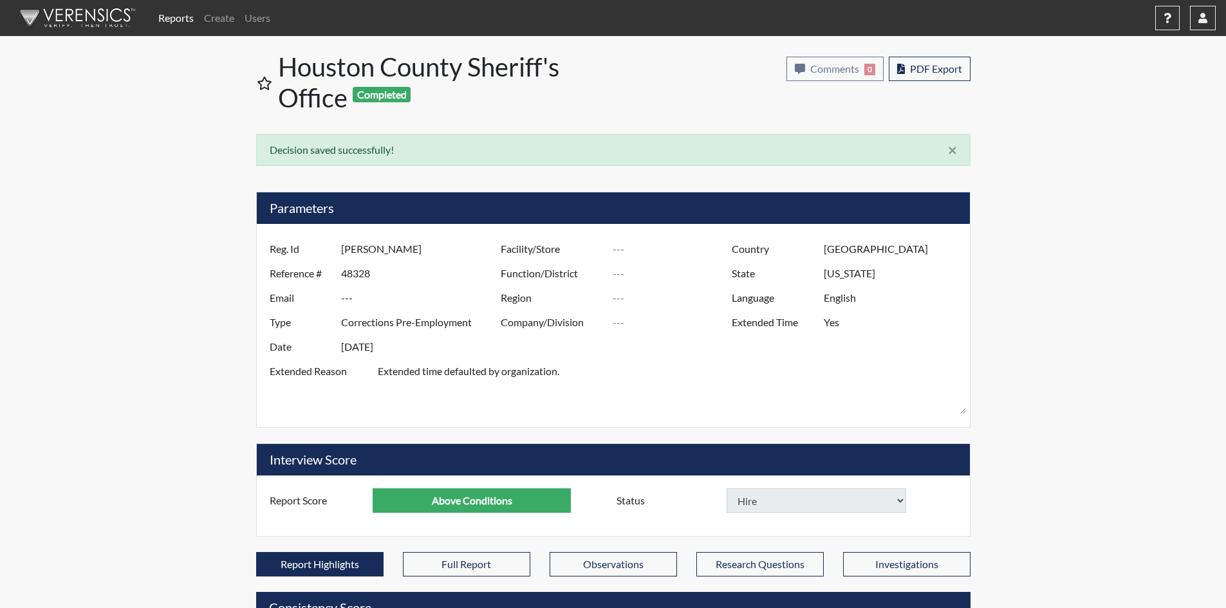
select select
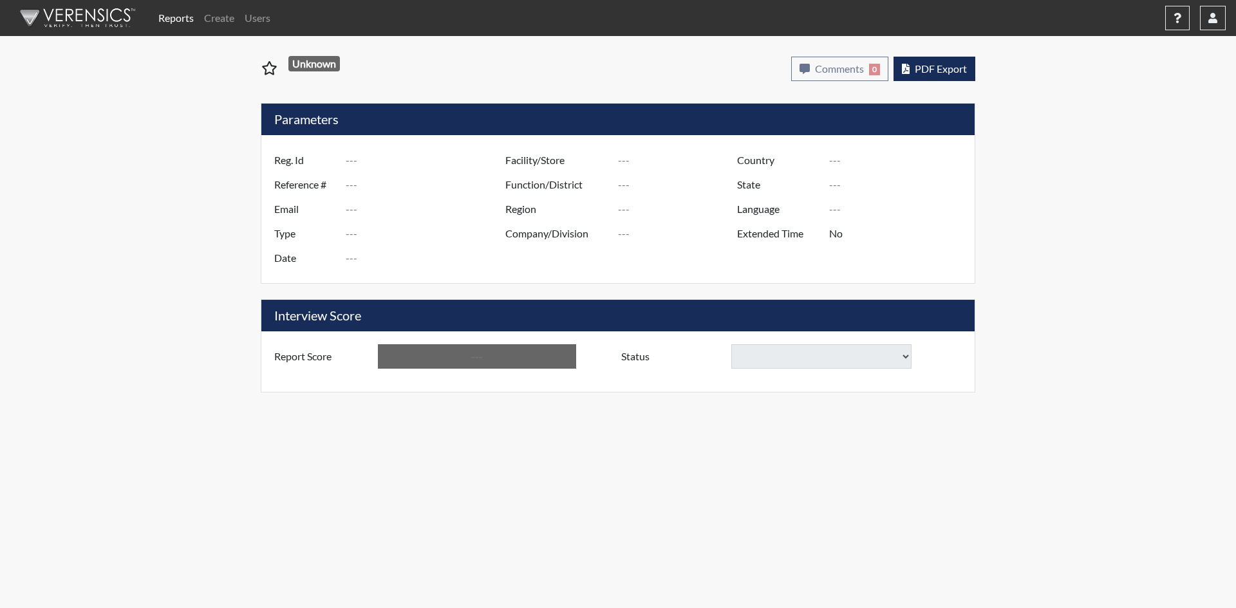
type input "[PERSON_NAME]"
type input "48326"
type input "---"
type input "Corrections Pre-Employment"
type input "[DATE]"
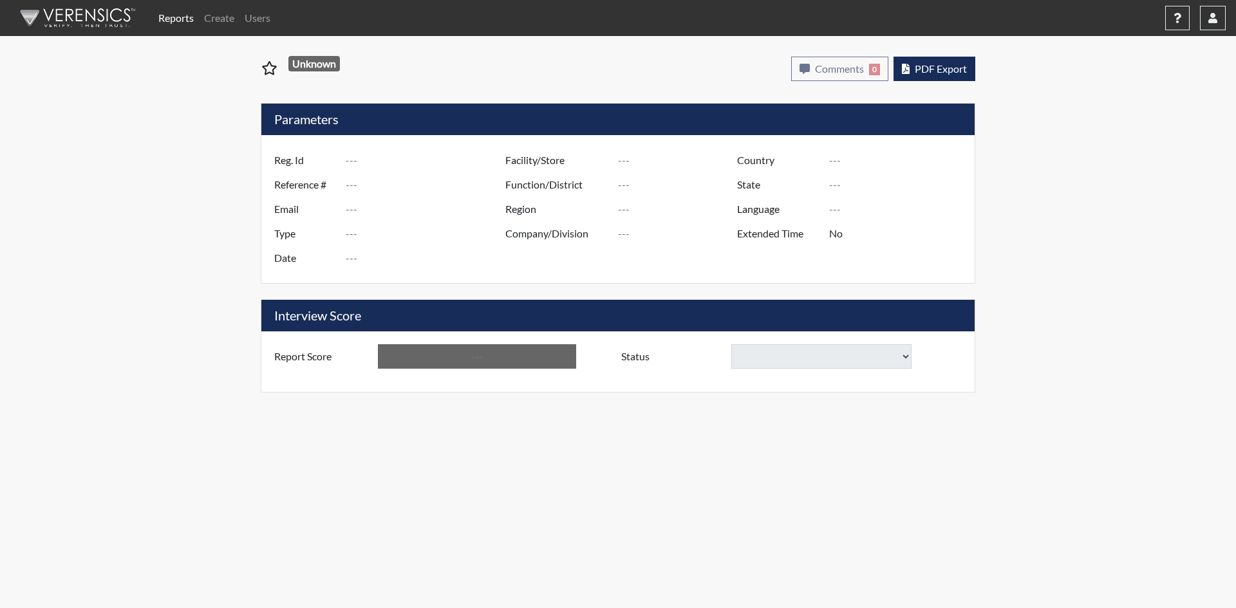
type input "[GEOGRAPHIC_DATA]"
type input "[US_STATE]"
type input "English"
type input "Yes"
type input "Above Conditions"
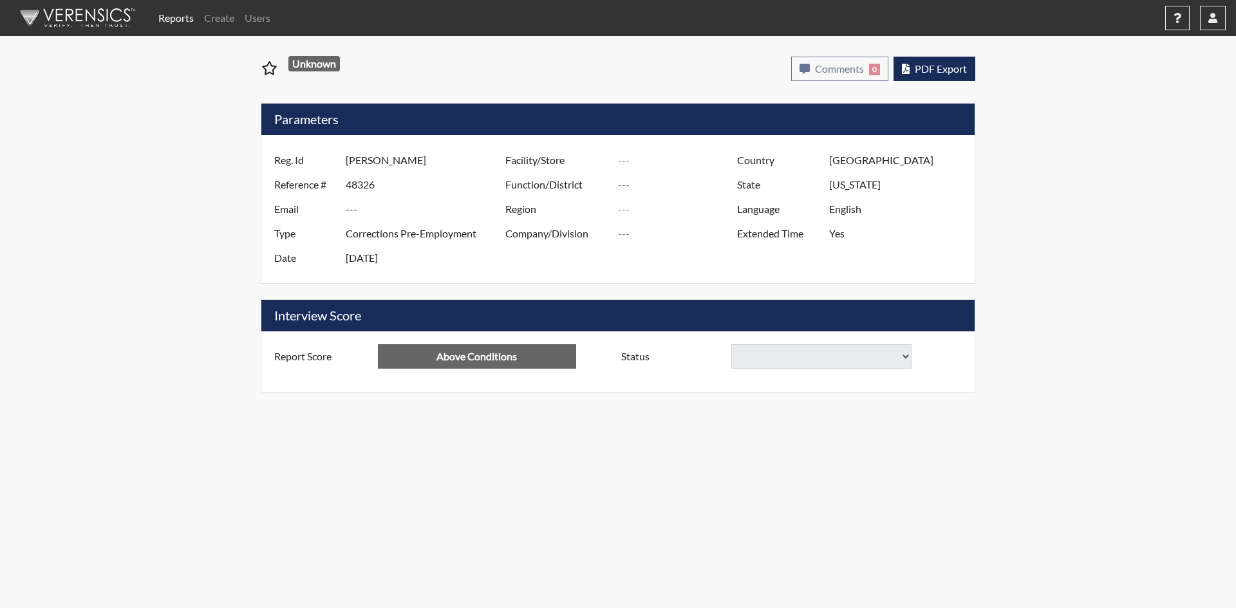
select select
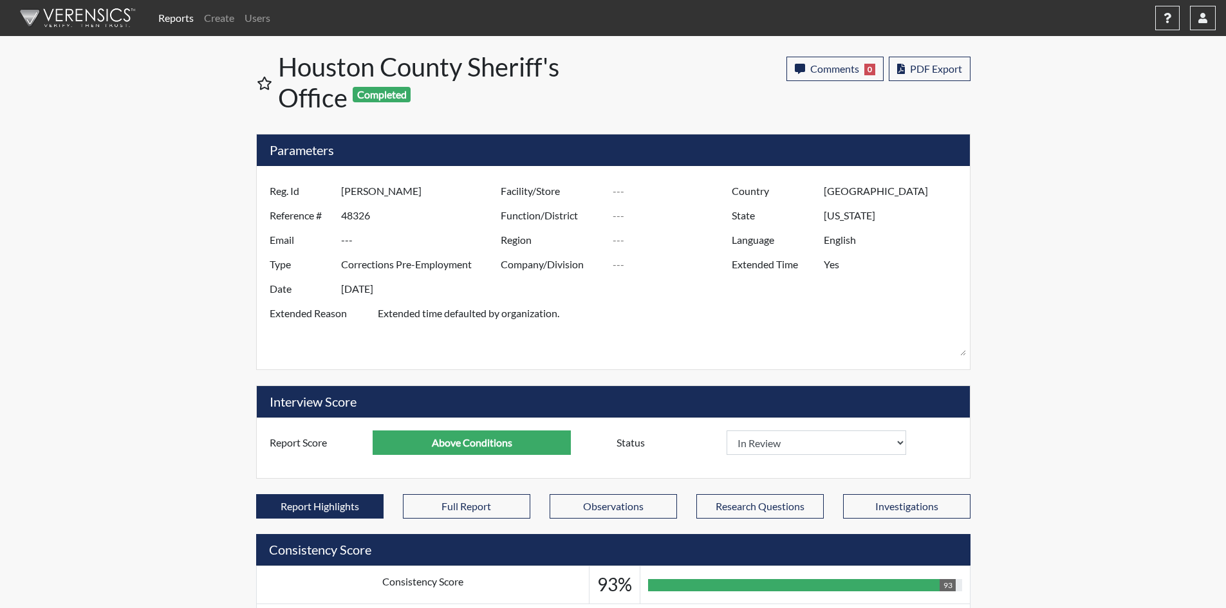
scroll to position [214, 535]
click at [897, 441] on select "In Review Hire Decline" at bounding box center [817, 442] width 180 height 24
select select "hire"
select select
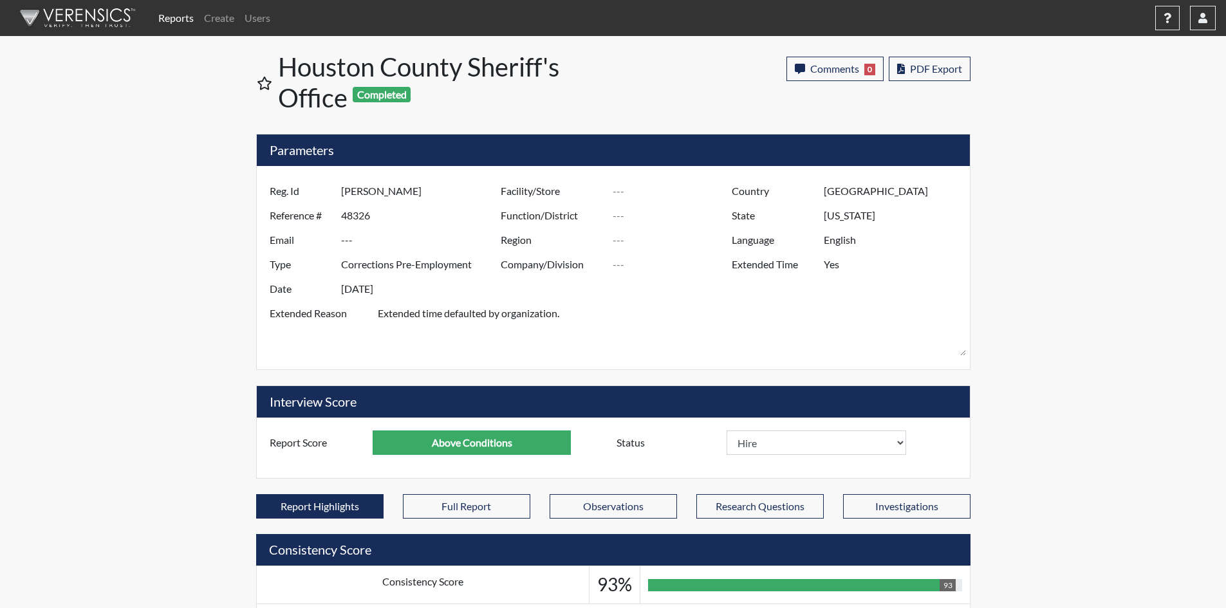
select select
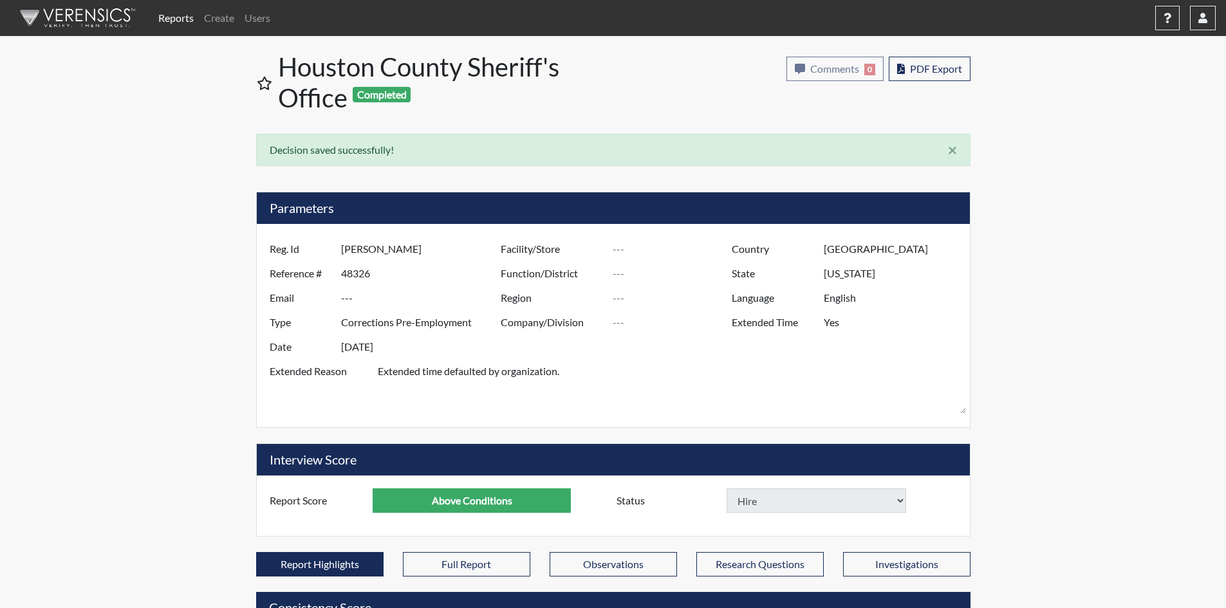
select select
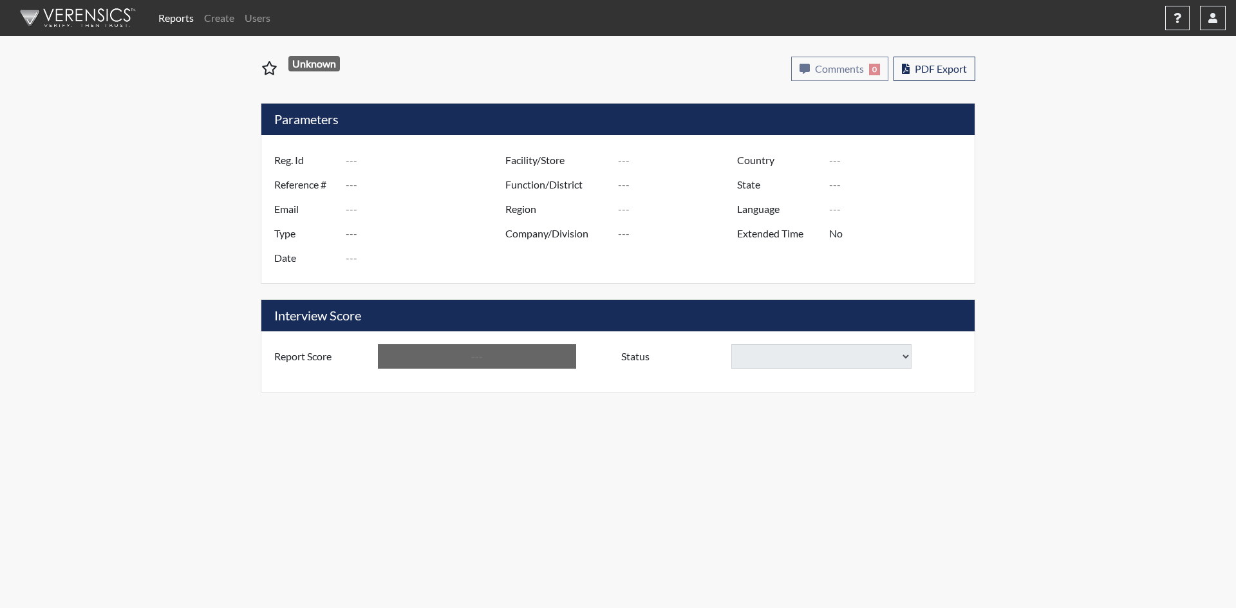
type input "[PERSON_NAME]"
type input "48880"
type input "---"
type input "Corrections Pre-Employment"
type input "[DATE]"
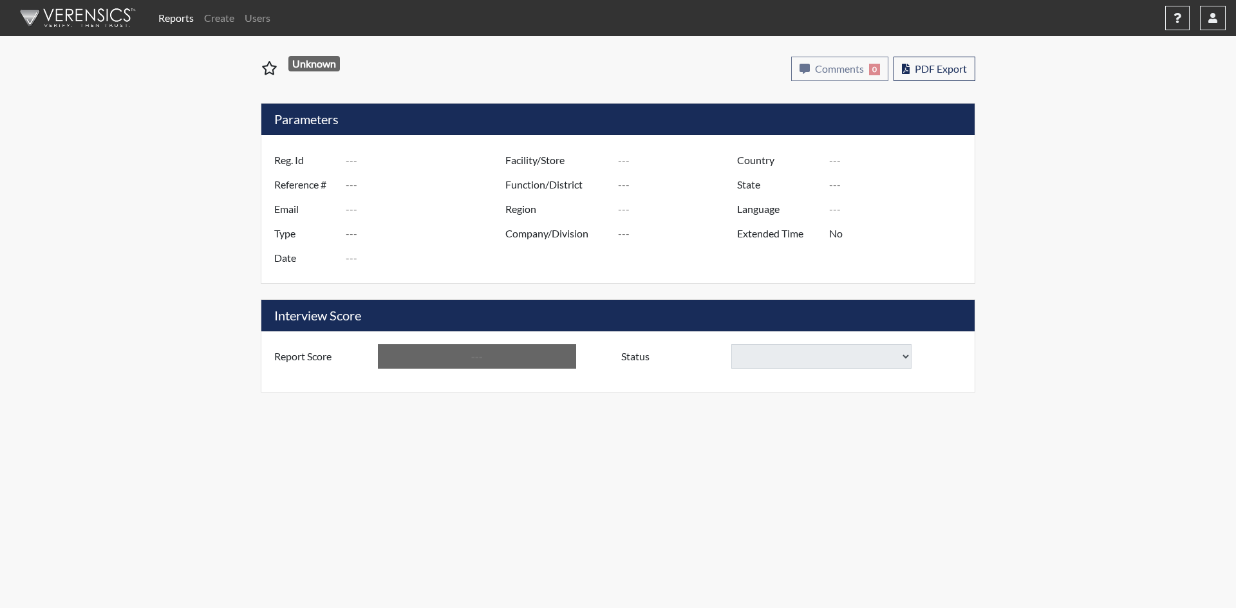
type input "[GEOGRAPHIC_DATA]"
type input "[US_STATE]"
type input "English"
type input "Yes"
type input "Below Conditions"
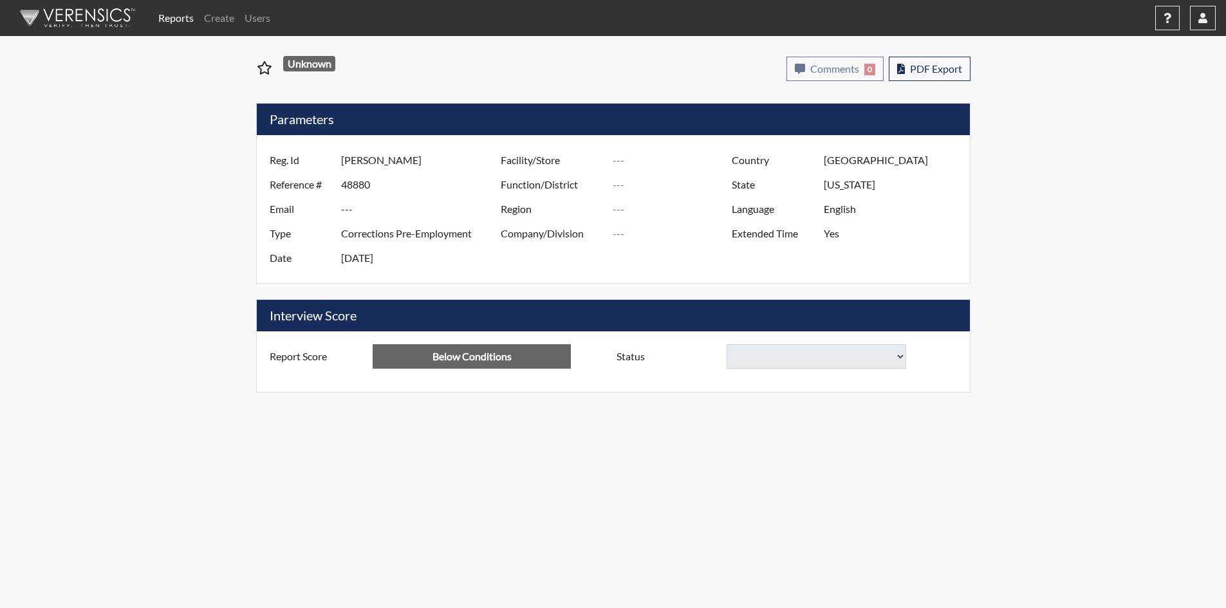
select select
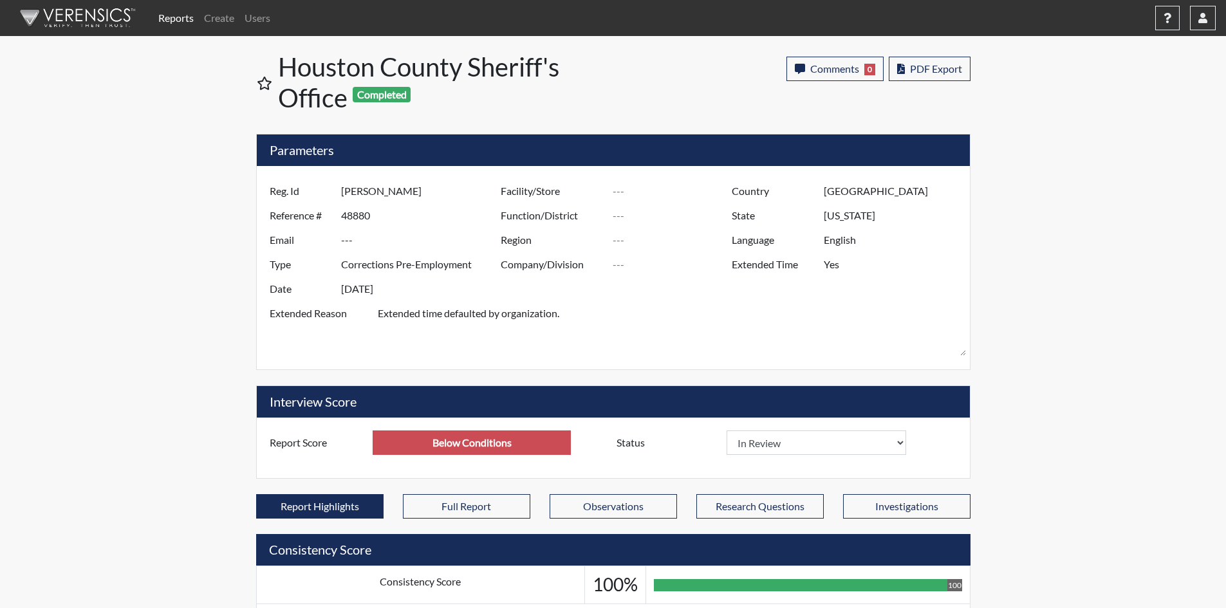
scroll to position [214, 535]
click at [902, 447] on select "In Review Hire Decline" at bounding box center [817, 442] width 180 height 24
select select "decline"
select select
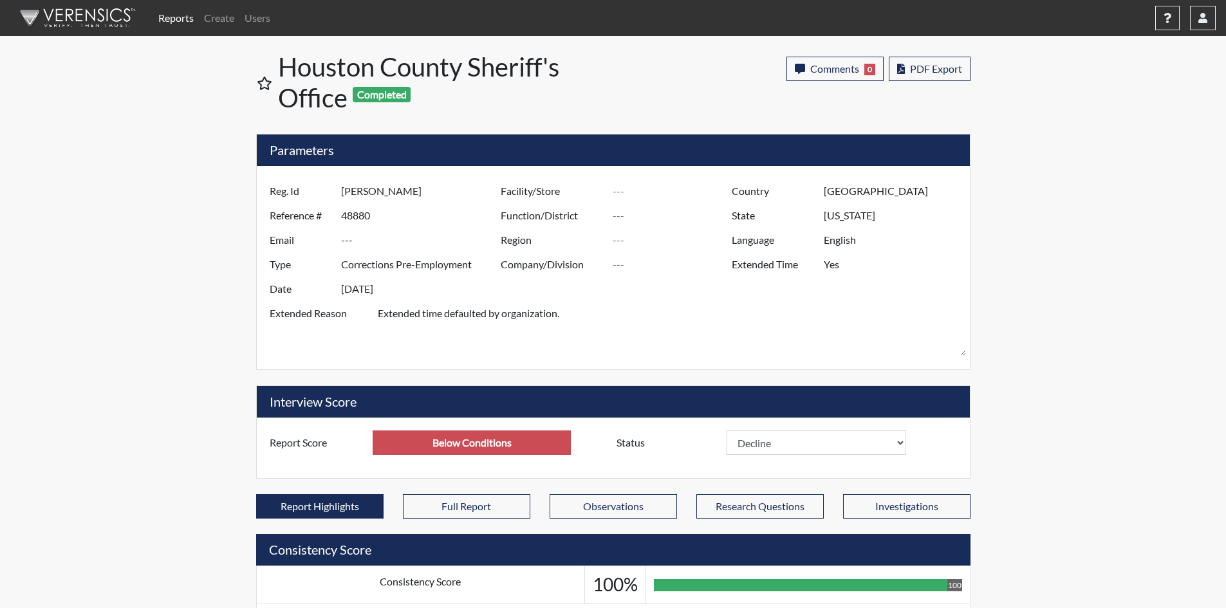
select select
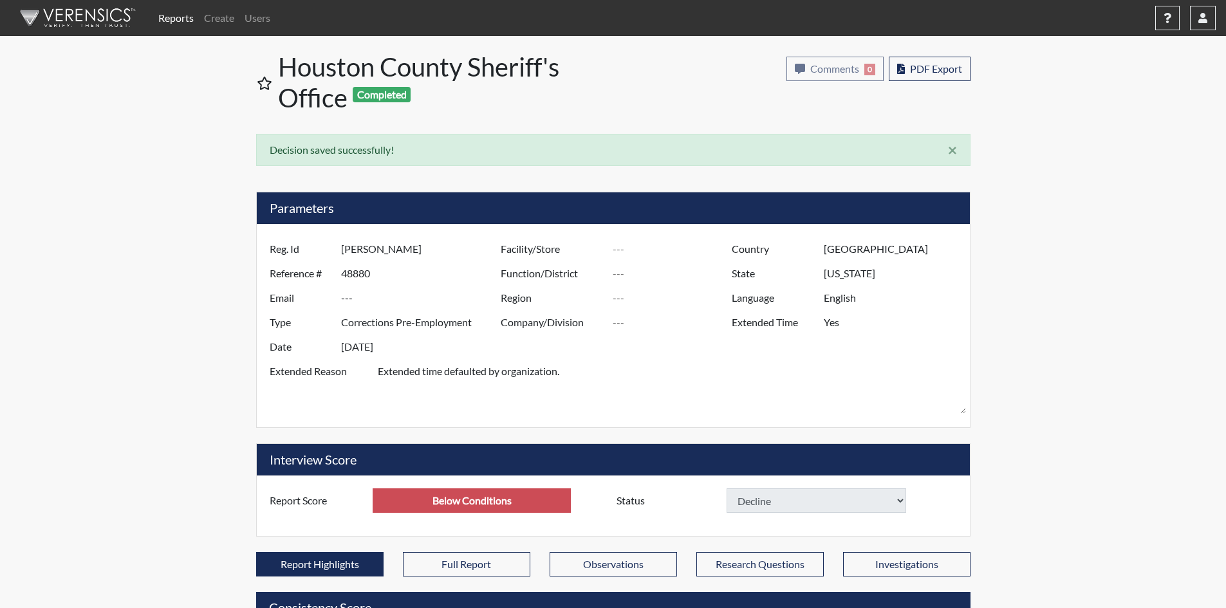
select select
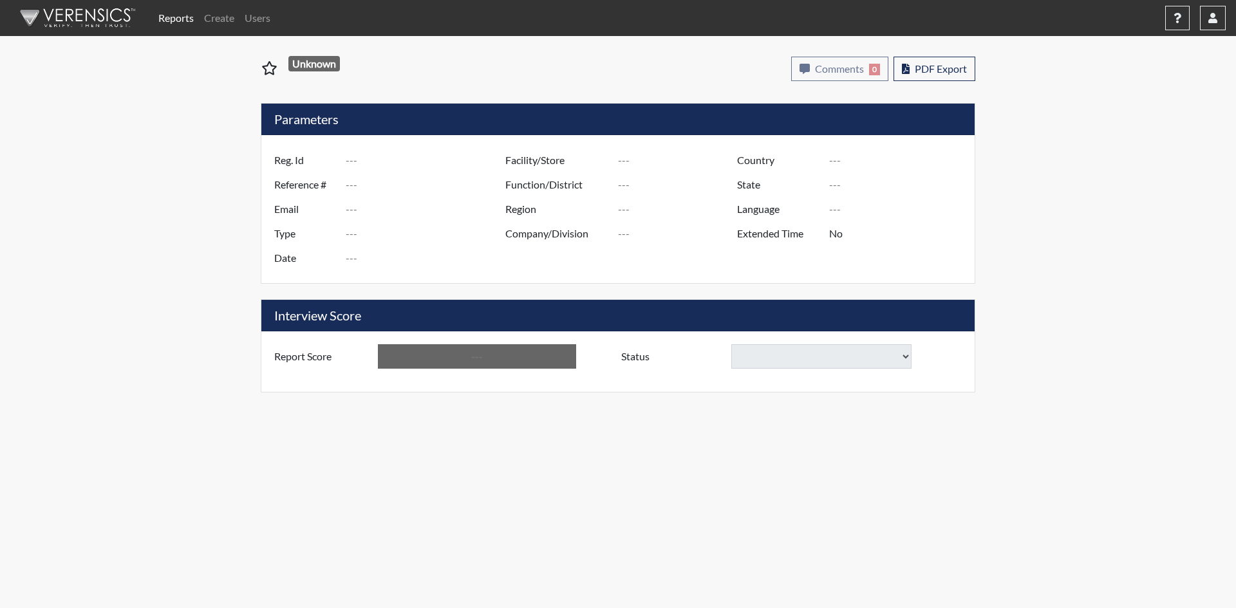
type input "[PERSON_NAME] [PERSON_NAME]"
type input "48883"
type input "---"
type input "Corrections Pre-Employment"
type input "[DATE]"
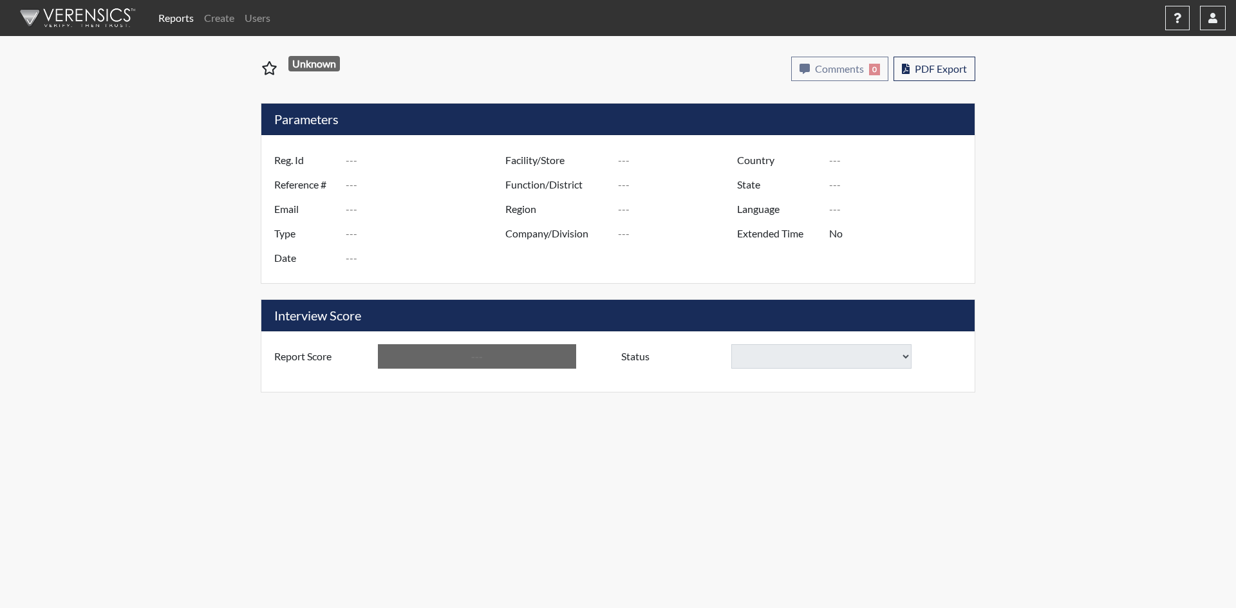
type input "[GEOGRAPHIC_DATA]"
type input "[US_STATE]"
type input "English"
type input "Yes"
type input "Below Conditions"
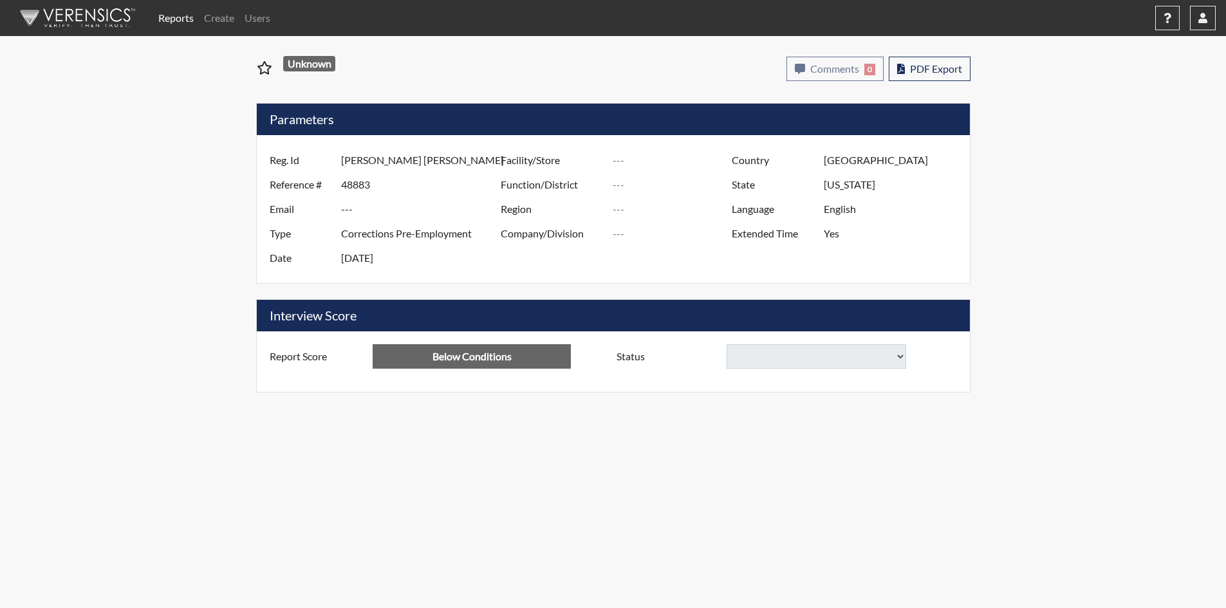
select select
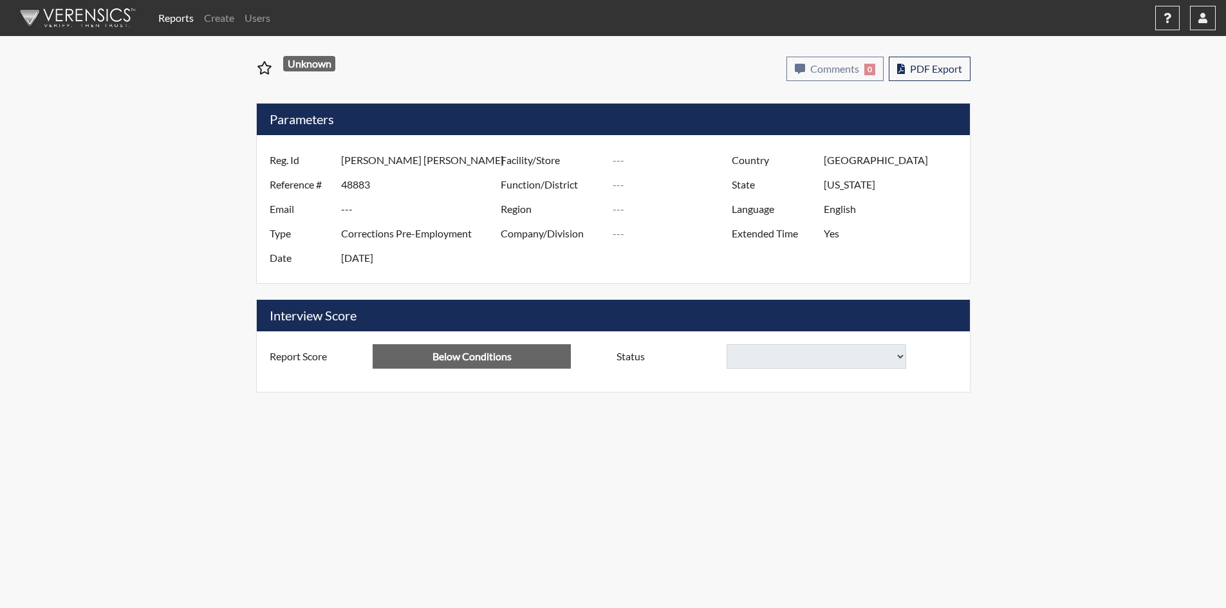
select select
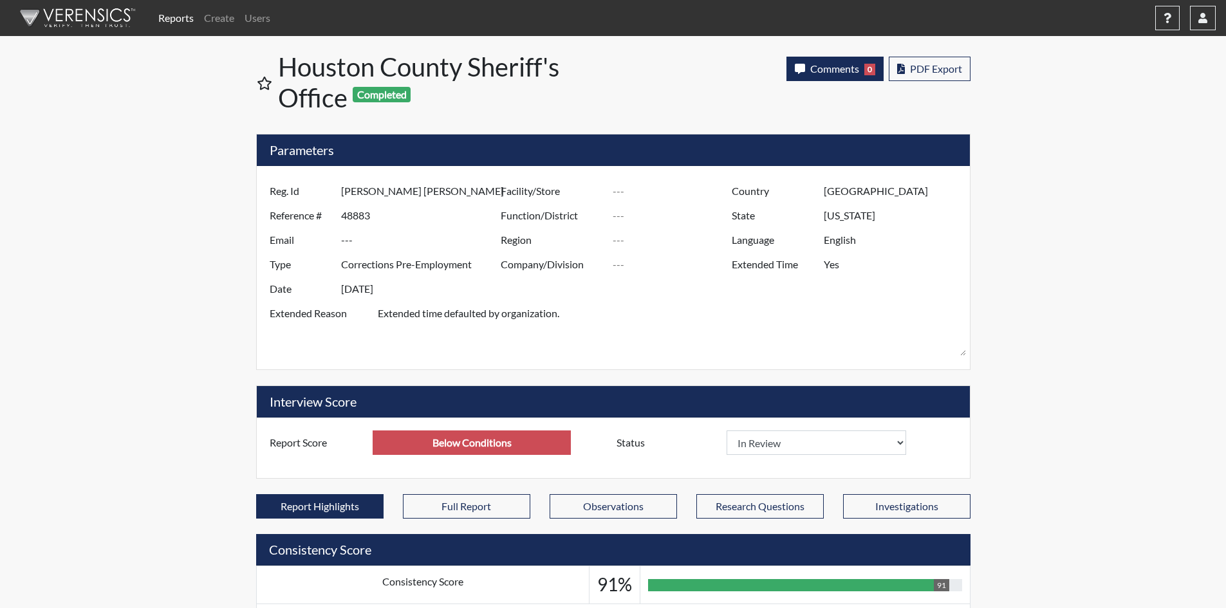
scroll to position [214, 535]
click at [829, 74] on span "Comments" at bounding box center [834, 68] width 49 height 12
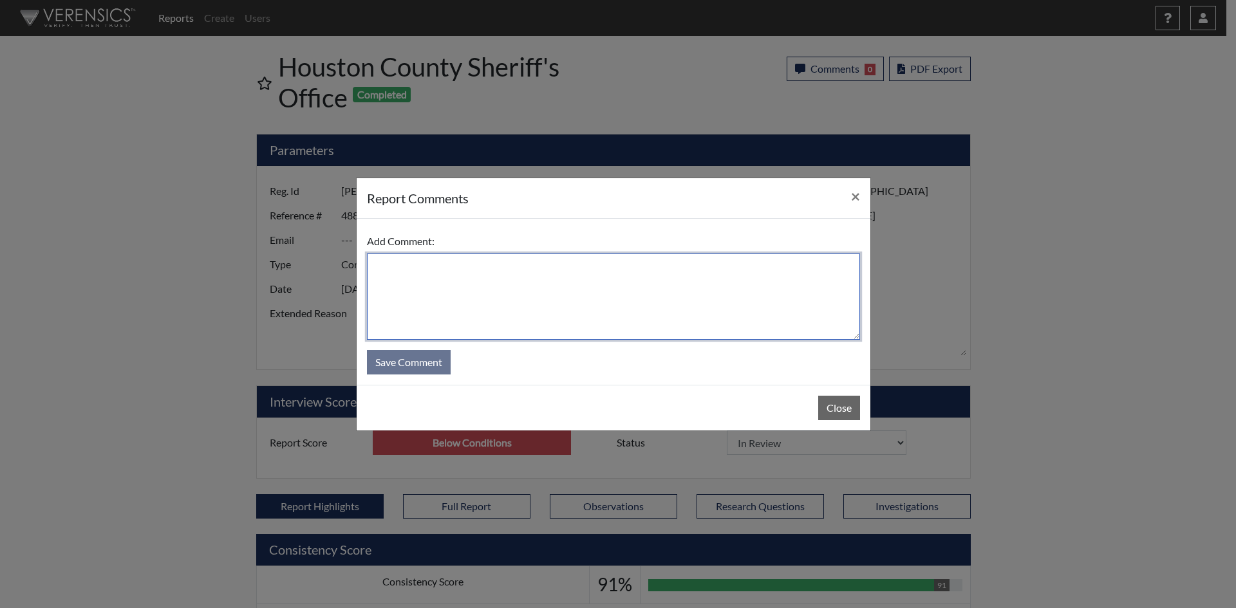
click at [603, 273] on textarea at bounding box center [613, 297] width 493 height 86
type textarea "Had to redo the test"
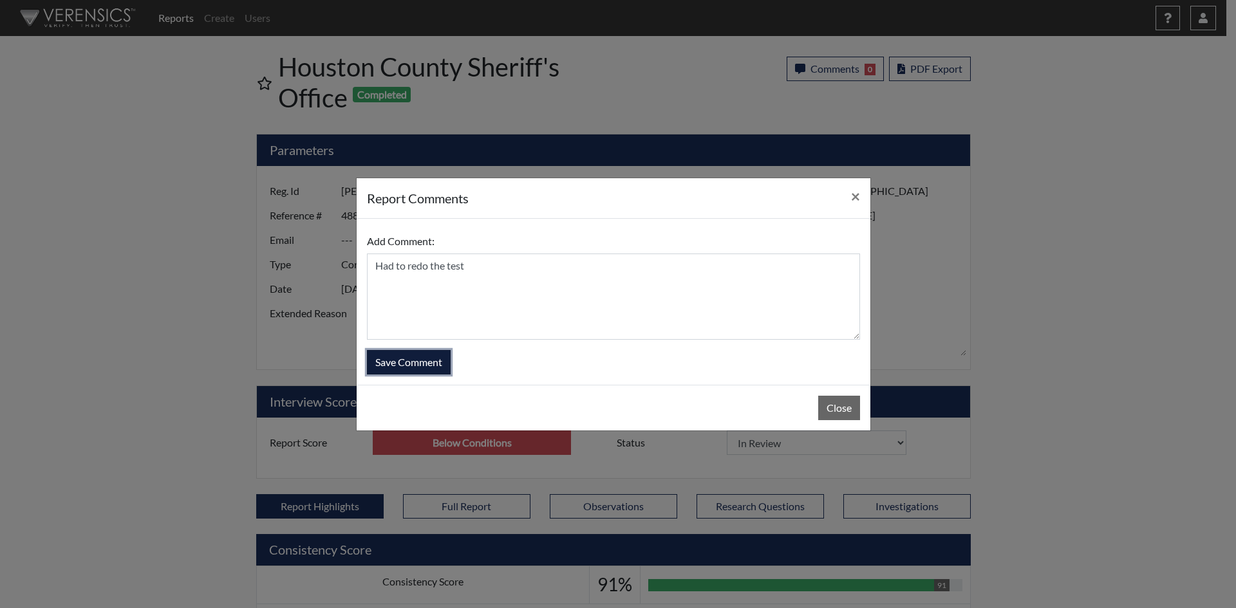
click at [427, 369] on button "Save Comment" at bounding box center [409, 362] width 84 height 24
select select
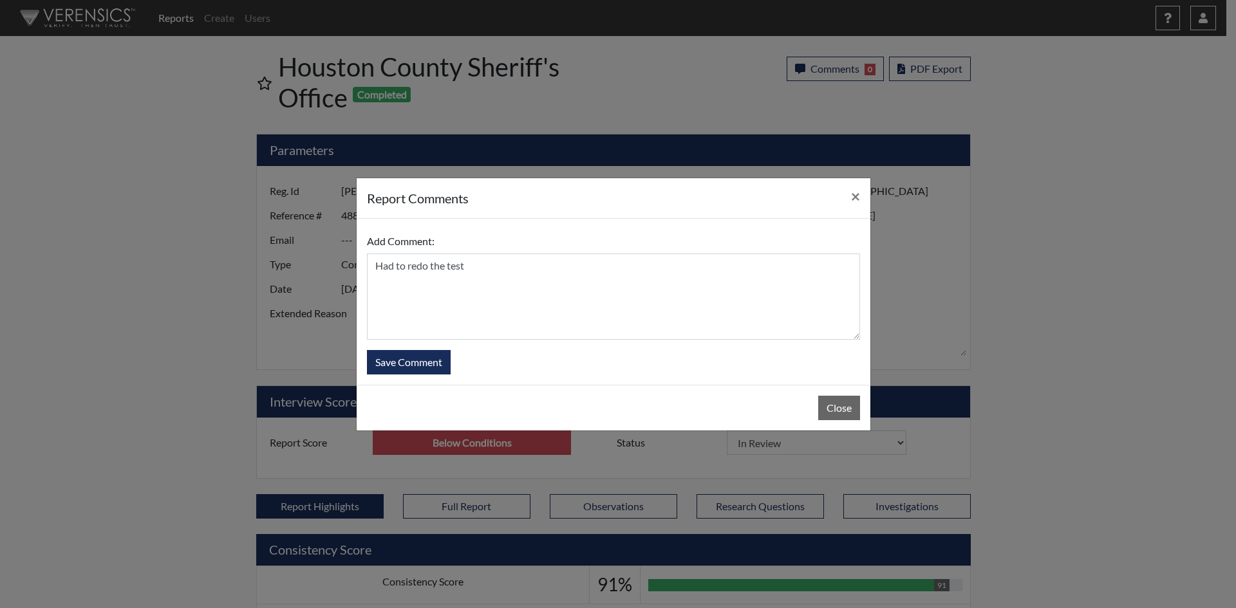
select select
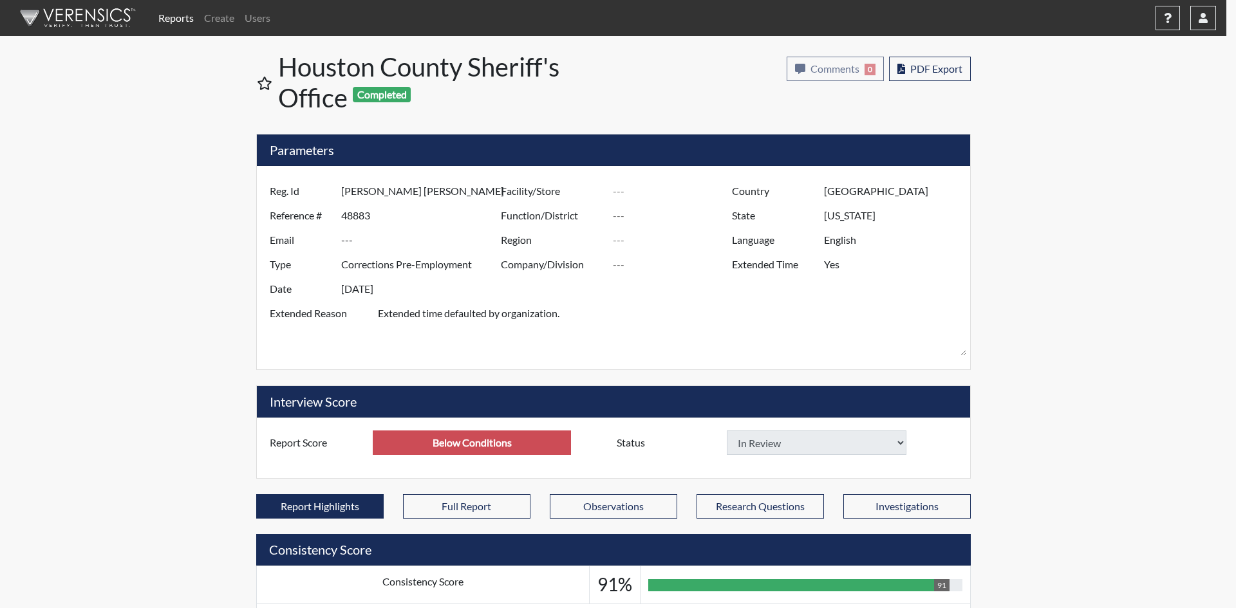
select select
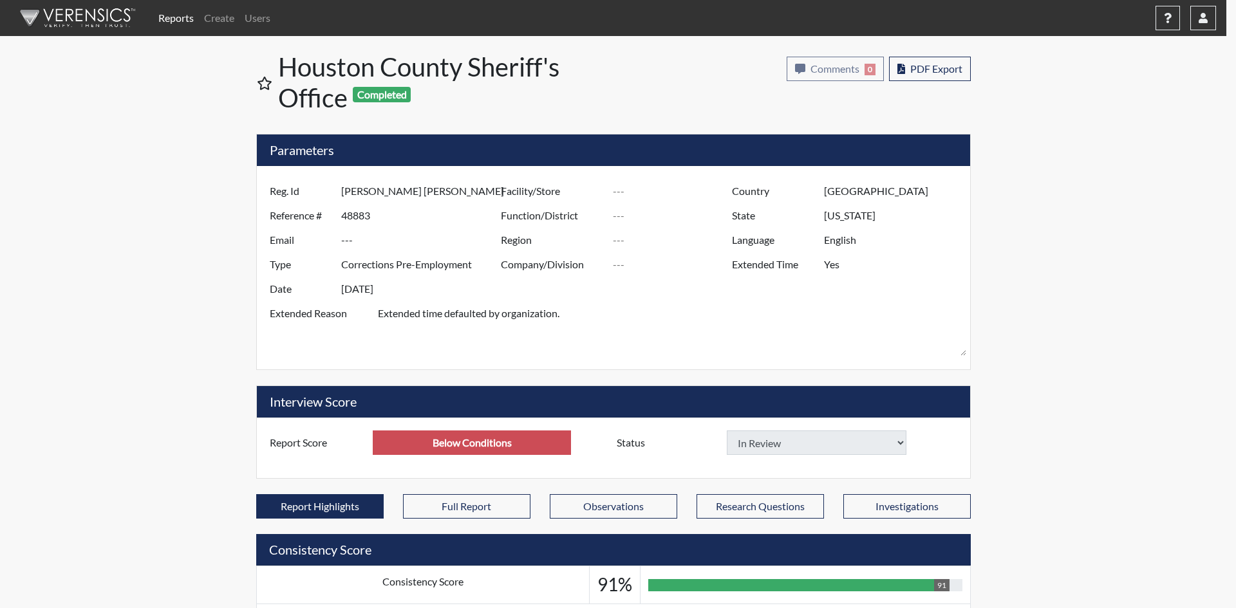
select select
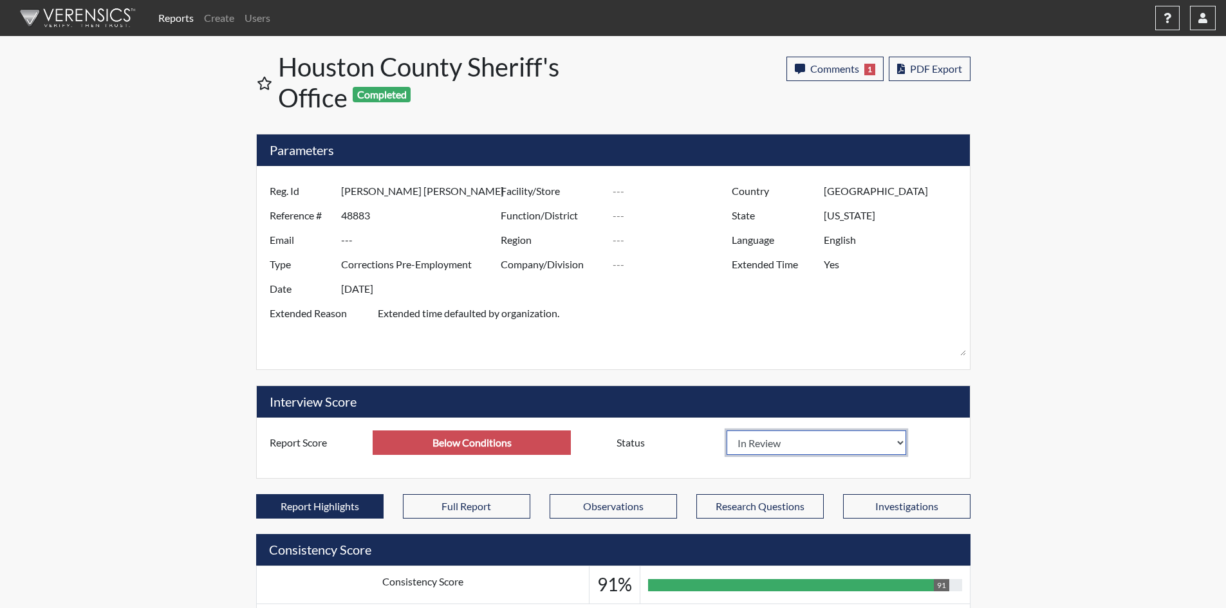
click at [893, 440] on select "In Review Hire Decline" at bounding box center [817, 442] width 180 height 24
select select "decline"
select select
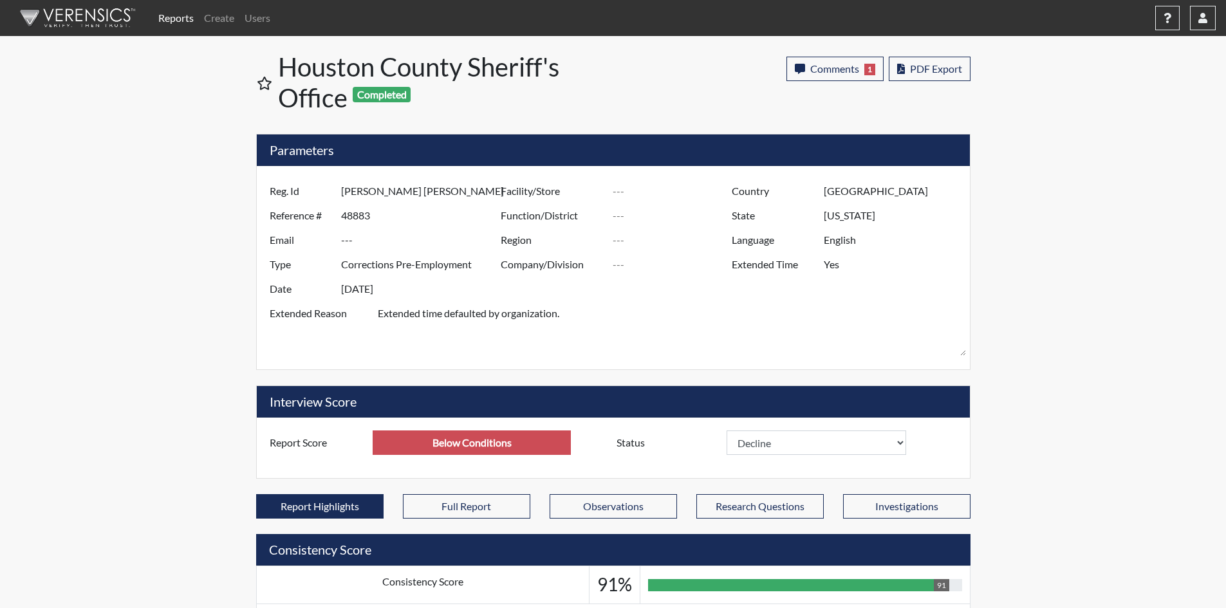
select select
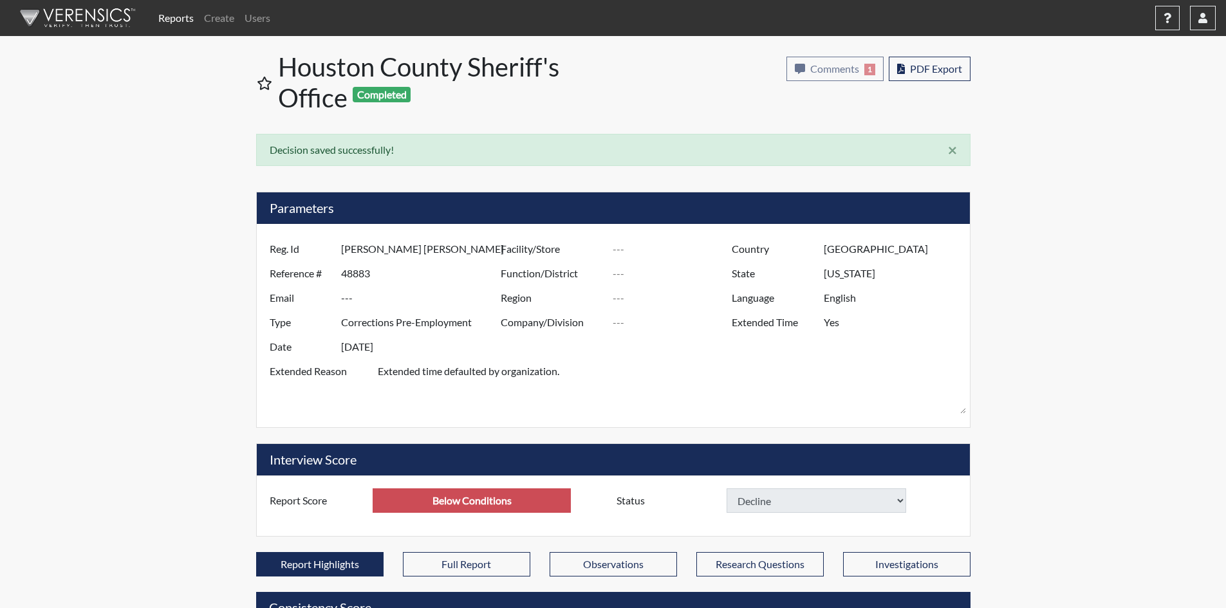
select select
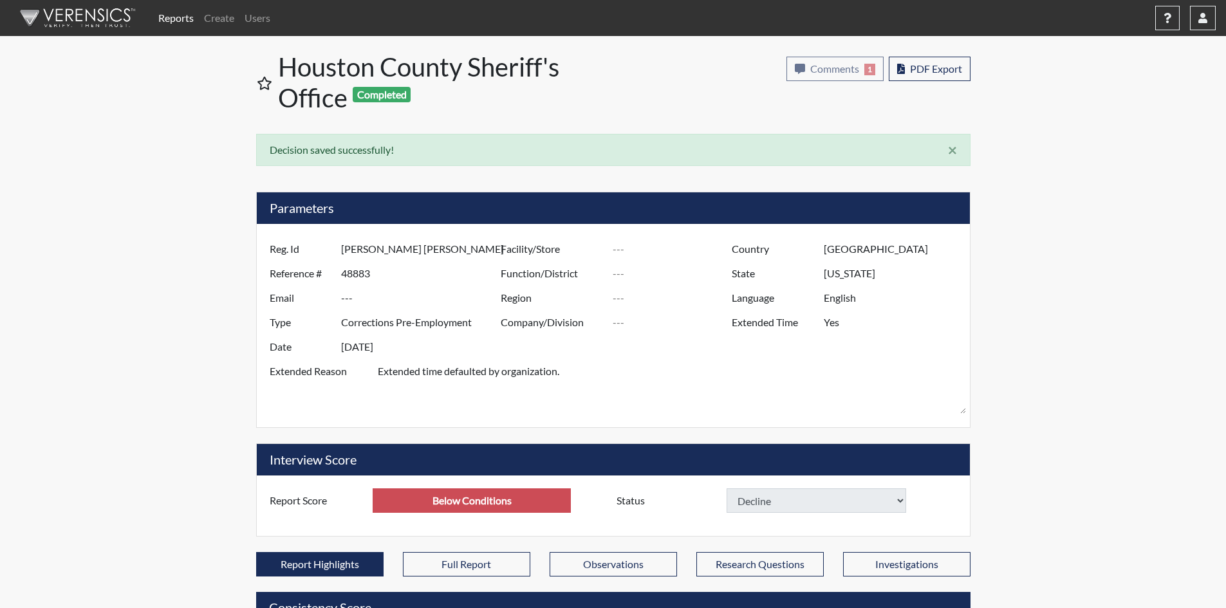
select select
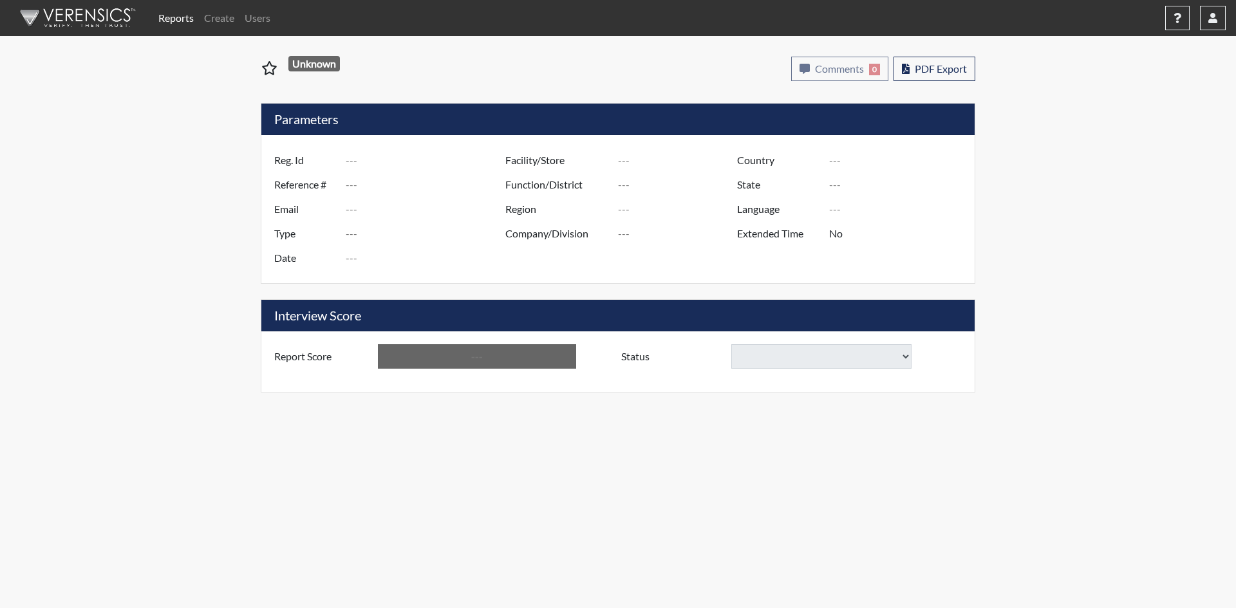
type input "[PERSON_NAME]"
type input "48931"
type input "---"
type input "Corrections Pre-Employment"
type input "[DATE]"
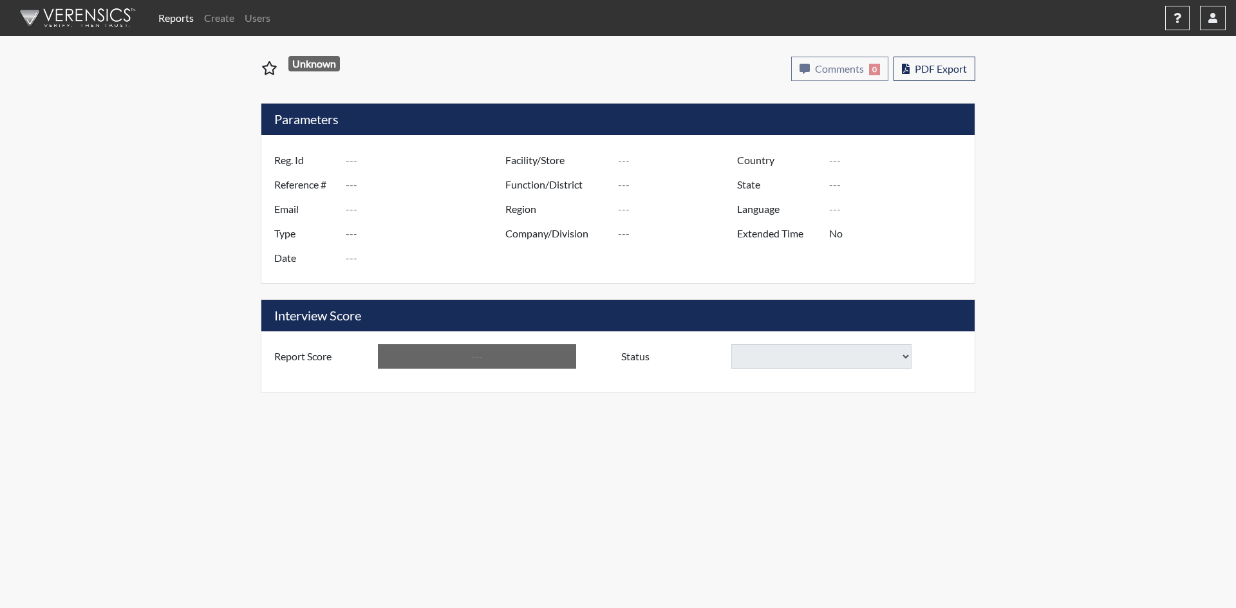
type input "[GEOGRAPHIC_DATA]"
type input "[US_STATE]"
type input "English"
type input "Yes"
type input "Below Conditions"
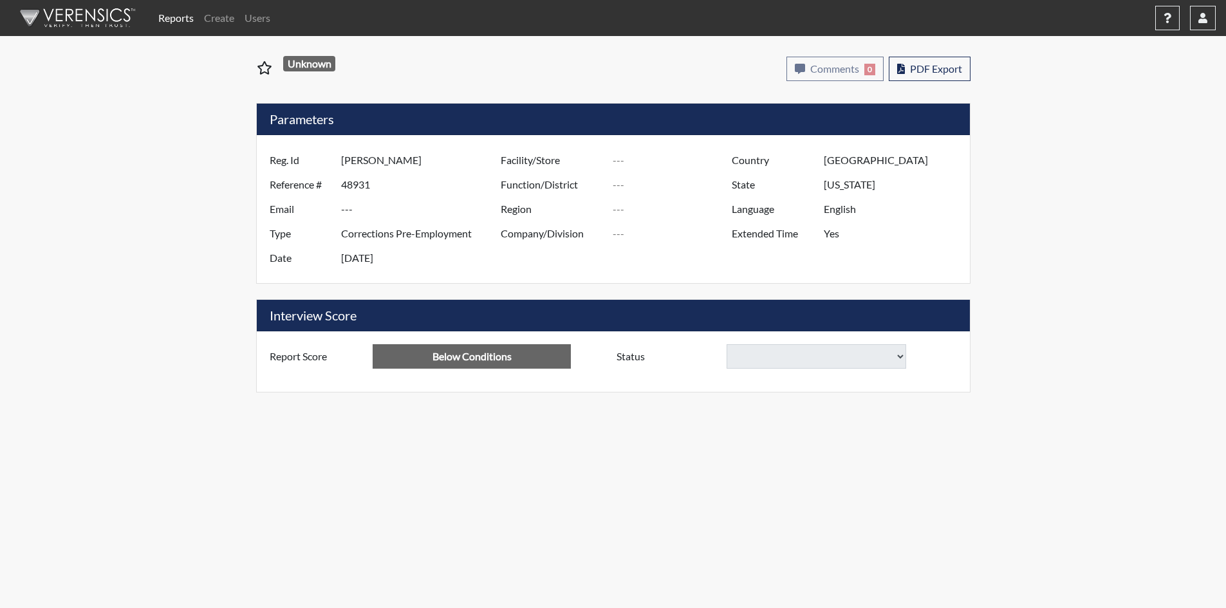
select select
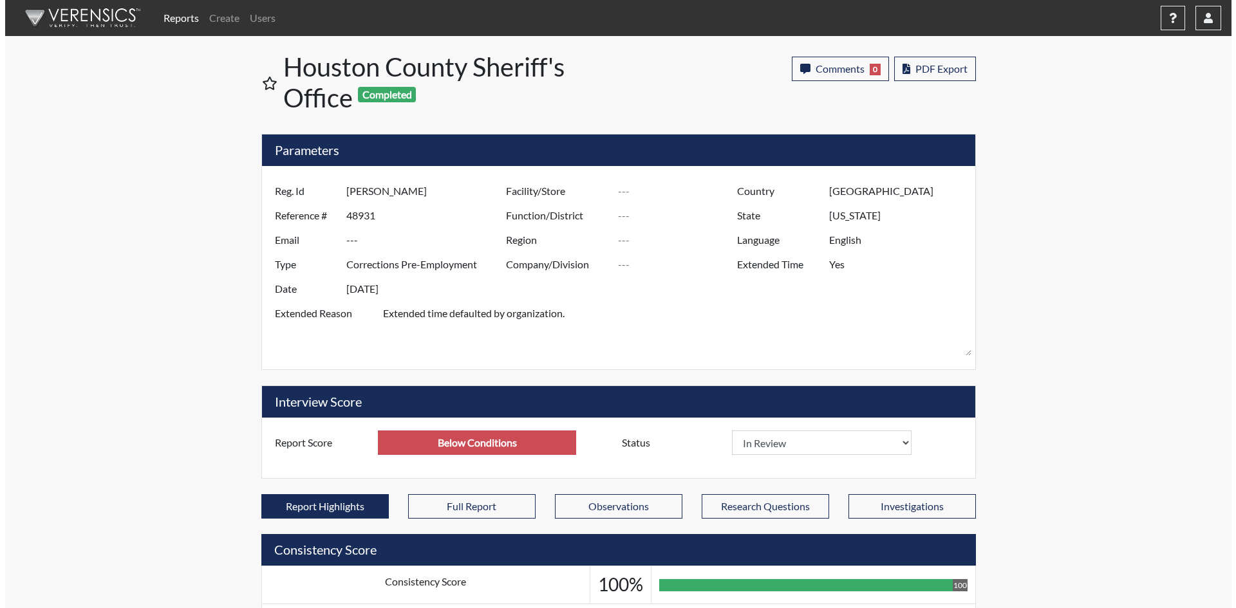
scroll to position [214, 535]
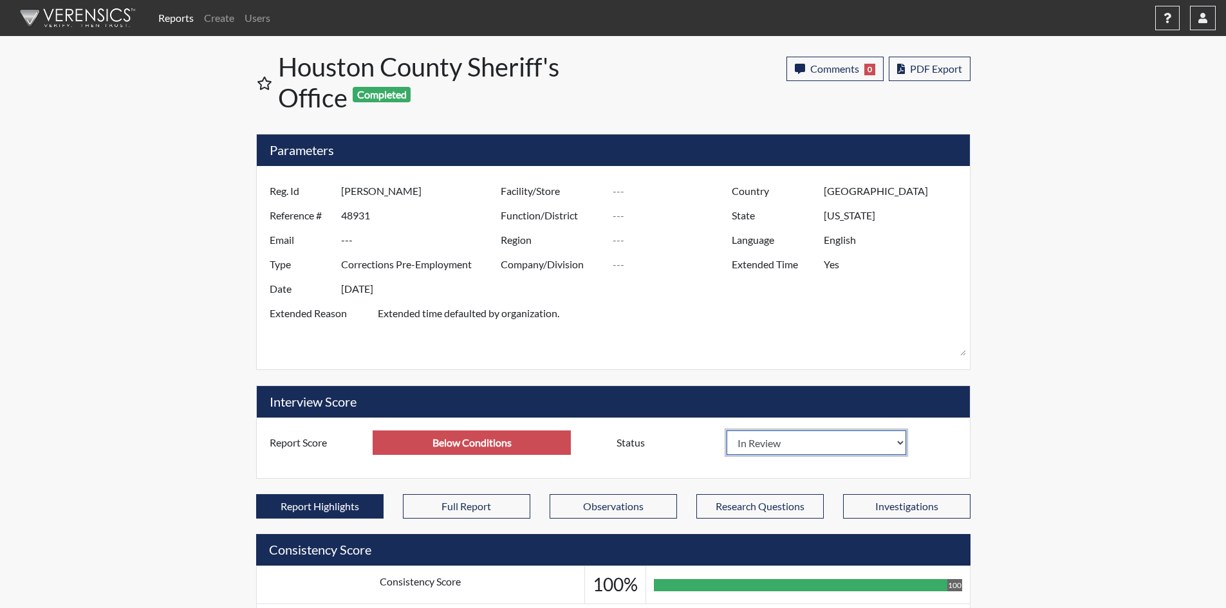
drag, startPoint x: 900, startPoint y: 442, endPoint x: 855, endPoint y: 437, distance: 45.3
click at [900, 441] on select "In Review Hire Decline" at bounding box center [817, 442] width 180 height 24
select select "hire"
select select
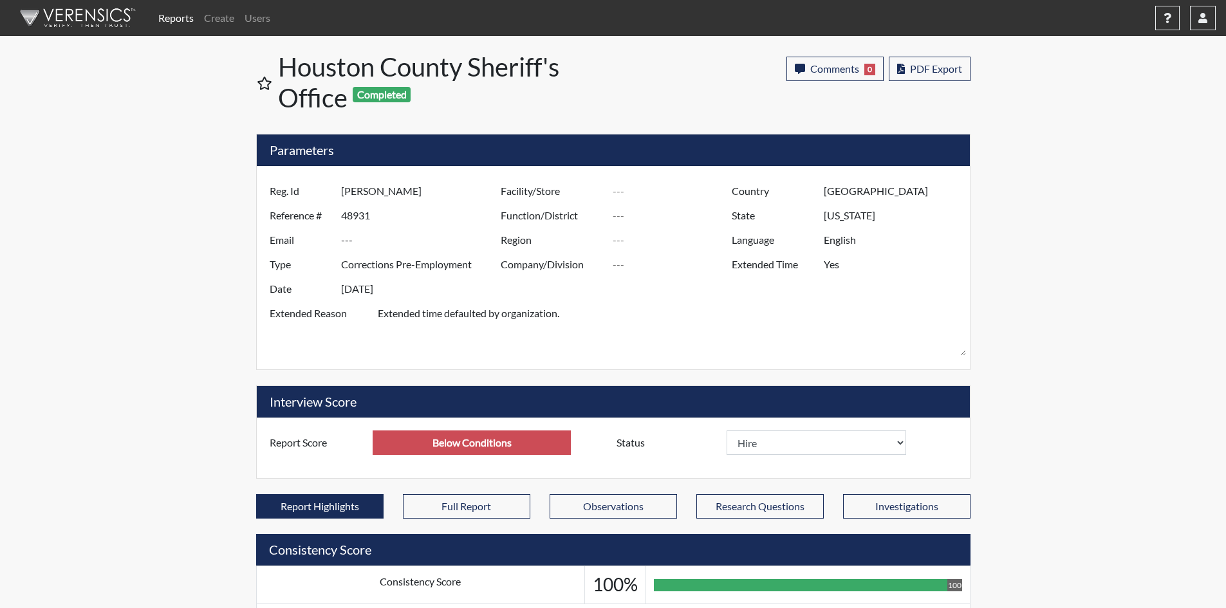
select select
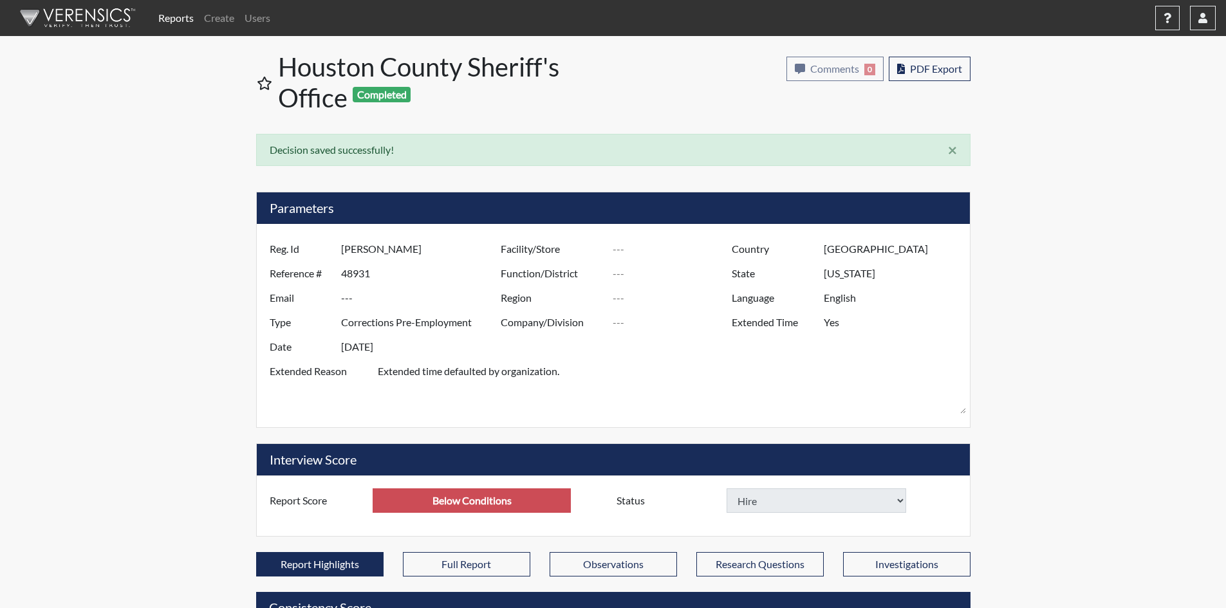
select select
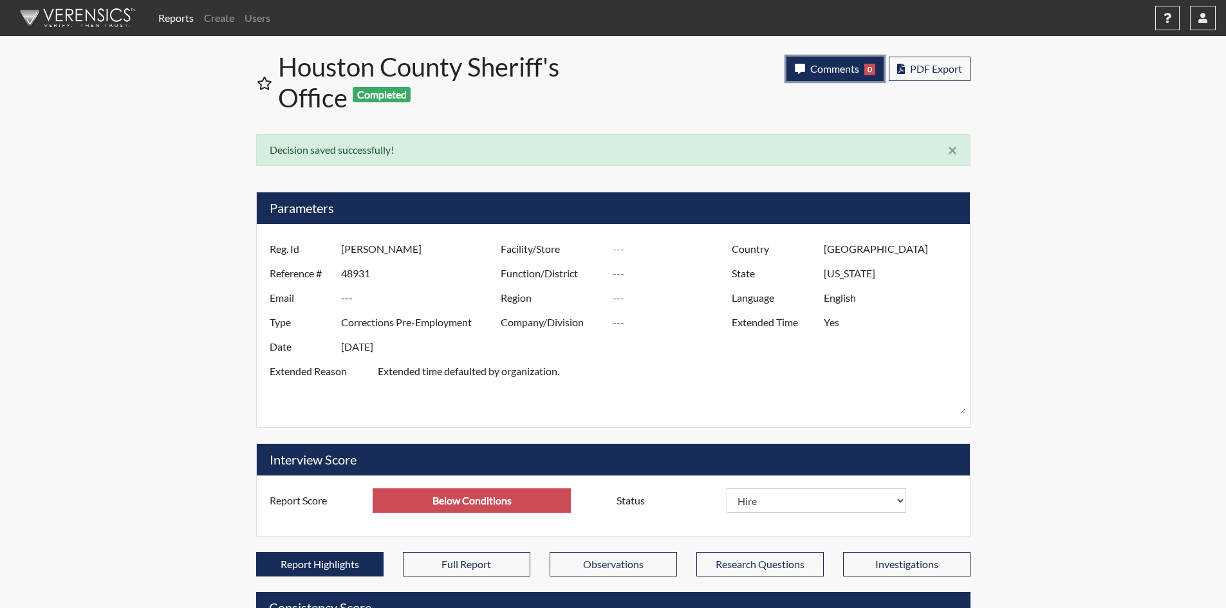
click at [823, 71] on span "Comments" at bounding box center [834, 68] width 49 height 12
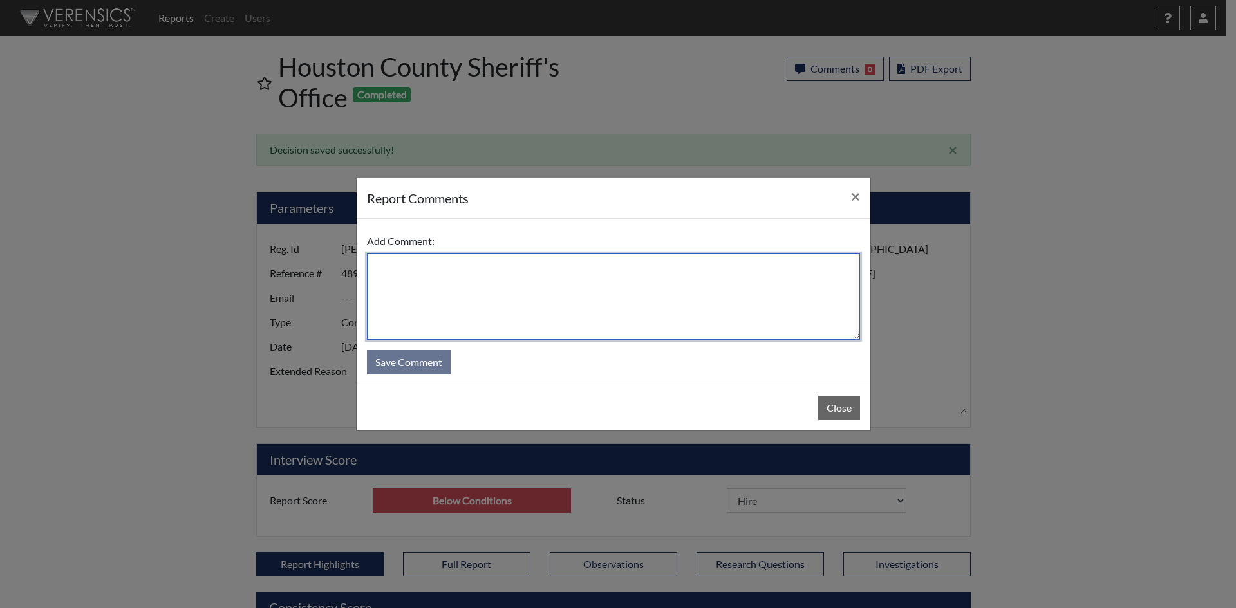
click at [719, 329] on textarea at bounding box center [613, 297] width 493 height 86
type textarea "Had to be terminated due to not being a naturalized citizen"
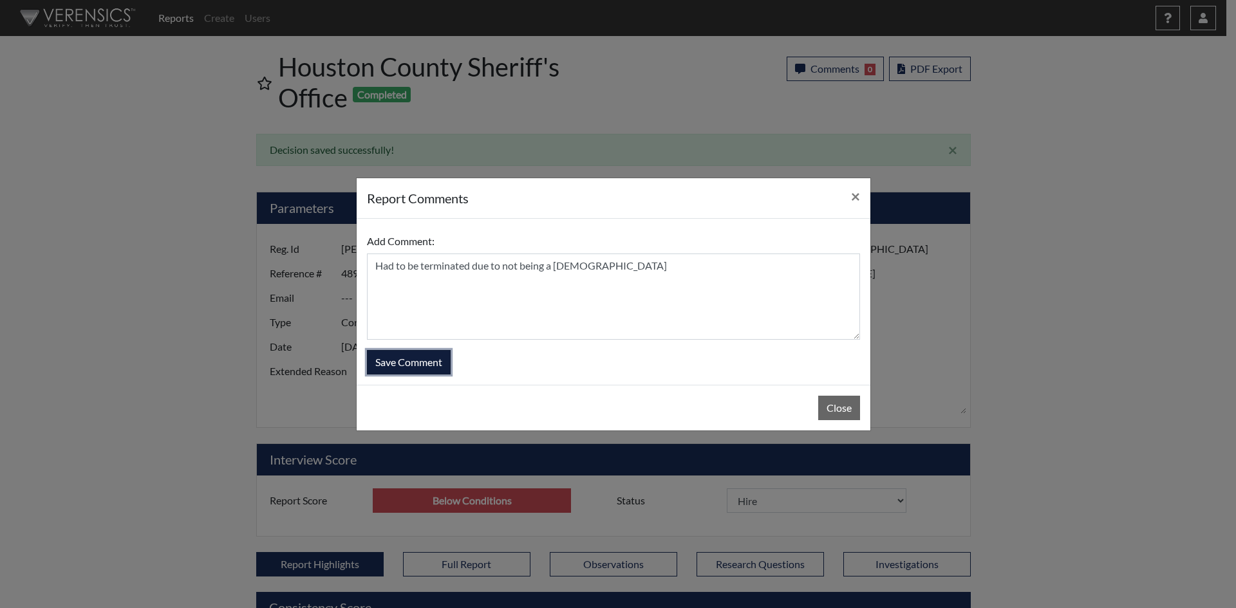
click at [417, 355] on button "Save Comment" at bounding box center [409, 362] width 84 height 24
select select
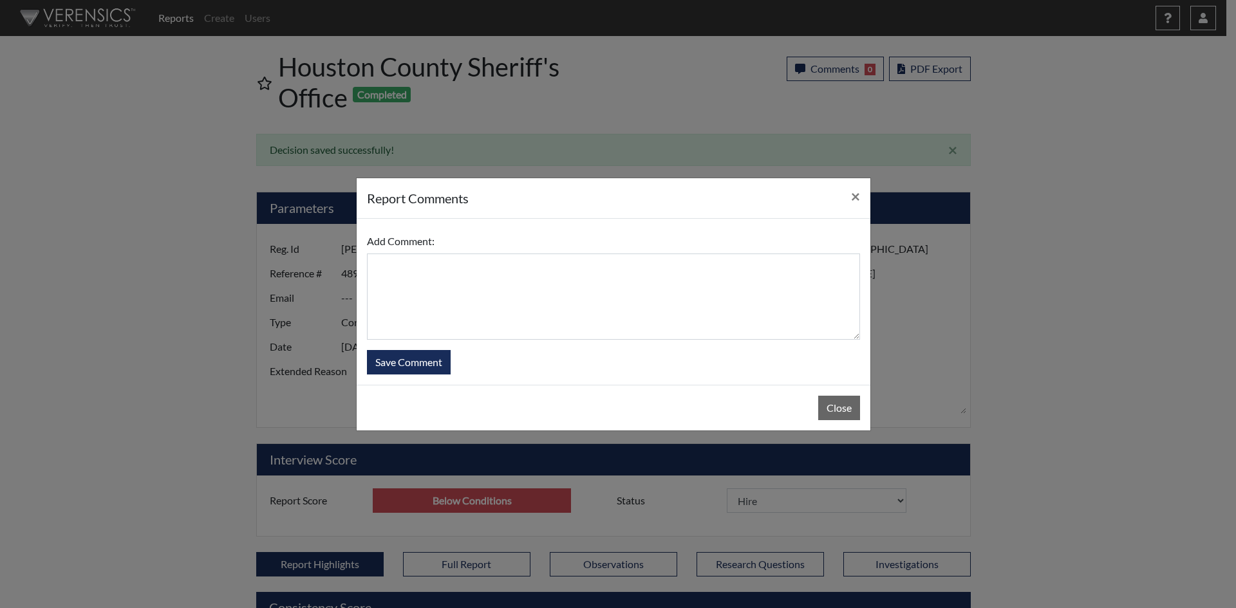
select select
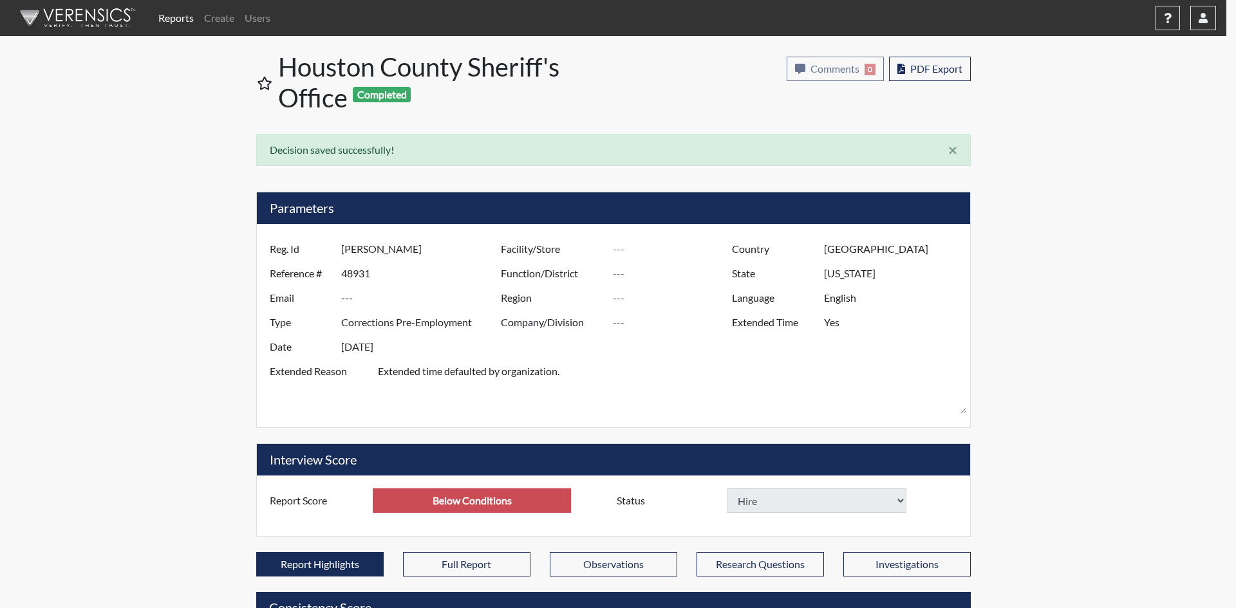
select select
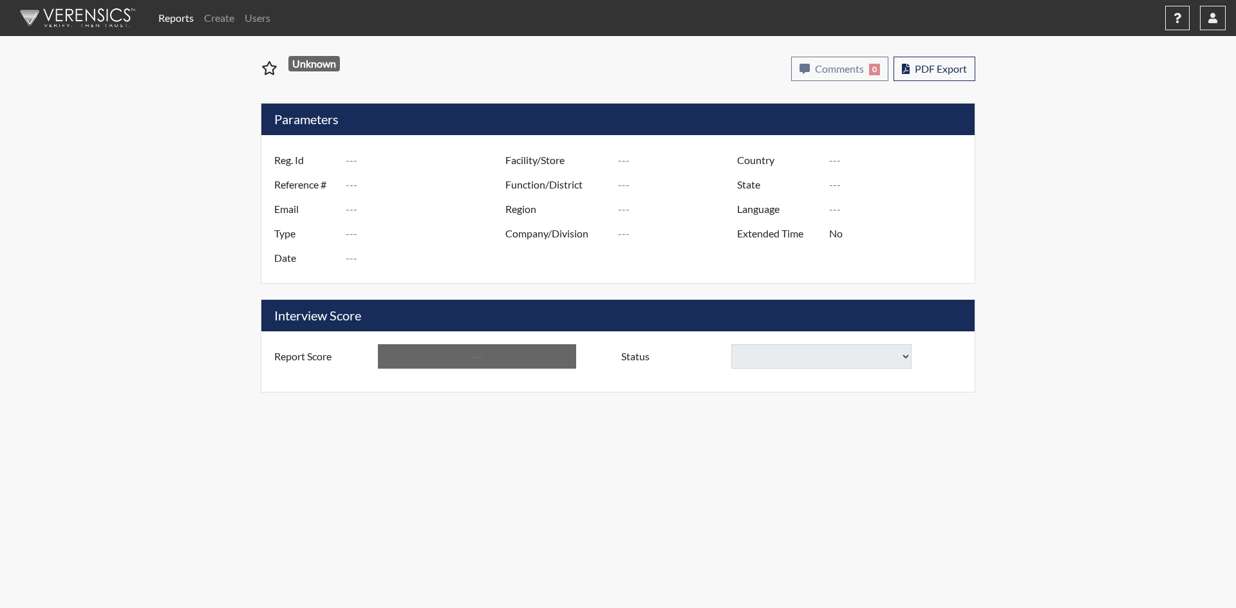
type input "[PERSON_NAME]"
type input "51188"
type input "---"
type input "Corrections Pre-Employment"
type input "[DATE]"
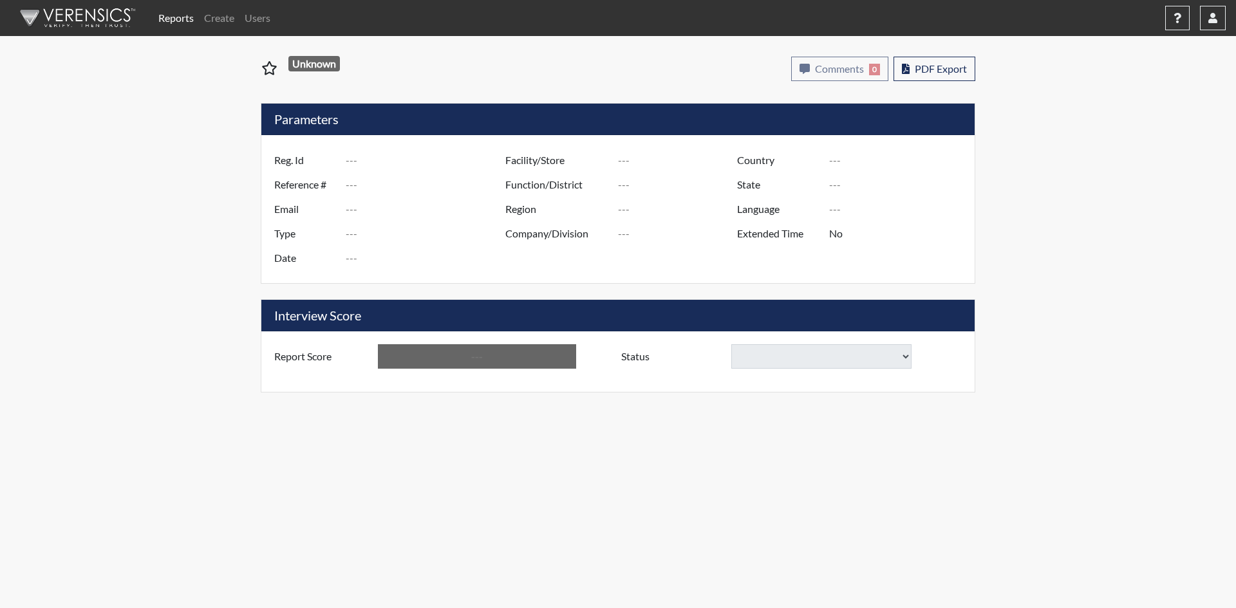
type input "[GEOGRAPHIC_DATA]"
type input "[US_STATE]"
type input "English"
type input "Yes"
type input "Below Conditions"
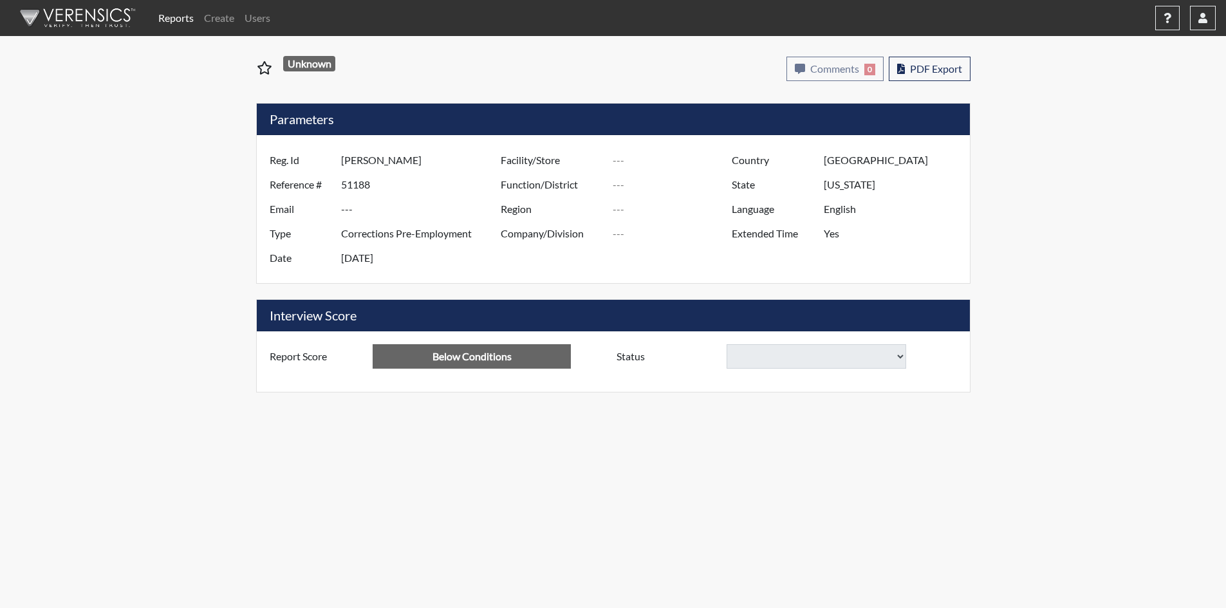
select select
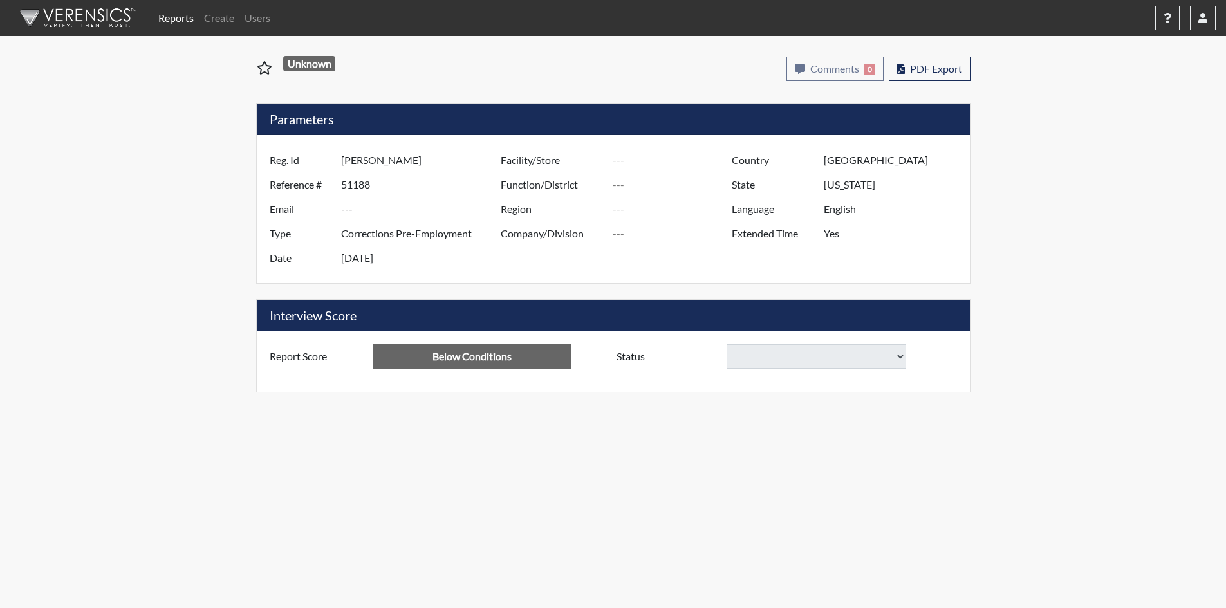
select select
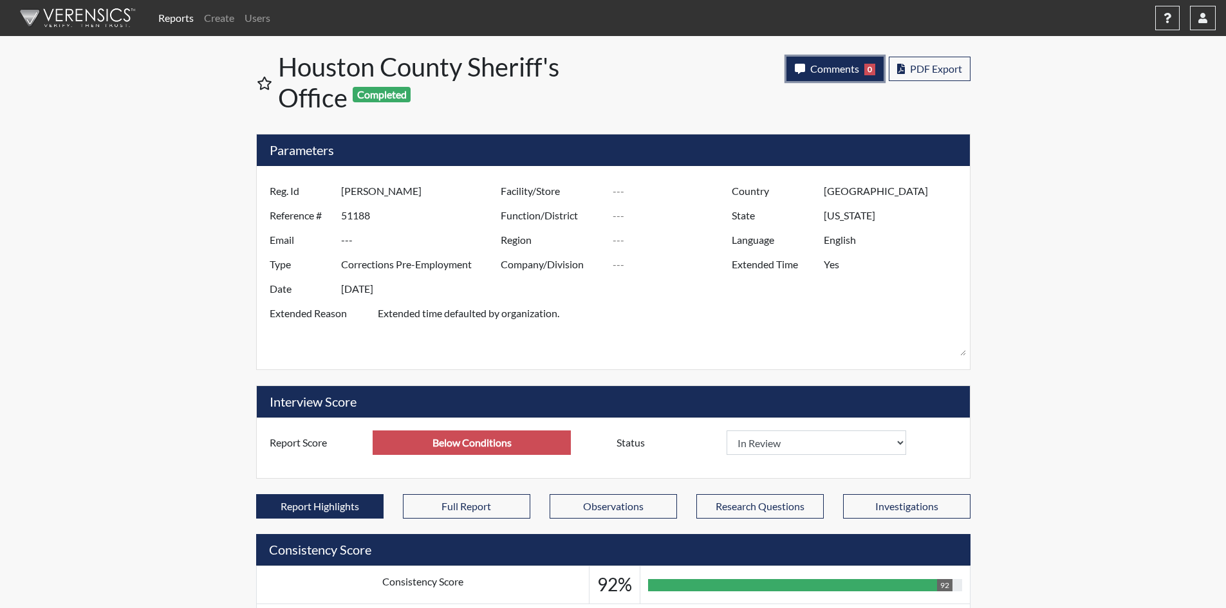
click at [838, 67] on span "Comments" at bounding box center [834, 68] width 49 height 12
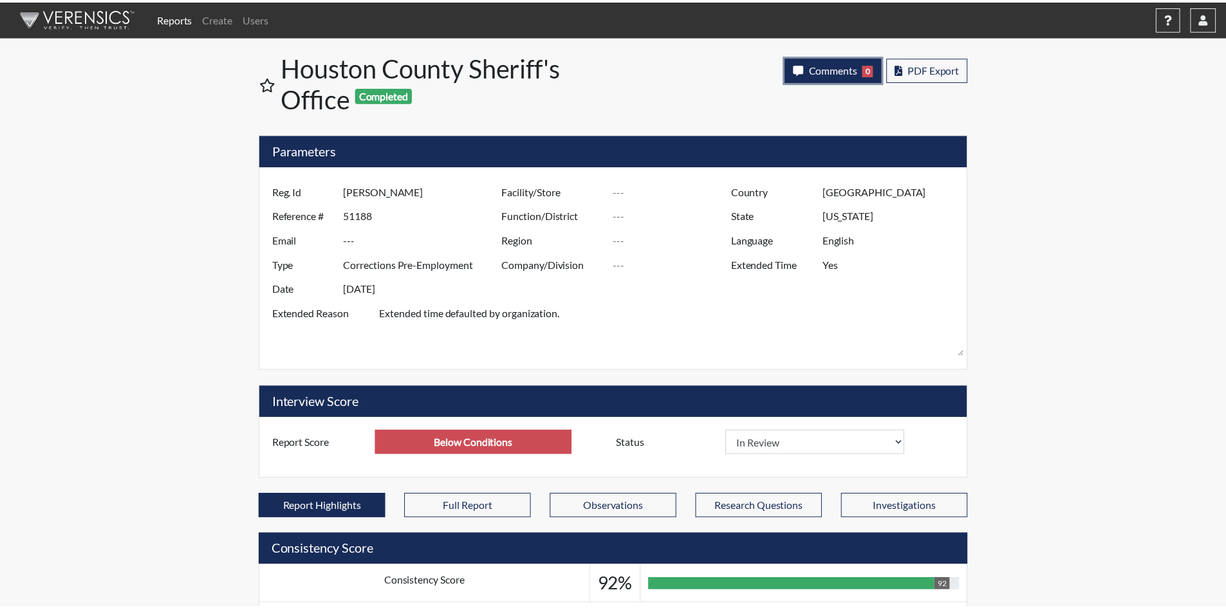
scroll to position [214, 535]
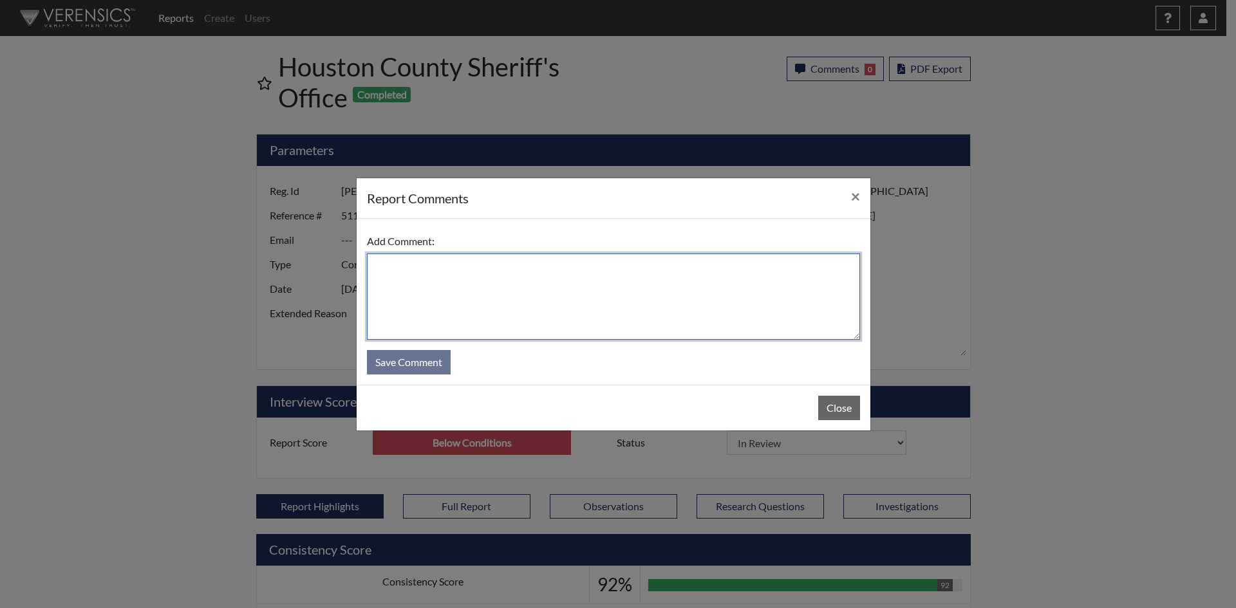
click at [645, 313] on textarea at bounding box center [613, 297] width 493 height 86
paste textarea "Candidate was able to answer the flagged questions with reasonable answers."
type textarea "Candidate was able to answer the flagged questions with reasonable answers."
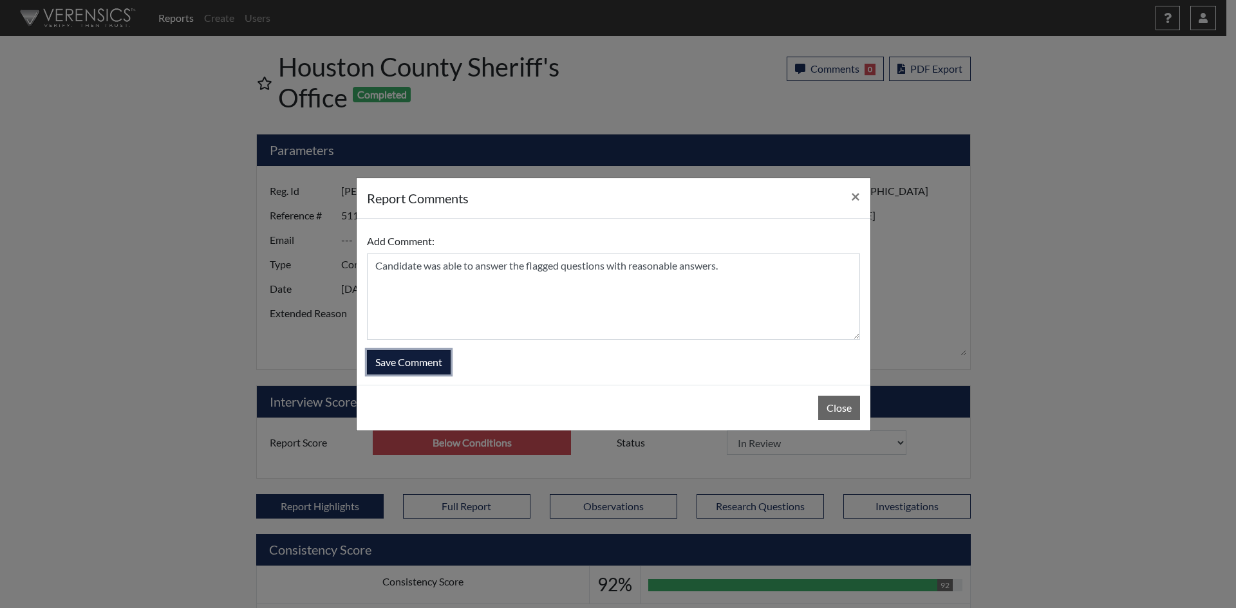
drag, startPoint x: 397, startPoint y: 359, endPoint x: 425, endPoint y: 367, distance: 28.9
click at [397, 360] on button "Save Comment" at bounding box center [409, 362] width 84 height 24
select select
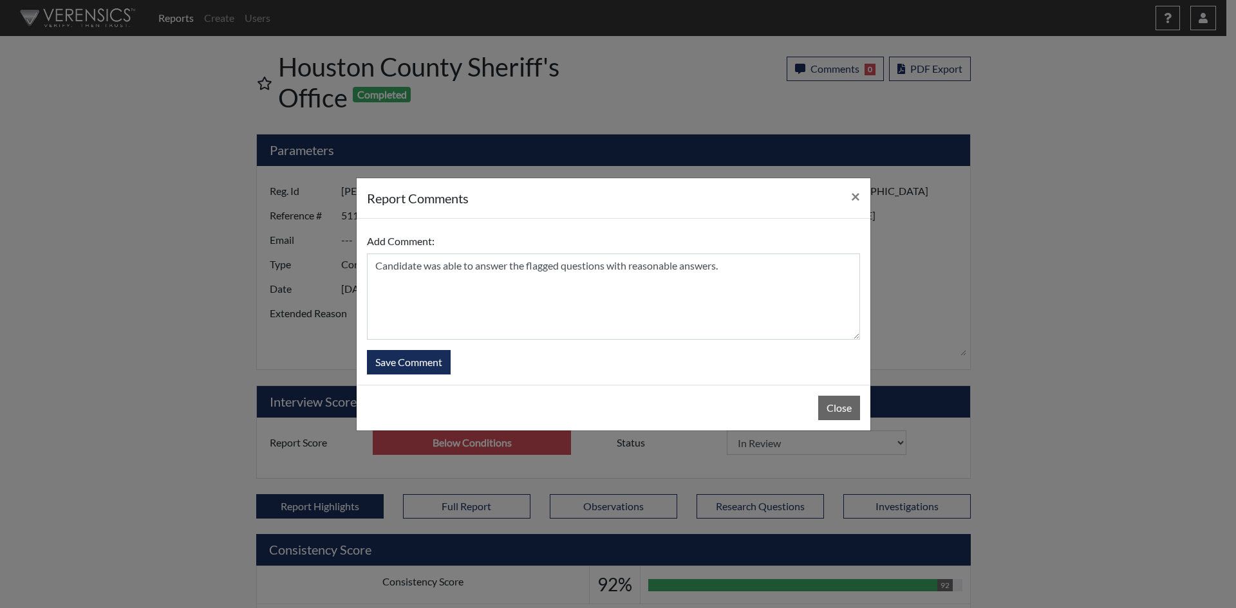
select select
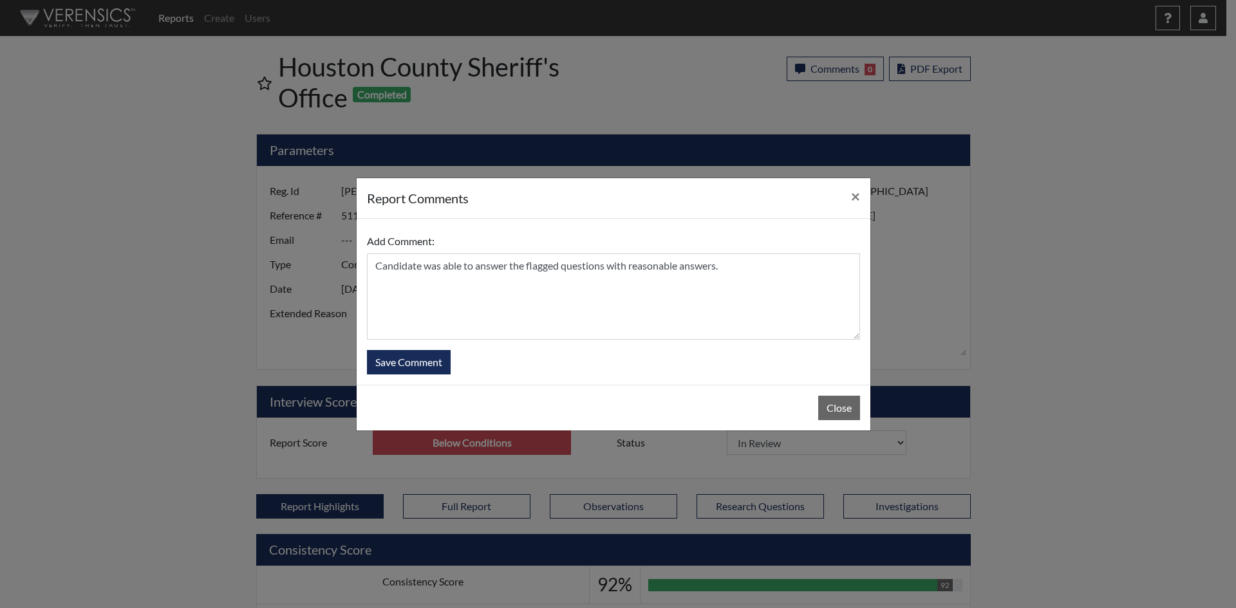
select select
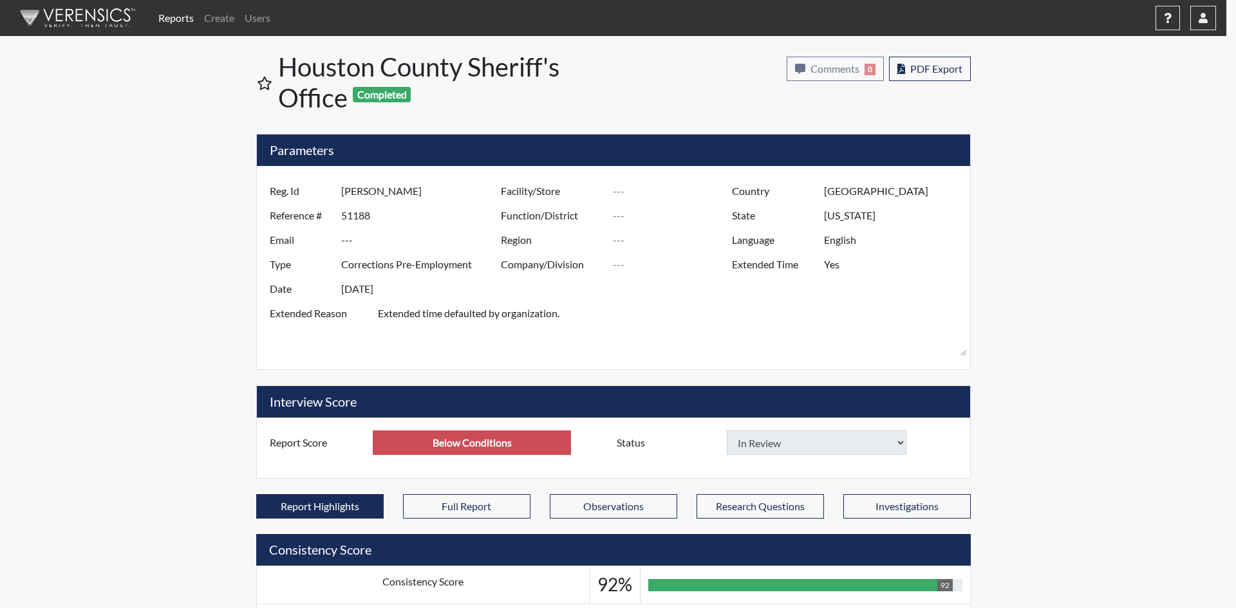
select select
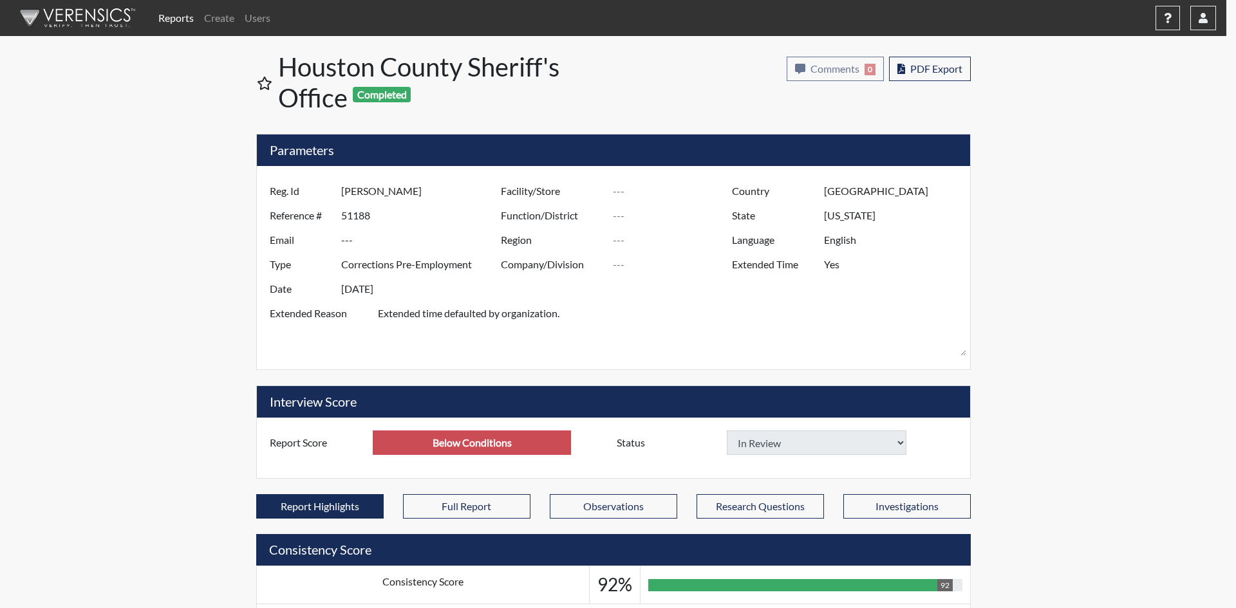
select select
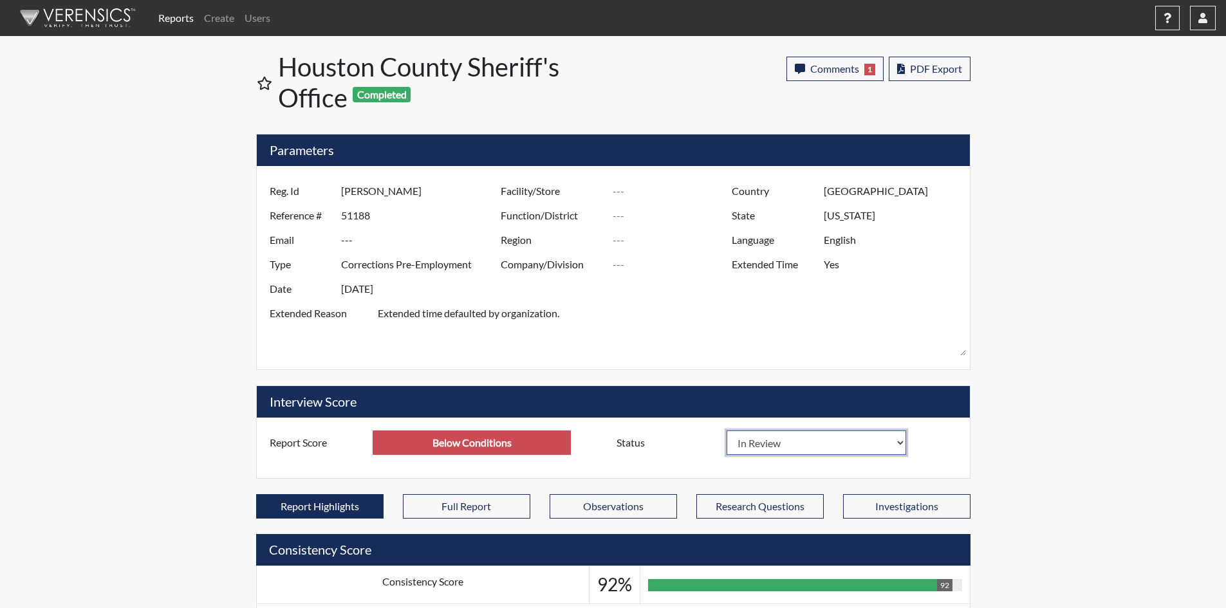
drag, startPoint x: 895, startPoint y: 447, endPoint x: 887, endPoint y: 447, distance: 7.7
click at [895, 447] on select "In Review Hire Decline" at bounding box center [817, 442] width 180 height 24
select select "hire"
select select
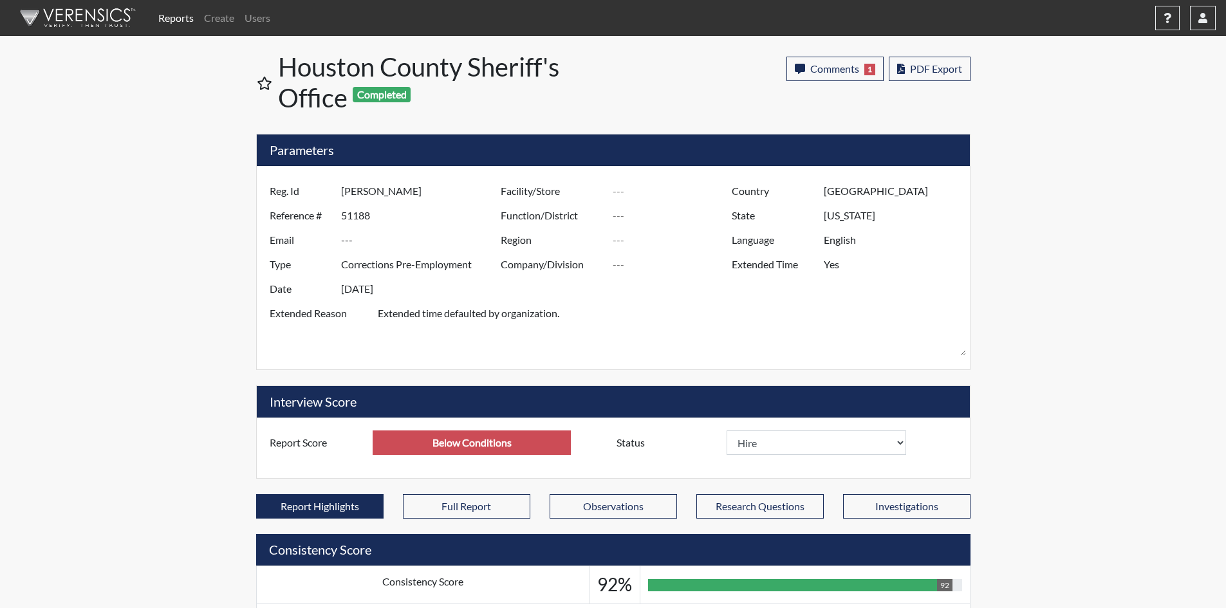
select select
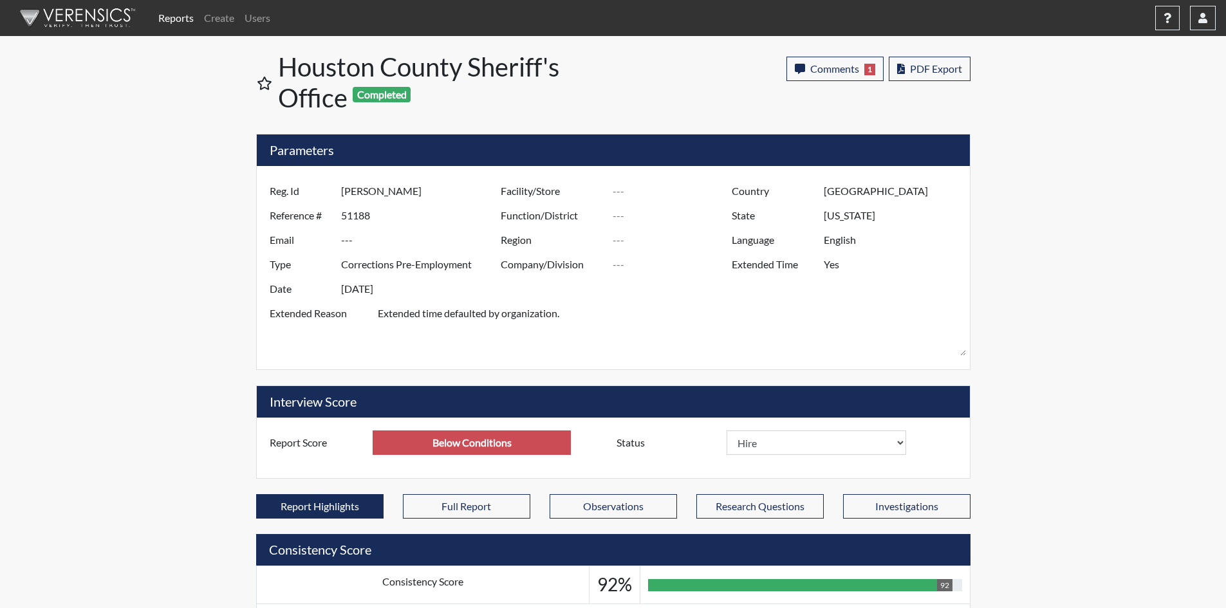
select select
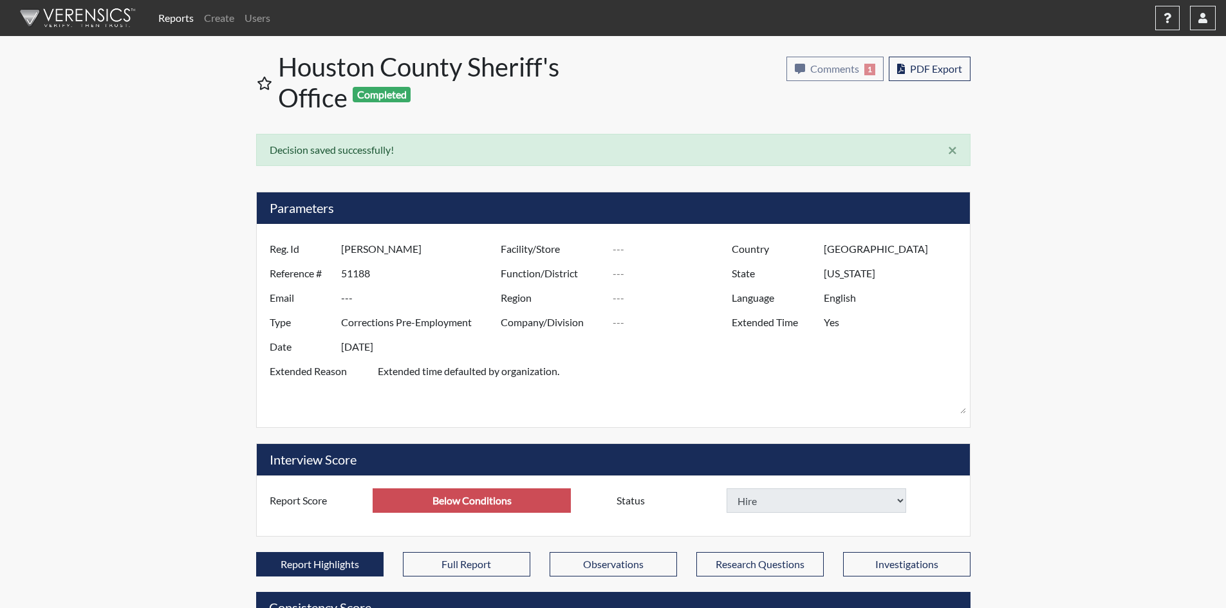
select select
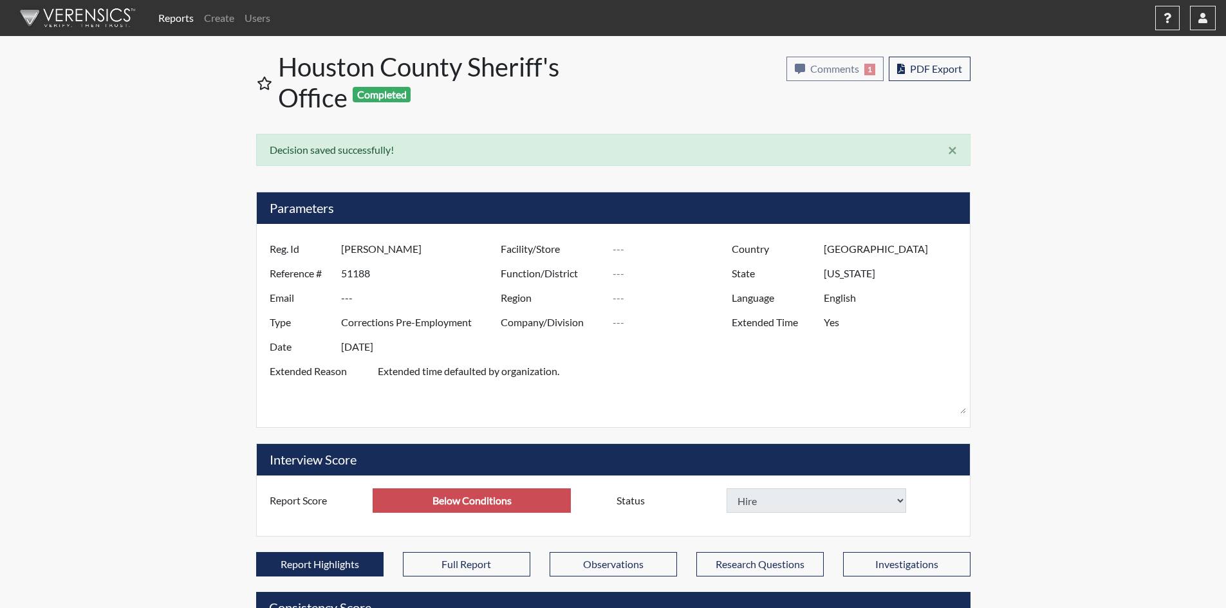
select select
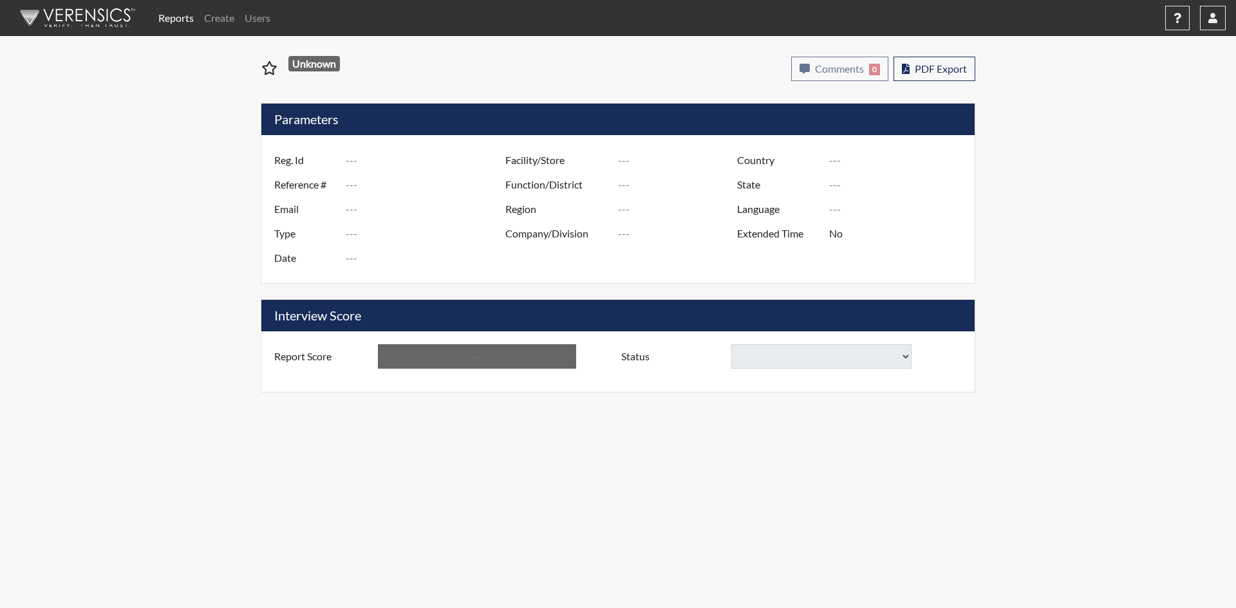
type input "[PERSON_NAME]"
type input "51406"
type input "---"
type input "Corrections Pre-Employment"
type input "[DATE]"
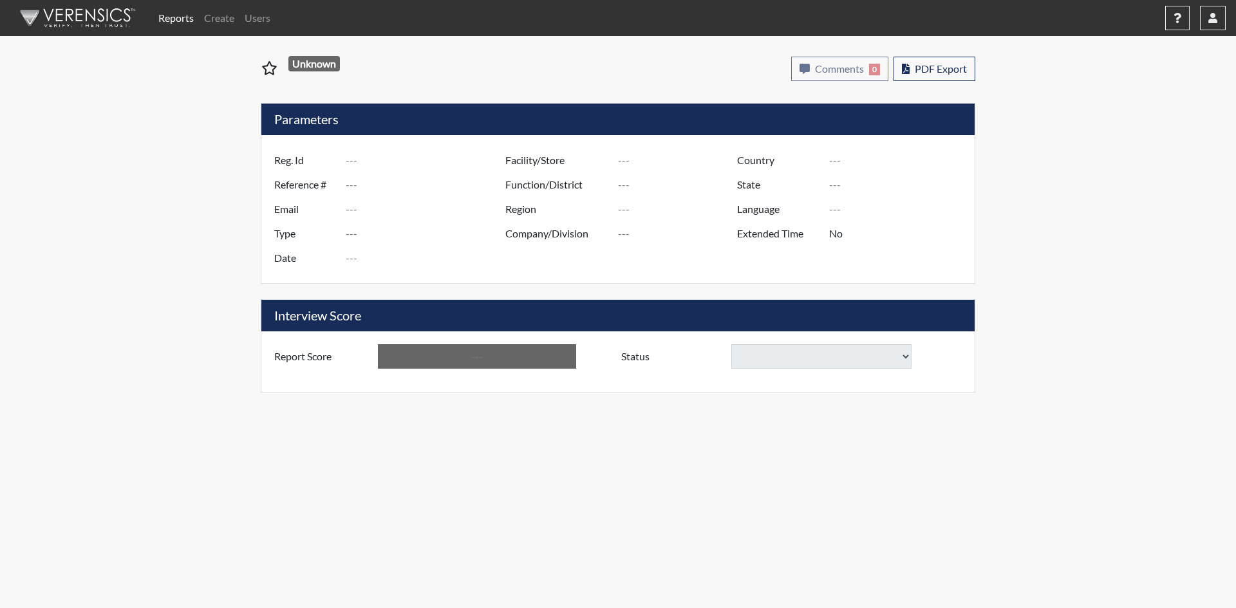
type input "[GEOGRAPHIC_DATA]"
type input "[US_STATE]"
type input "English"
type input "Yes"
type input "Below Conditions"
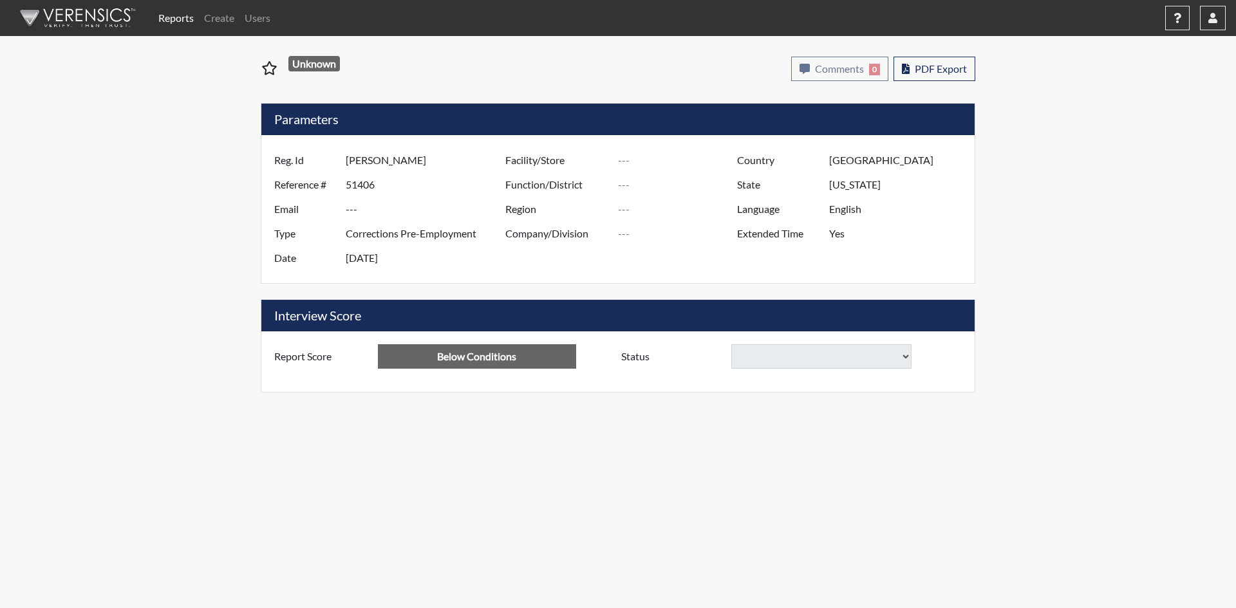
select select
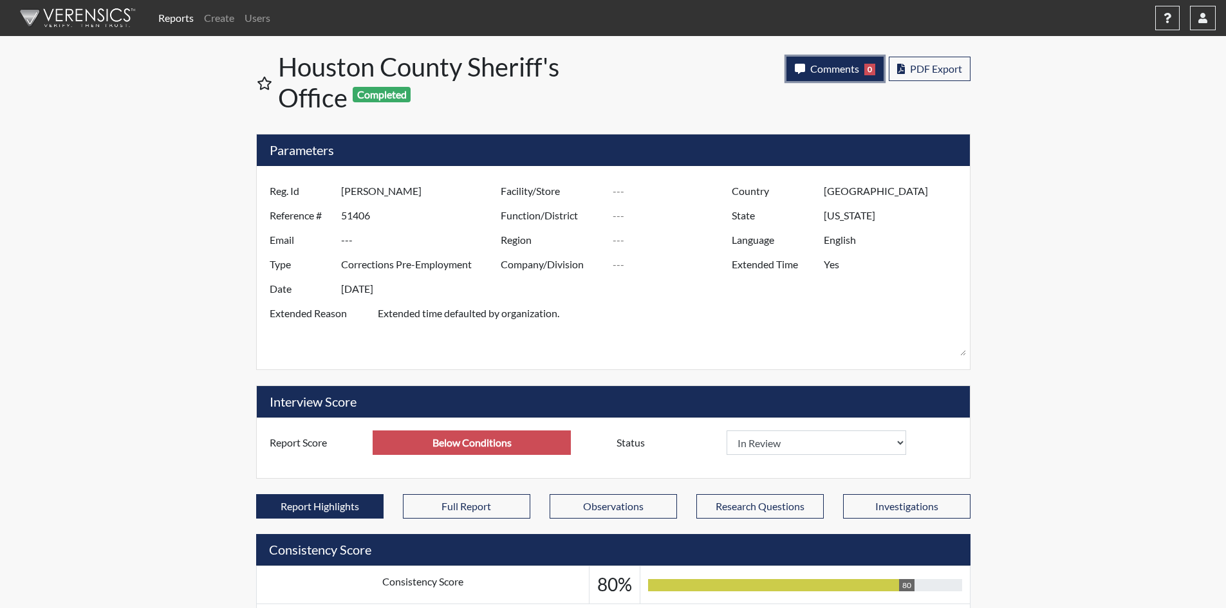
click at [829, 69] on span "Comments" at bounding box center [834, 68] width 49 height 12
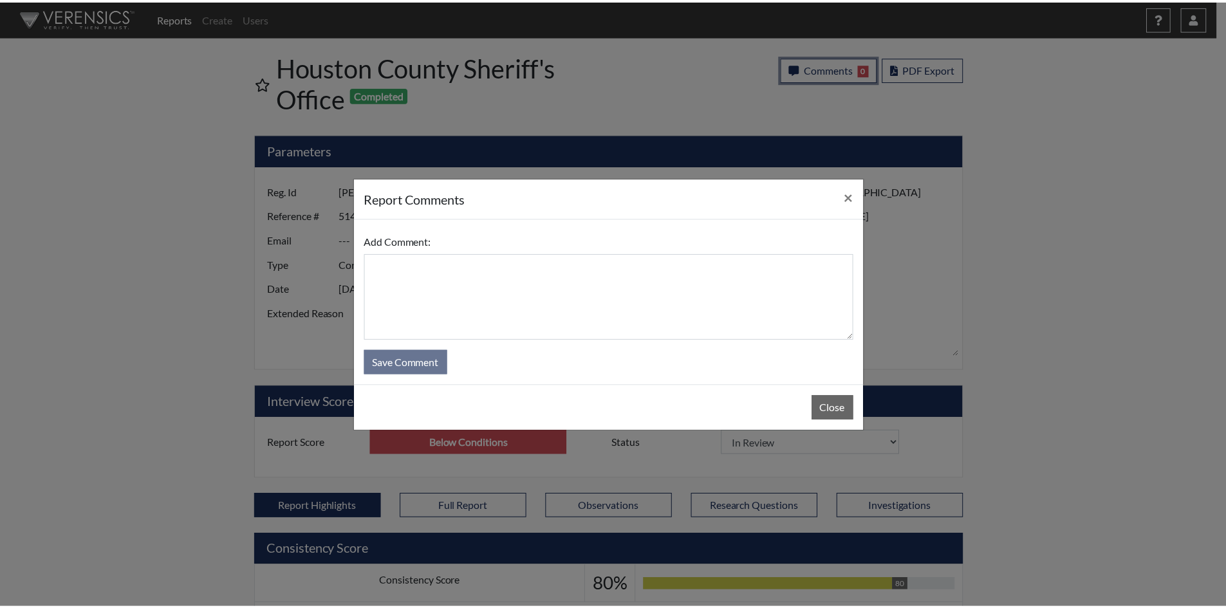
scroll to position [214, 535]
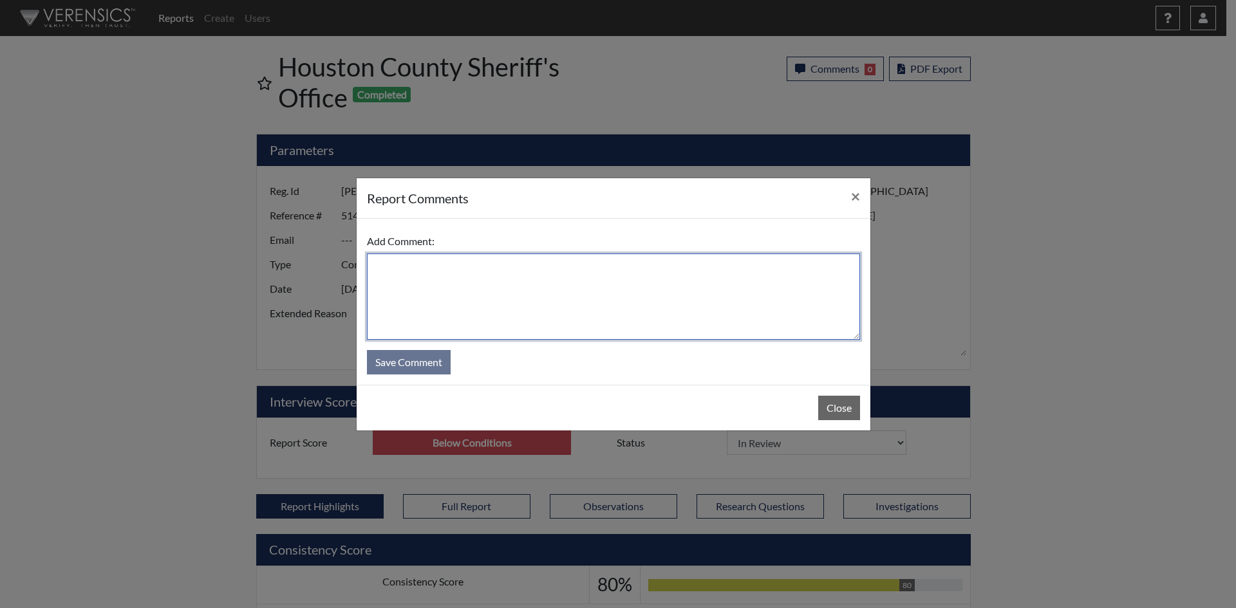
click at [564, 289] on textarea at bounding box center [613, 297] width 493 height 86
paste textarea "Candidate was able to answer the flagged questions with reasonable answers."
type textarea "Candidate was able to answer the flagged questions with reasonable answers."
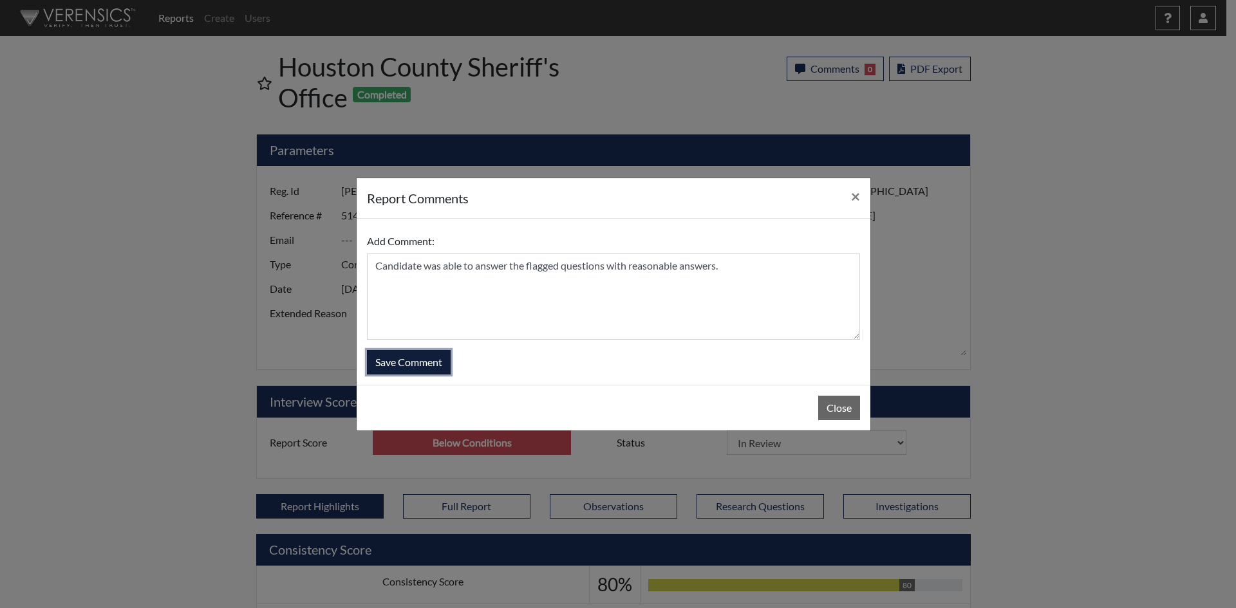
click at [441, 367] on button "Save Comment" at bounding box center [409, 362] width 84 height 24
select select
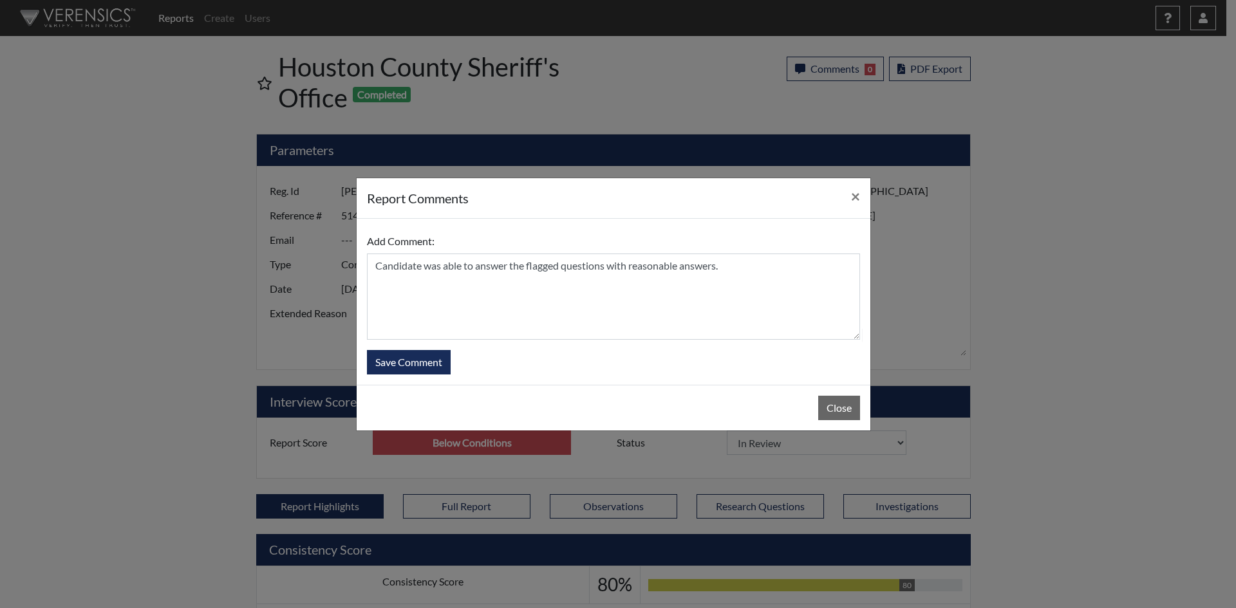
select select
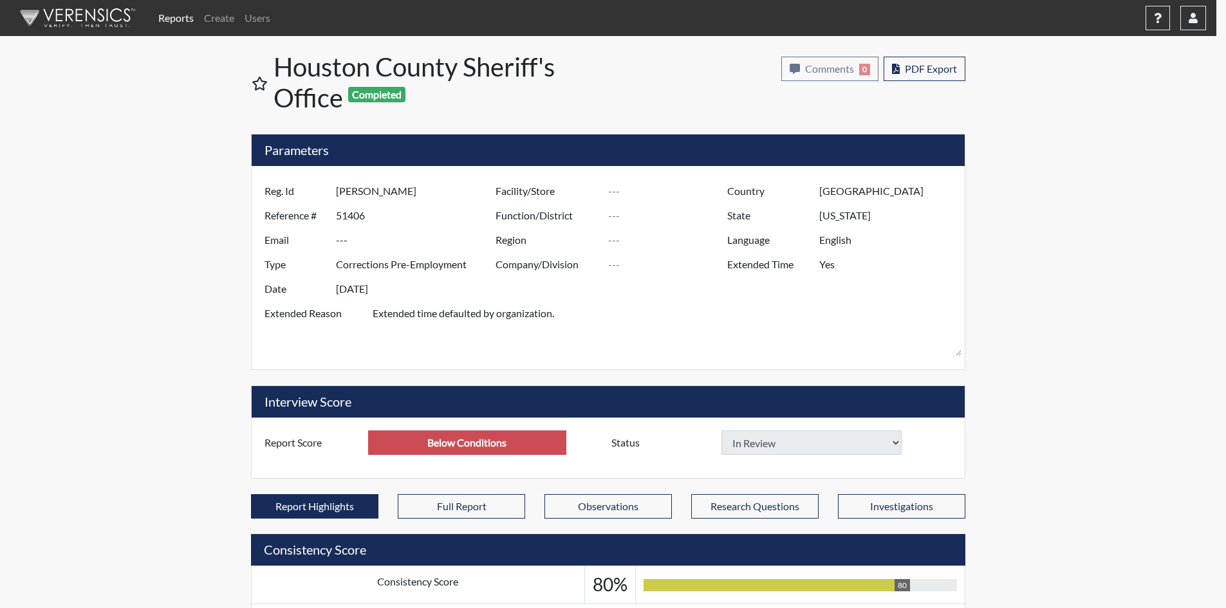
select select
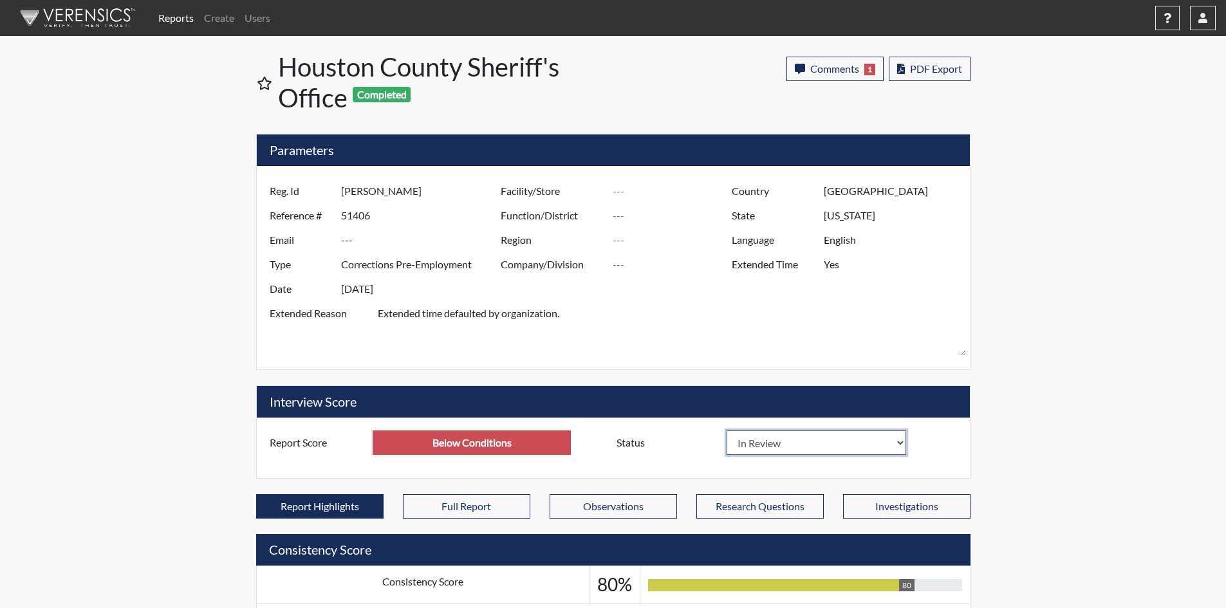
click at [900, 441] on select "In Review Hire Decline" at bounding box center [817, 442] width 180 height 24
select select "hire"
select select
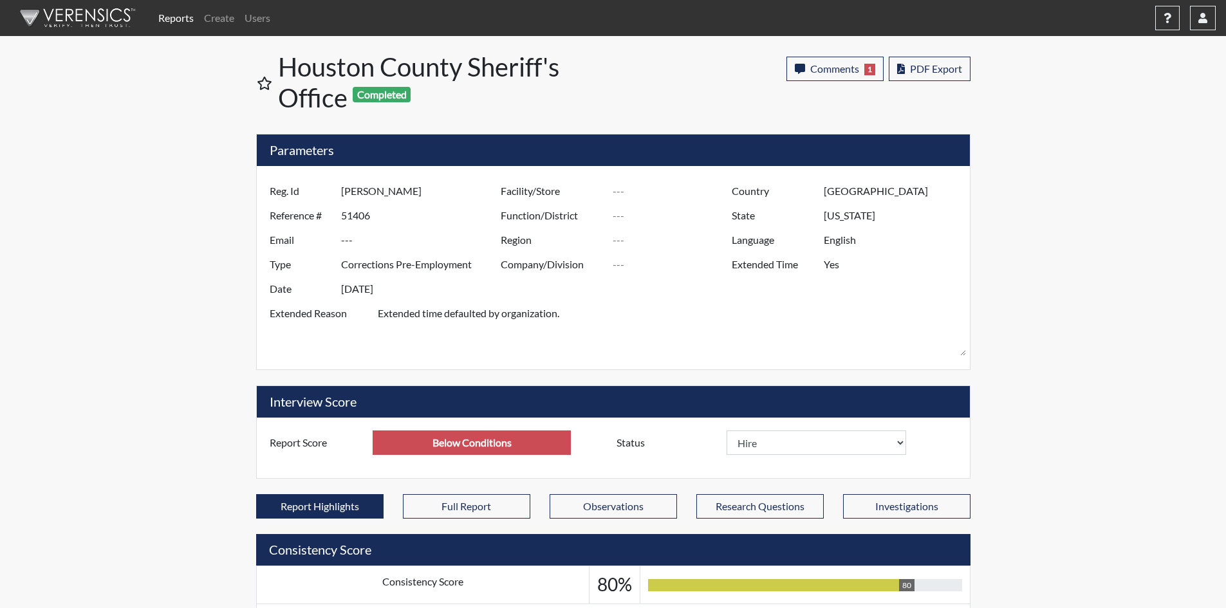
select select
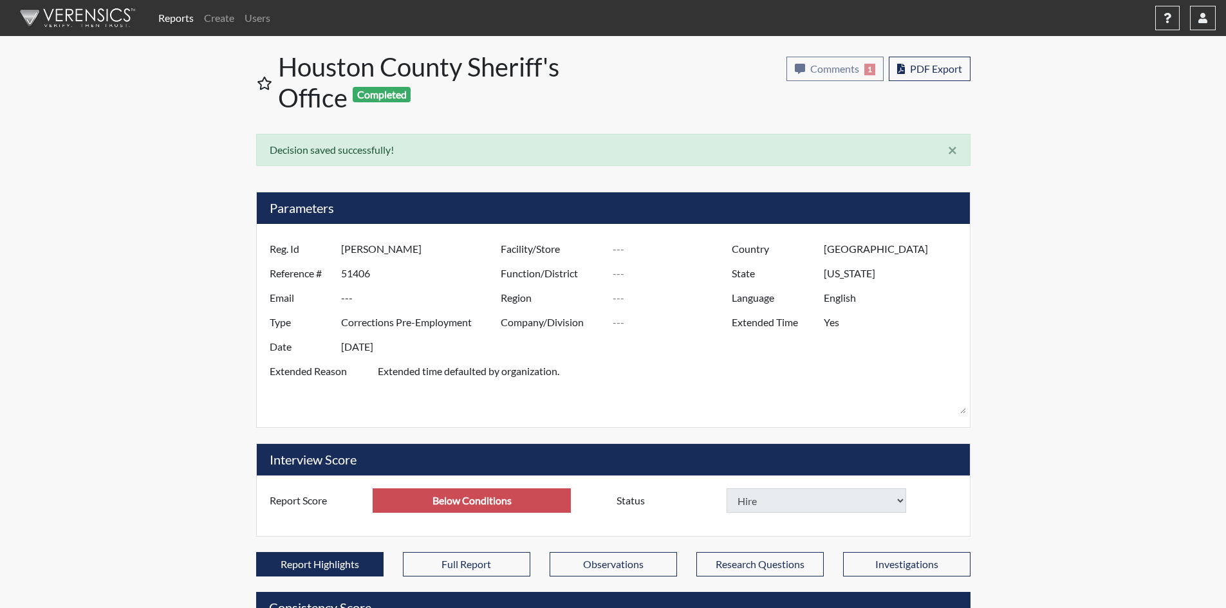
select select
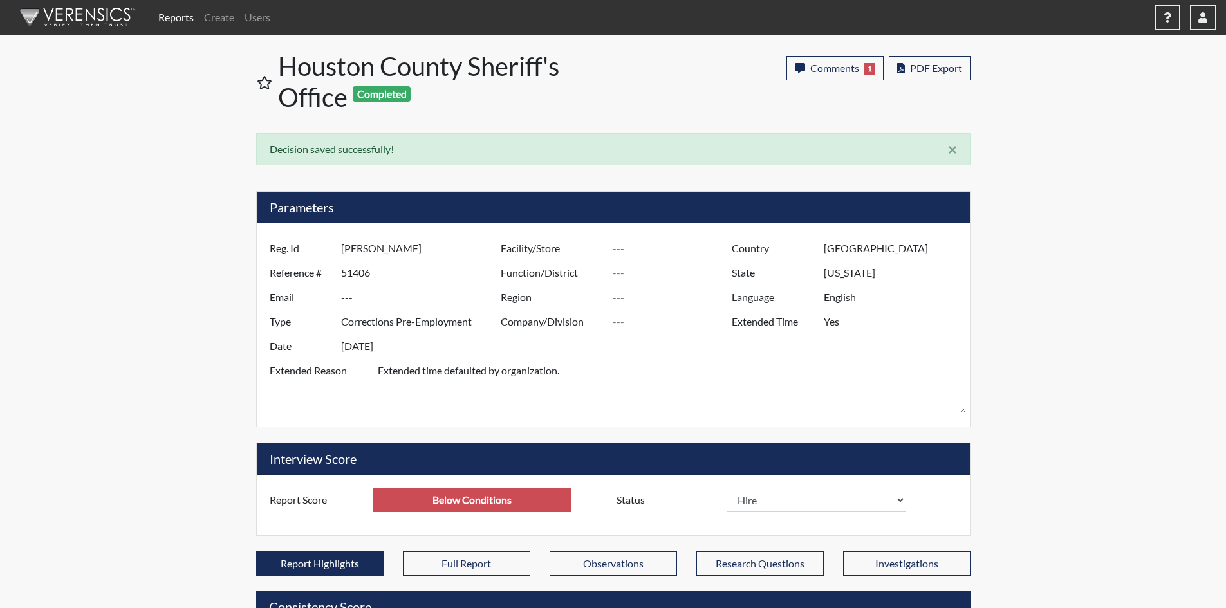
scroll to position [0, 0]
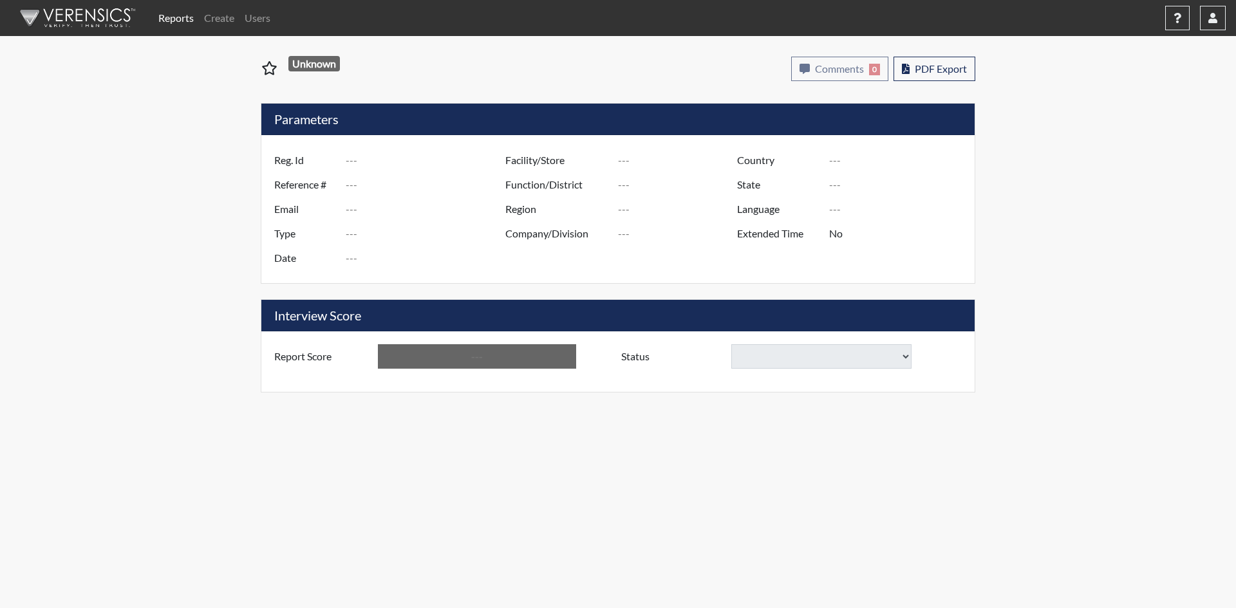
type input "[PERSON_NAME]"
type input "48933"
type input "---"
type input "Corrections Pre-Employment"
type input "[DATE]"
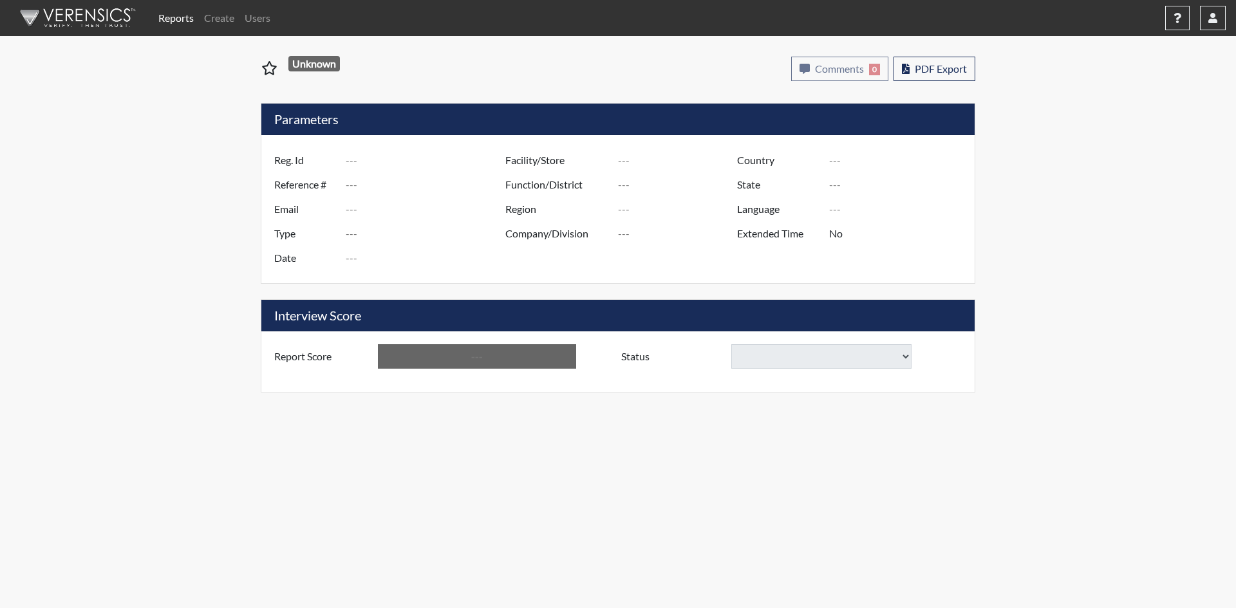
type input "[GEOGRAPHIC_DATA]"
type input "[US_STATE]"
type input "English"
type input "Yes"
type input "Below Conditions"
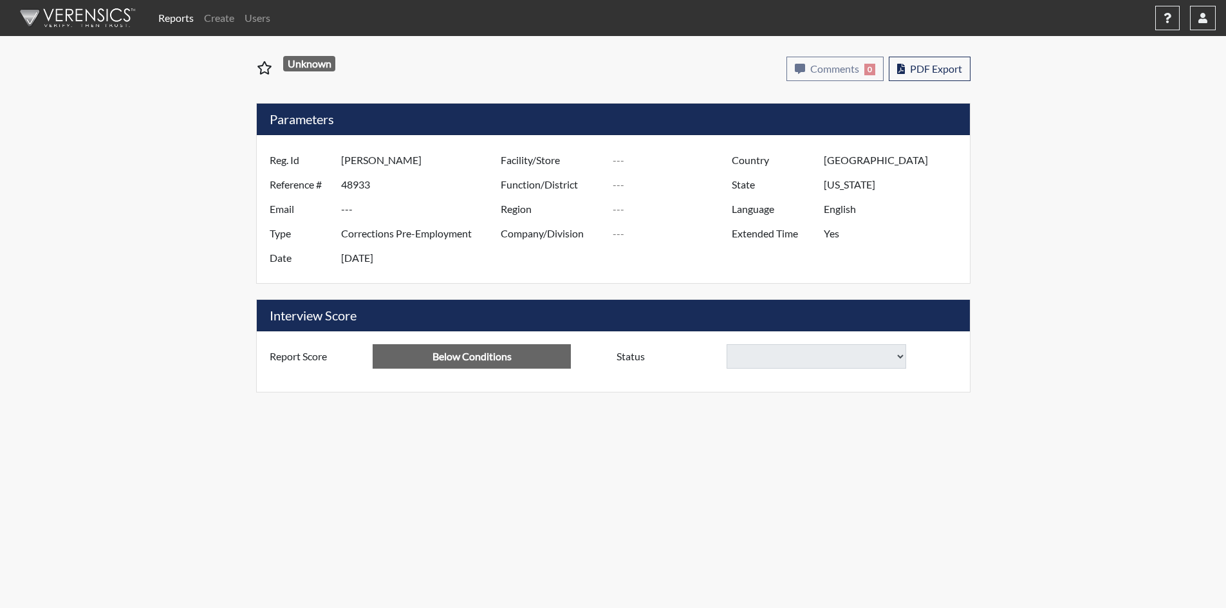
select select
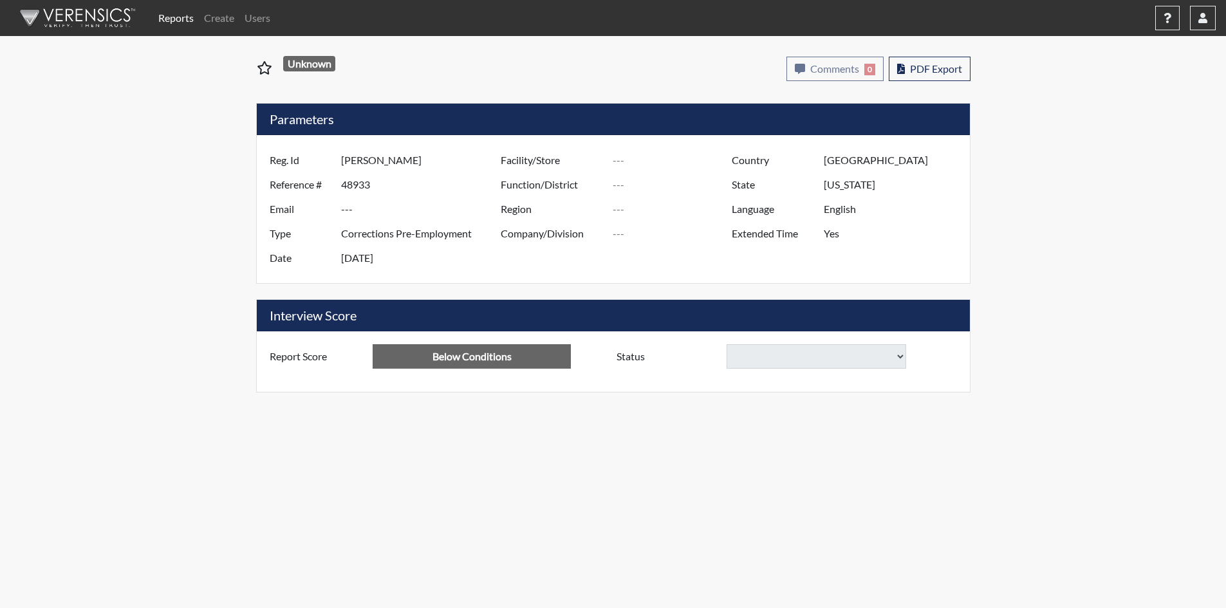
select select
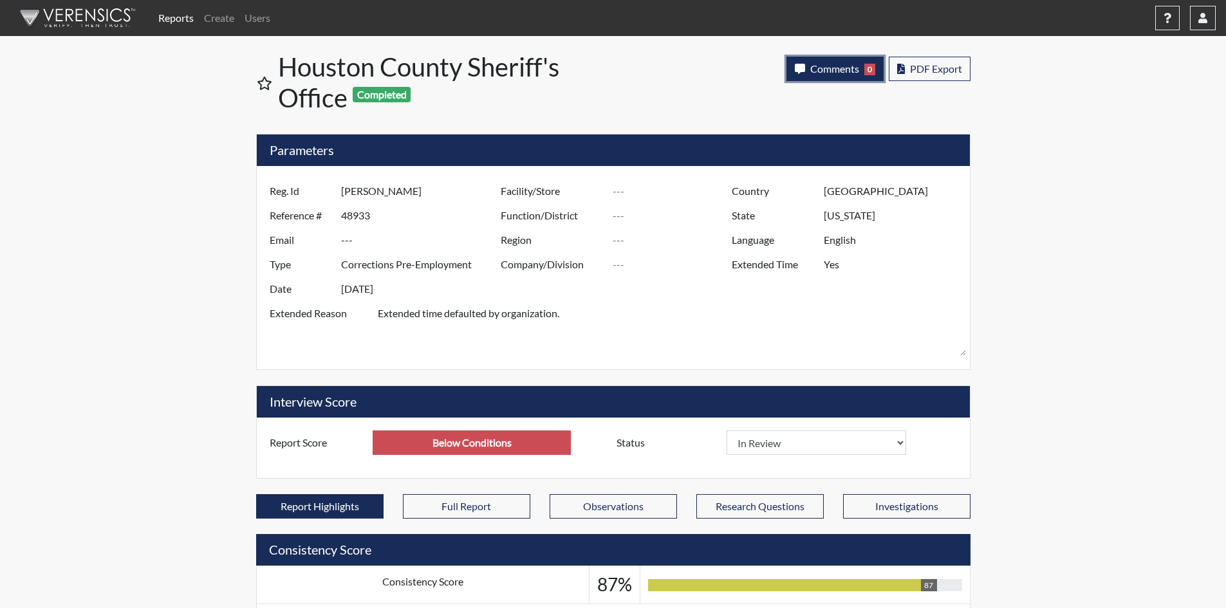
scroll to position [214, 535]
click at [838, 75] on button "Comments 0" at bounding box center [834, 69] width 97 height 24
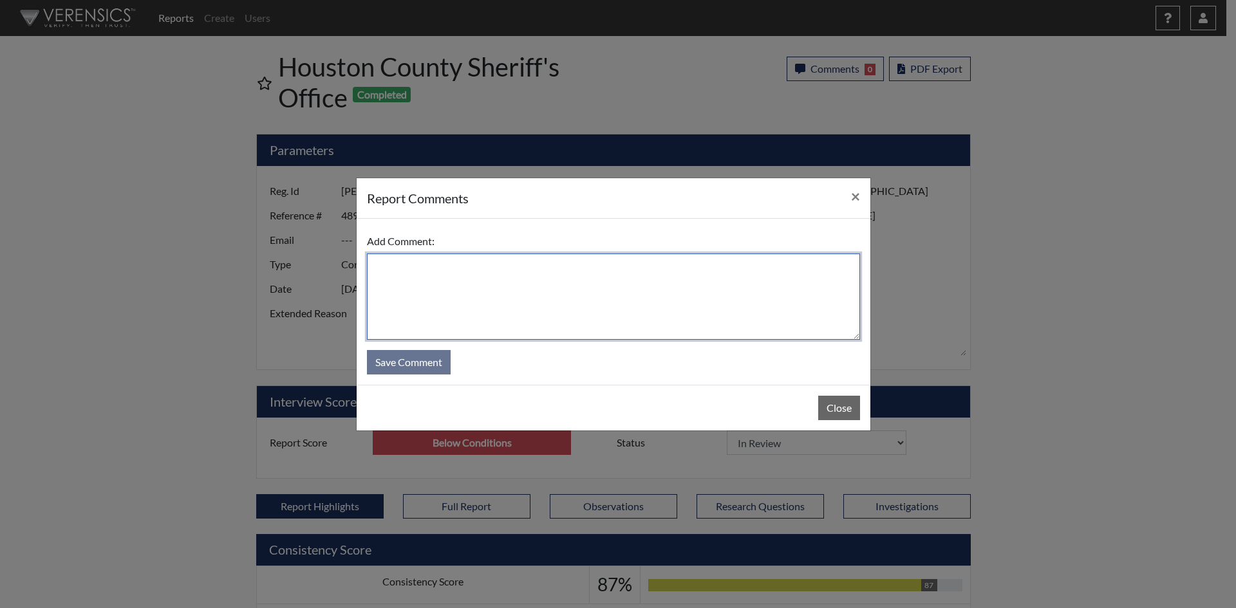
click at [606, 306] on textarea at bounding box center [613, 297] width 493 height 86
paste textarea "Candidate was able to answer the flagged questions with reasonable answers."
type textarea "Candidate was able to answer the flagged questions with reasonable answers."
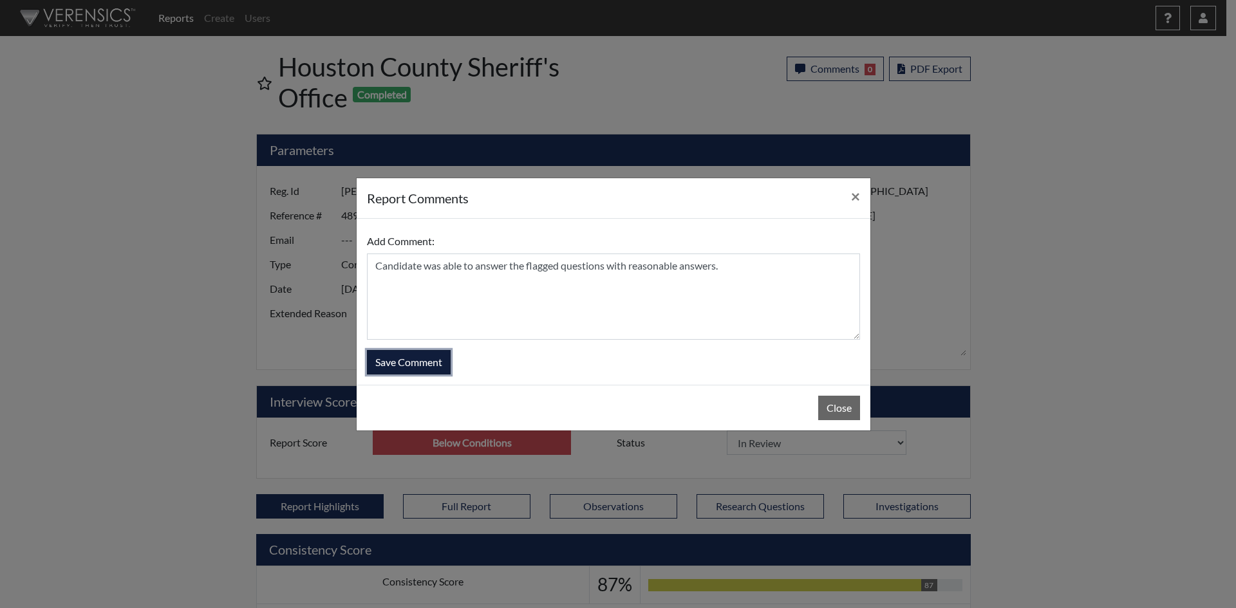
click at [432, 361] on button "Save Comment" at bounding box center [409, 362] width 84 height 24
select select
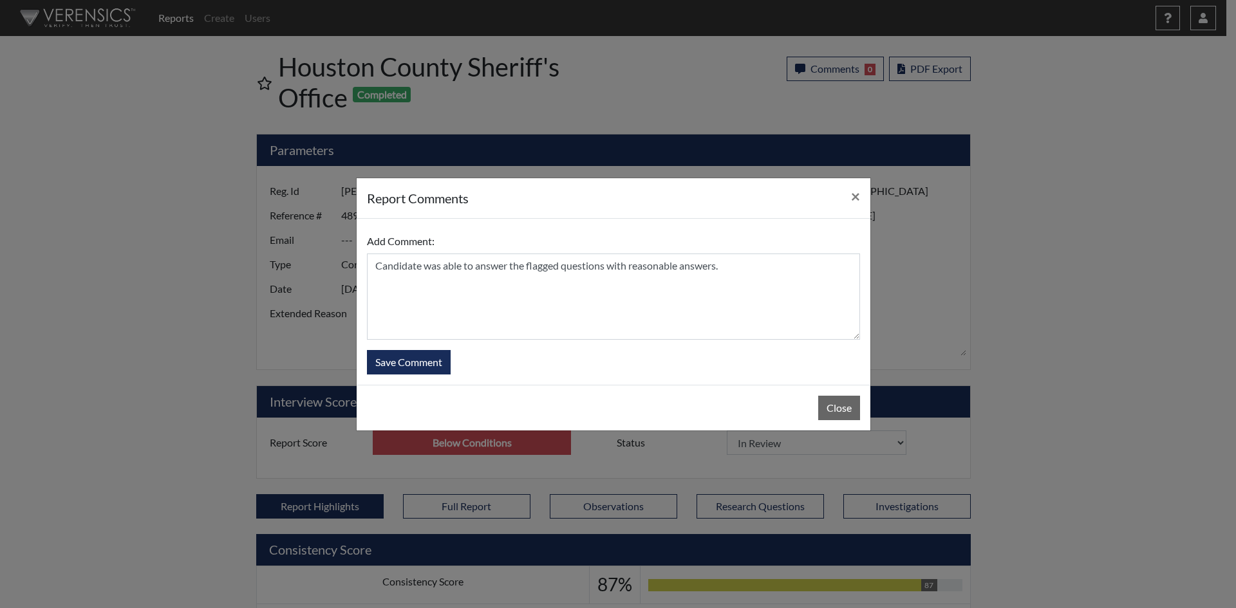
select select
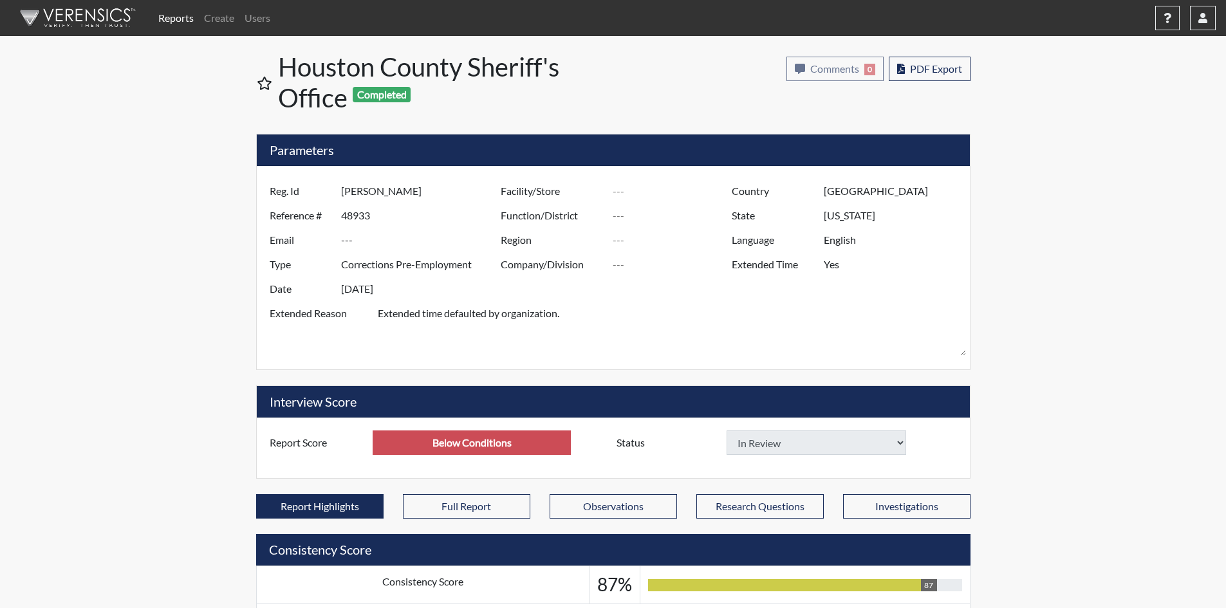
select select
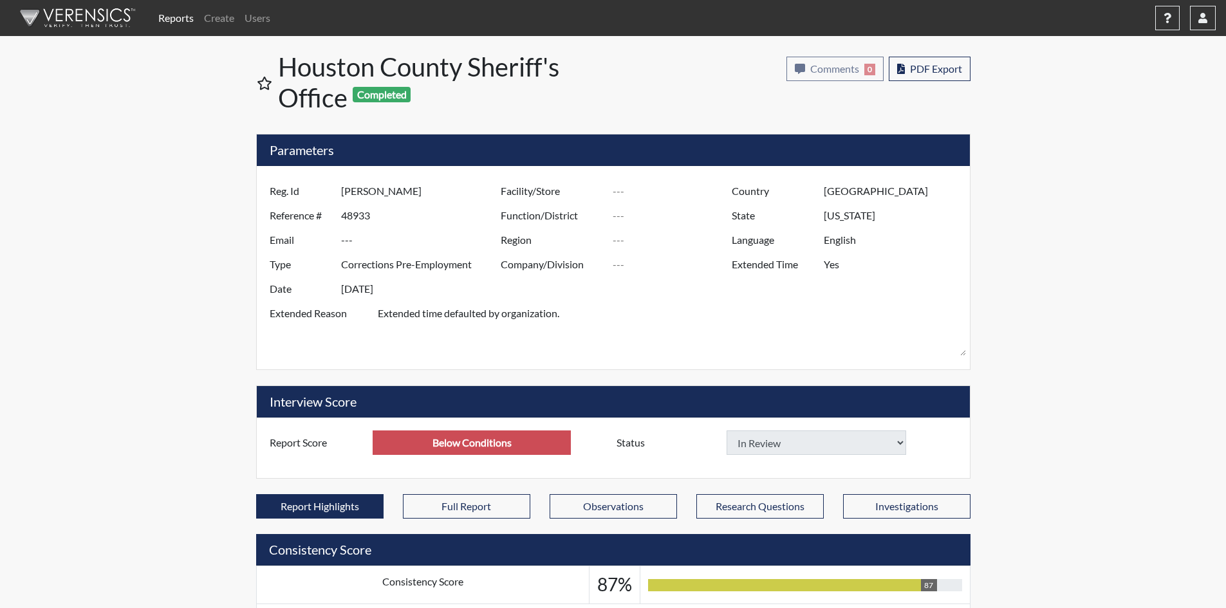
select select
click at [900, 441] on select "In Review Hire Decline" at bounding box center [817, 442] width 180 height 24
select select "hire"
select select
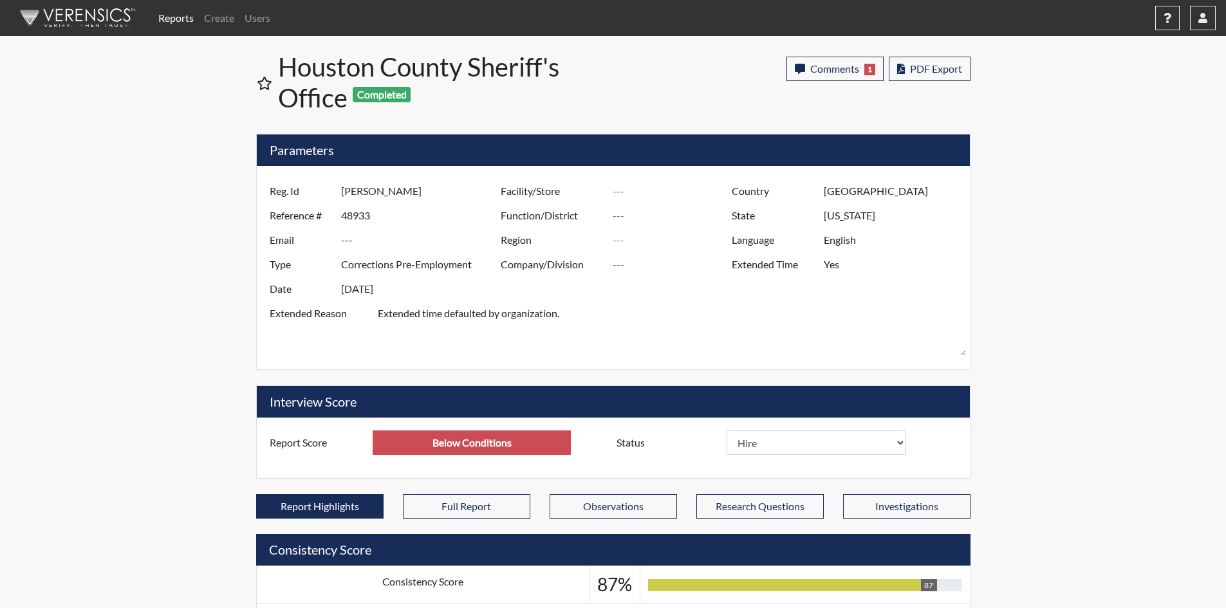
select select
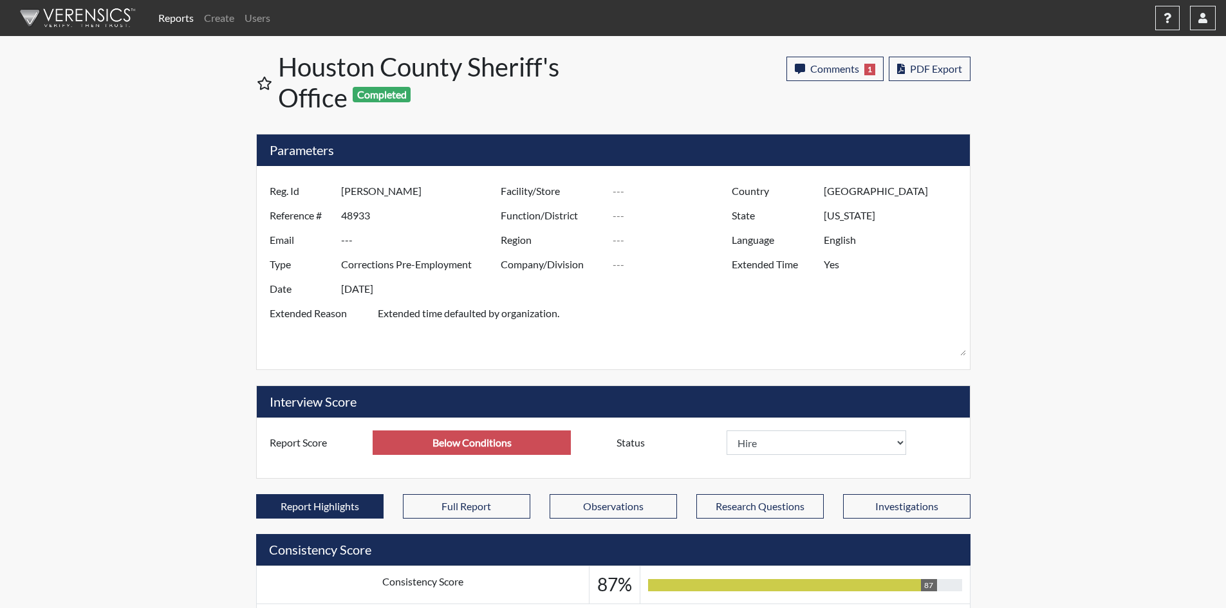
select select
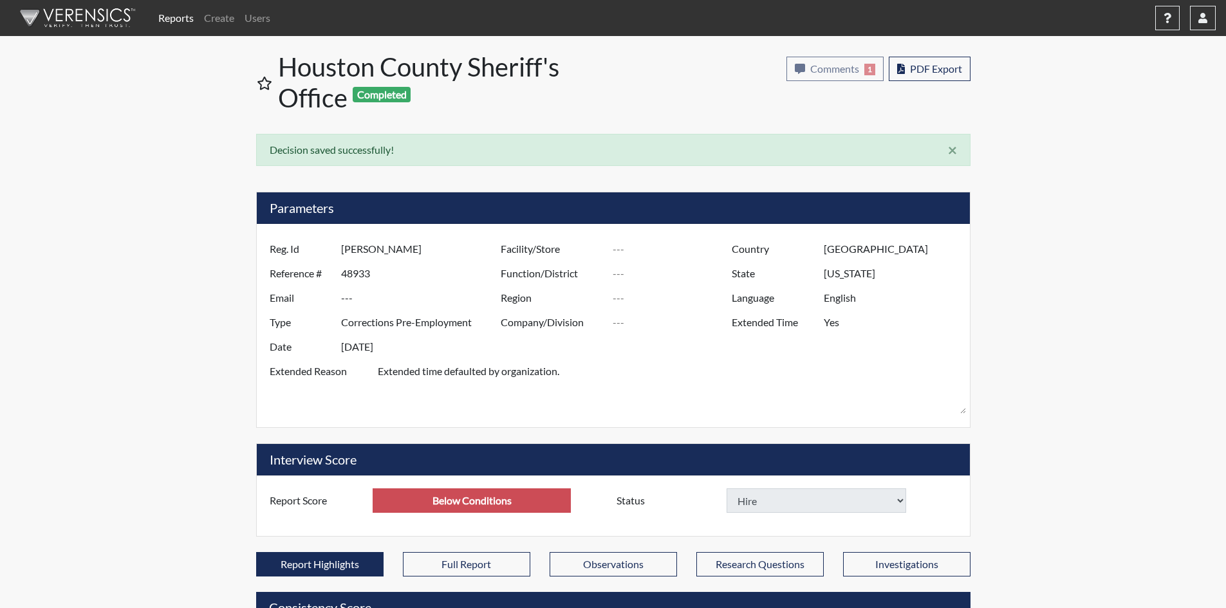
select select
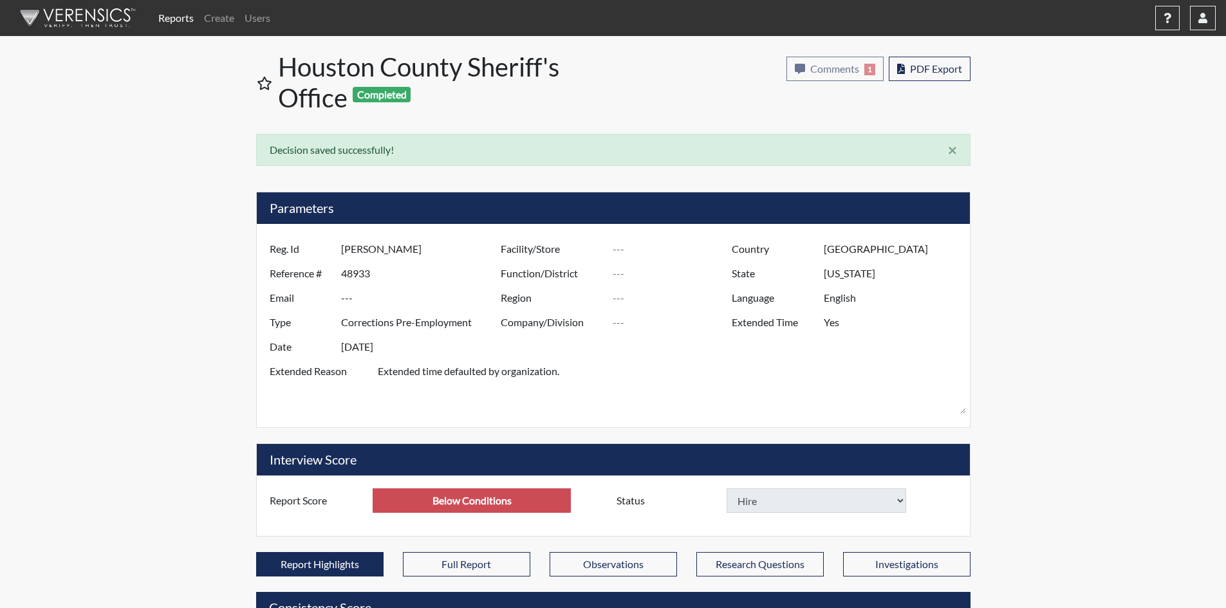
select select
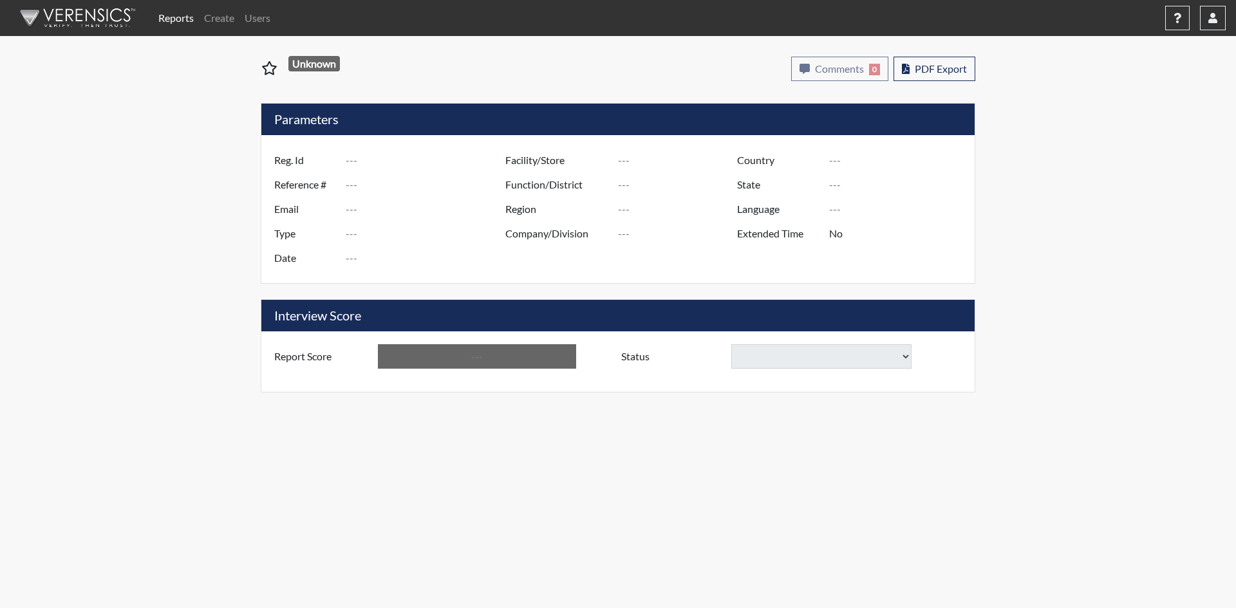
type input "Kayla Maddox"
type input "46051"
type input "---"
type input "Corrections Pre-Employment"
type input "Apr 2, 2025"
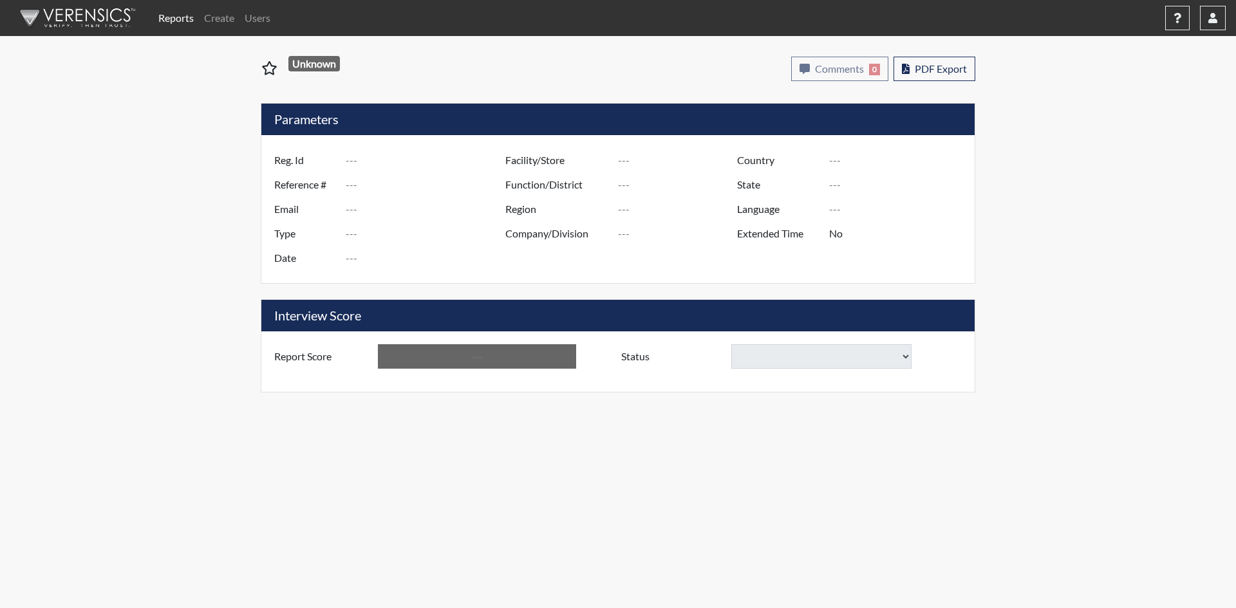
type input "[GEOGRAPHIC_DATA]"
type input "[US_STATE]"
type input "English"
type input "Yes"
type input "Above Conditions"
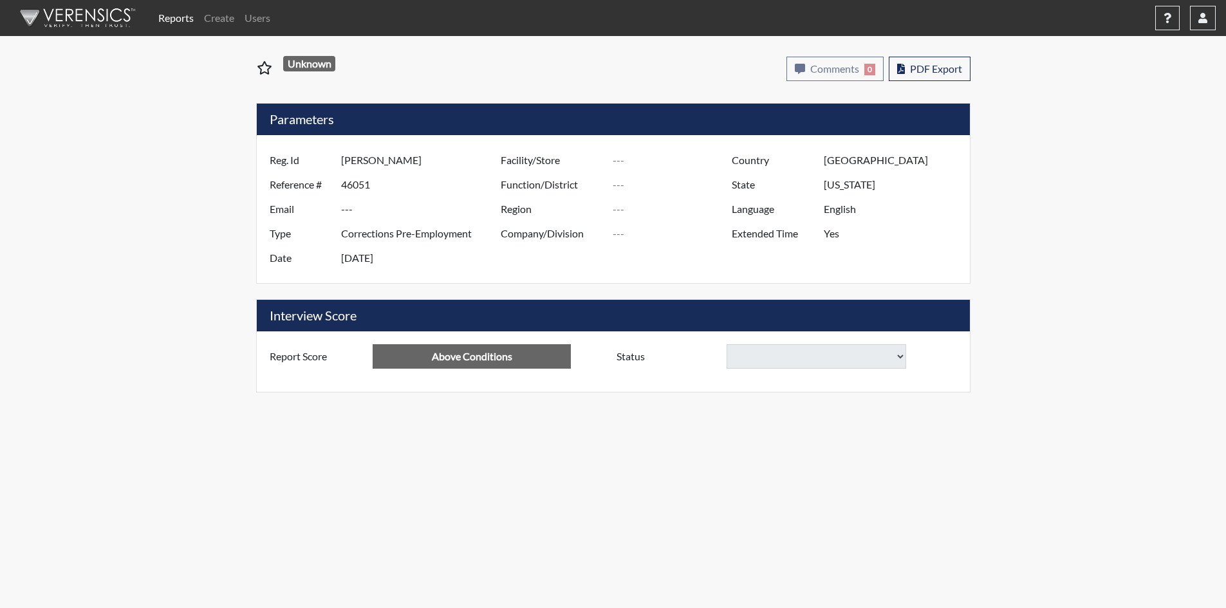
select select
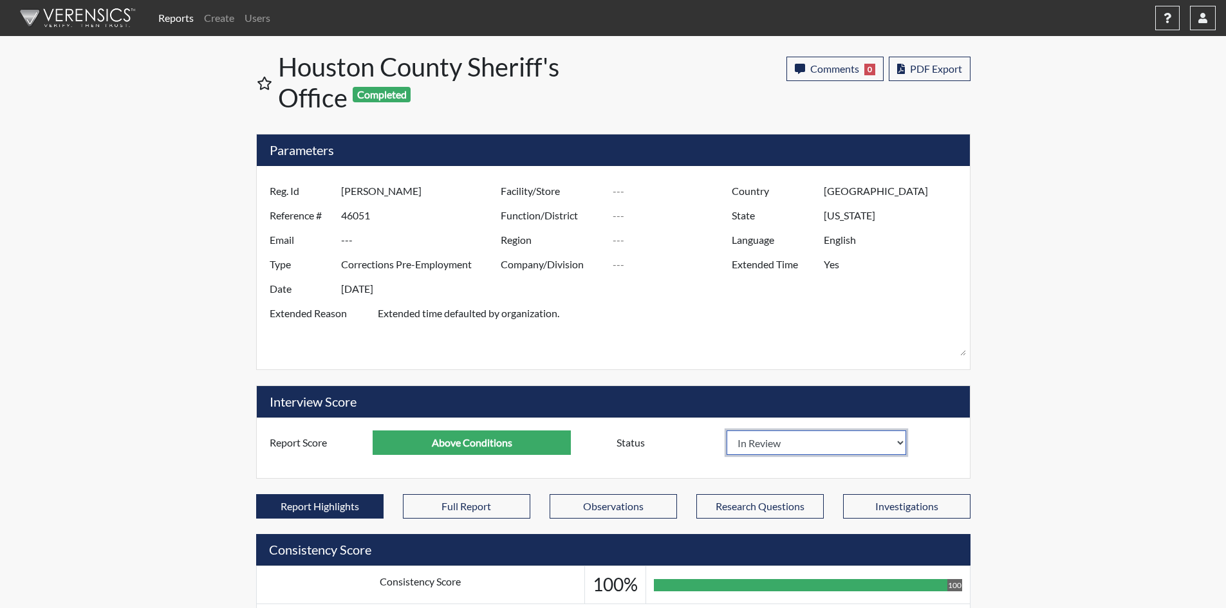
scroll to position [214, 535]
click at [894, 445] on select "In Review Hire Decline" at bounding box center [817, 442] width 180 height 24
select select "decline"
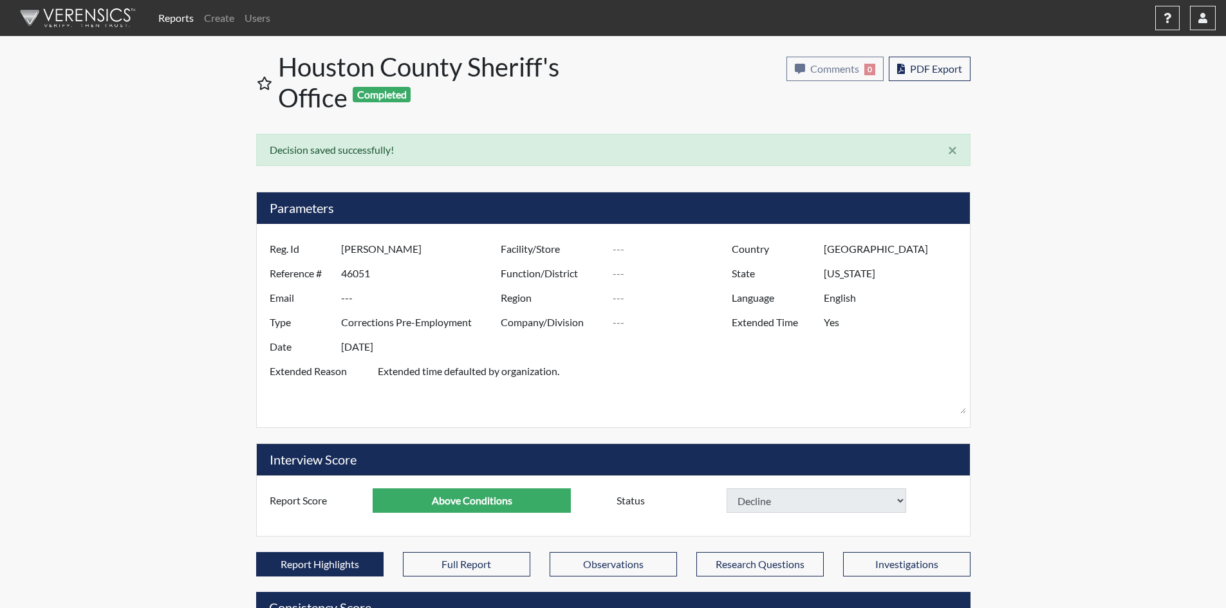
select select
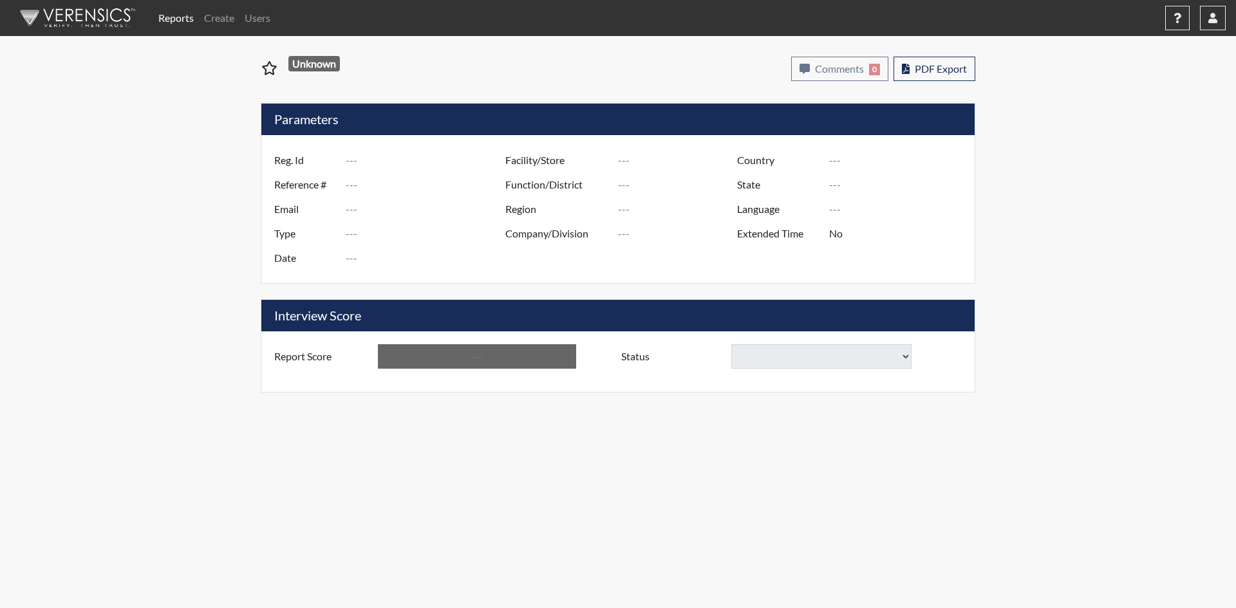
type input "[PERSON_NAME]"
type input "47443"
type input "---"
type input "Corrections Pre-Employment"
type input "[DATE]"
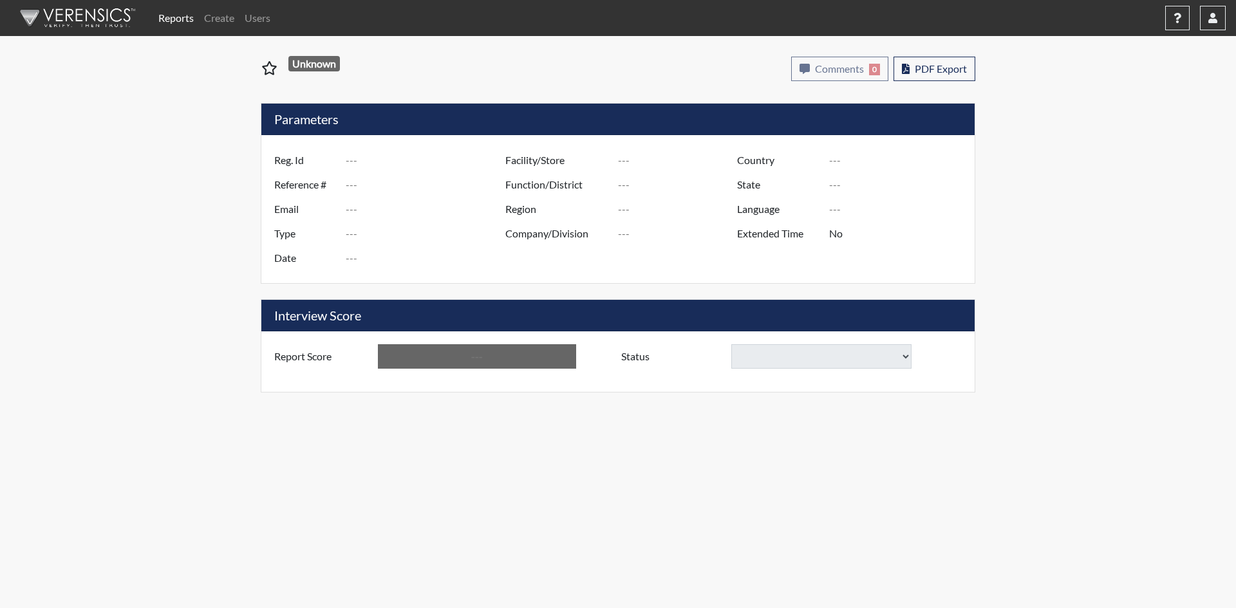
type input "[GEOGRAPHIC_DATA]"
type input "[US_STATE]"
type input "English"
type input "Yes"
type input "Below Conditions"
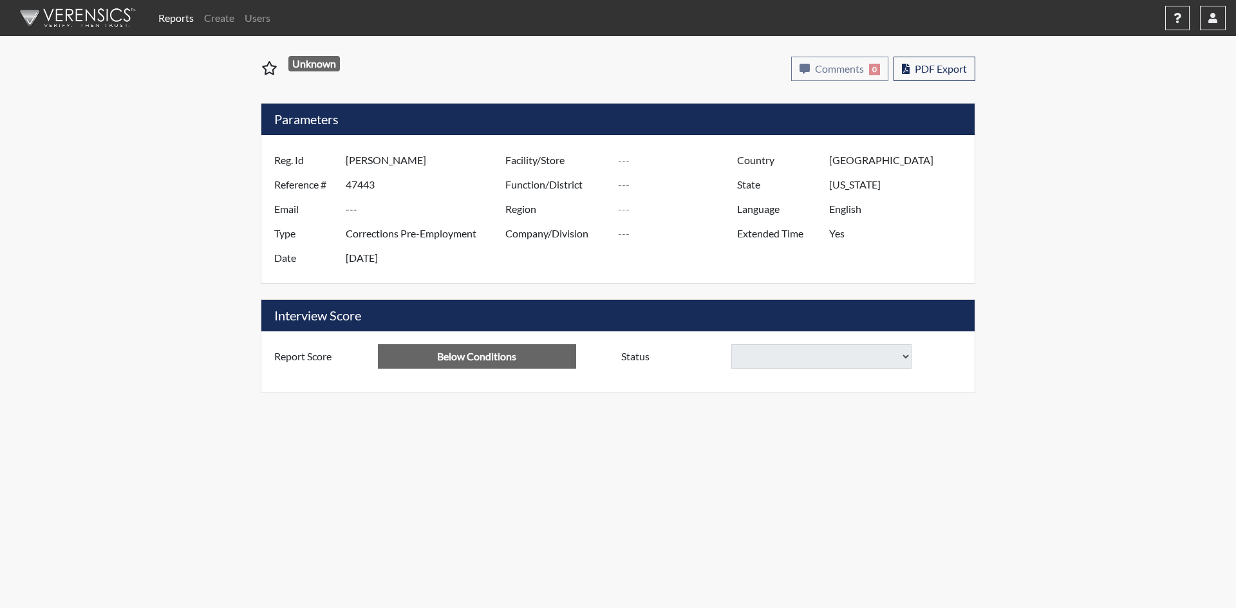
select select
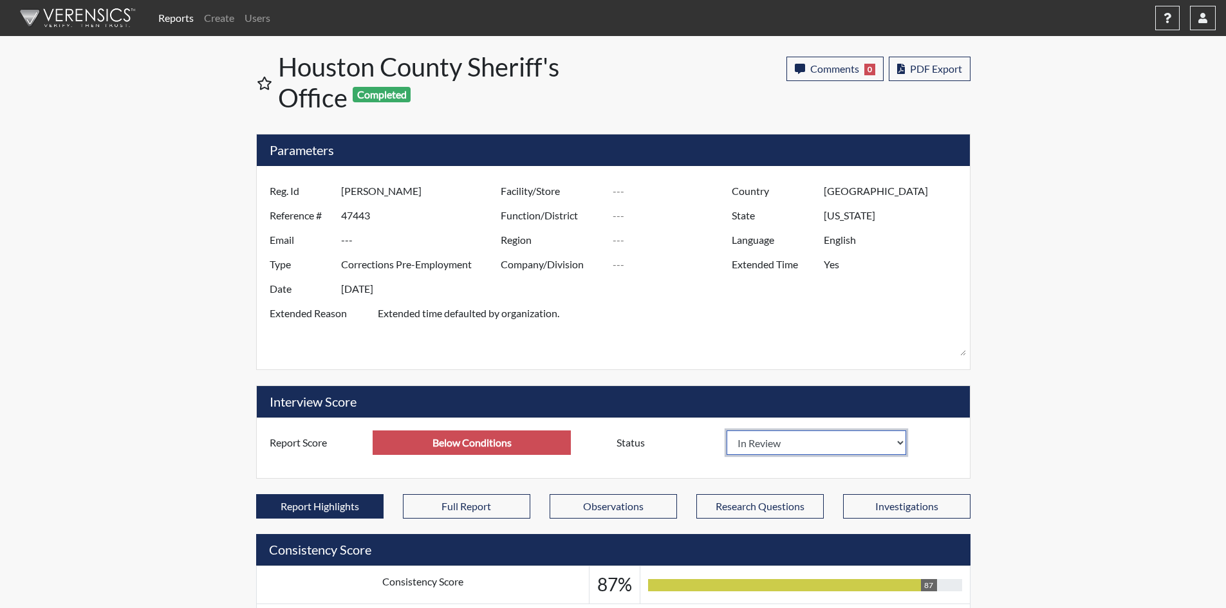
scroll to position [214, 535]
click at [900, 443] on select "In Review Hire Decline" at bounding box center [817, 442] width 180 height 24
select select "decline"
select select
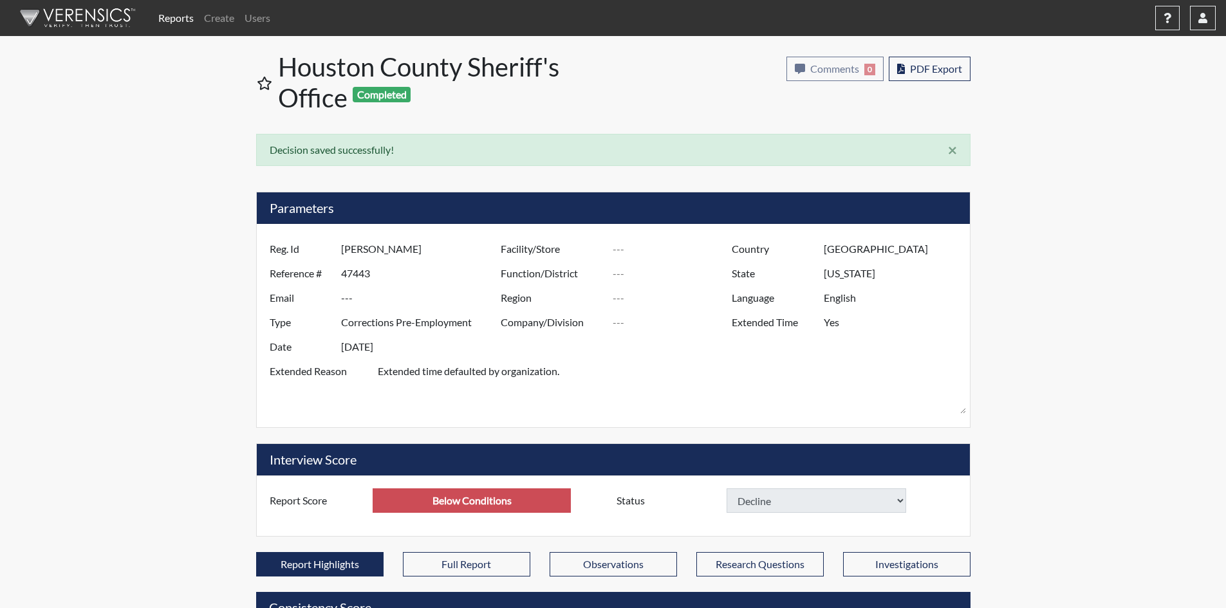
select select
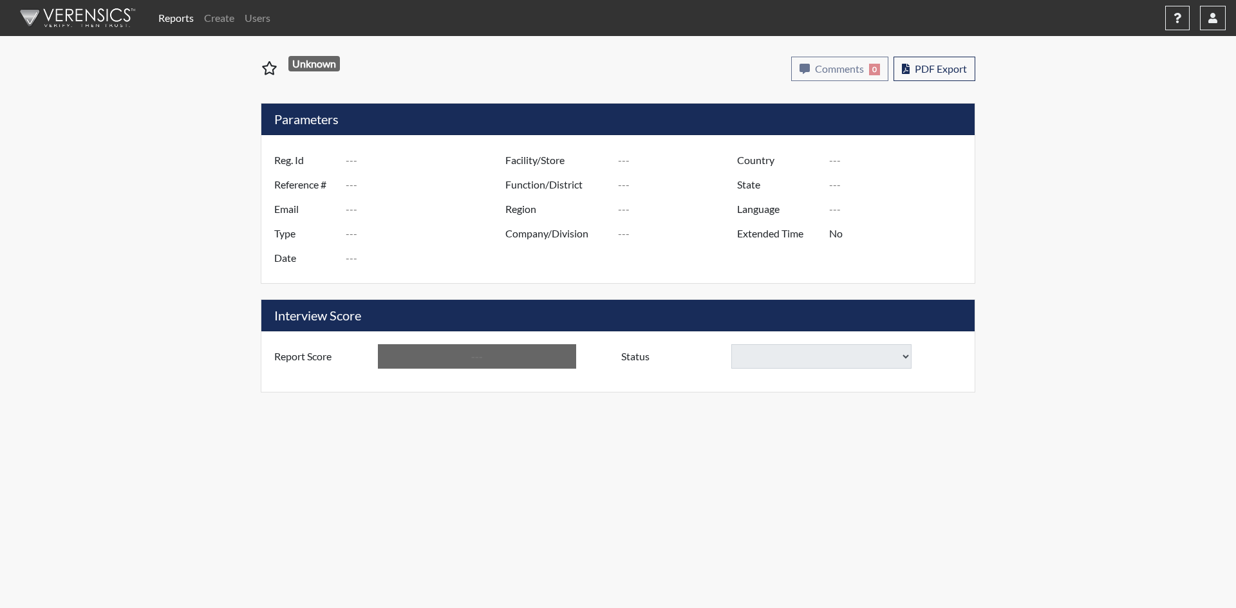
type input "Jasmine Oakley"
type input "51070"
type input "---"
type input "Corrections Pre-Employment"
type input "[DATE]"
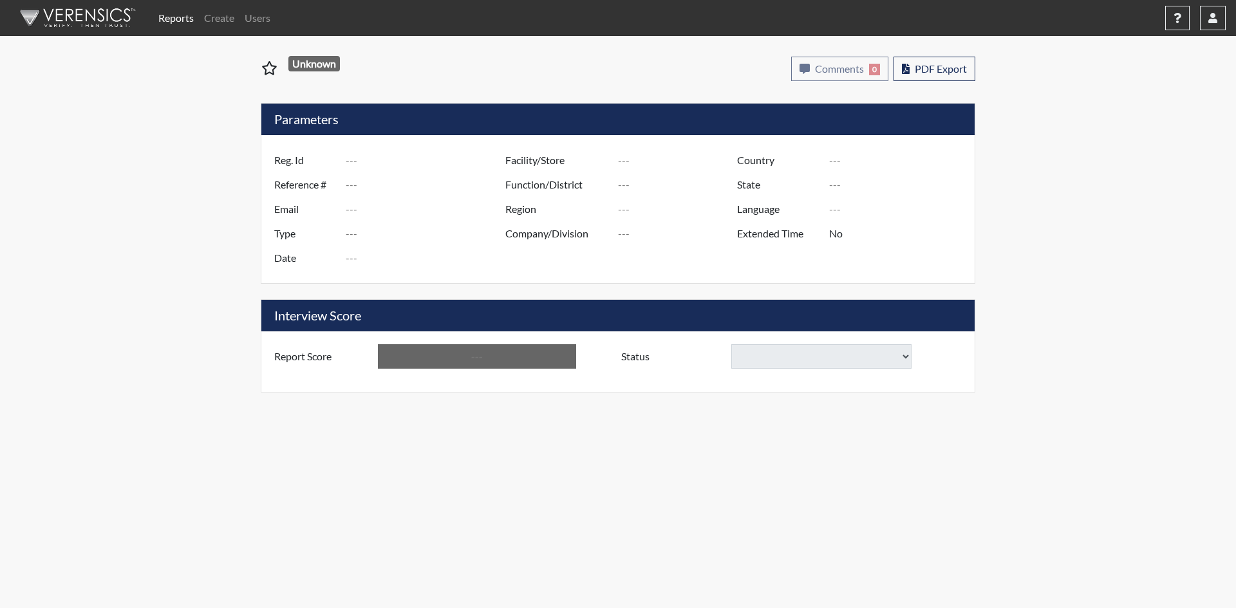
type input "[GEOGRAPHIC_DATA]"
type input "[US_STATE]"
type input "English"
type input "Yes"
type input "Below Conditions"
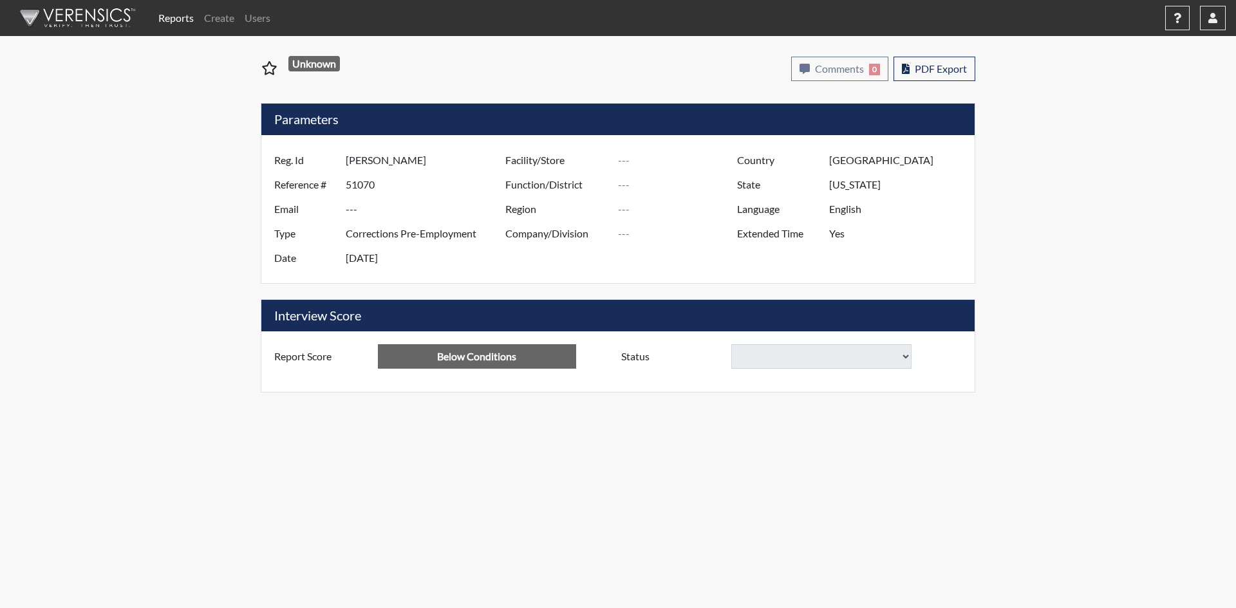
select select
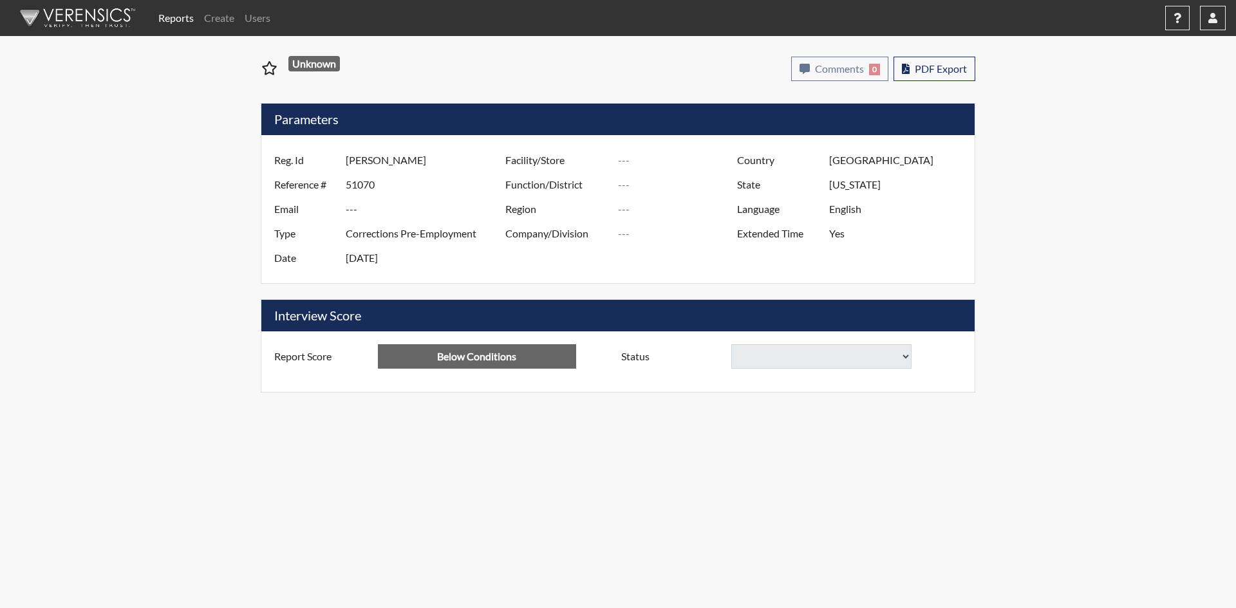
select select
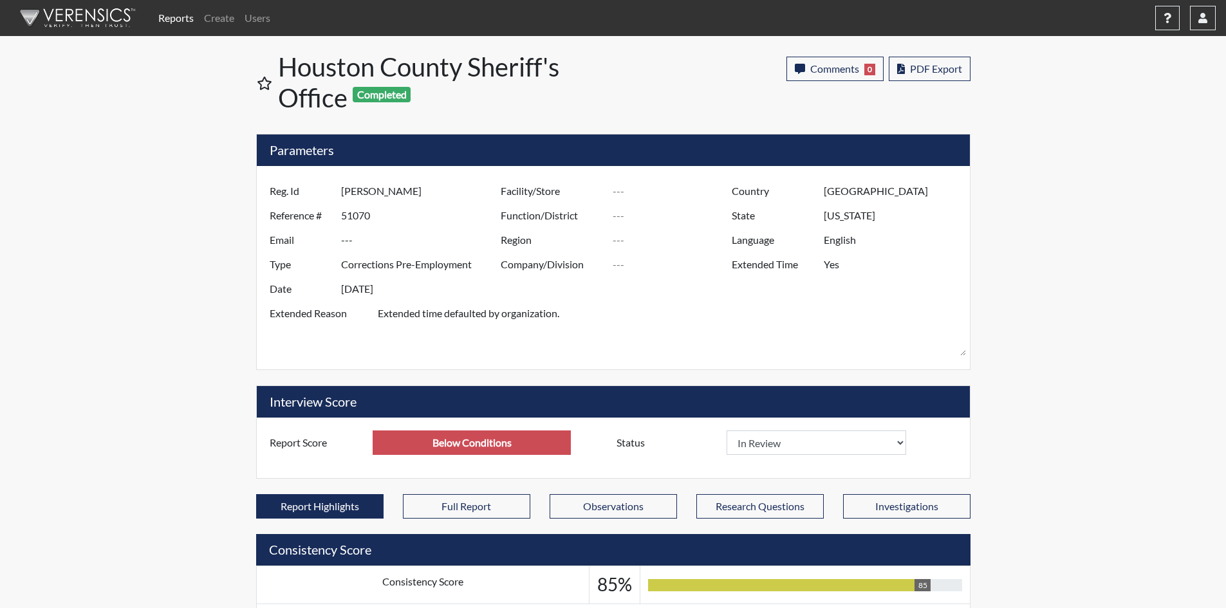
scroll to position [214, 535]
click at [905, 441] on select "In Review Hire Decline" at bounding box center [817, 442] width 180 height 24
select select "decline"
select select
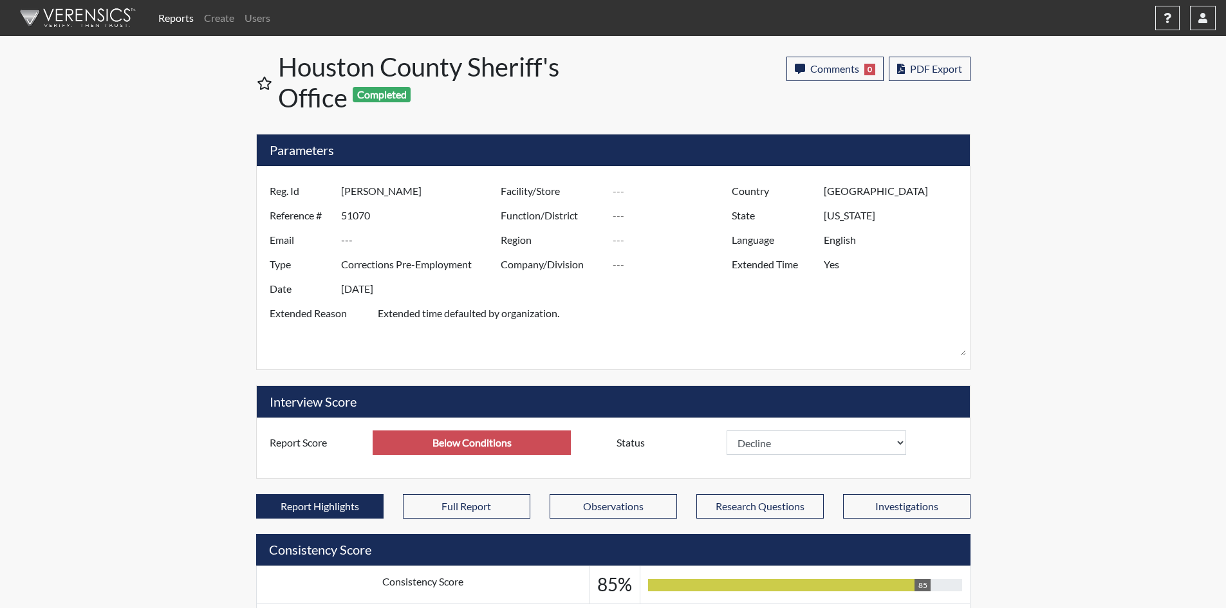
select select
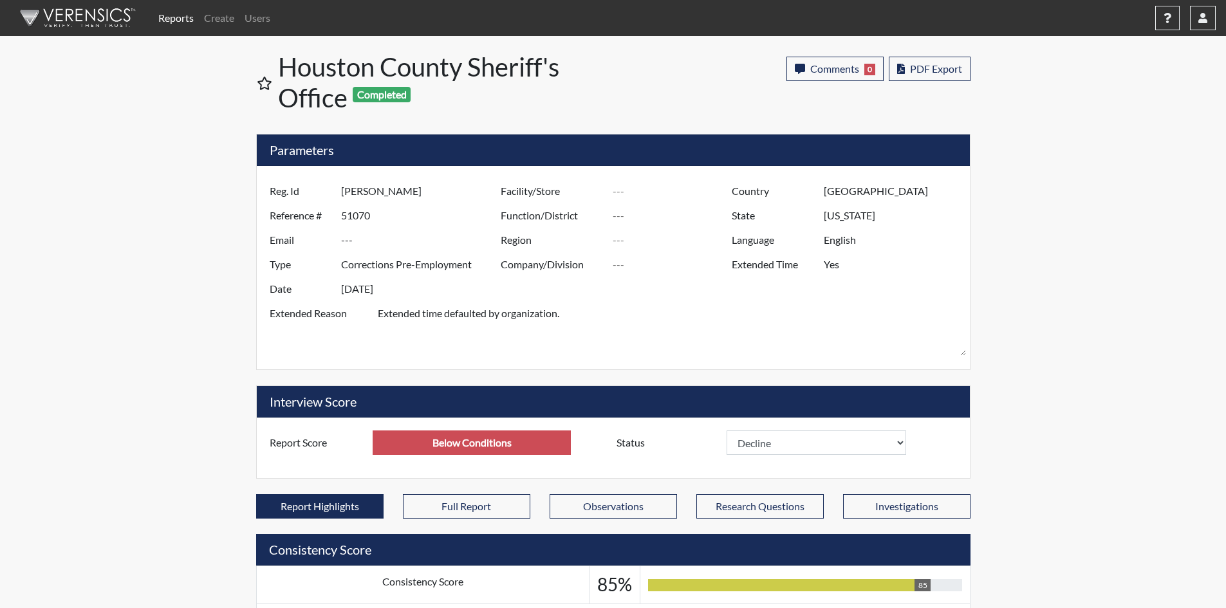
select select
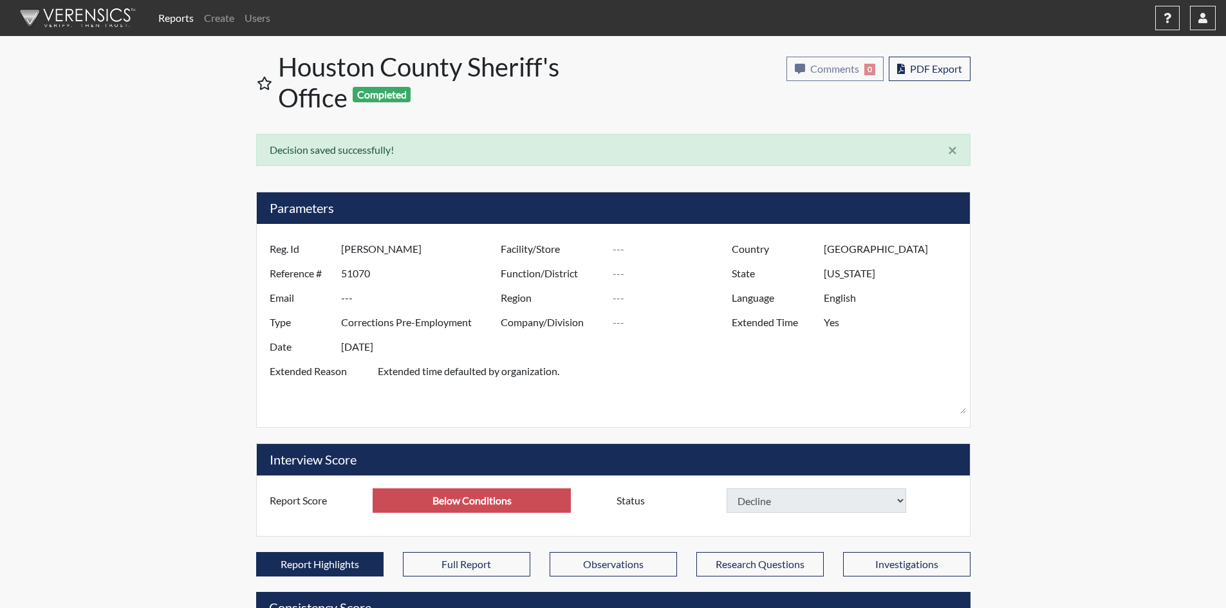
select select
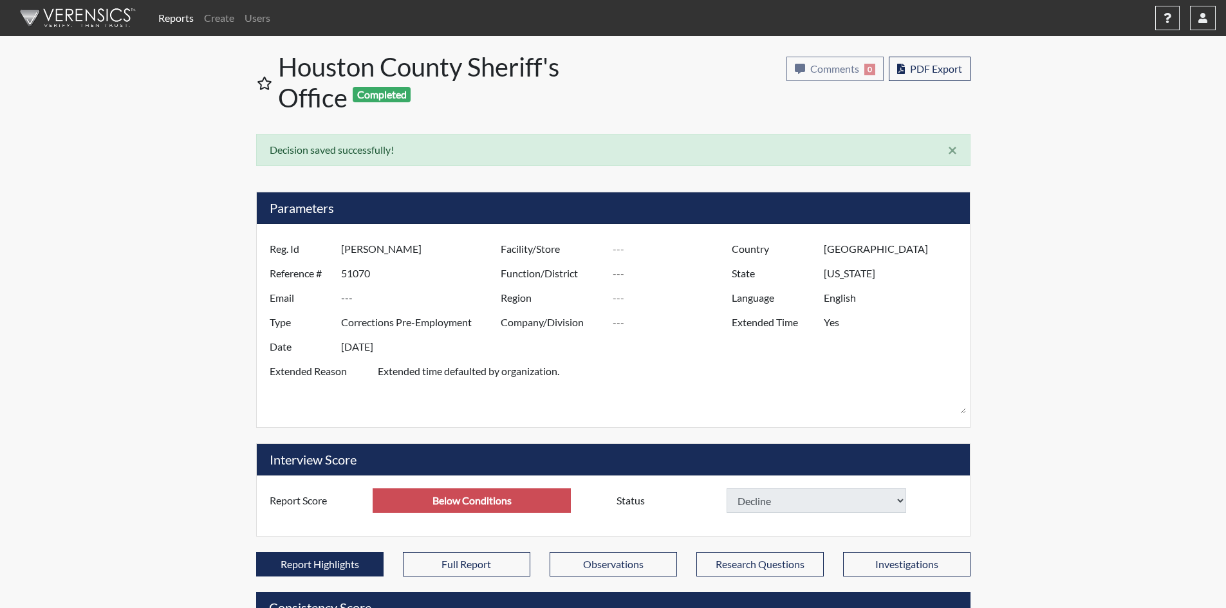
select select
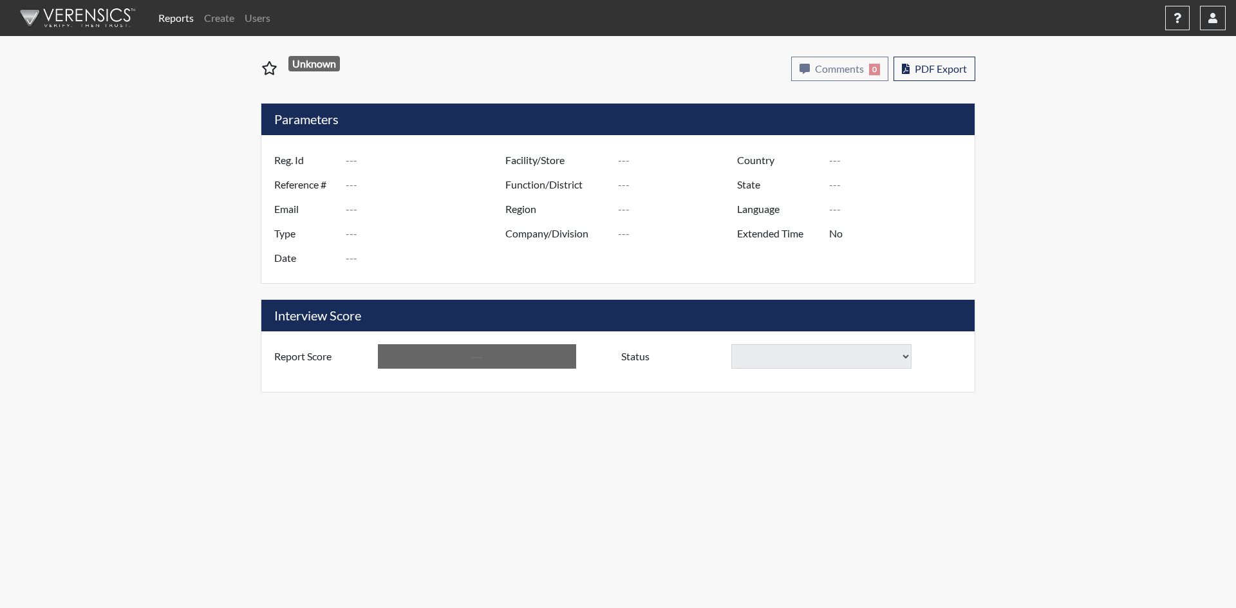
type input "[PERSON_NAME]"
type input "51069"
type input "---"
type input "Corrections Pre-Employment"
type input "[DATE]"
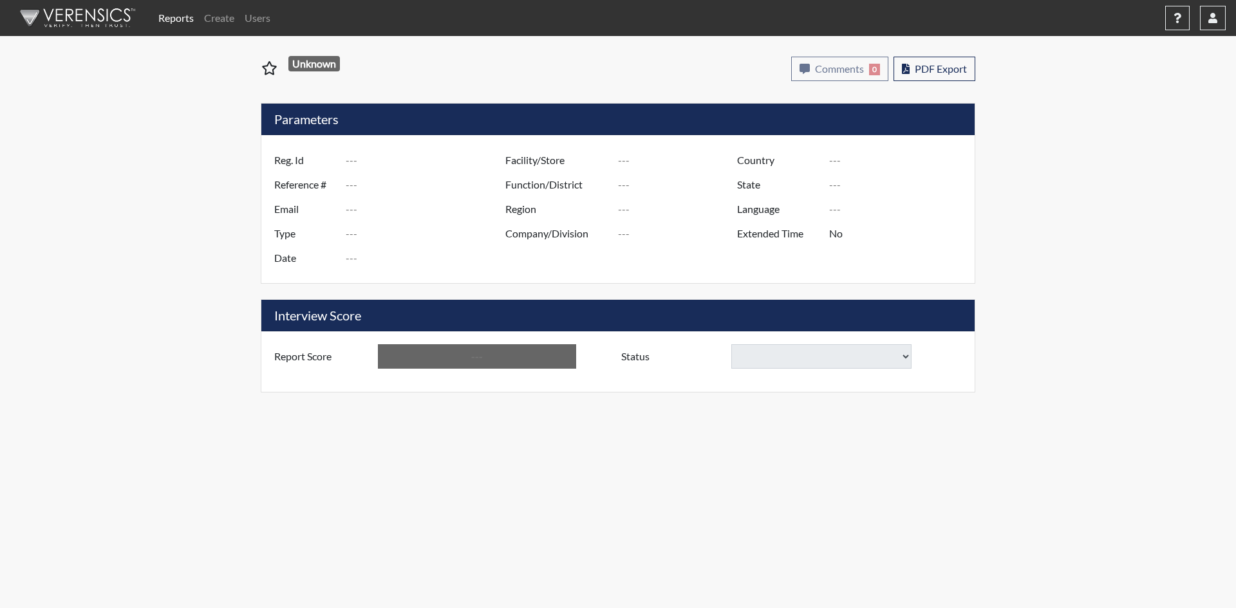
type input "[GEOGRAPHIC_DATA]"
type input "[US_STATE]"
type input "English"
type input "Yes"
type input "Below Conditions"
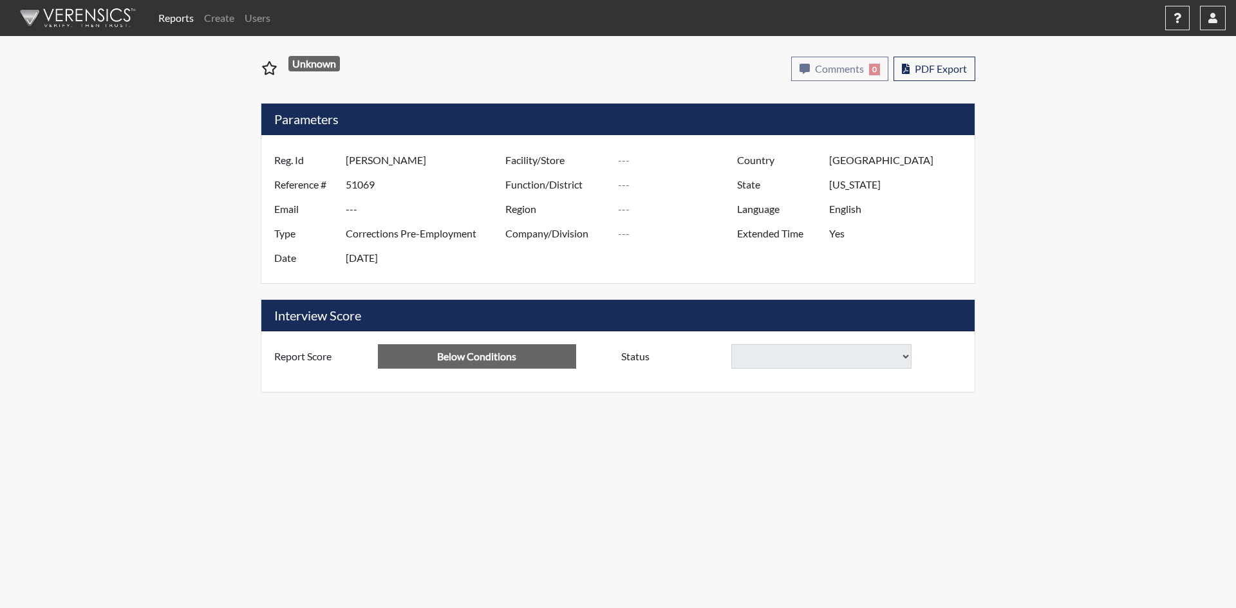
select select
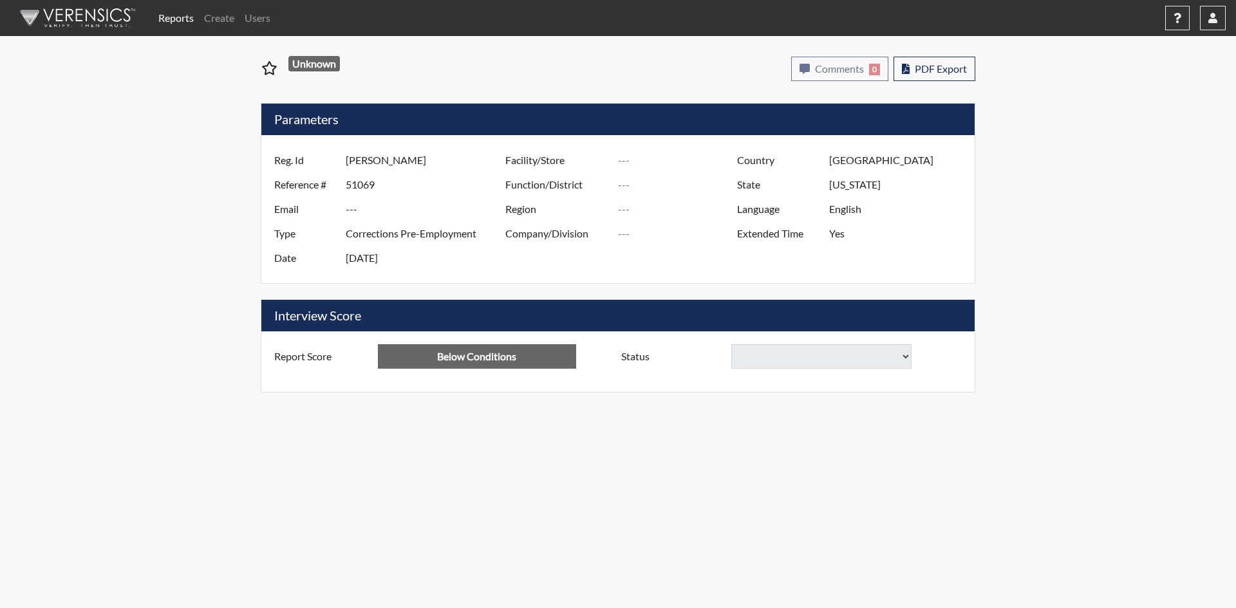
select select
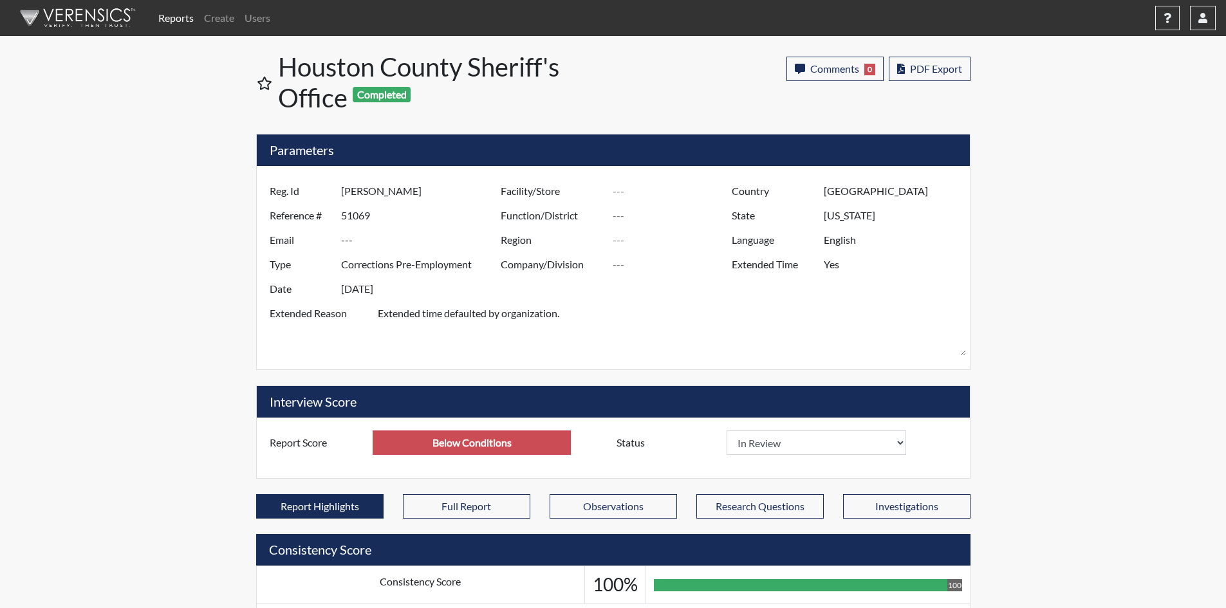
scroll to position [214, 535]
click at [898, 441] on select "In Review Hire Decline" at bounding box center [817, 442] width 180 height 24
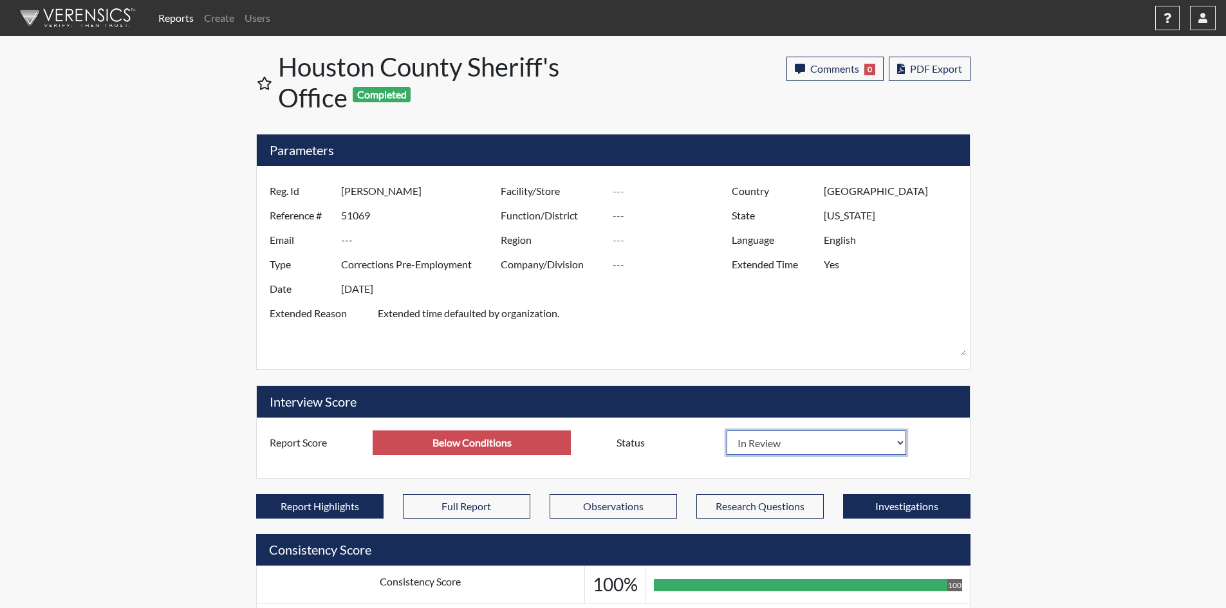
select select "decline"
select select
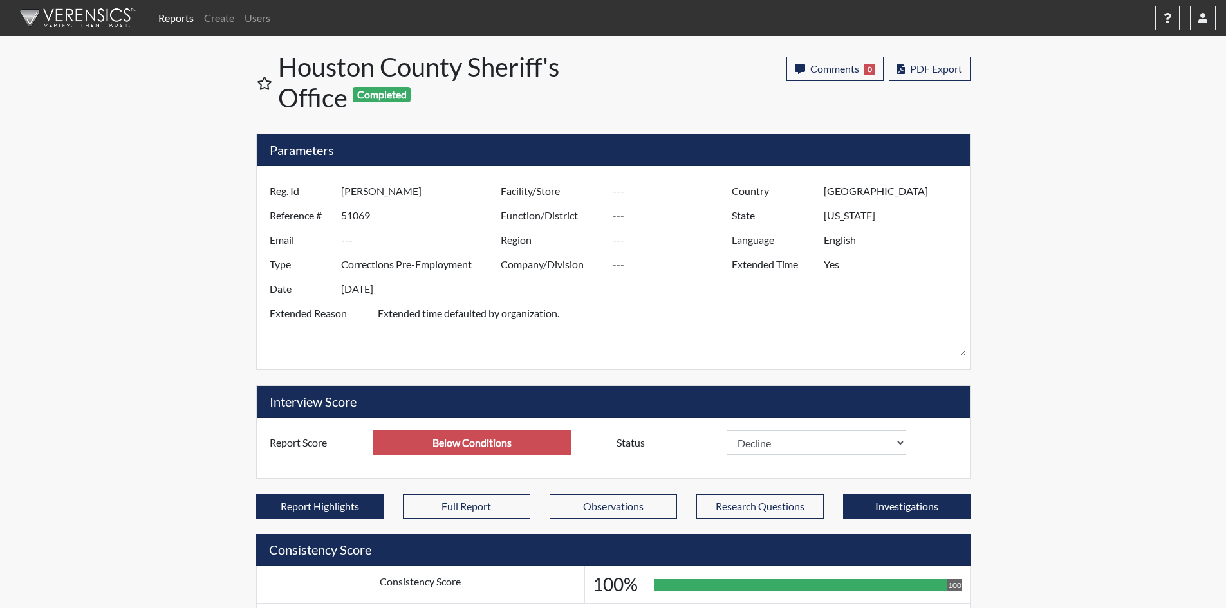
select select
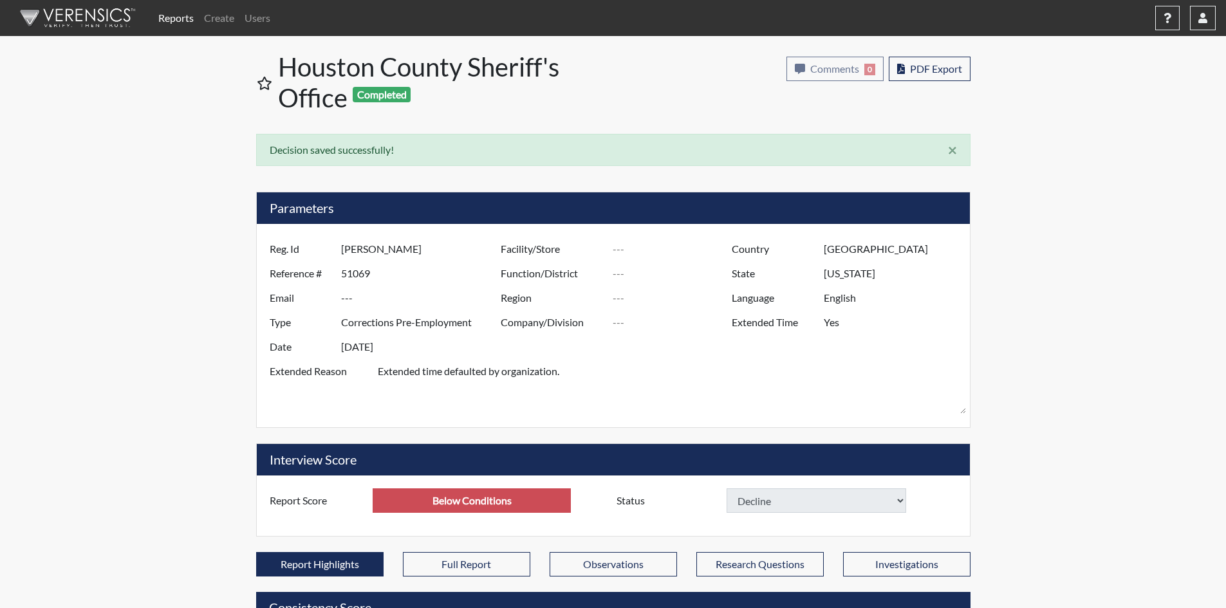
select select
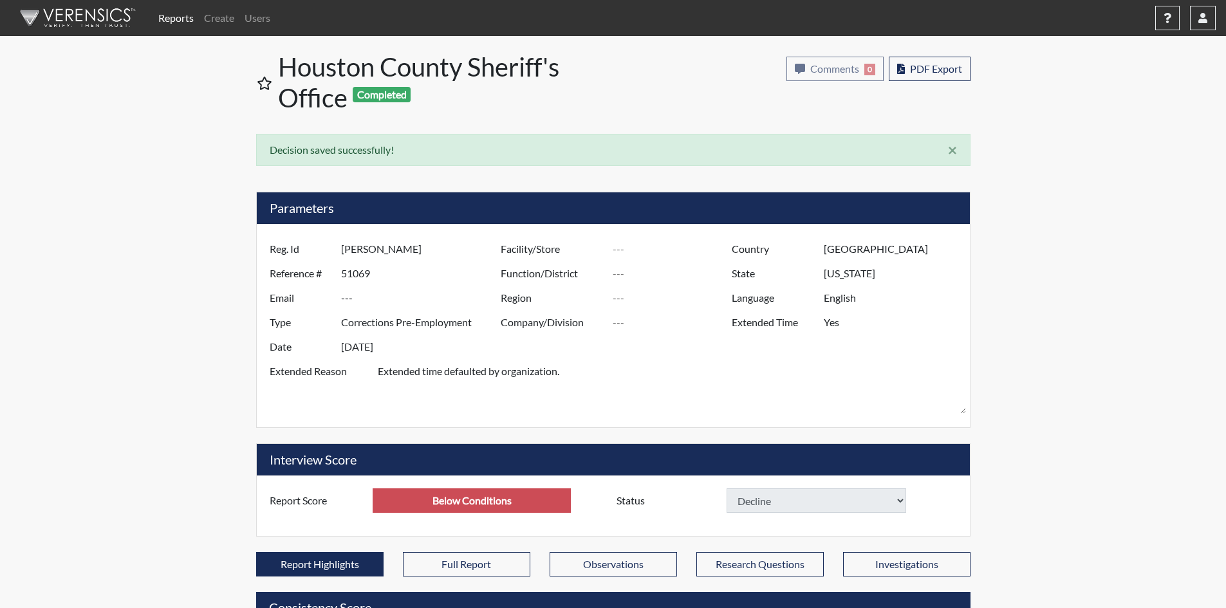
select select
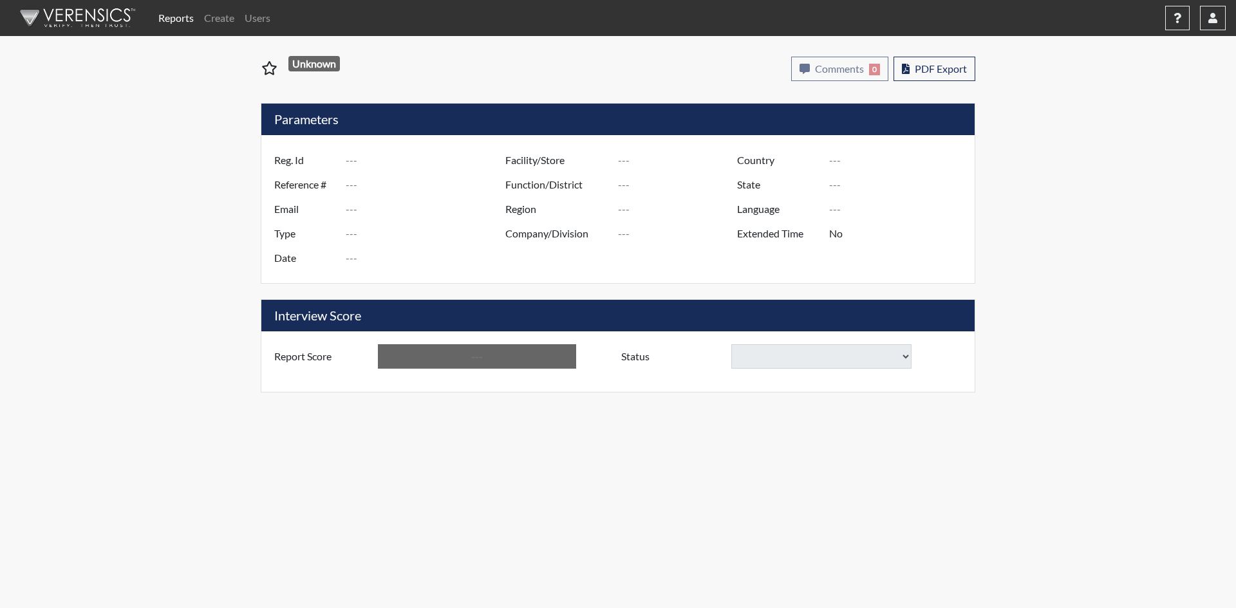
type input "[PERSON_NAME] [PERSON_NAME]"
type input "48881"
type input "---"
type input "Corrections Pre-Employment"
type input "[DATE]"
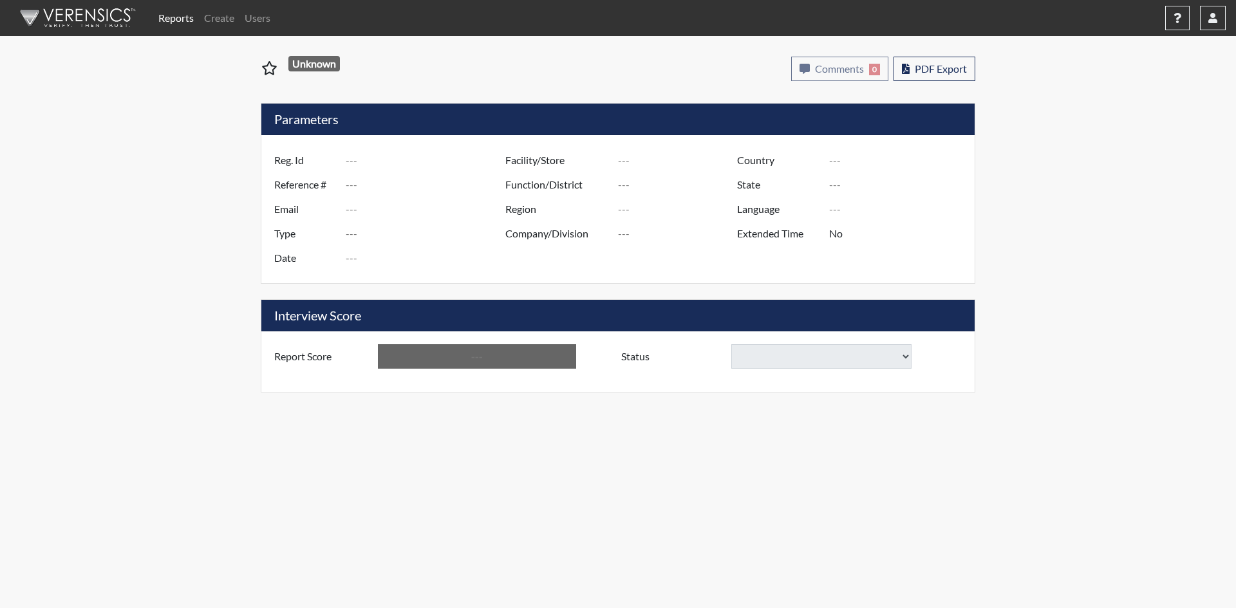
type input "[GEOGRAPHIC_DATA]"
type input "[US_STATE]"
type input "English"
type input "Yes"
type input "Below Conditions"
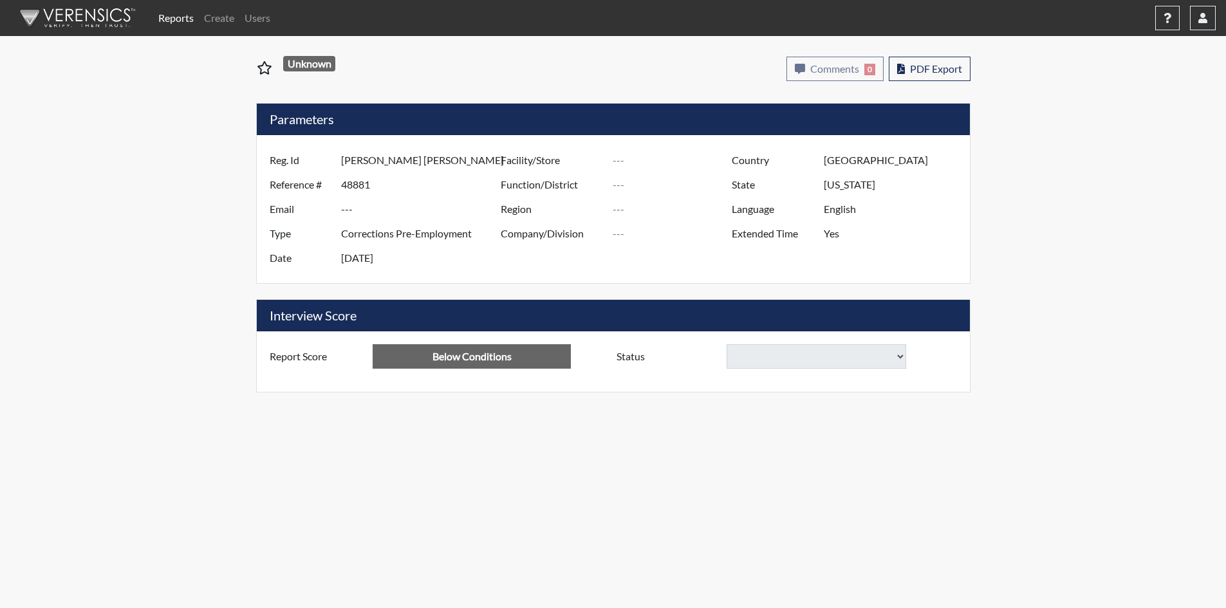
select select
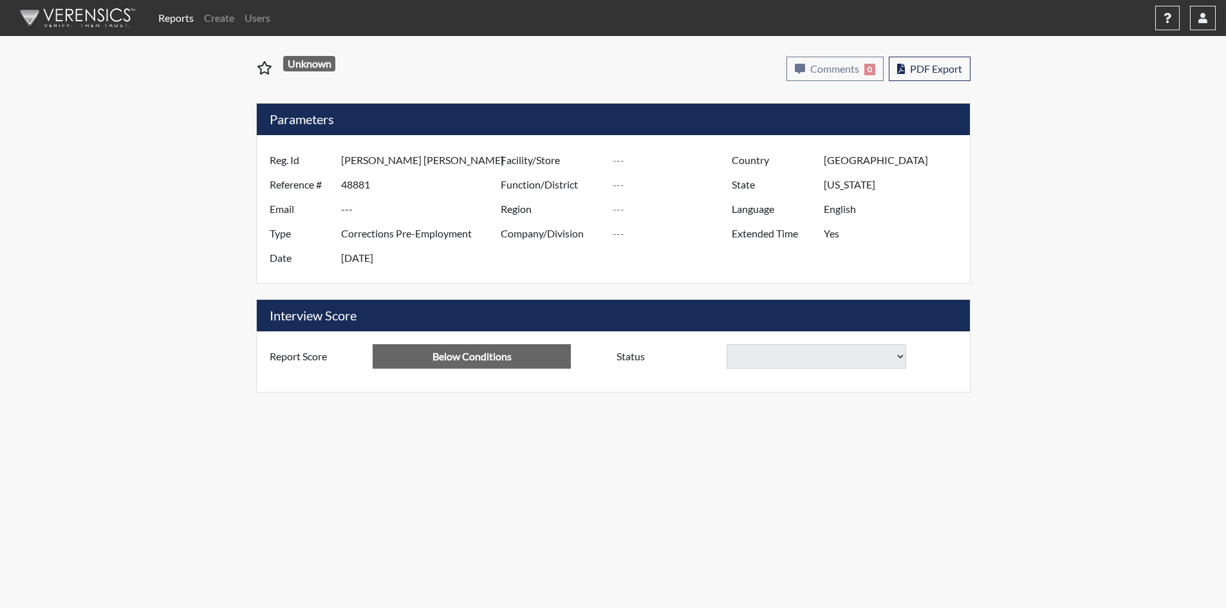
select select
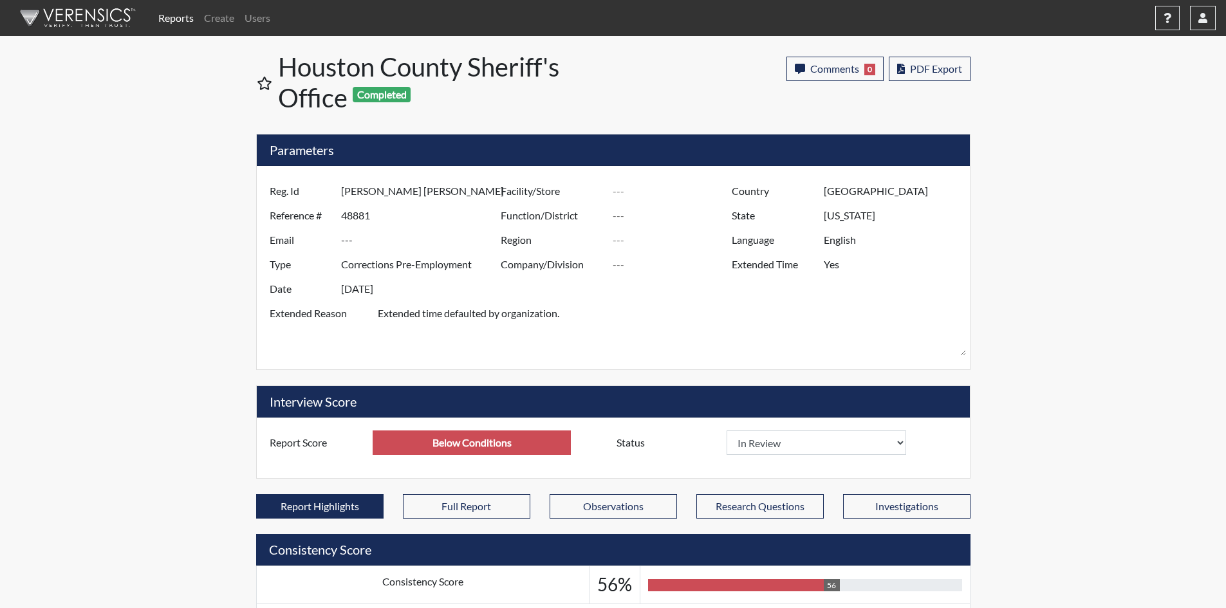
scroll to position [214, 535]
click at [900, 440] on select "In Review Hire Decline" at bounding box center [817, 442] width 180 height 24
select select "hire"
select select
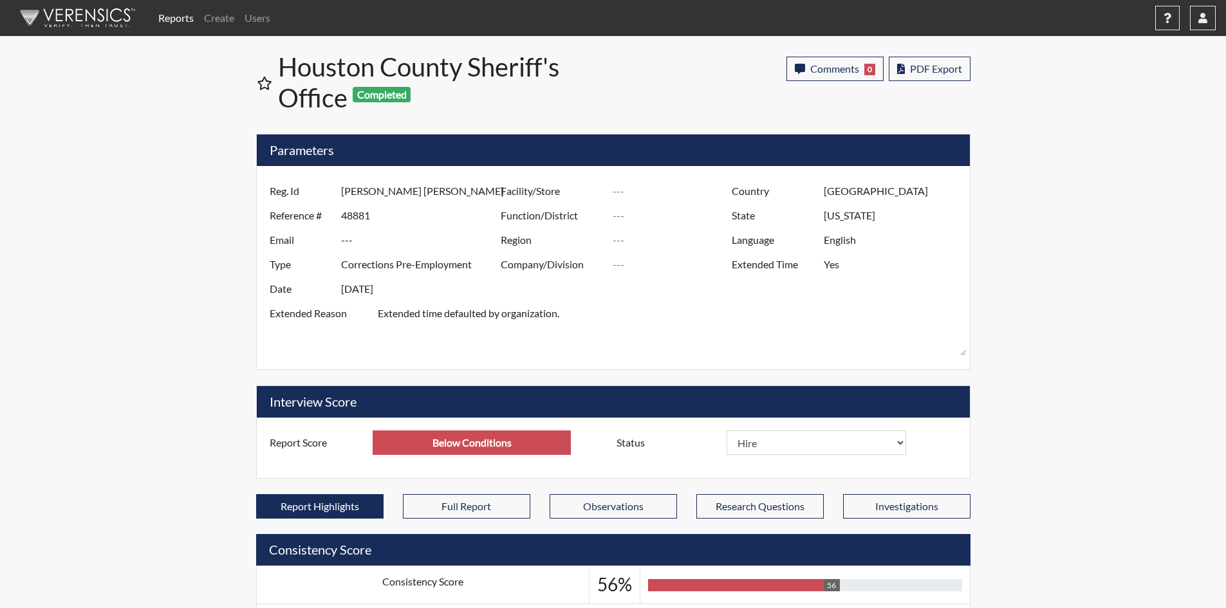
select select
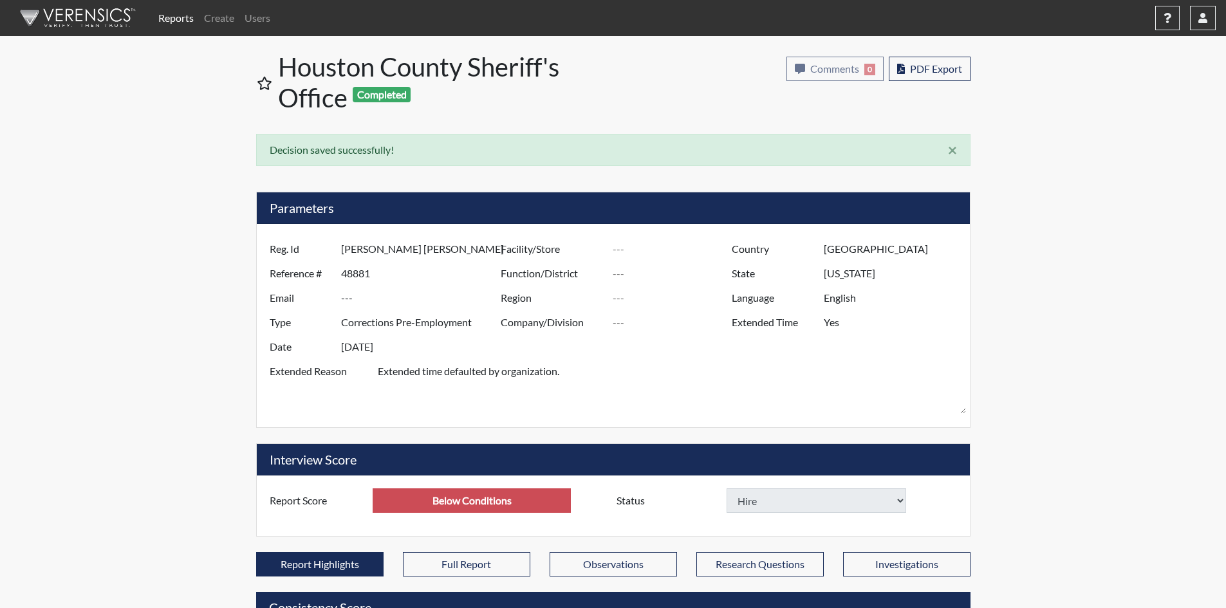
select select
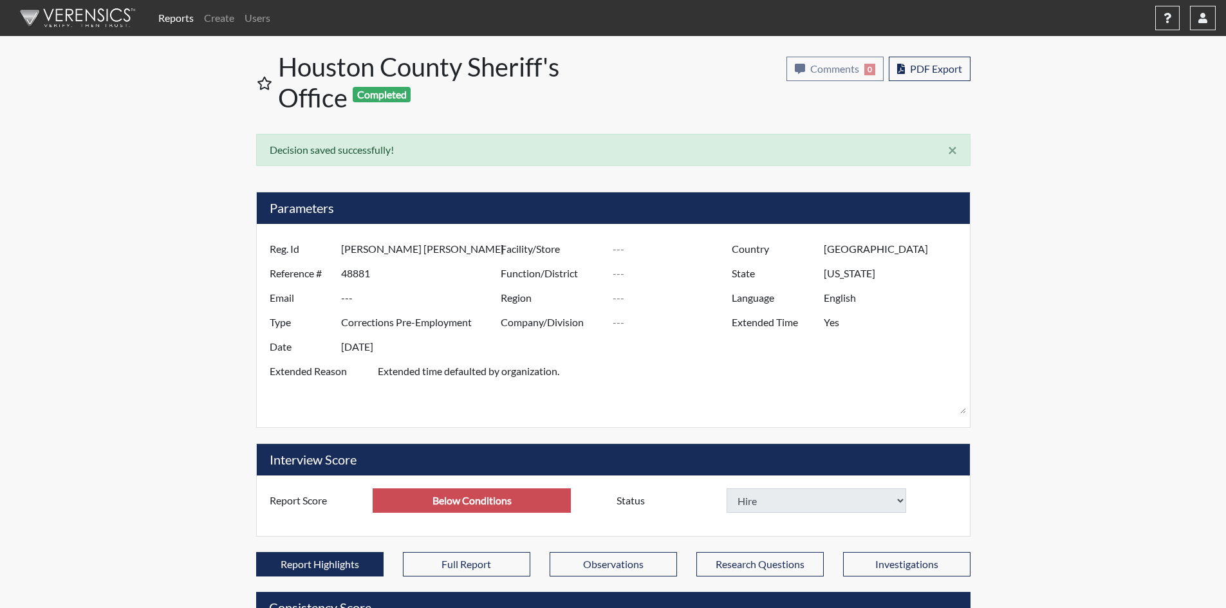
select select
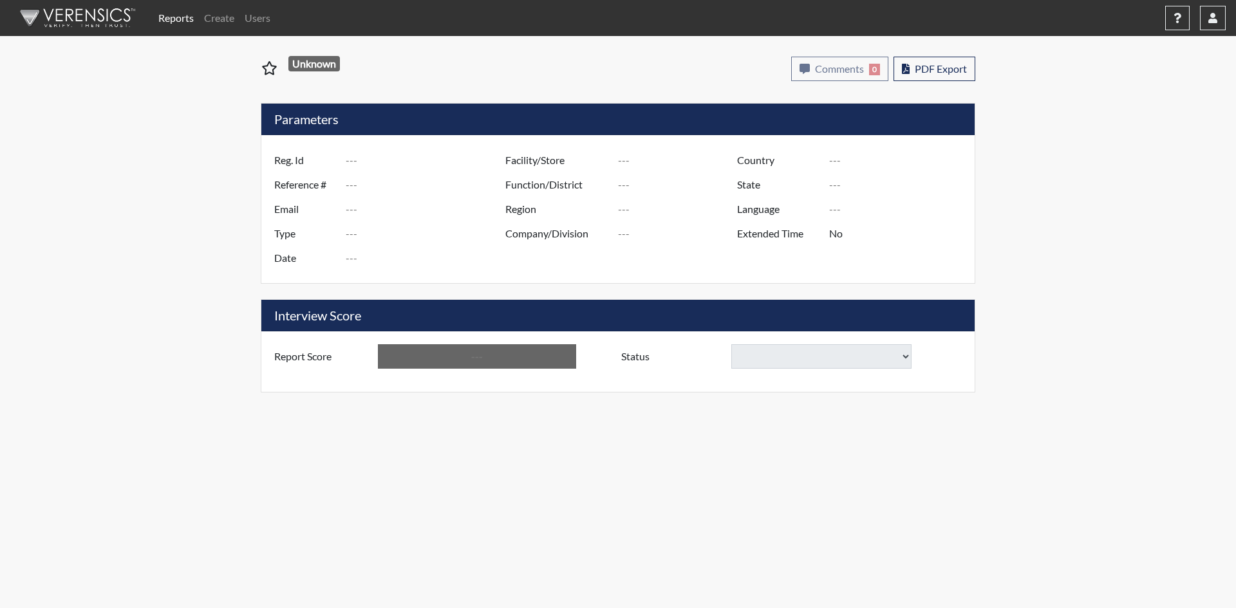
type input "[PERSON_NAME]"
type input "48431"
type input "---"
type input "Corrections Pre-Employment"
type input "[DATE]"
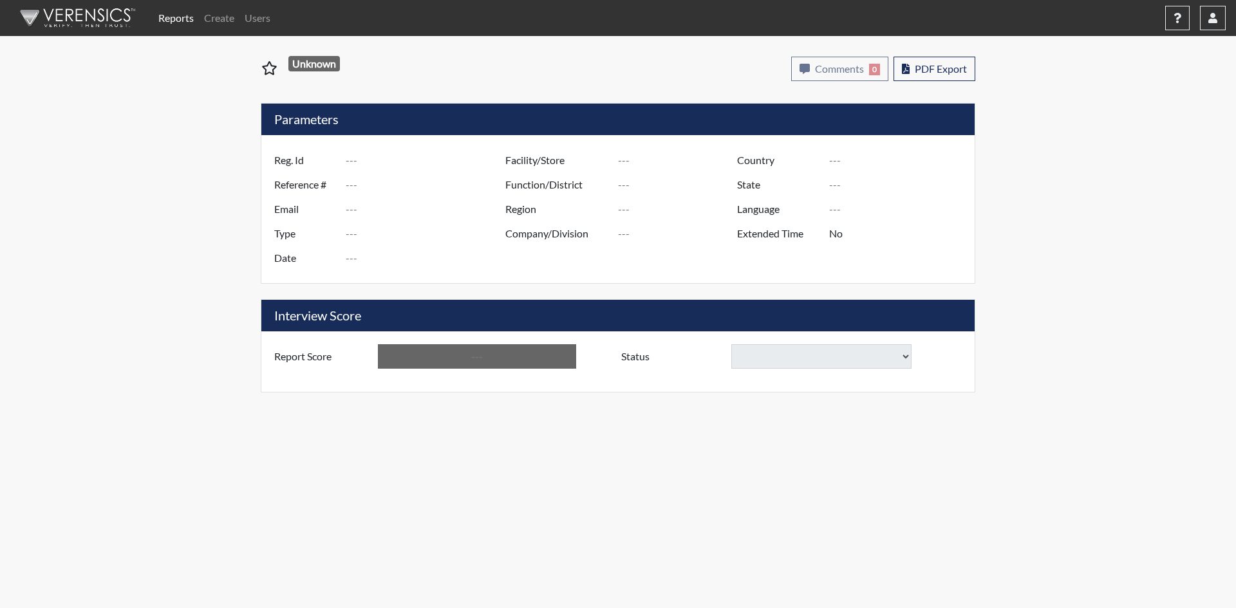
type input "[GEOGRAPHIC_DATA]"
type input "[US_STATE]"
type input "English"
type input "Yes"
type input "Below Conditions"
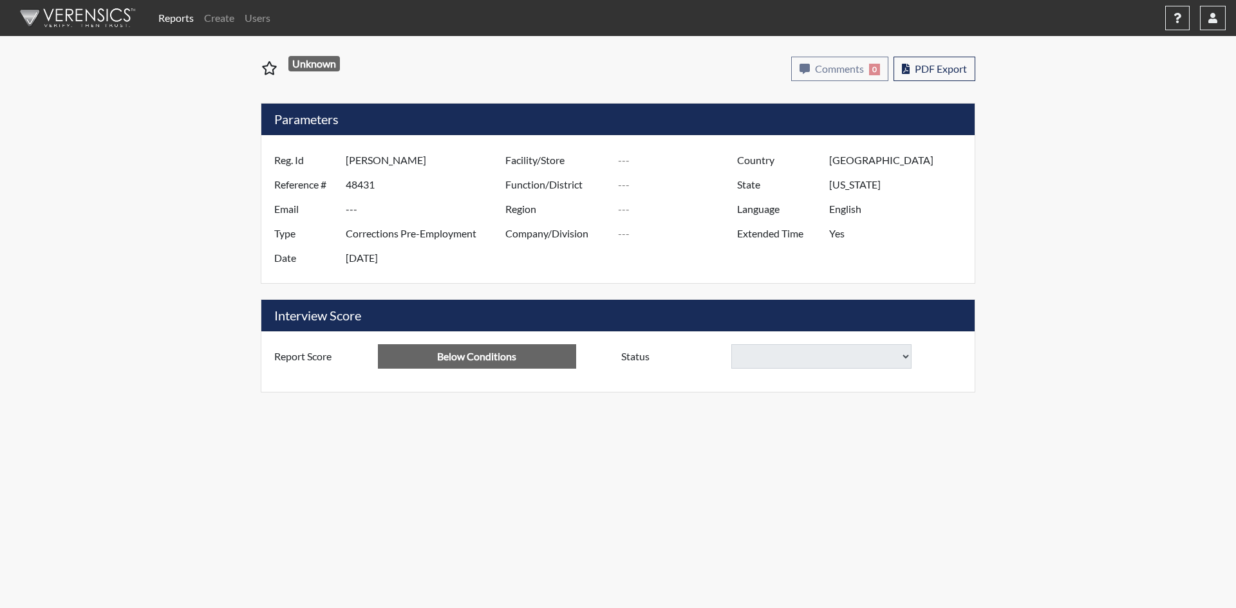
select select
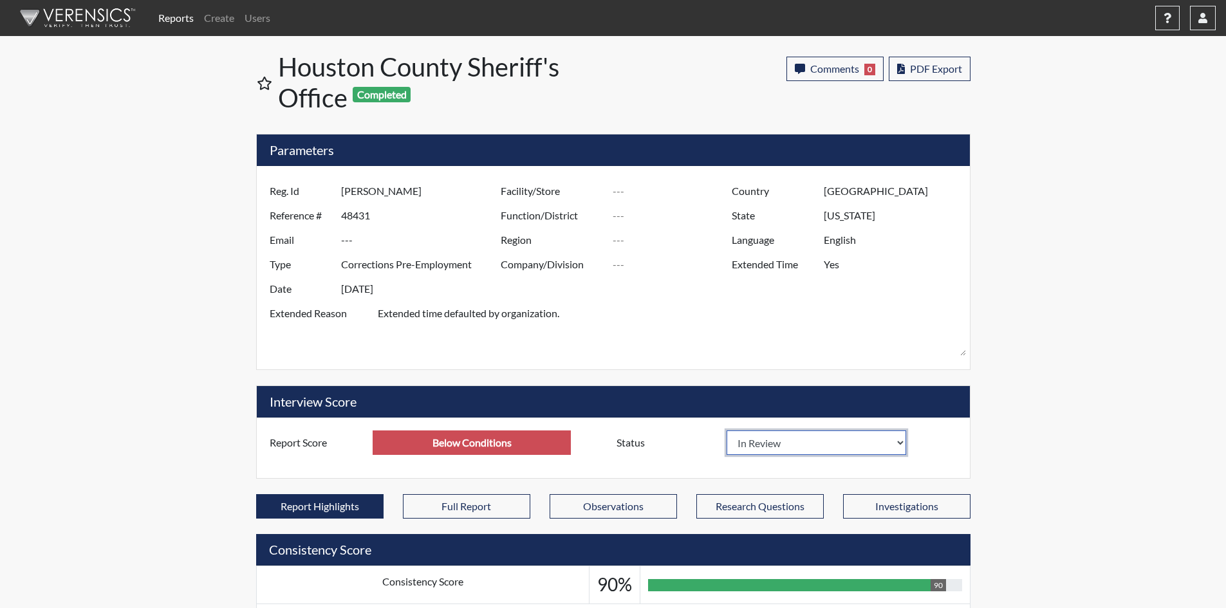
click at [898, 449] on select "In Review Hire Decline" at bounding box center [817, 442] width 180 height 24
select select "decline"
select select
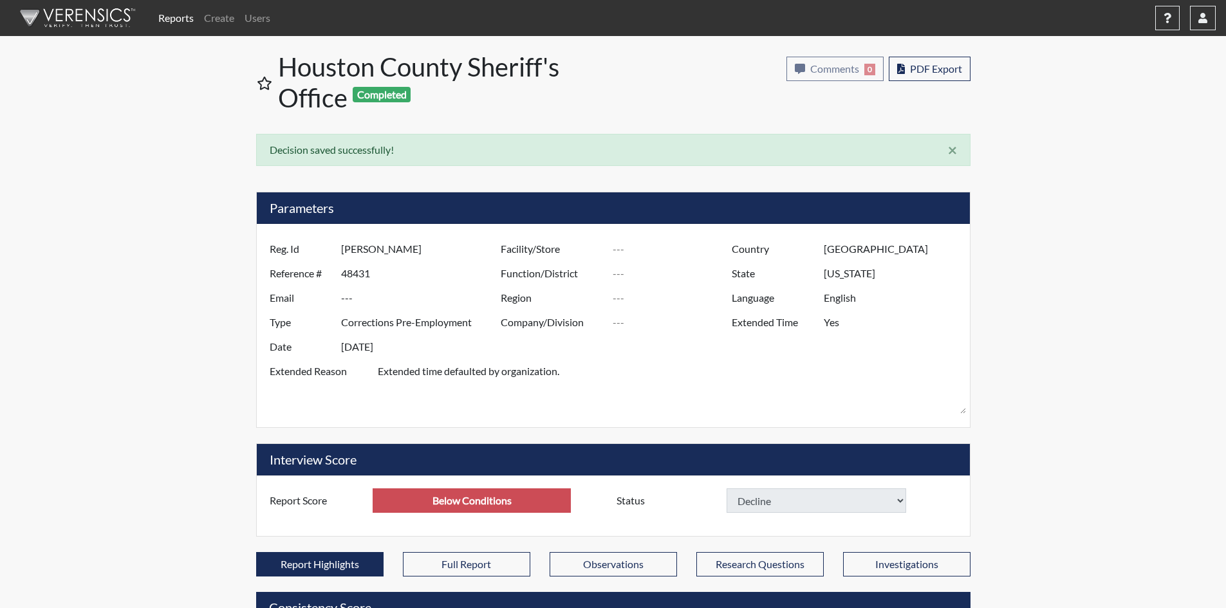
select select
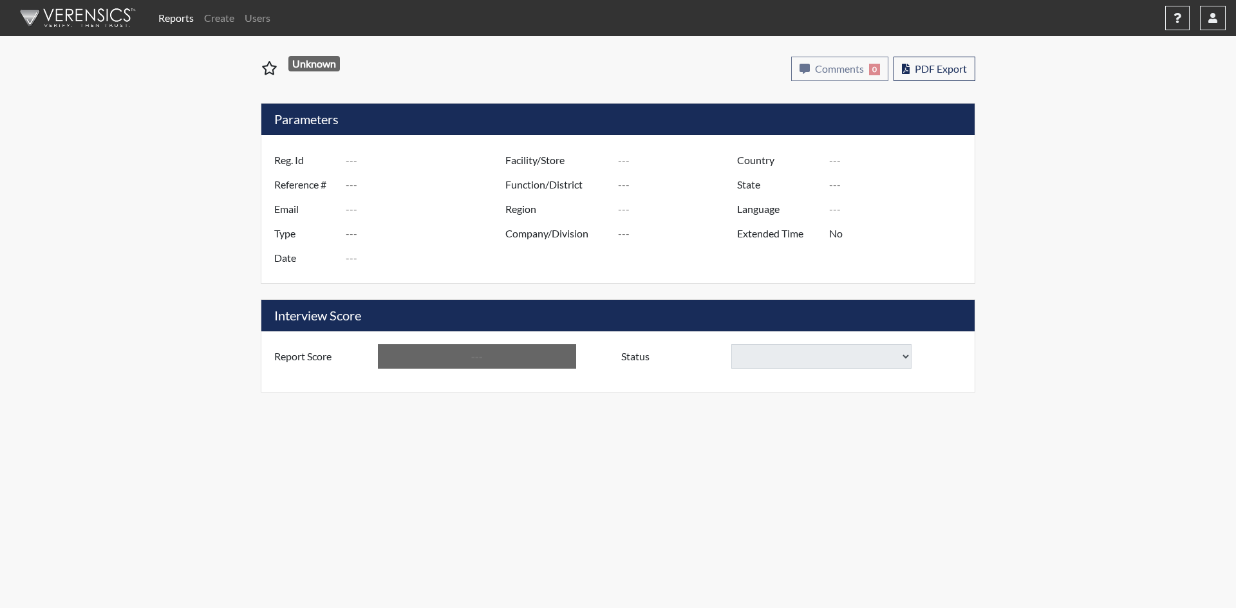
type input "[PERSON_NAME]"
type input "48419"
type input "---"
type input "Corrections Pre-Employment"
type input "[DATE]"
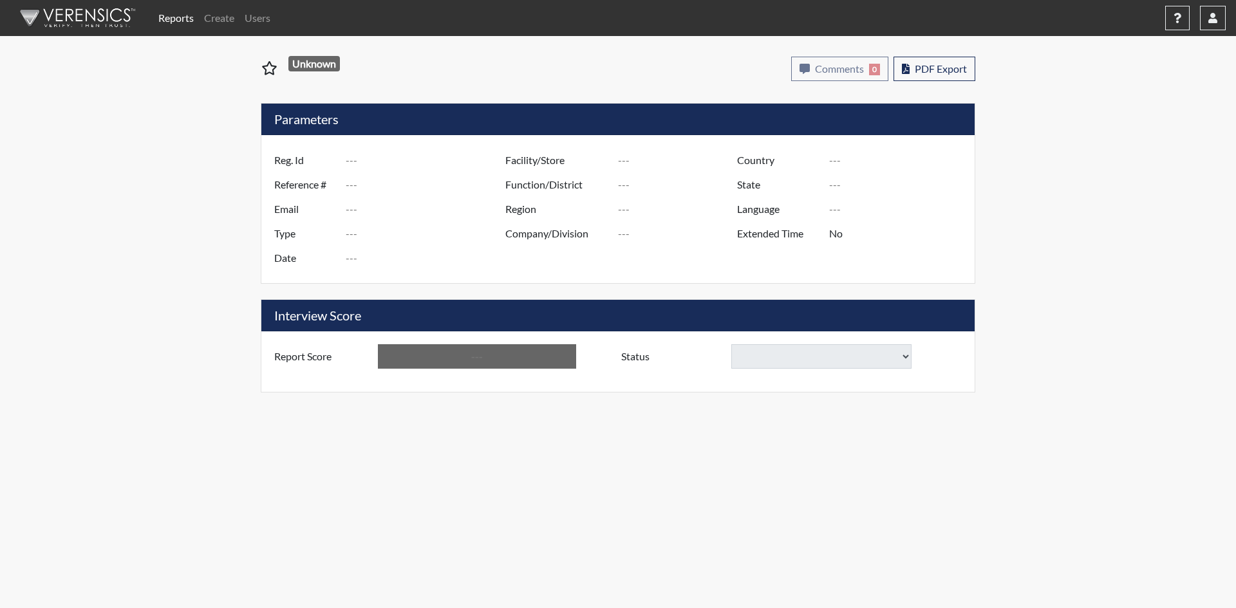
type input "[GEOGRAPHIC_DATA]"
type input "[US_STATE]"
type input "English"
type input "Yes"
type input "Above Conditions"
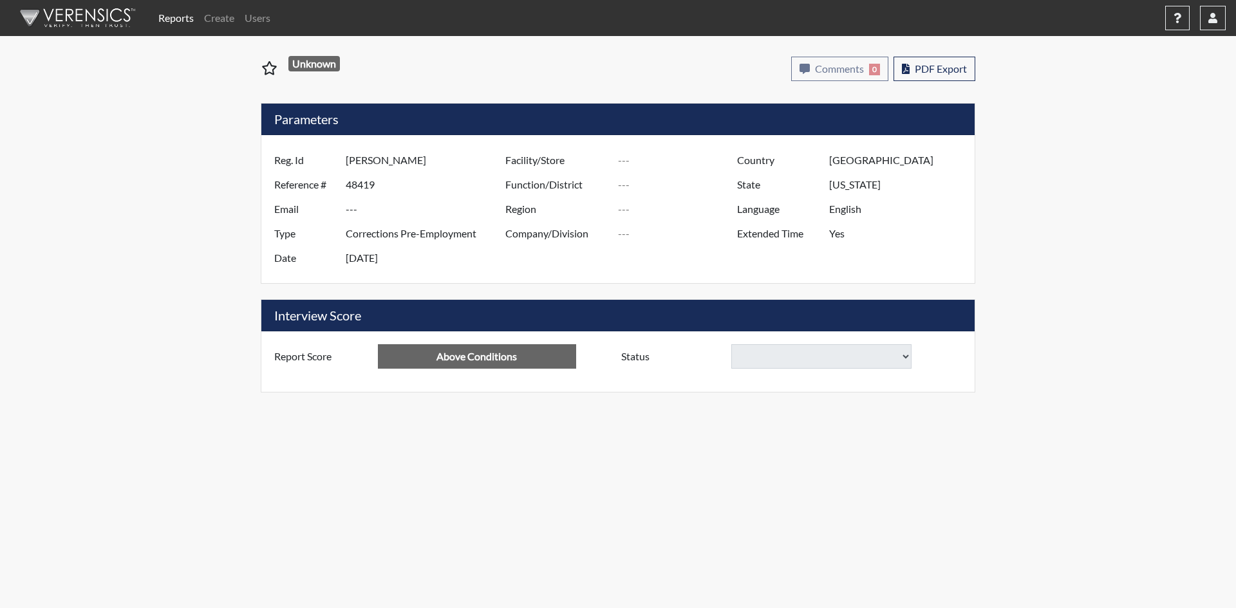
select select
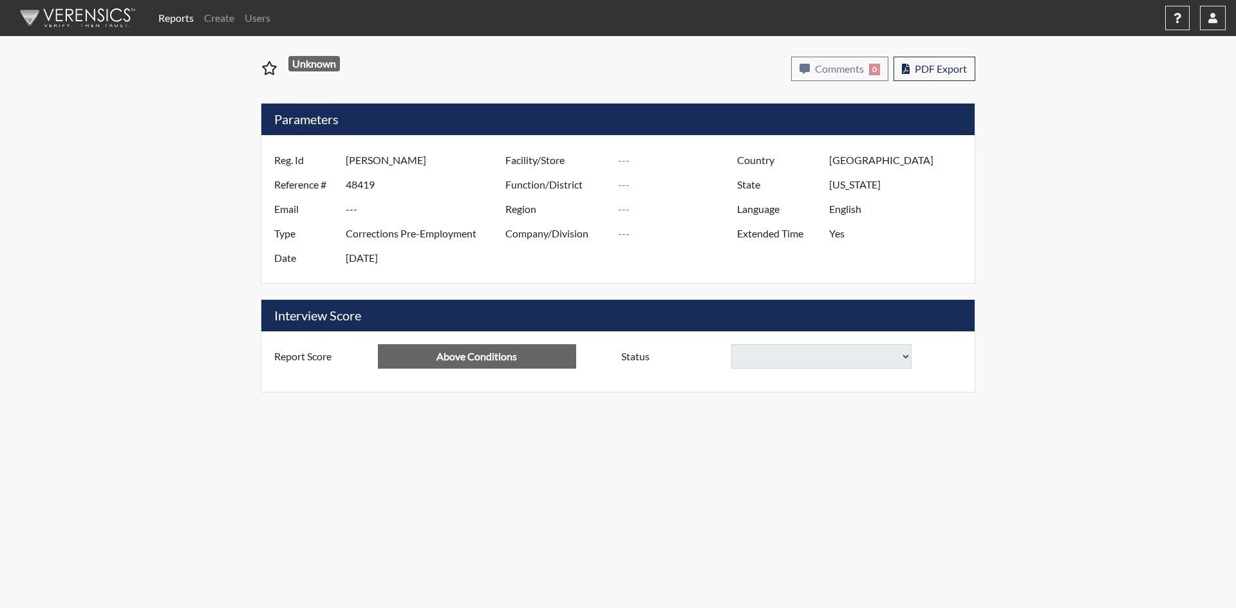
select select
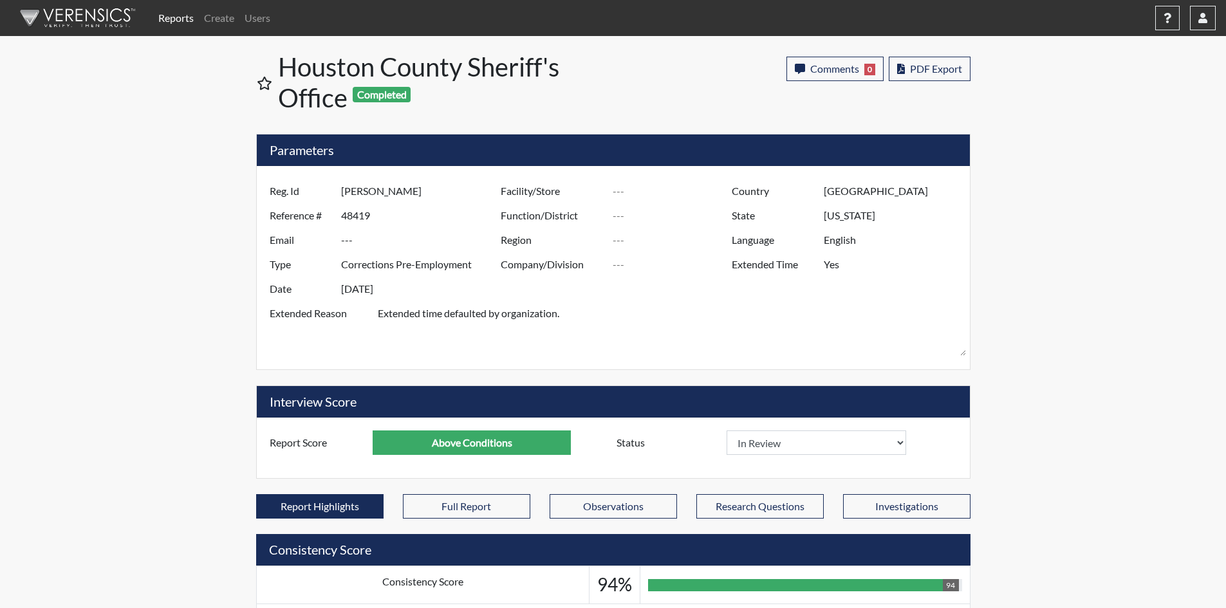
scroll to position [214, 535]
click at [895, 440] on select "In Review Hire Decline" at bounding box center [817, 442] width 180 height 24
select select "decline"
select select
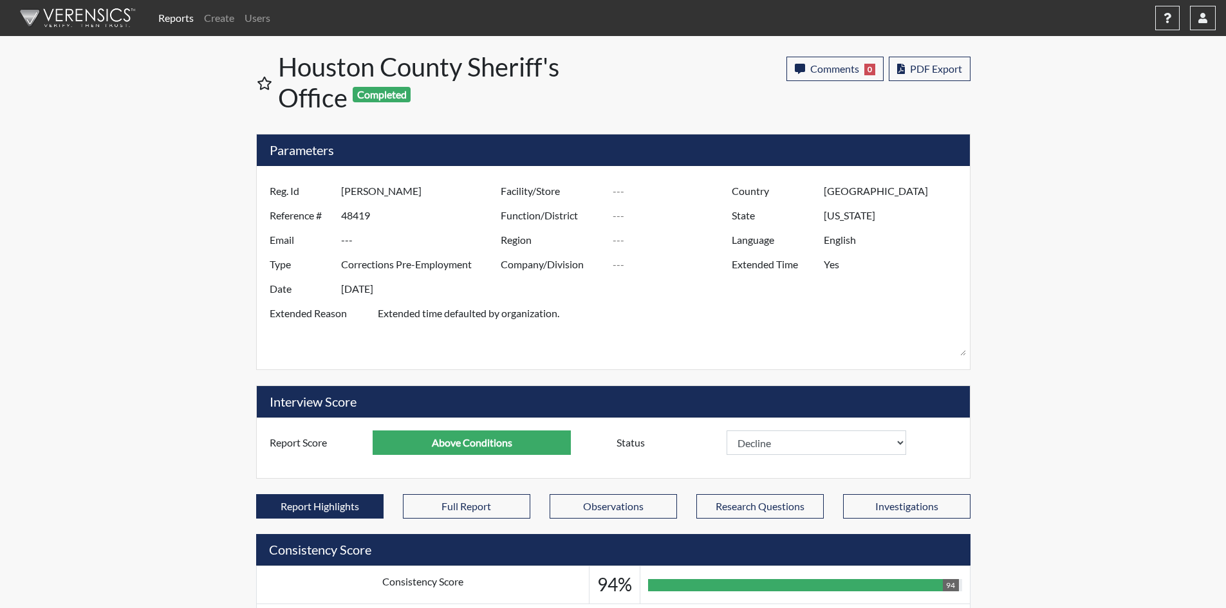
select select
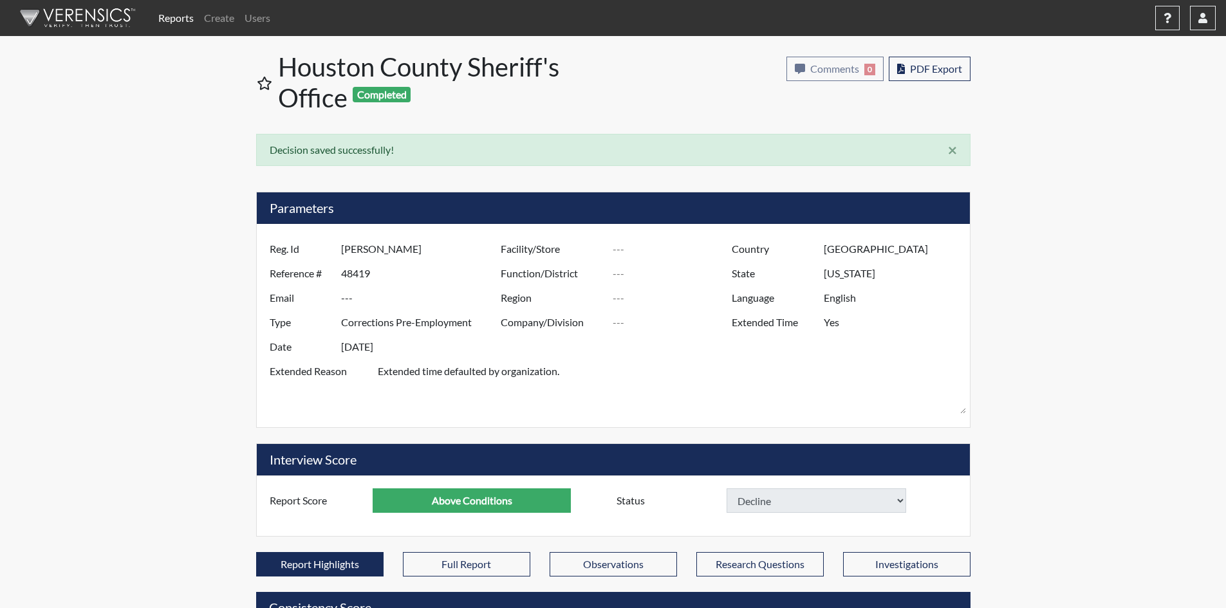
select select
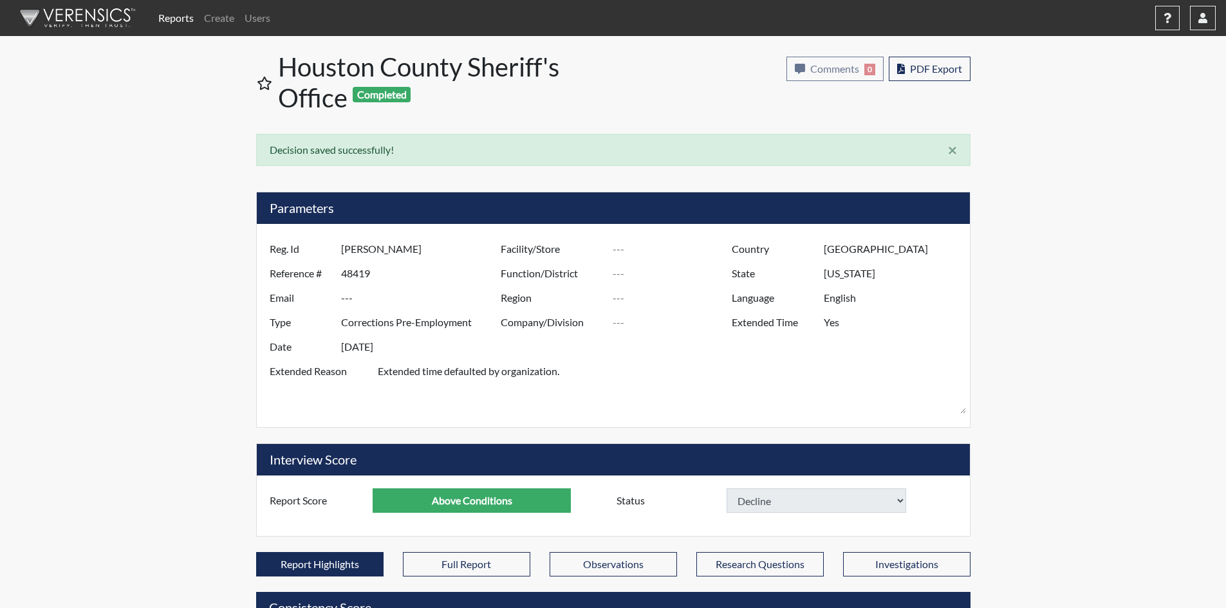
select select
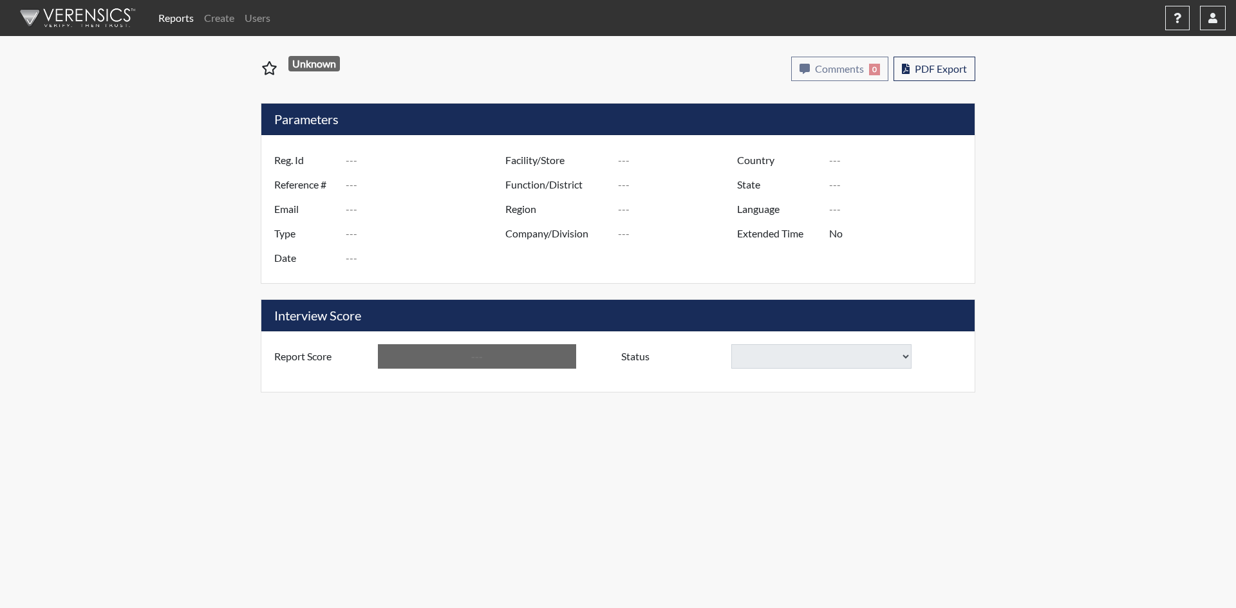
type input "Diamond [PERSON_NAME]"
type input "47823"
type input "---"
type input "Corrections Pre-Employment"
type input "[DATE]"
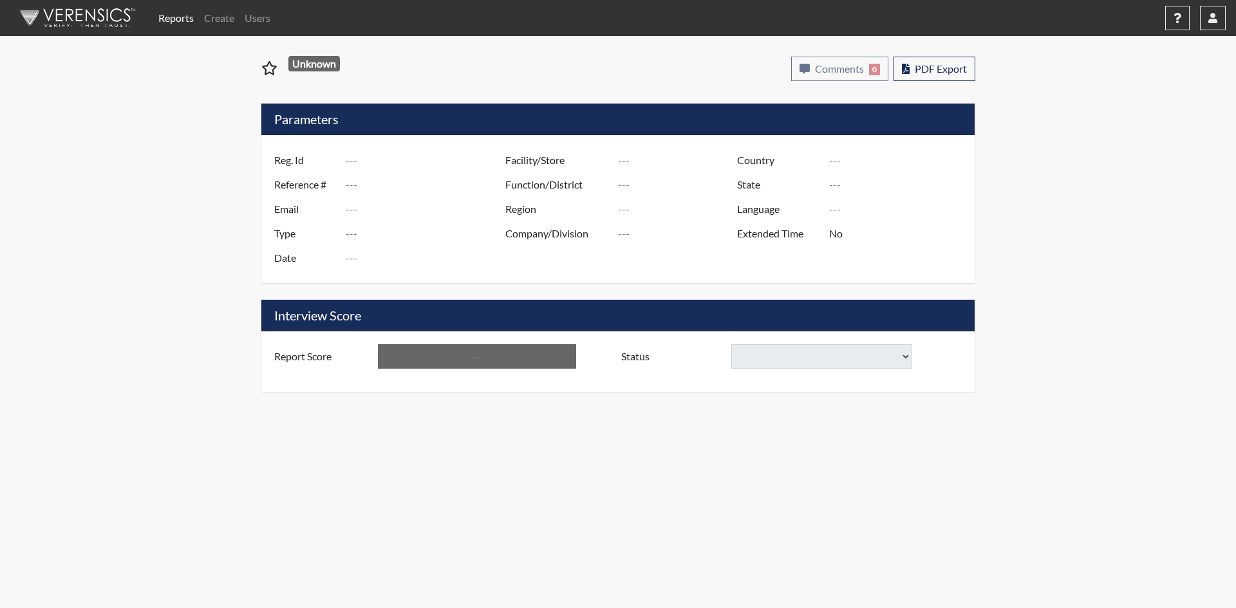
type input "[GEOGRAPHIC_DATA]"
type input "[US_STATE]"
type input "English"
type input "Yes"
type input "Below Conditions"
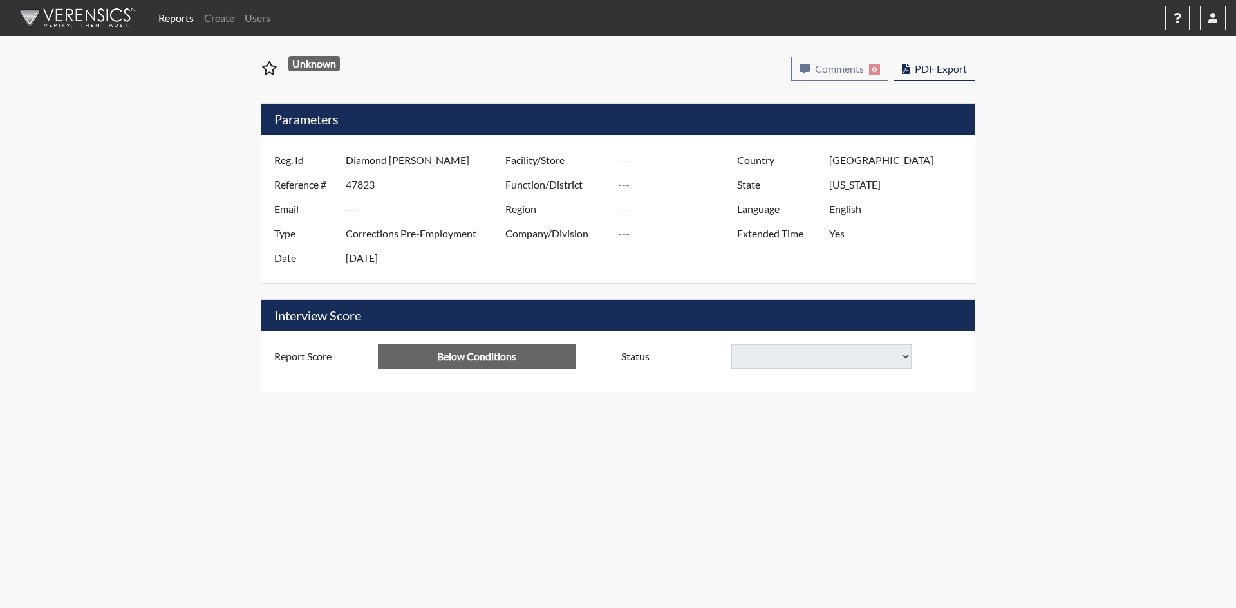
select select
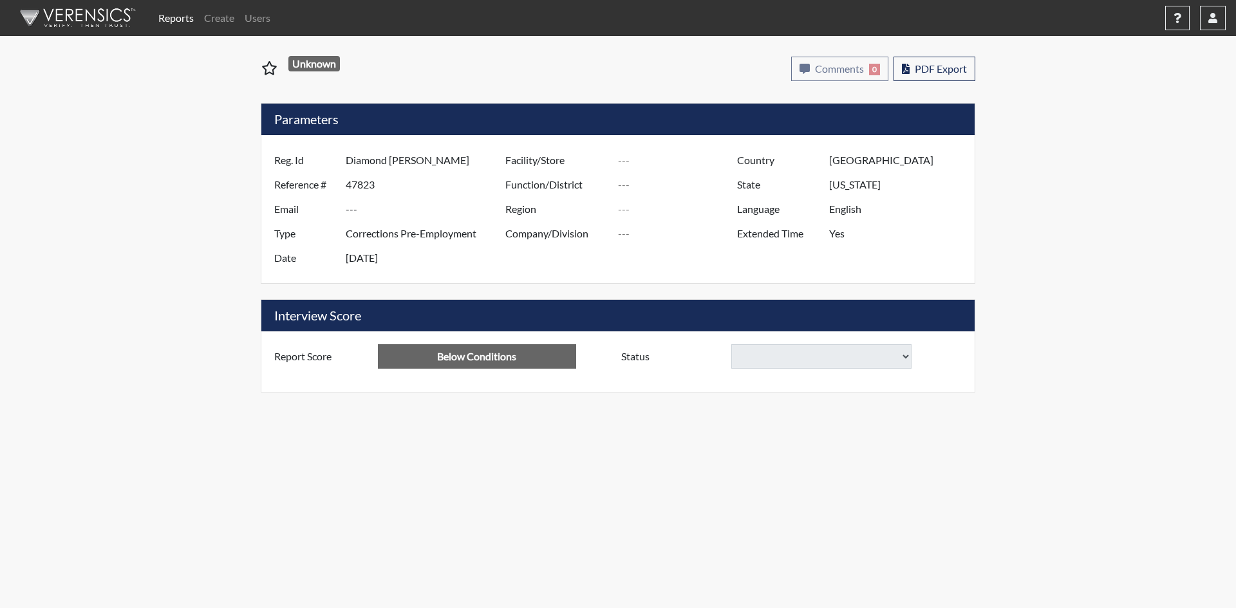
select select
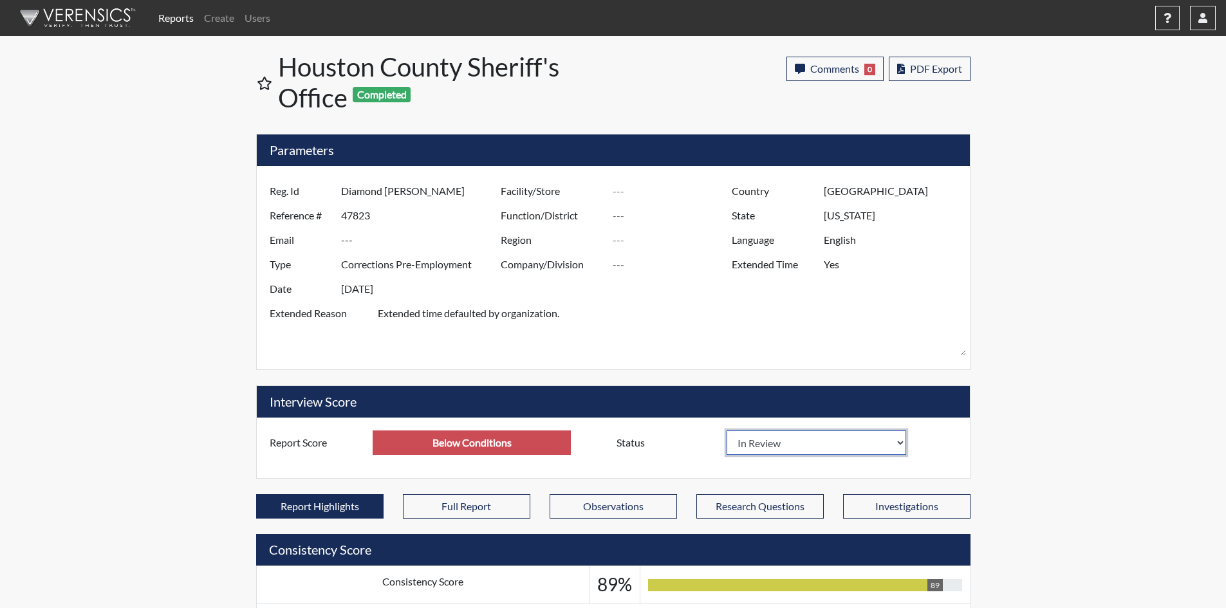
scroll to position [214, 535]
click at [893, 443] on select "In Review Hire Decline" at bounding box center [817, 442] width 180 height 24
select select "decline"
select select
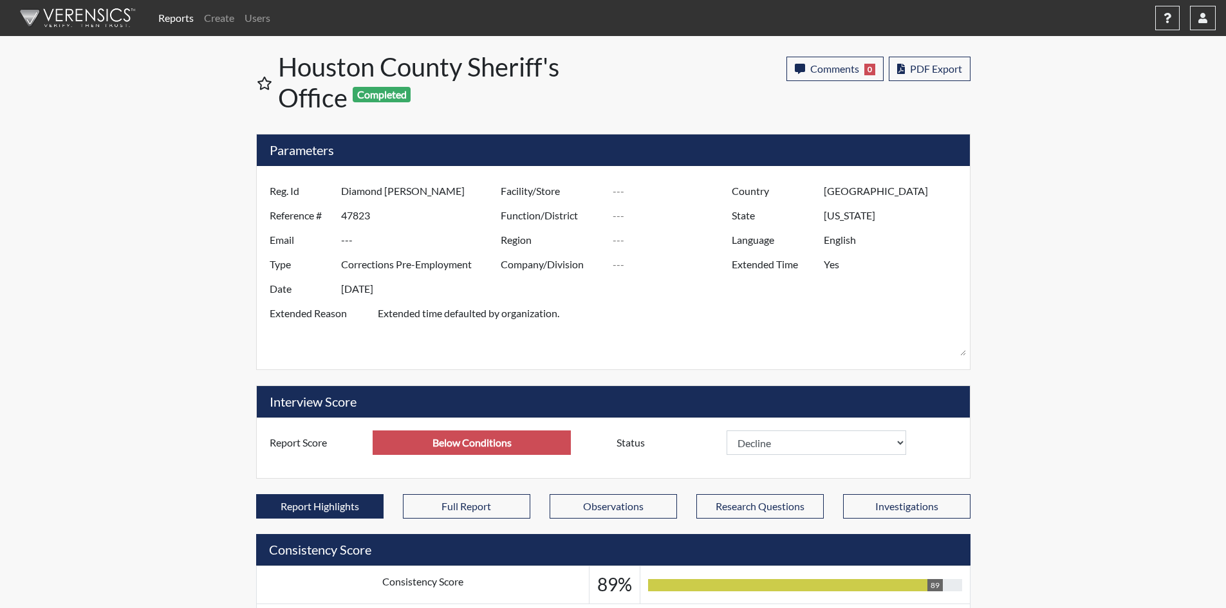
select select
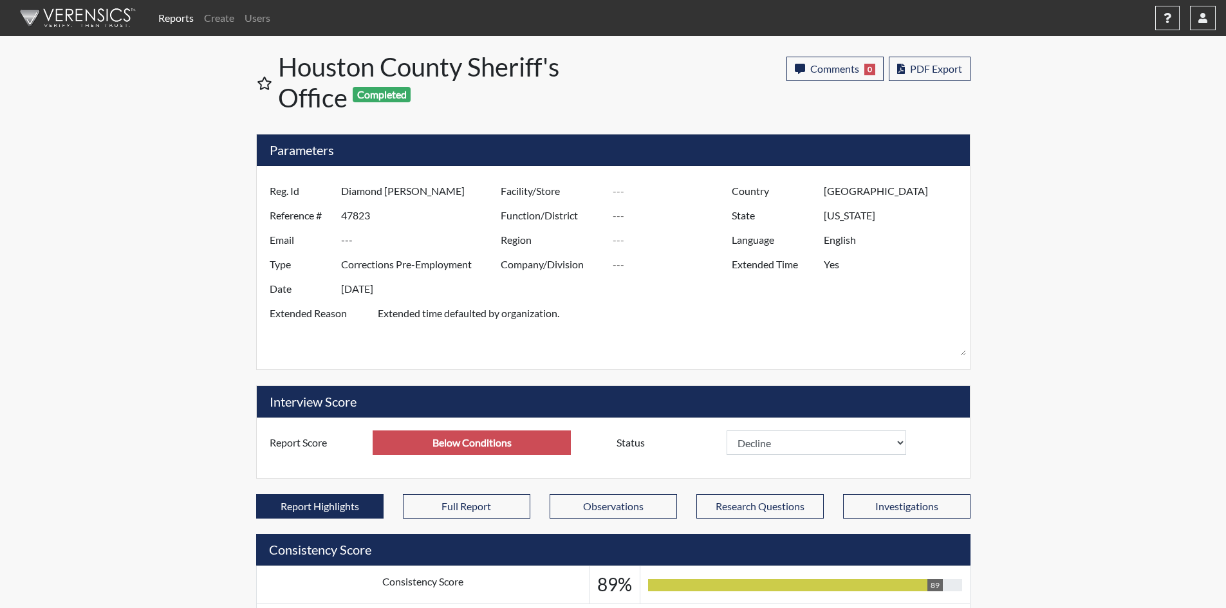
select select
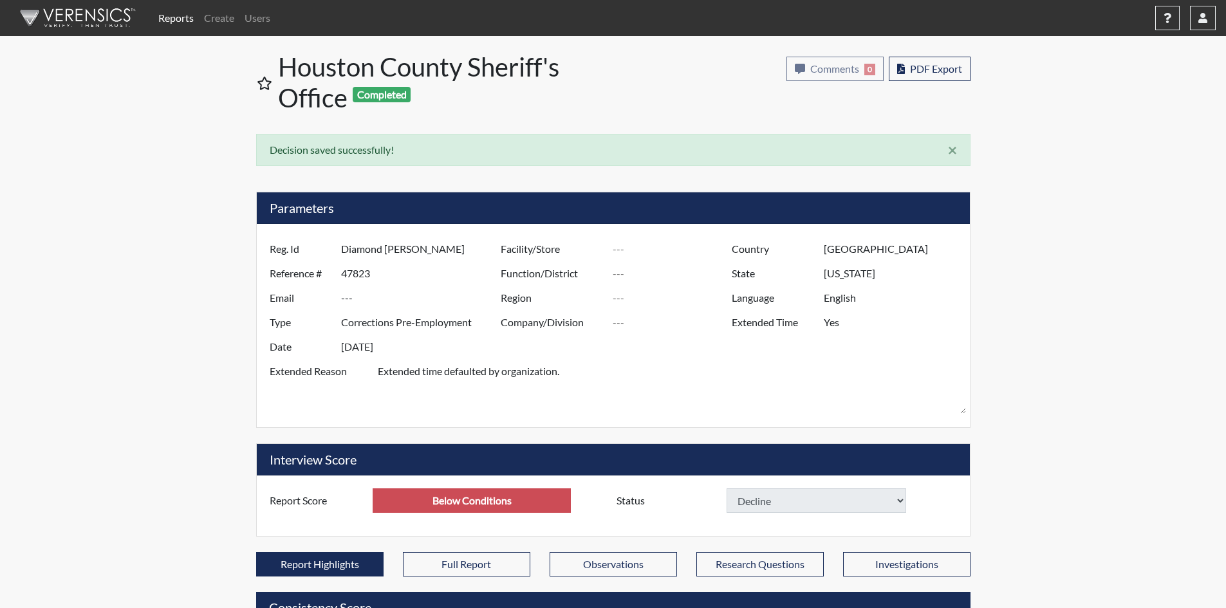
select select
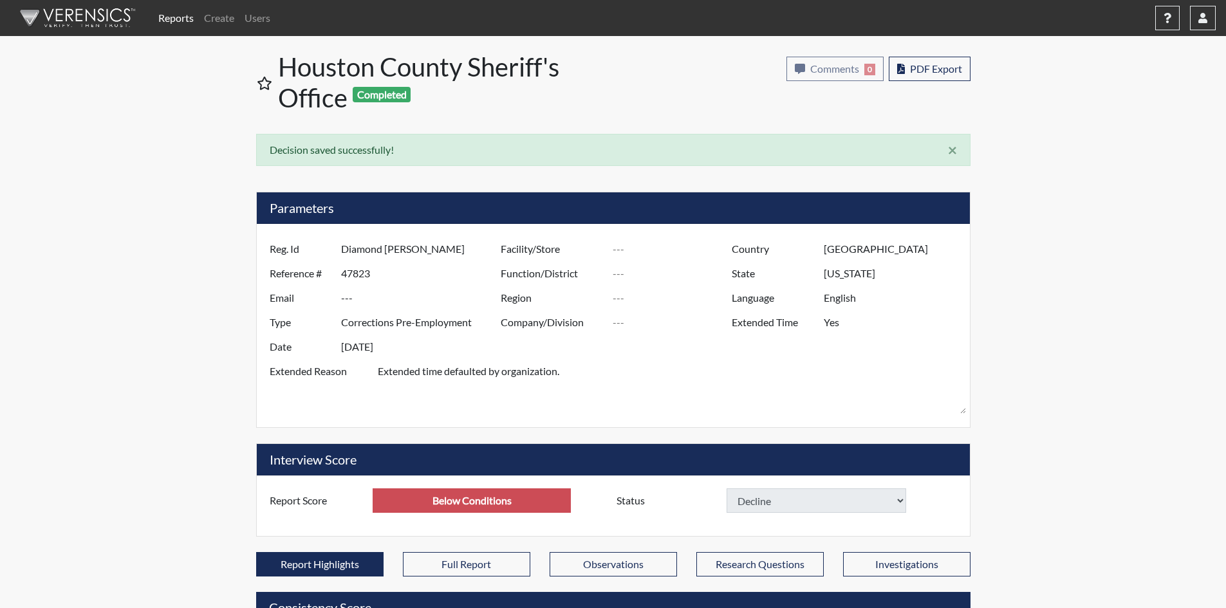
select select
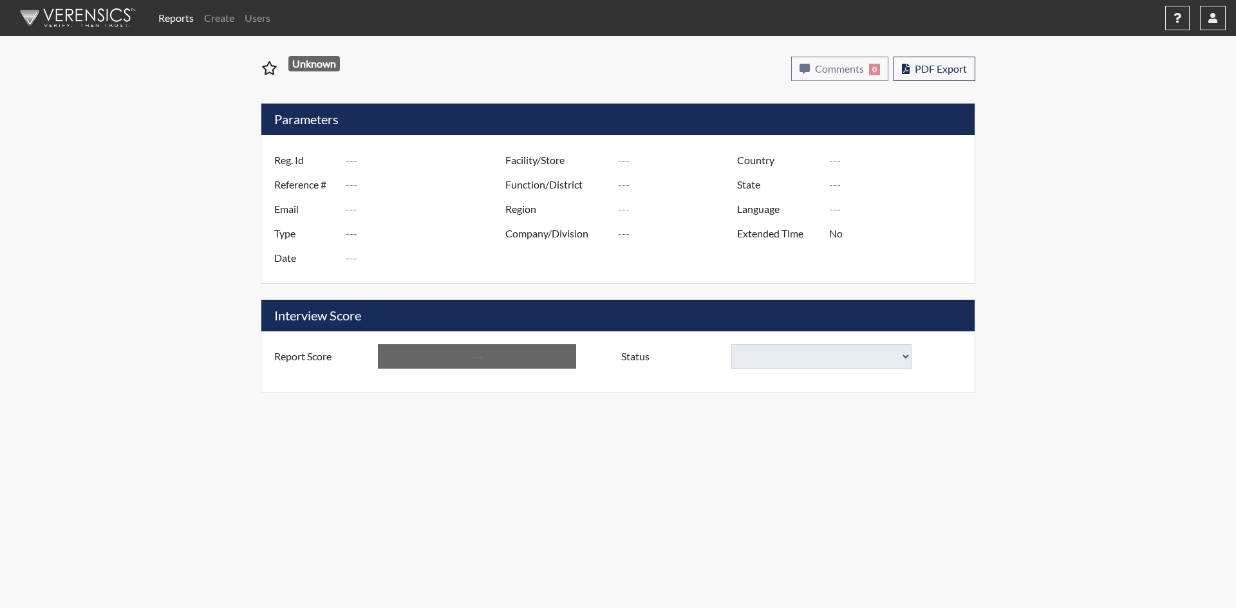
type input "[PERSON_NAME]"
type input "47565"
type input "---"
type input "Corrections Pre-Employment"
type input "[DATE]"
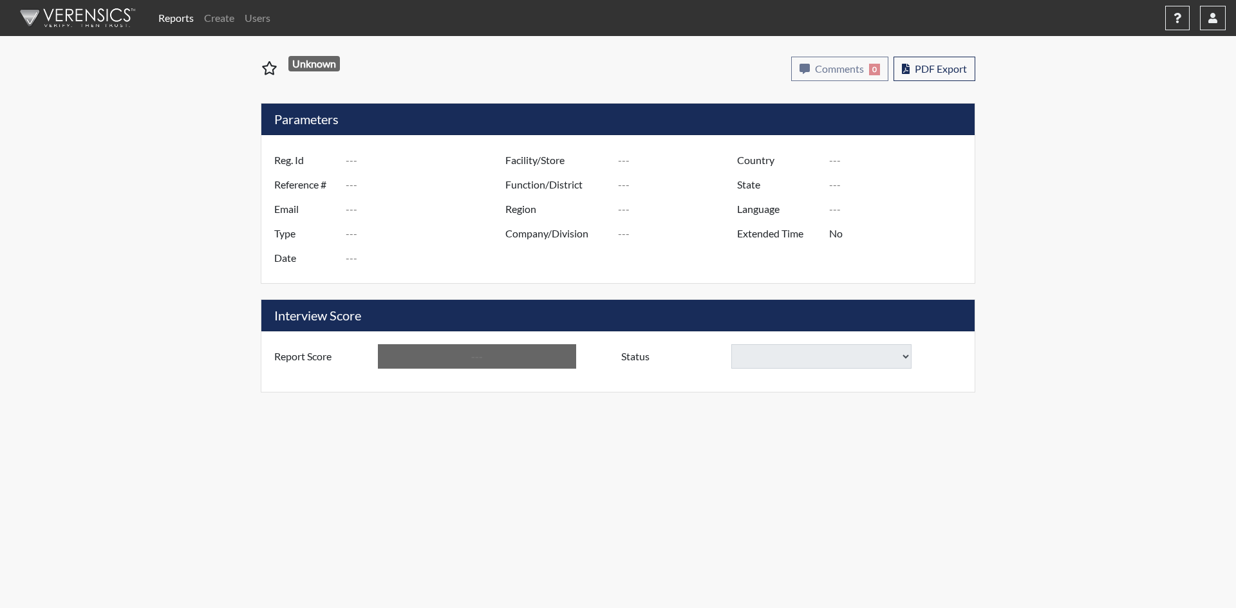
type input "[GEOGRAPHIC_DATA]"
type input "[US_STATE]"
type input "English"
type input "Yes"
type input "Below Conditions"
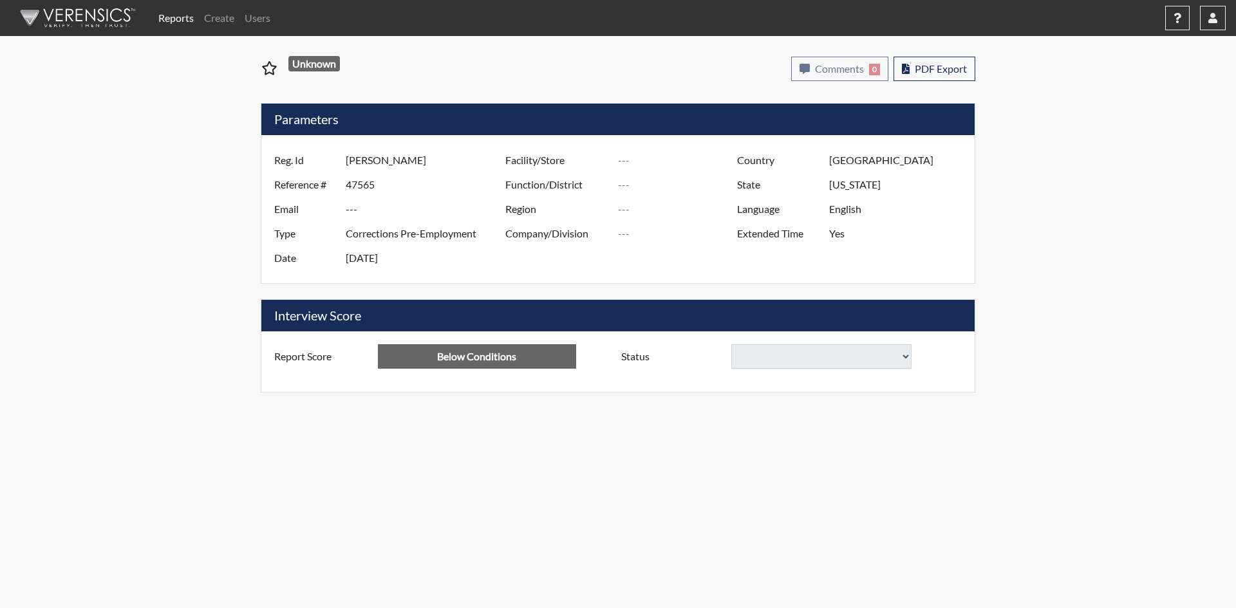
select select
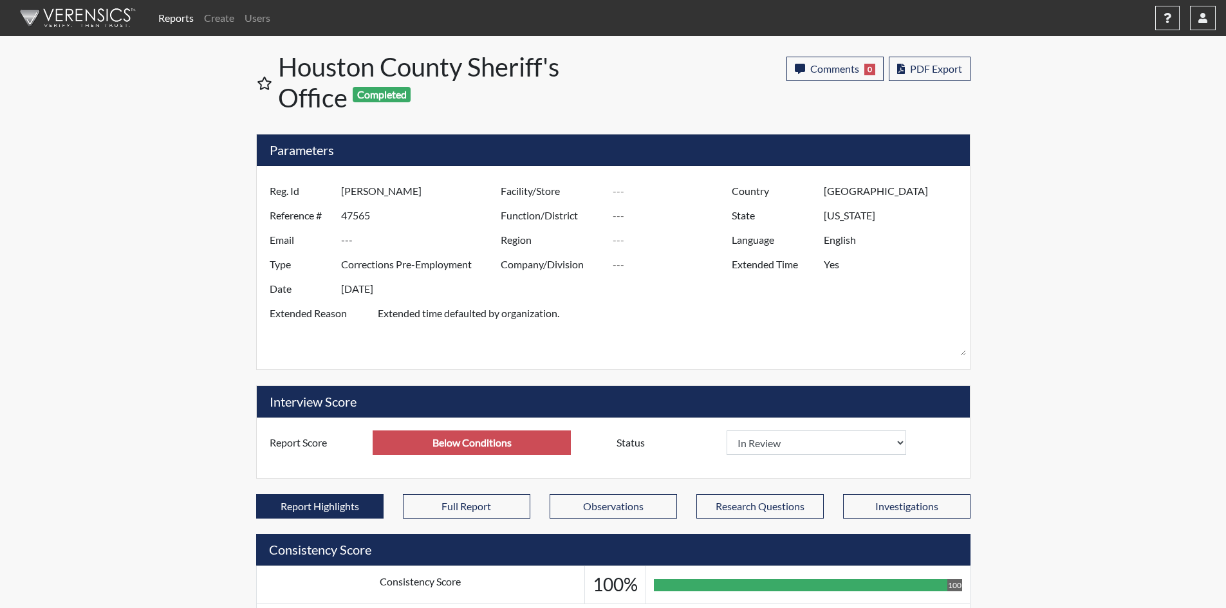
scroll to position [214, 535]
click at [902, 446] on select "In Review Hire Decline" at bounding box center [817, 442] width 180 height 24
select select "decline"
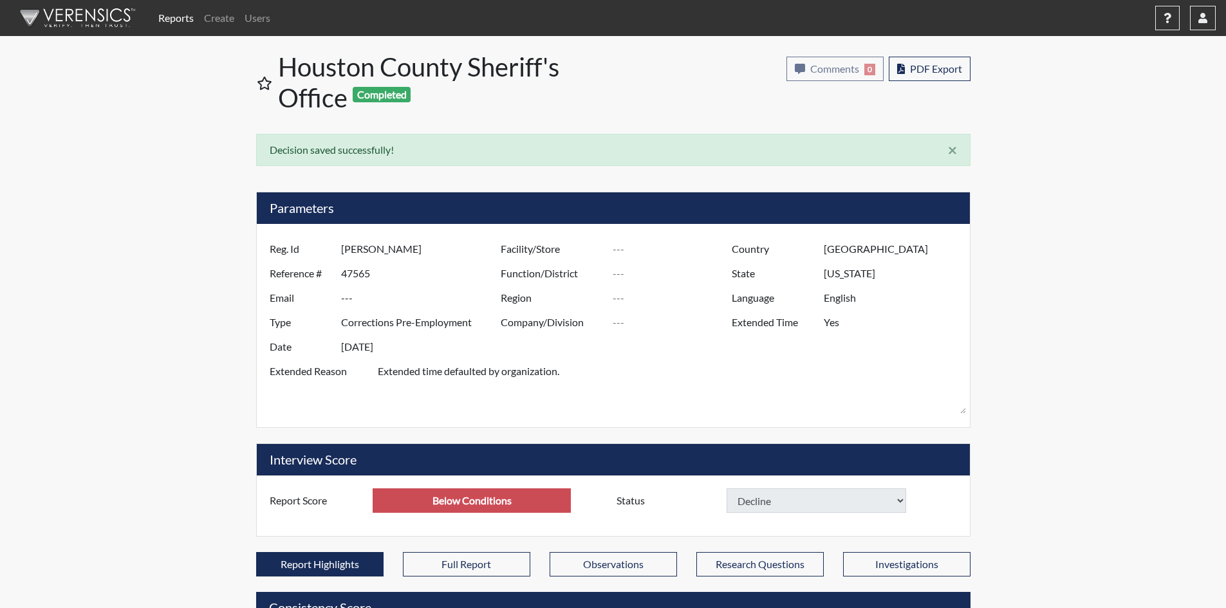
select select
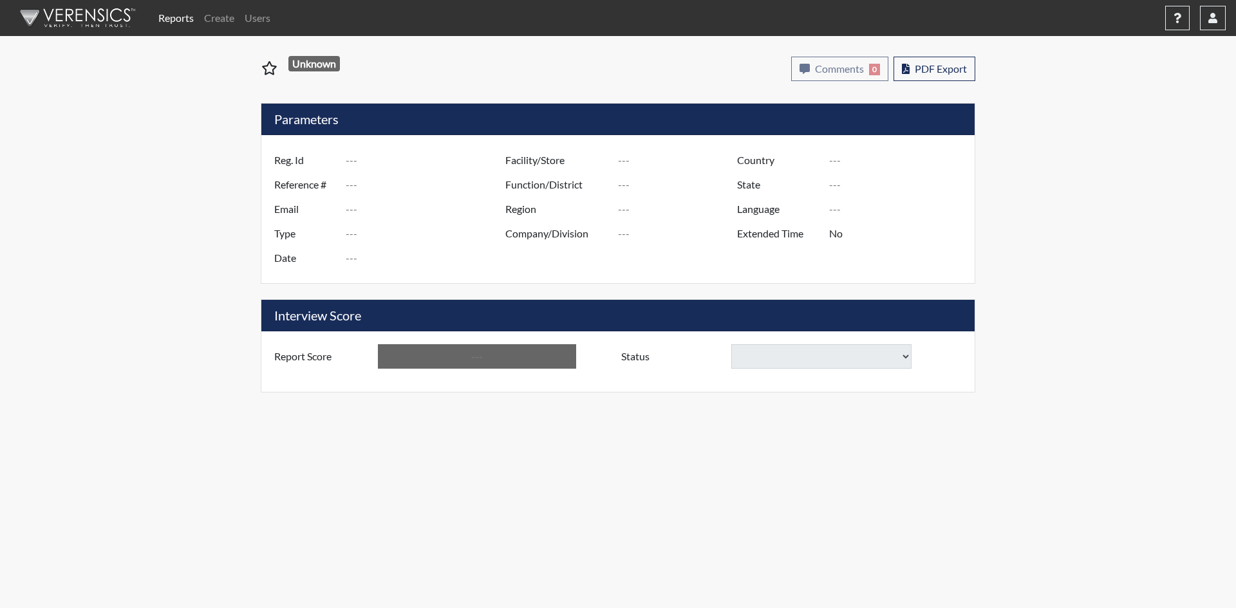
type input "[PERSON_NAME]"
type input "48430"
type input "---"
type input "Corrections Pre-Employment"
type input "Jul 9, 2025"
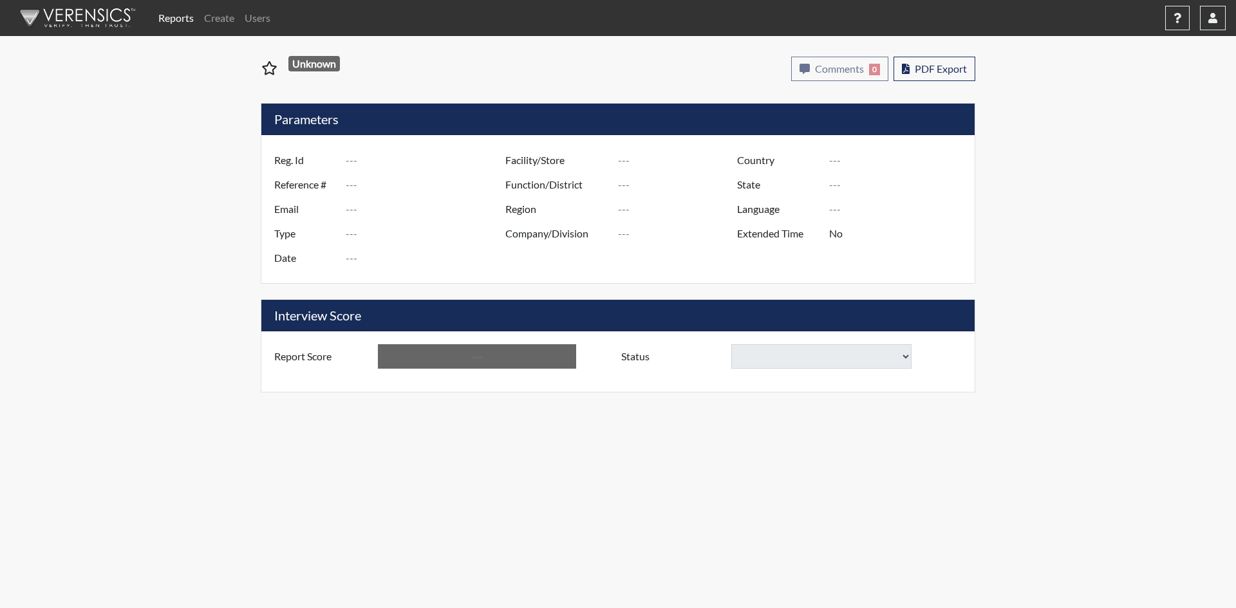
type input "[GEOGRAPHIC_DATA]"
type input "[US_STATE]"
type input "English"
type input "Yes"
type input "Below Conditions"
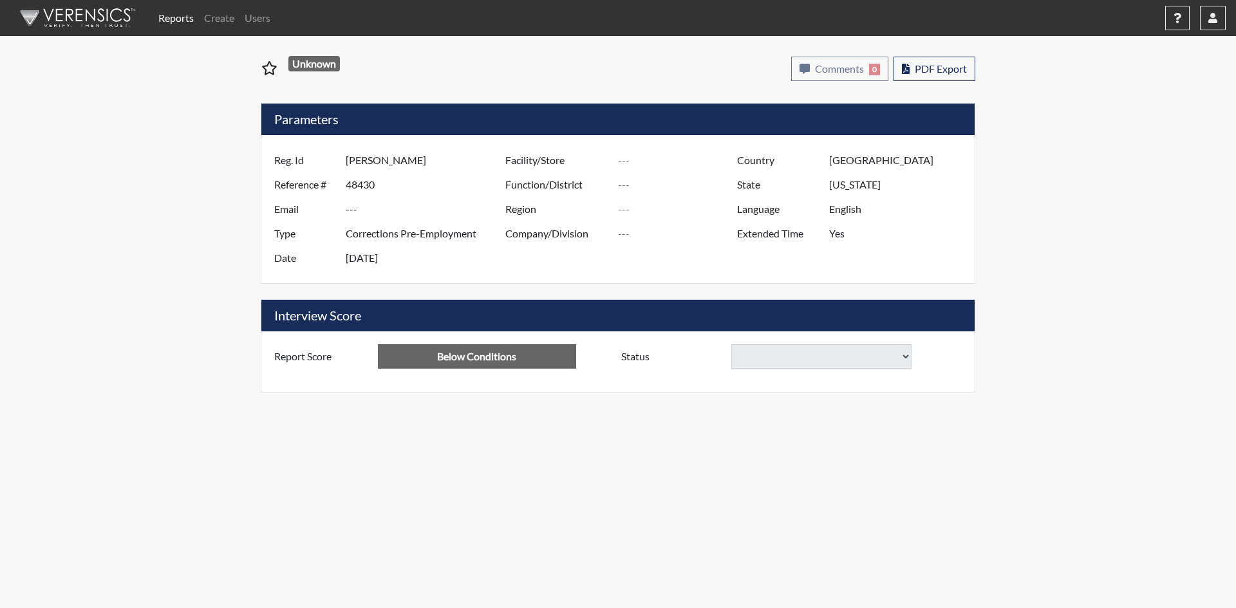
select select
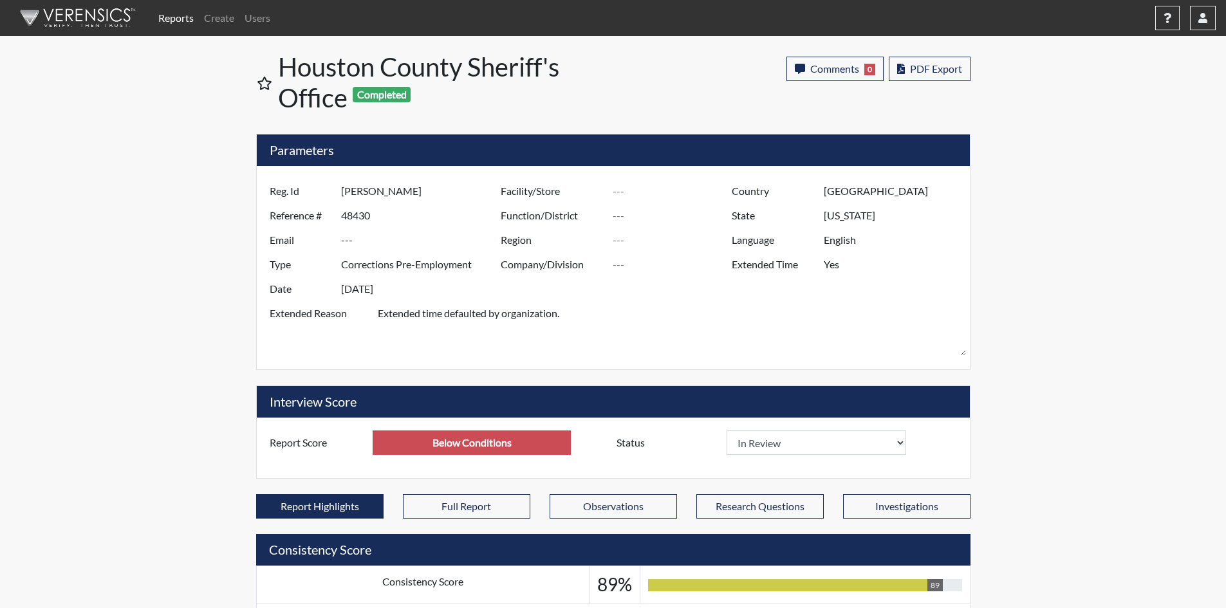
scroll to position [214, 535]
drag, startPoint x: 903, startPoint y: 434, endPoint x: 888, endPoint y: 441, distance: 16.4
click at [903, 434] on select "In Review Hire Decline" at bounding box center [817, 442] width 180 height 24
select select "decline"
select select
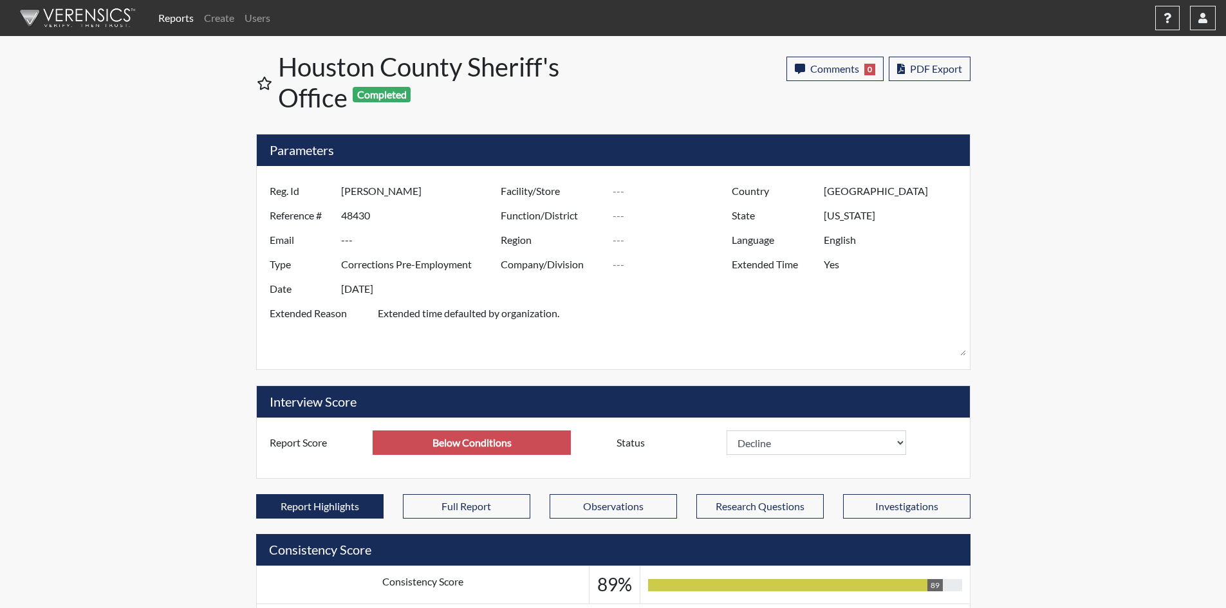
select select
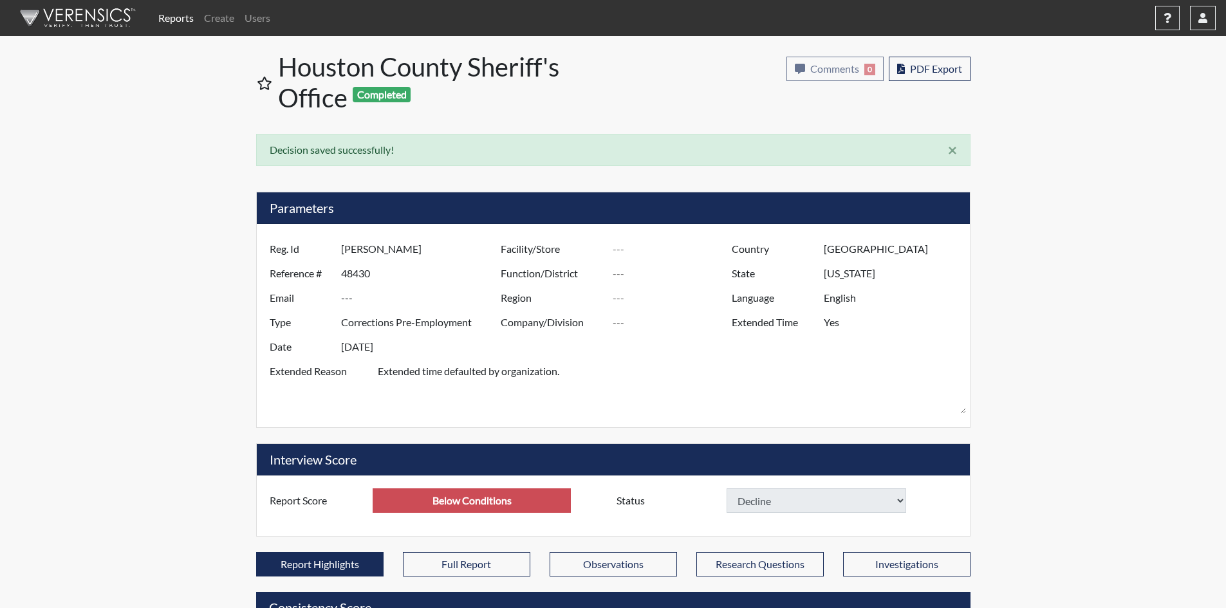
select select
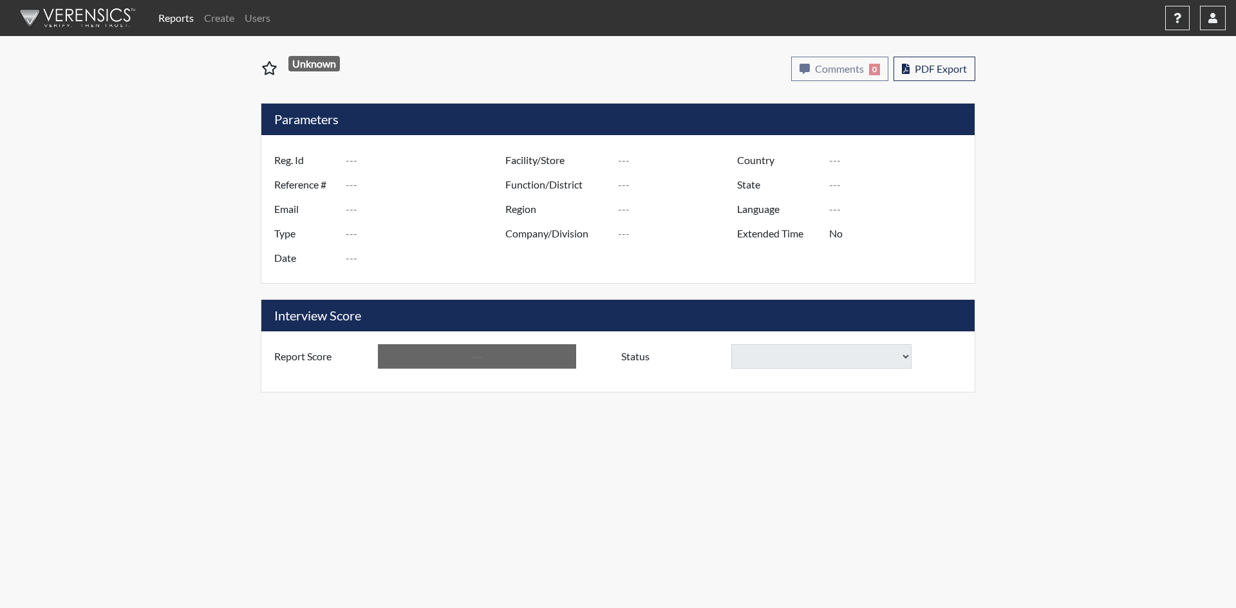
type input "[PERSON_NAME]"
type input "47828"
type input "---"
type input "Corrections Pre-Employment"
type input "[DATE]"
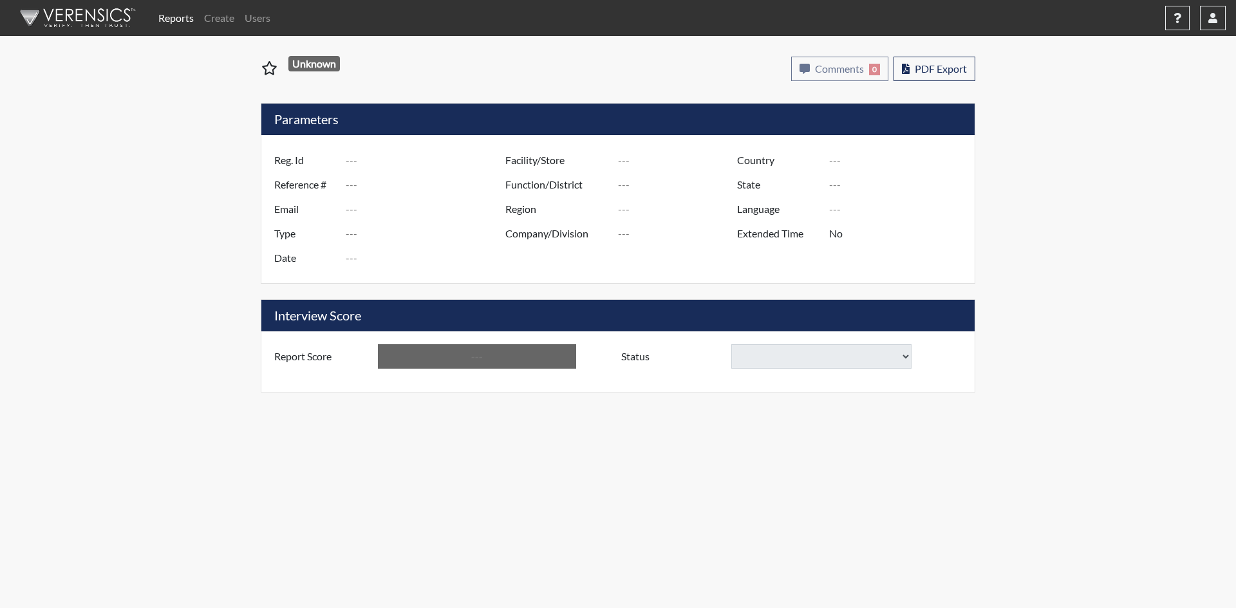
type input "[GEOGRAPHIC_DATA]"
type input "[US_STATE]"
type input "English"
type input "Yes"
type input "Below Conditions"
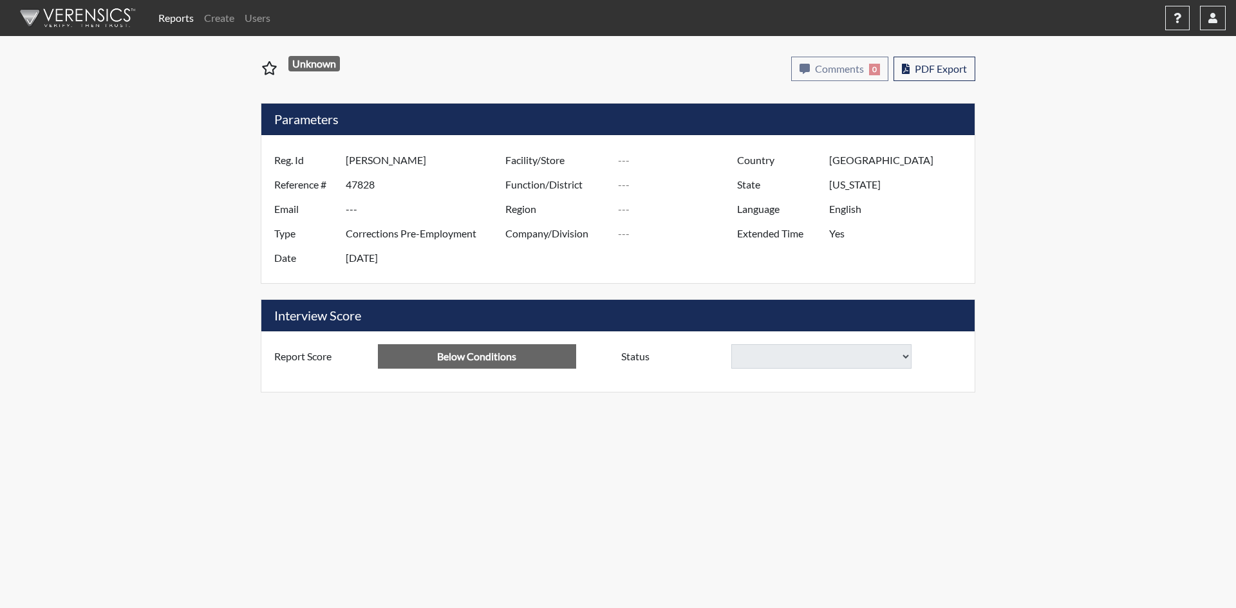
select select
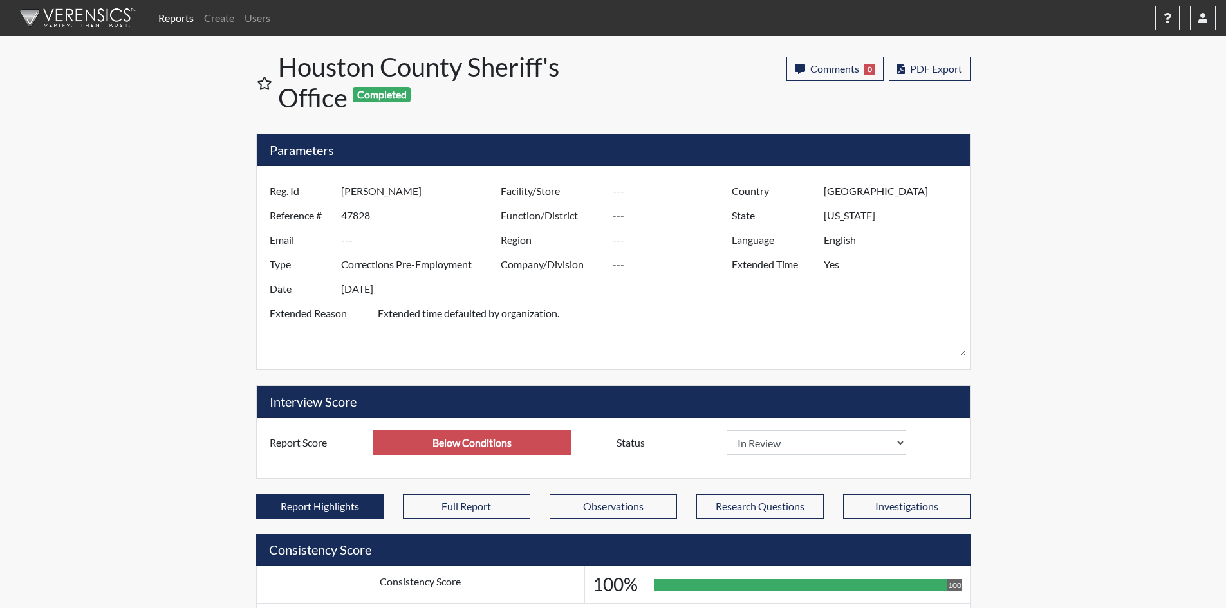
scroll to position [214, 535]
click at [885, 441] on select "In Review Hire Decline" at bounding box center [817, 442] width 180 height 24
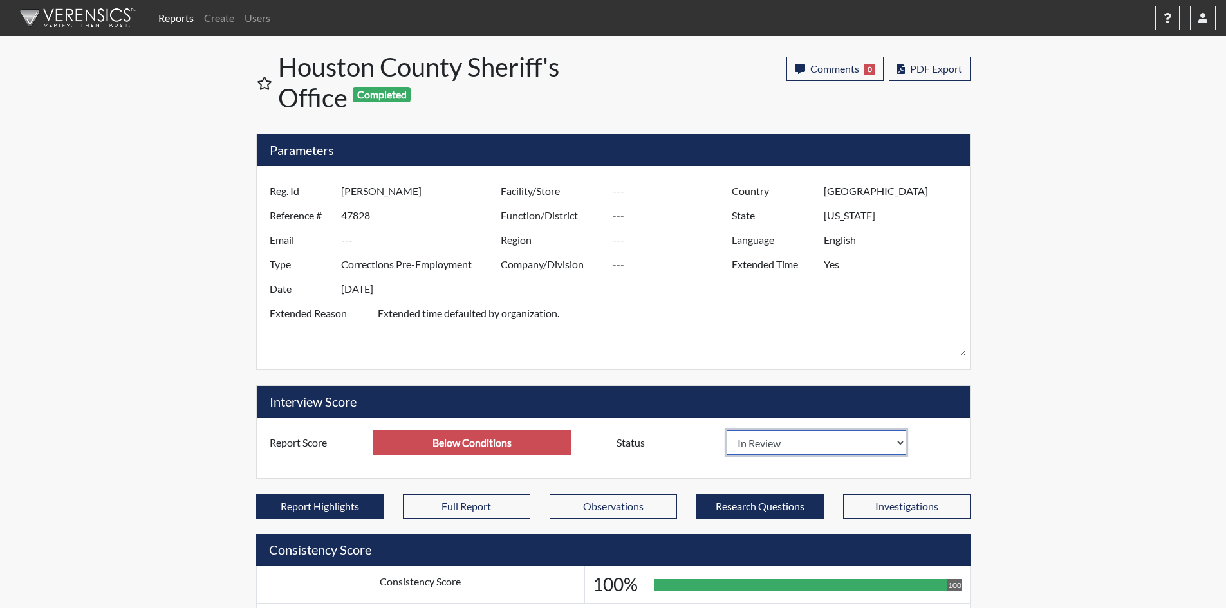
select select "decline"
select select
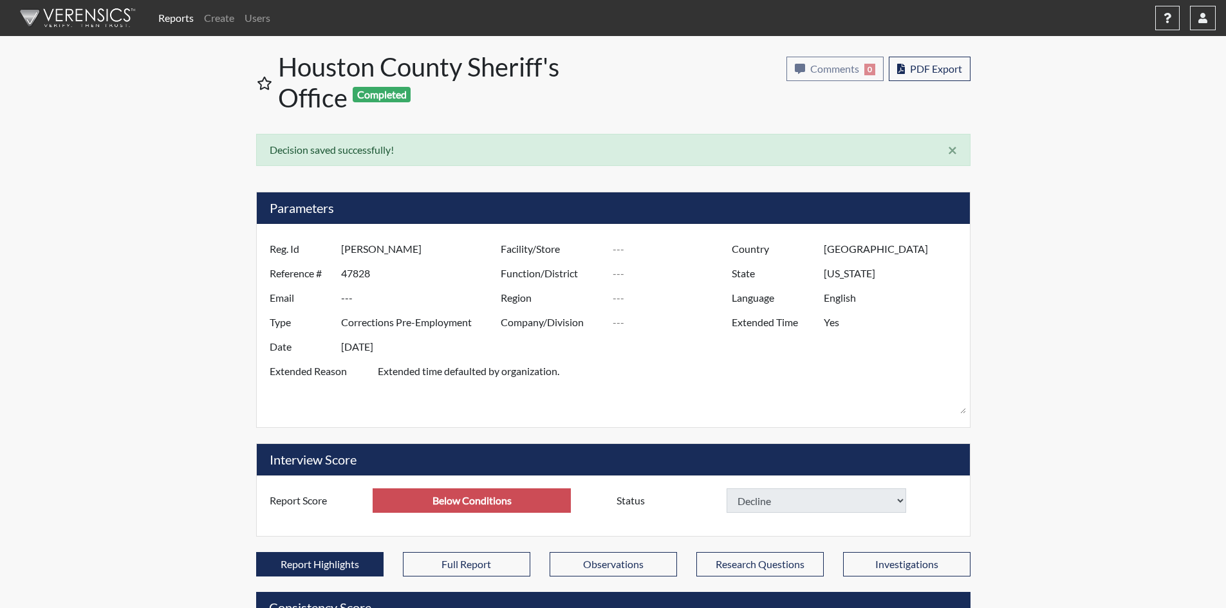
select select
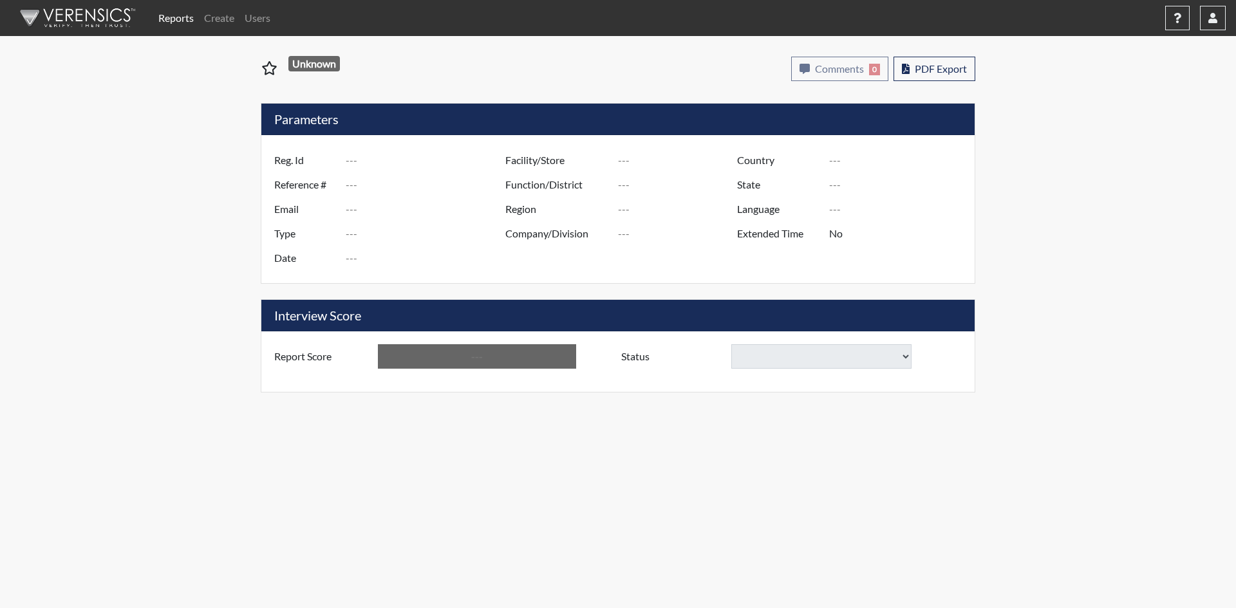
type input "[PERSON_NAME]"
type input "48328"
type input "---"
type input "Corrections Pre-Employment"
type input "[DATE]"
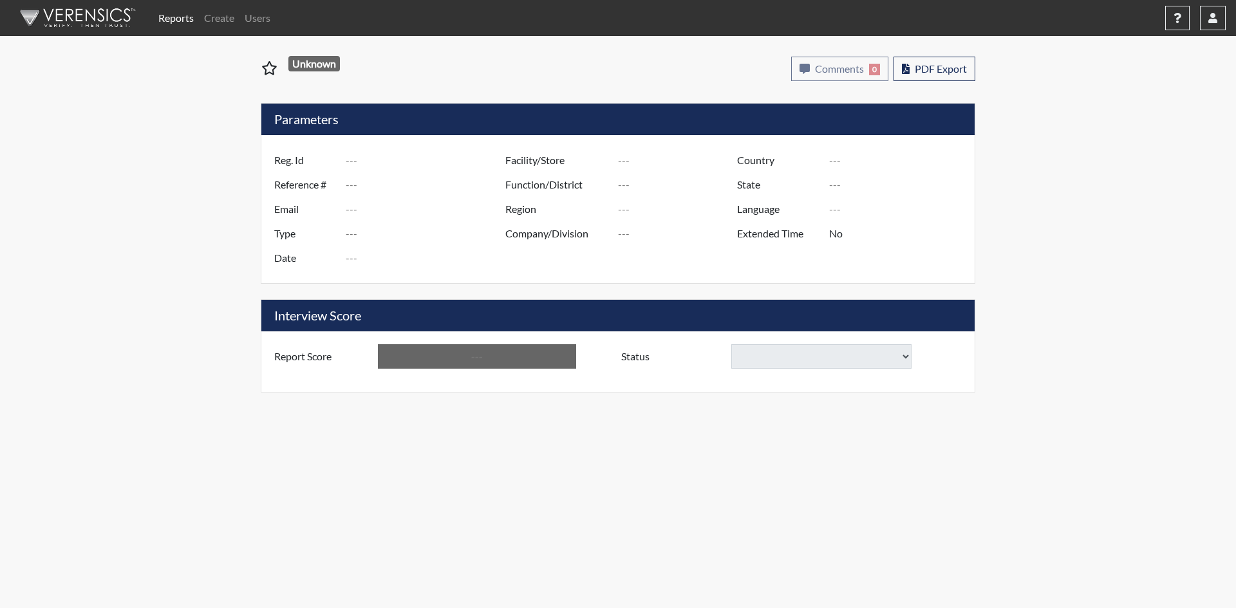
type input "[GEOGRAPHIC_DATA]"
type input "[US_STATE]"
type input "English"
type input "Yes"
type input "Above Conditions"
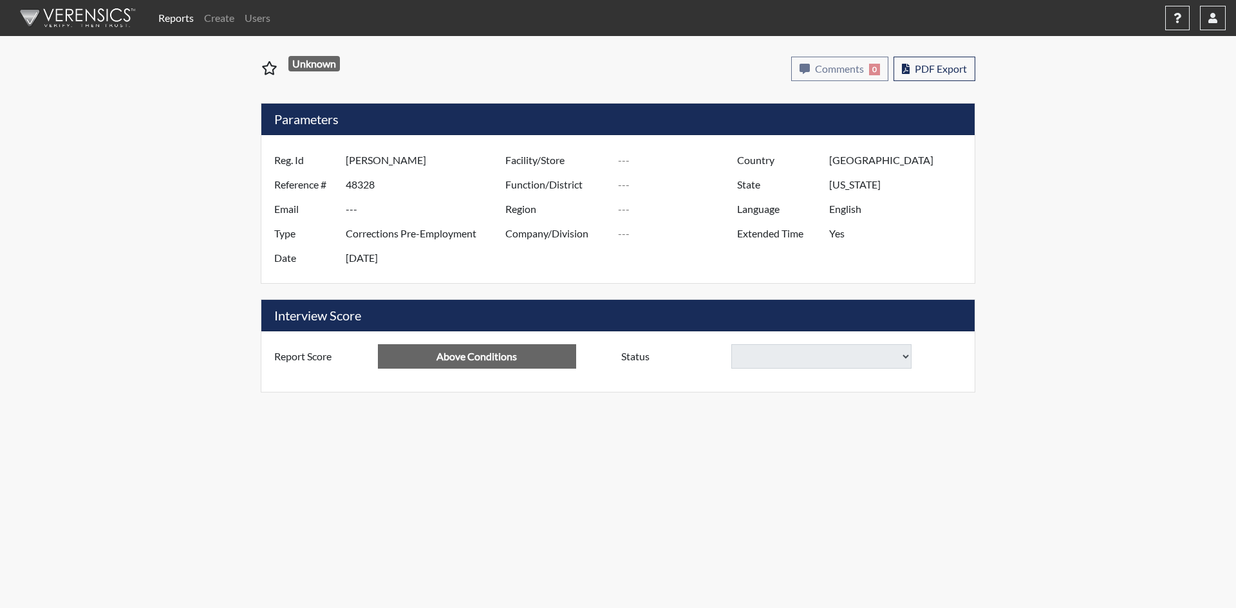
select select "hire"
select select
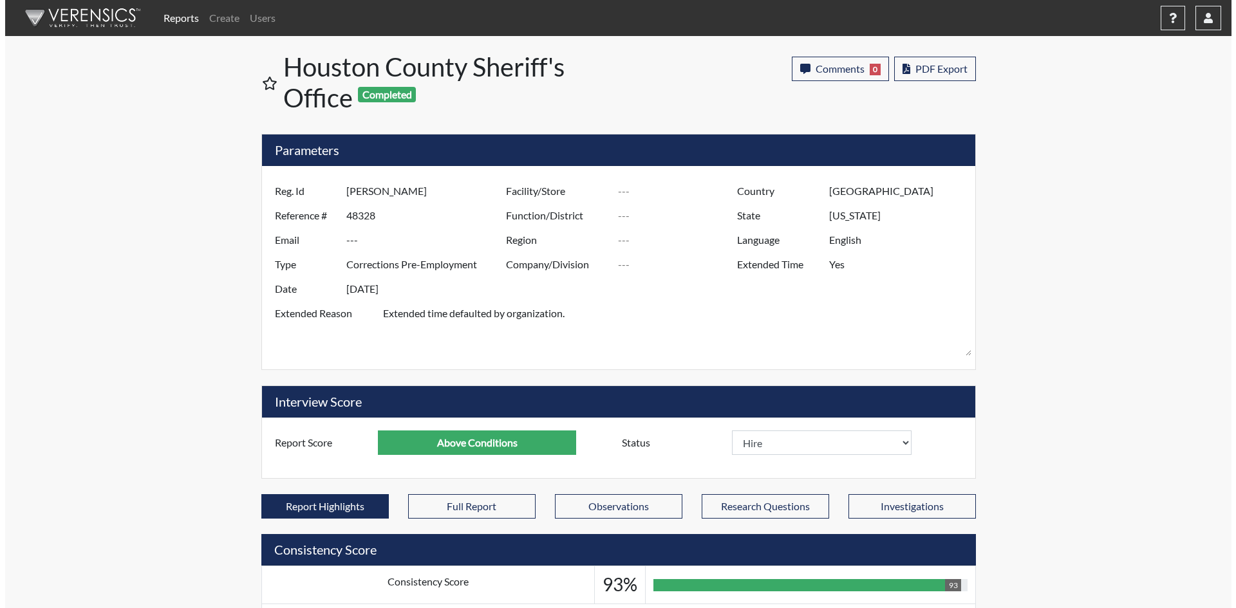
scroll to position [214, 535]
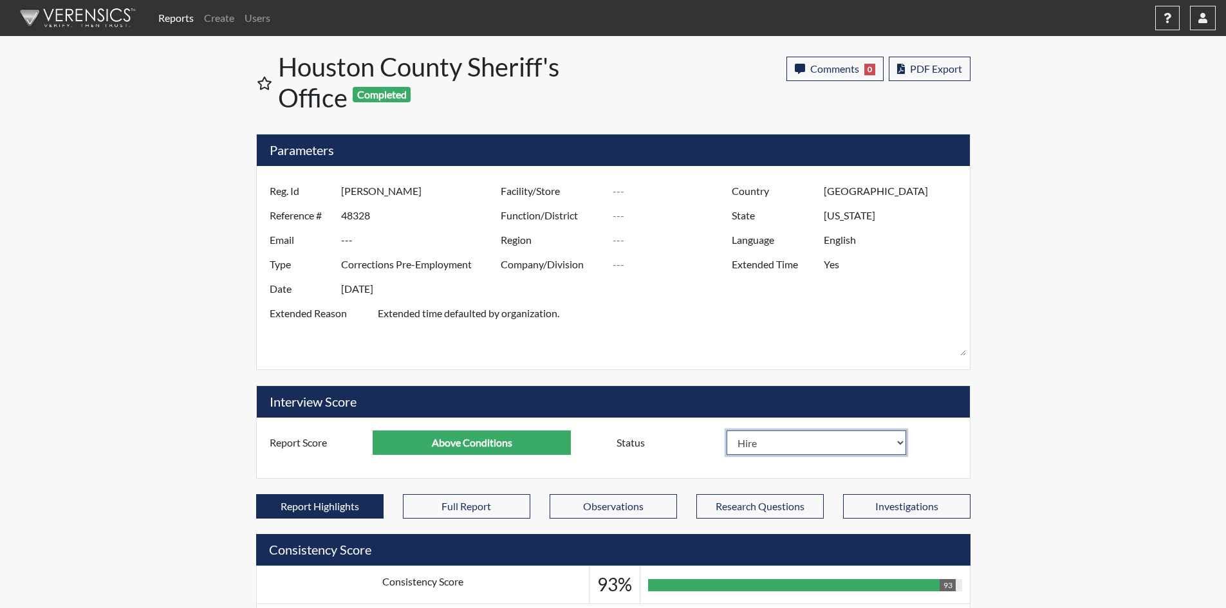
click at [896, 444] on select "In Review Hire Decline" at bounding box center [817, 442] width 180 height 24
select select "decline"
select select
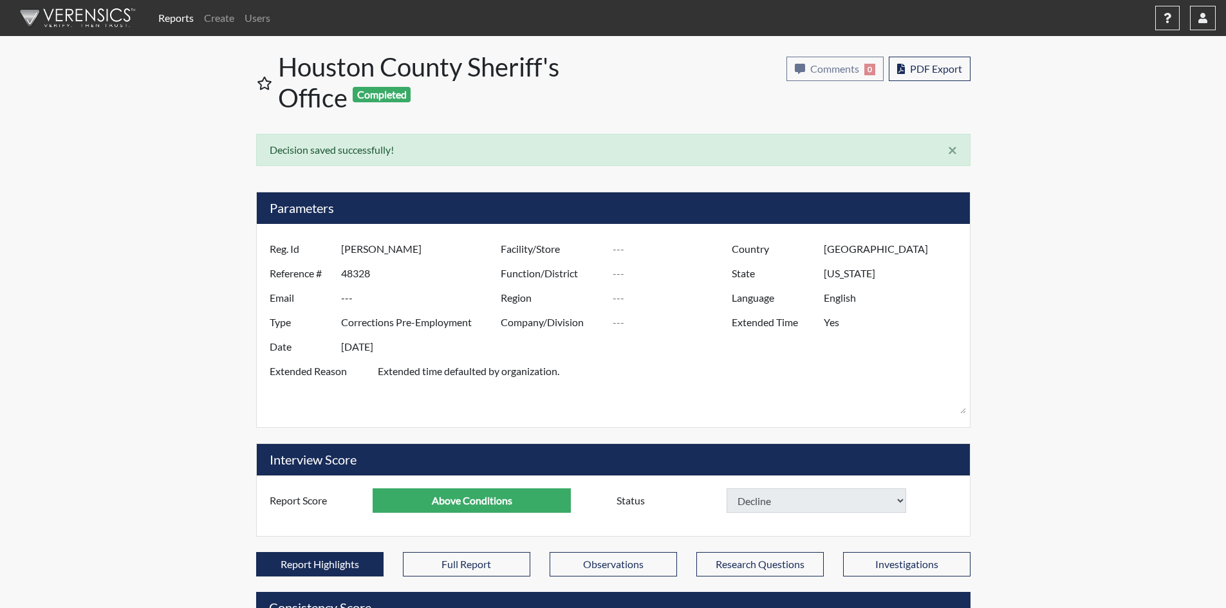
select select
click at [824, 71] on span "Comments" at bounding box center [834, 68] width 49 height 12
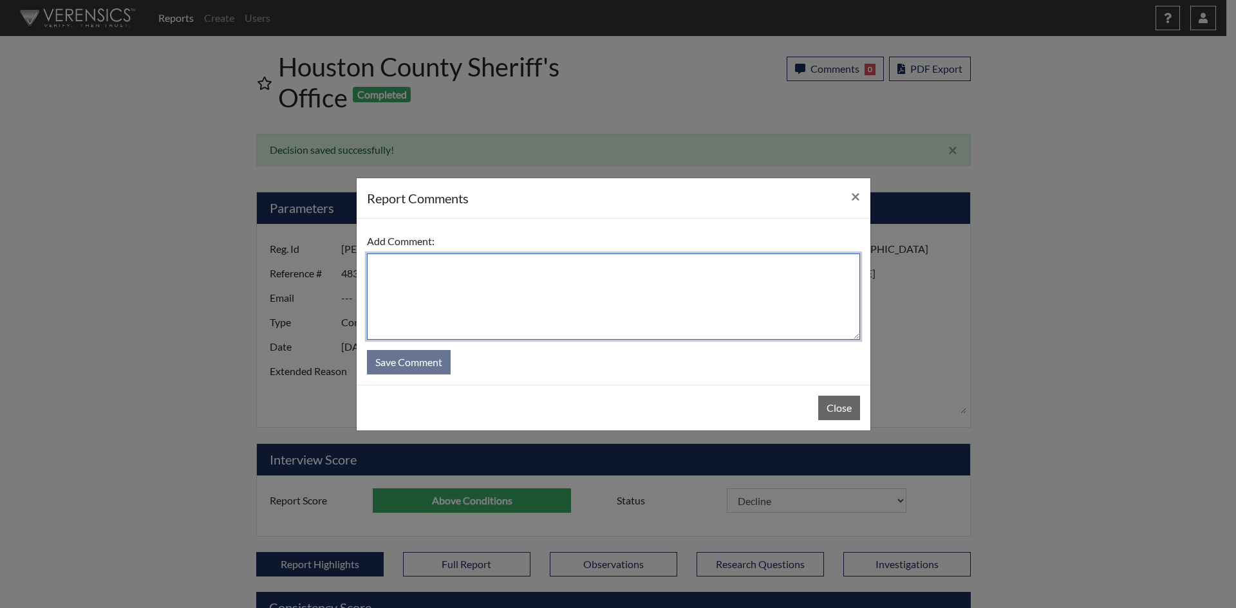
click at [614, 284] on textarea at bounding box center [613, 297] width 493 height 86
type textarea "No call/No show for the interview portion of the hiring process"
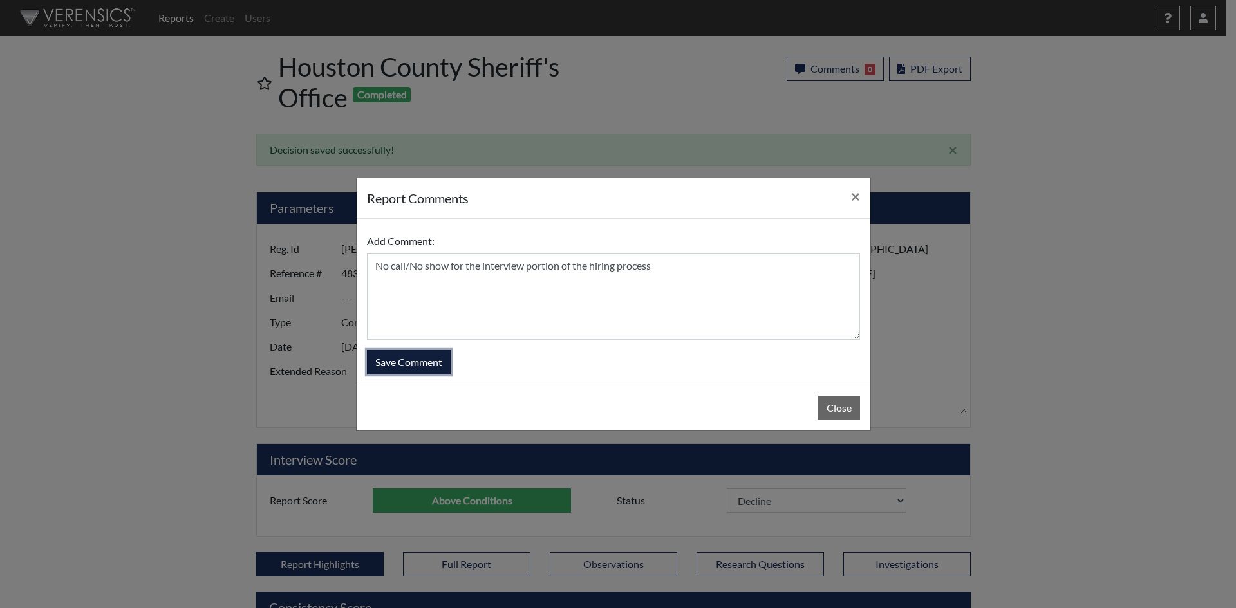
drag, startPoint x: 427, startPoint y: 358, endPoint x: 459, endPoint y: 385, distance: 41.1
click at [427, 359] on button "Save Comment" at bounding box center [409, 362] width 84 height 24
select select
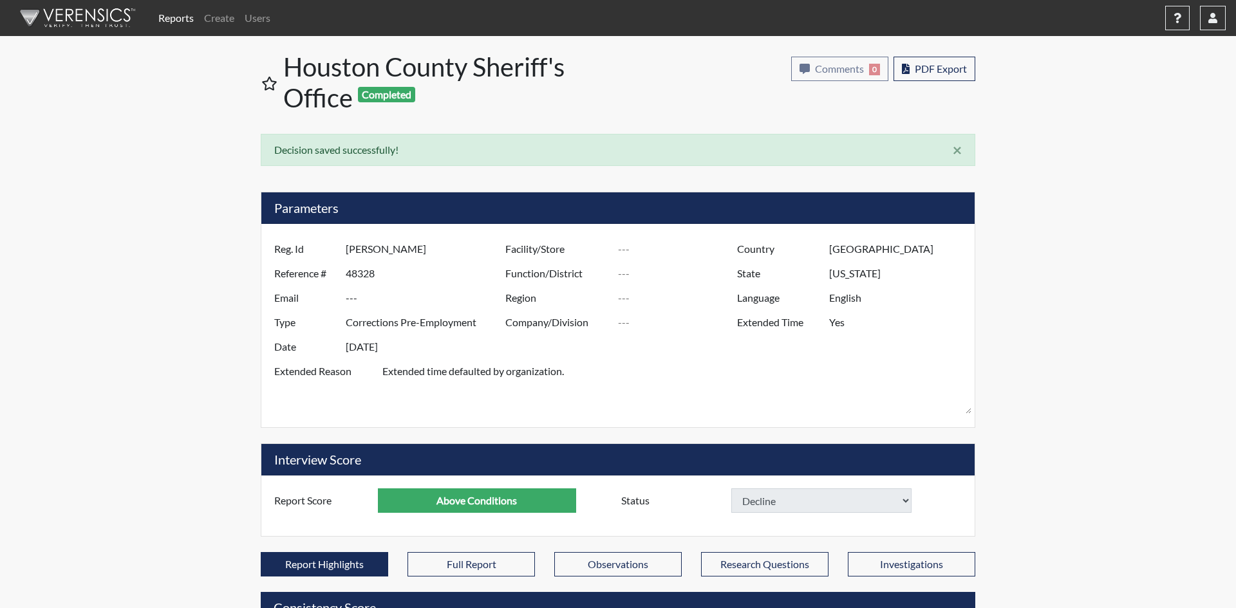
select select
